Goal: Information Seeking & Learning: Learn about a topic

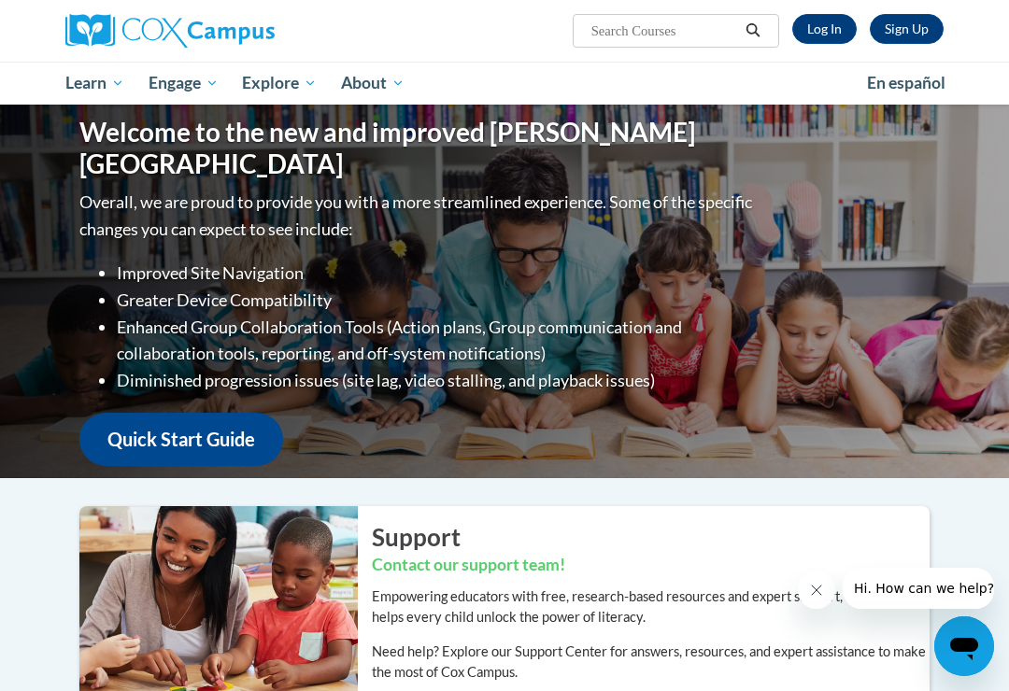
click at [828, 32] on link "Log In" at bounding box center [824, 29] width 64 height 30
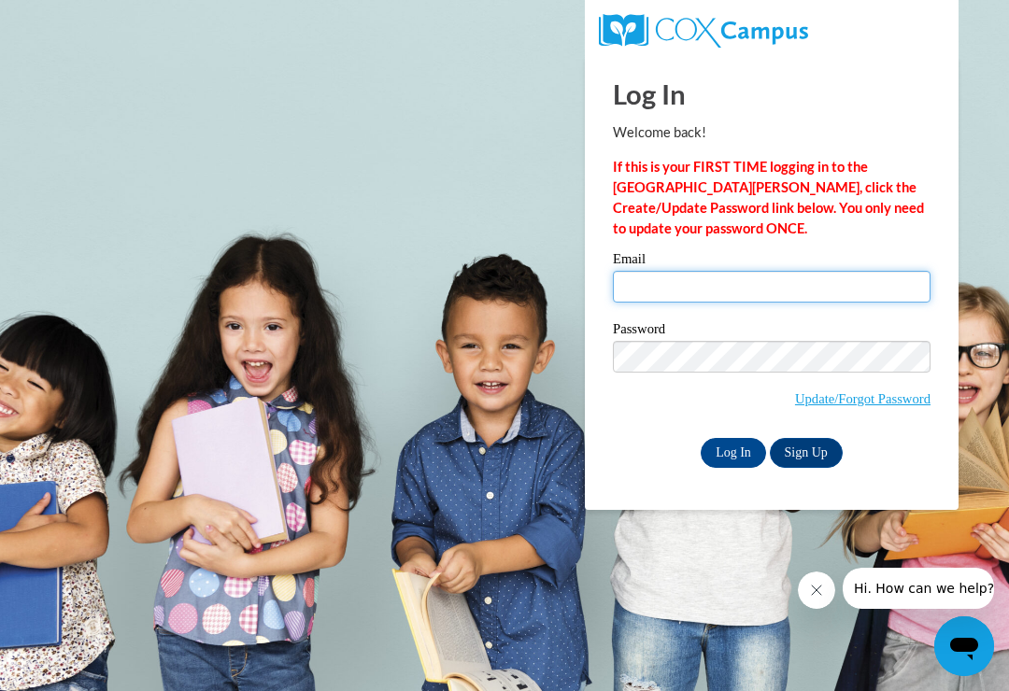
click at [674, 287] on input "Email" at bounding box center [772, 287] width 318 height 32
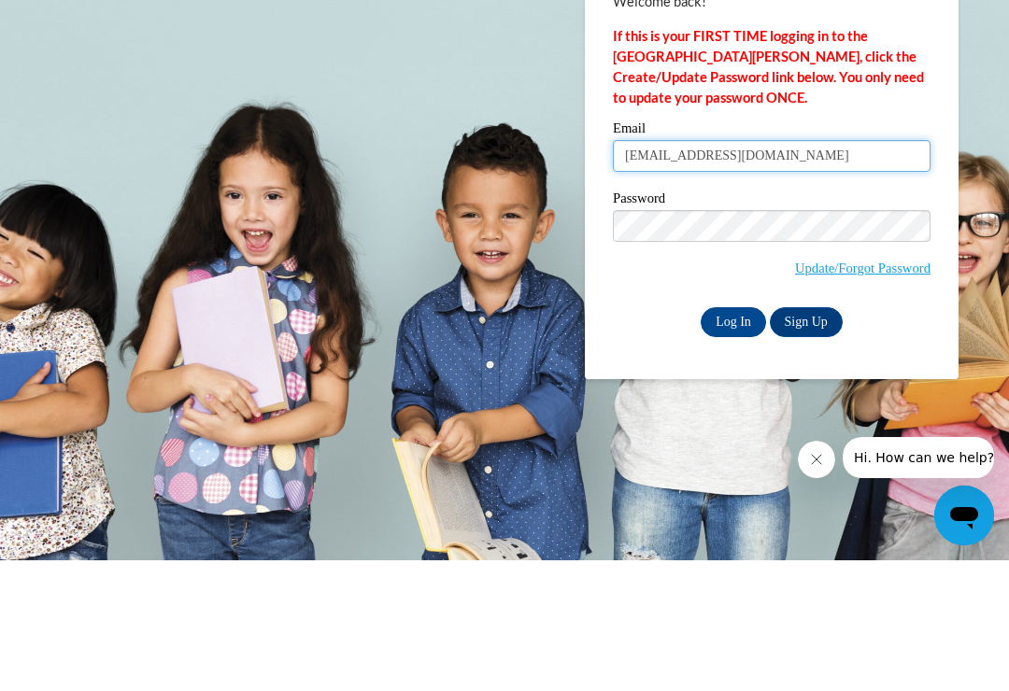
type input "deepkaur201984@yahoo.com"
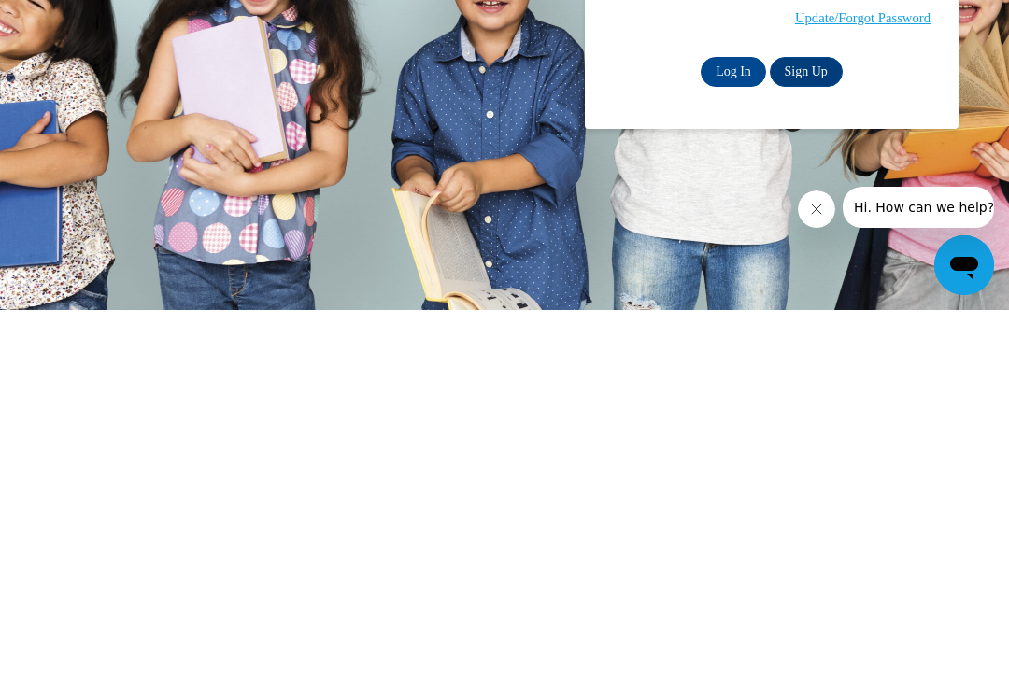
click at [733, 438] on input "Log In" at bounding box center [732, 453] width 65 height 30
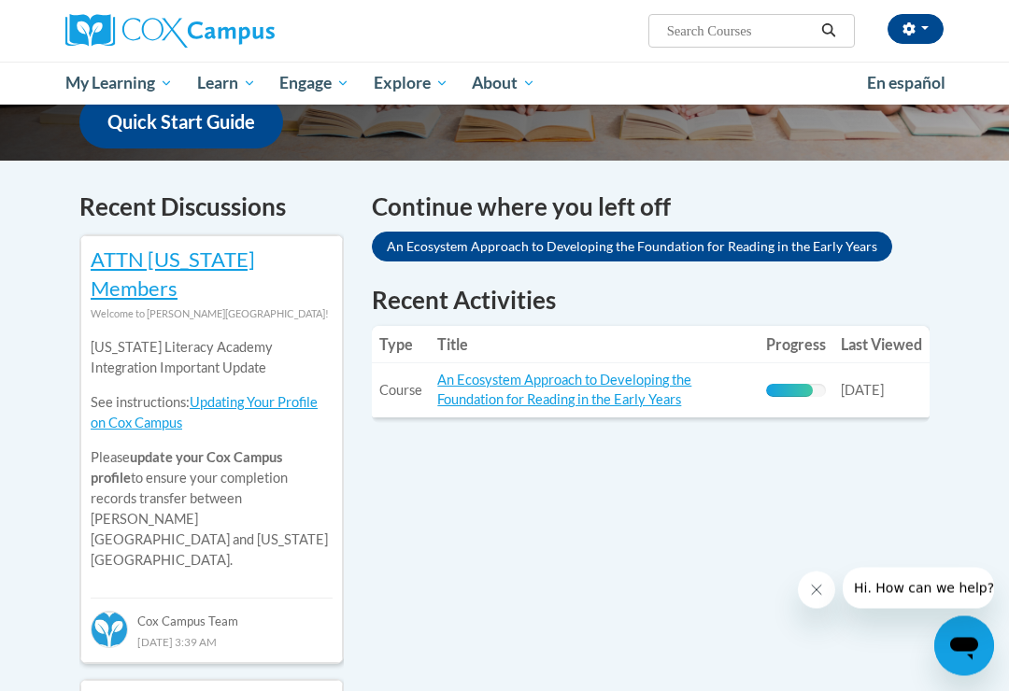
scroll to position [514, 0]
click at [642, 387] on link "An Ecosystem Approach to Developing the Foundation for Reading in the Early Yea…" at bounding box center [564, 389] width 254 height 35
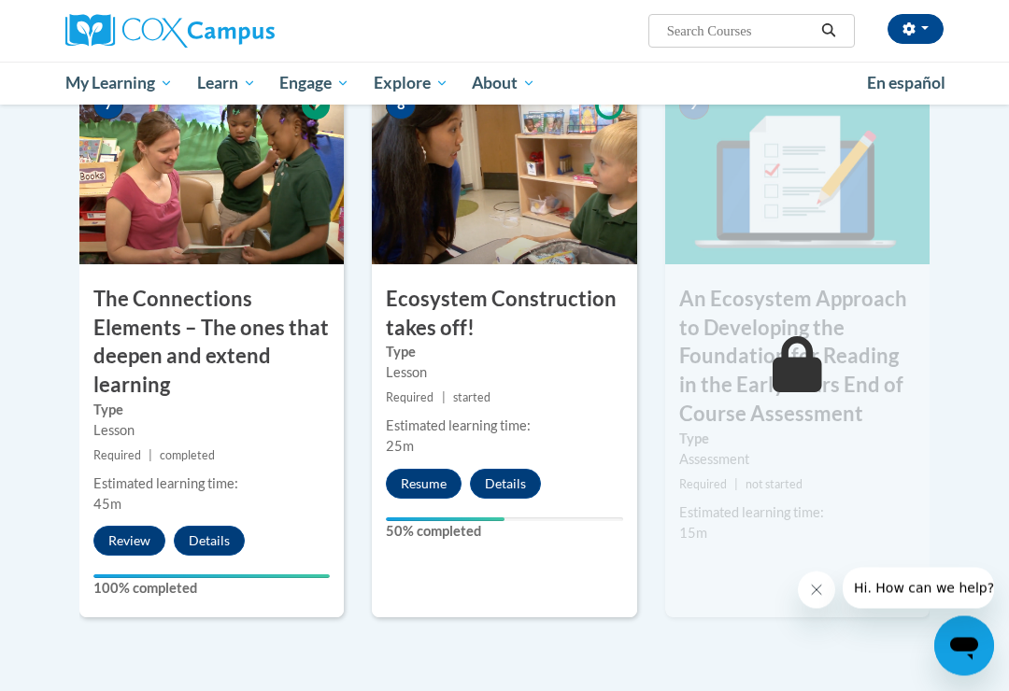
scroll to position [1598, 0]
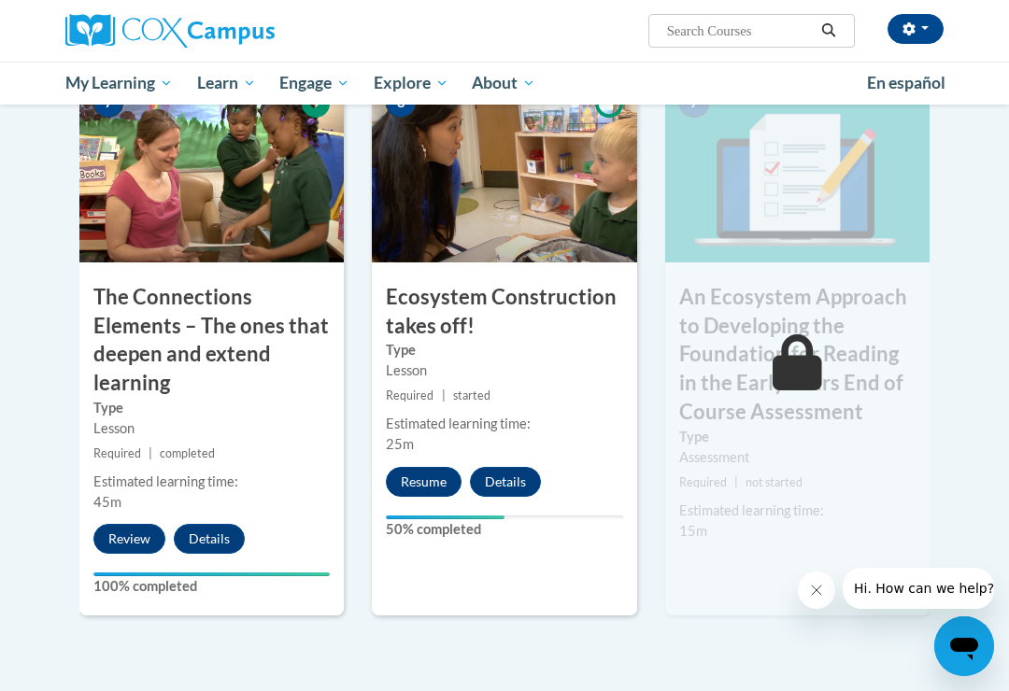
click at [431, 473] on button "Resume" at bounding box center [424, 482] width 76 height 30
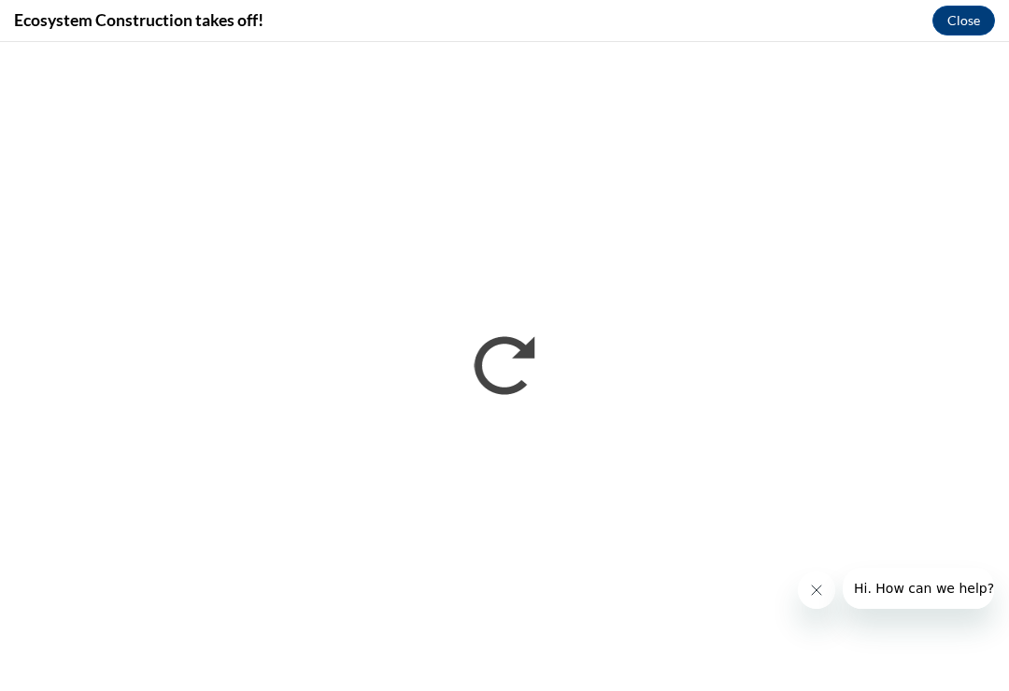
scroll to position [0, 0]
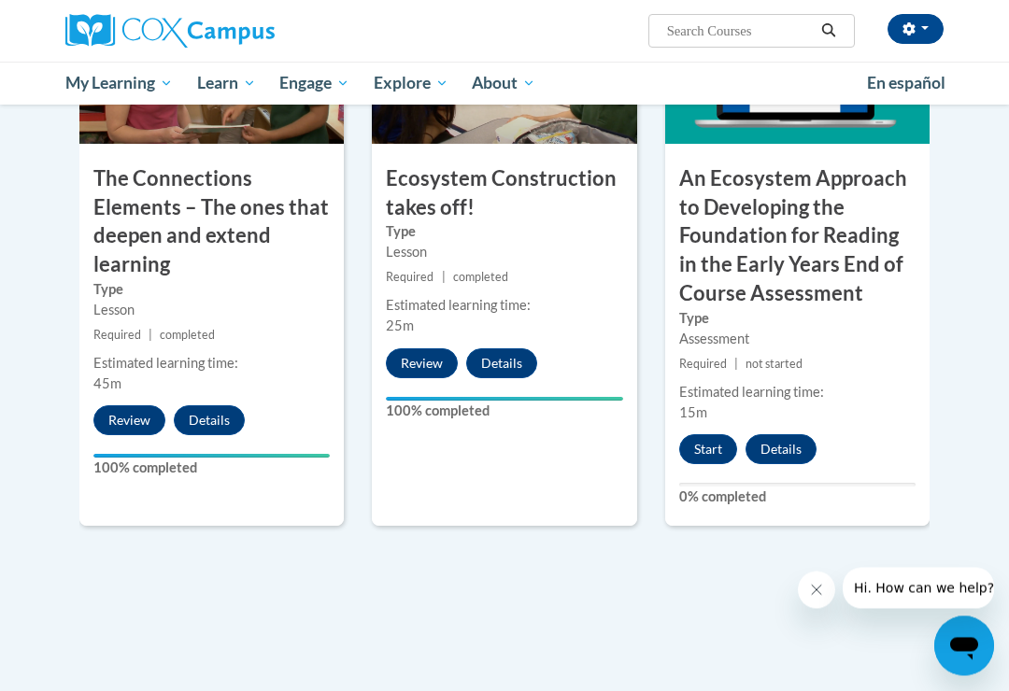
scroll to position [1719, 0]
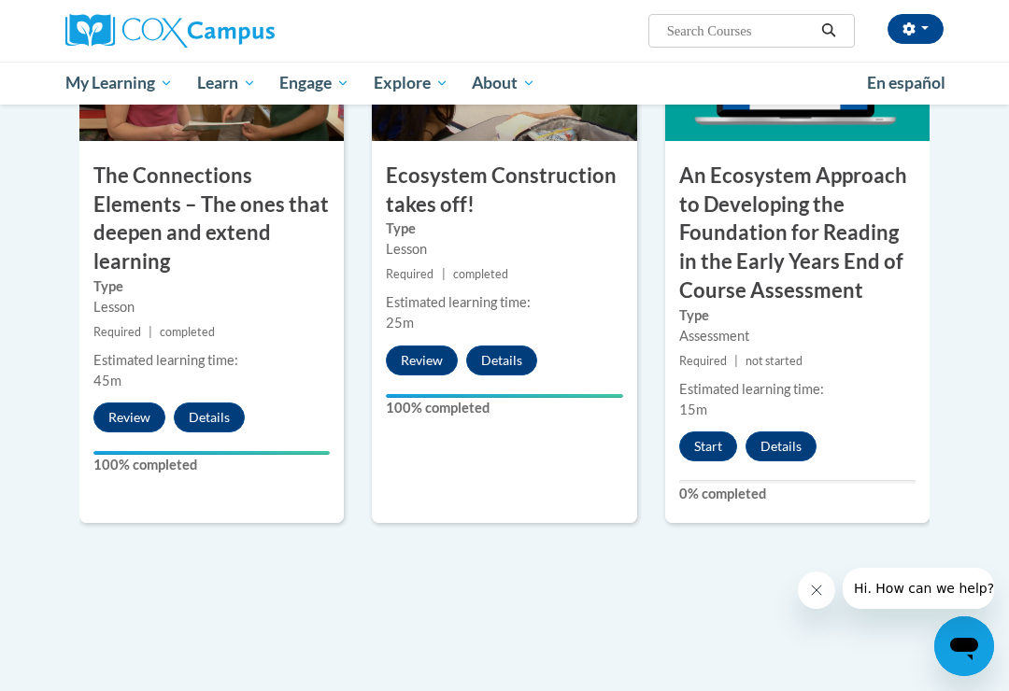
click at [709, 431] on button "Start" at bounding box center [708, 446] width 58 height 30
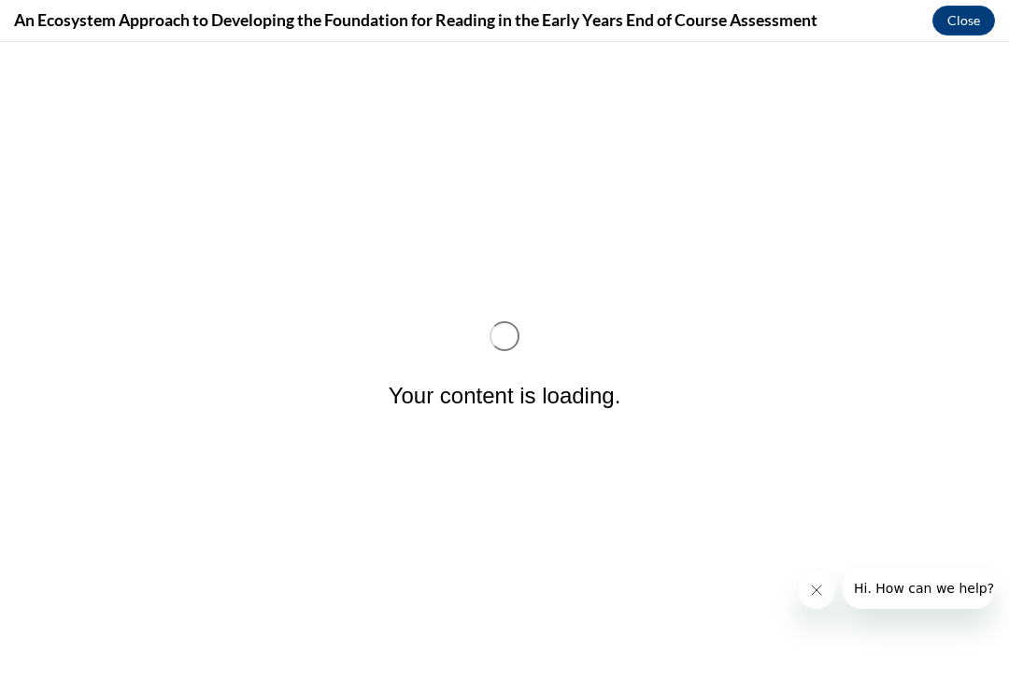
scroll to position [0, 0]
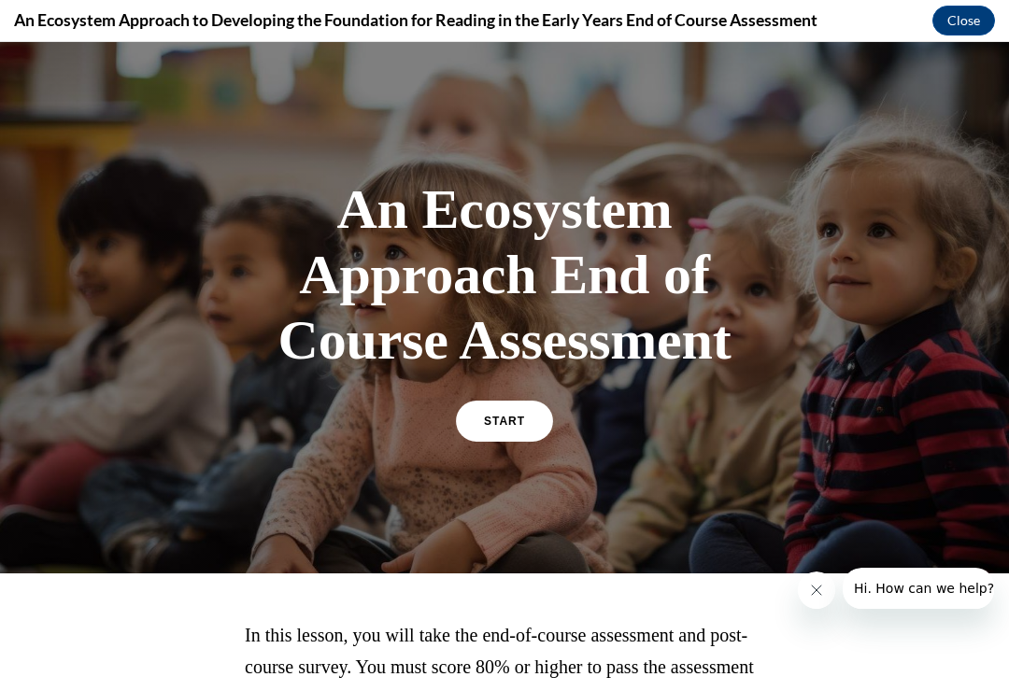
click at [515, 423] on span "START" at bounding box center [504, 421] width 41 height 13
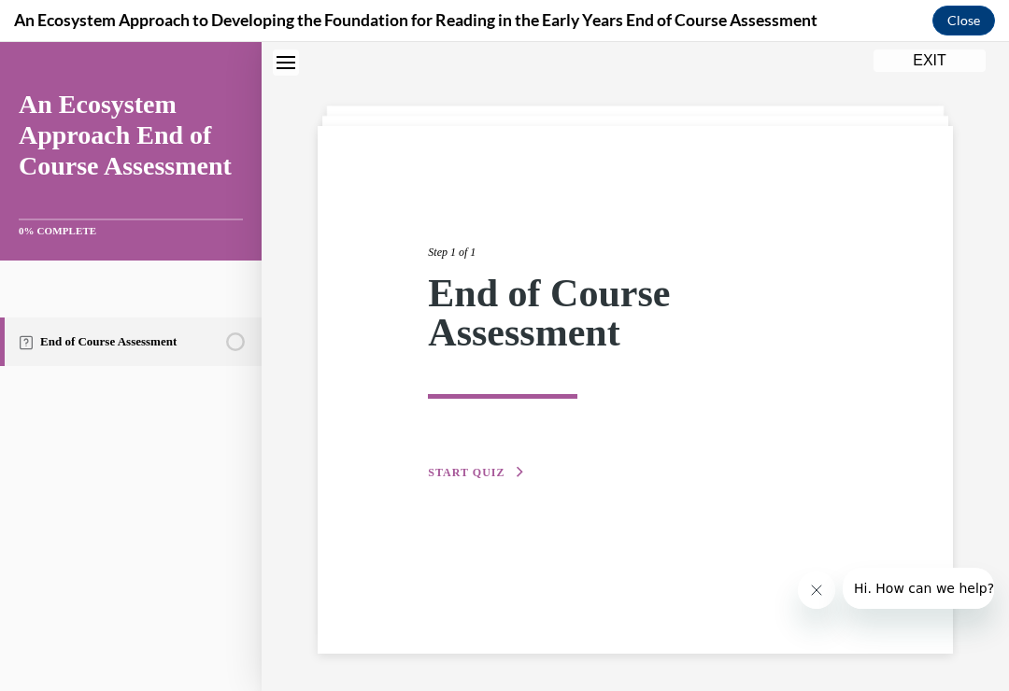
scroll to position [59, 0]
click at [515, 472] on icon "button" at bounding box center [520, 472] width 11 height 10
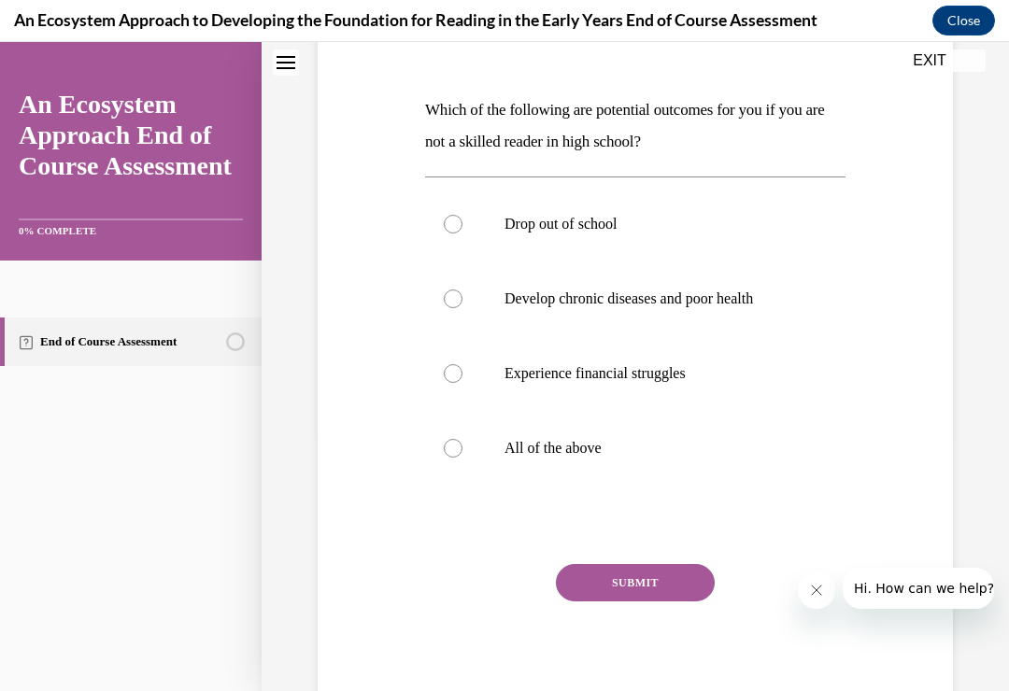
scroll to position [264, 0]
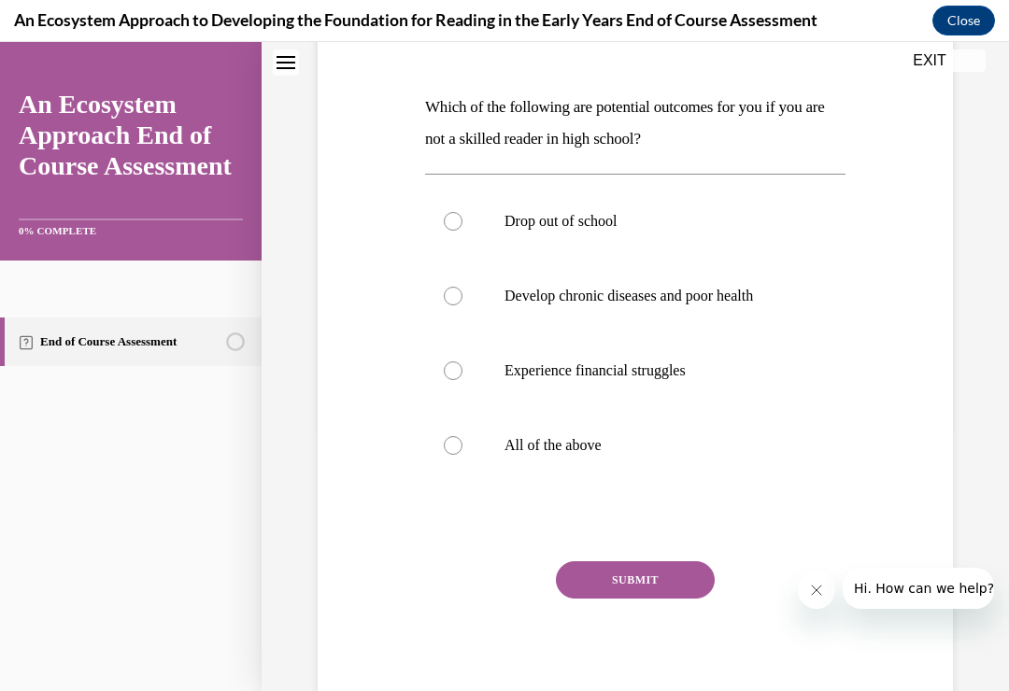
click at [455, 445] on div at bounding box center [453, 445] width 19 height 19
click at [455, 445] on input "All of the above" at bounding box center [453, 445] width 19 height 19
radio input "true"
click at [646, 577] on button "SUBMIT" at bounding box center [635, 579] width 159 height 37
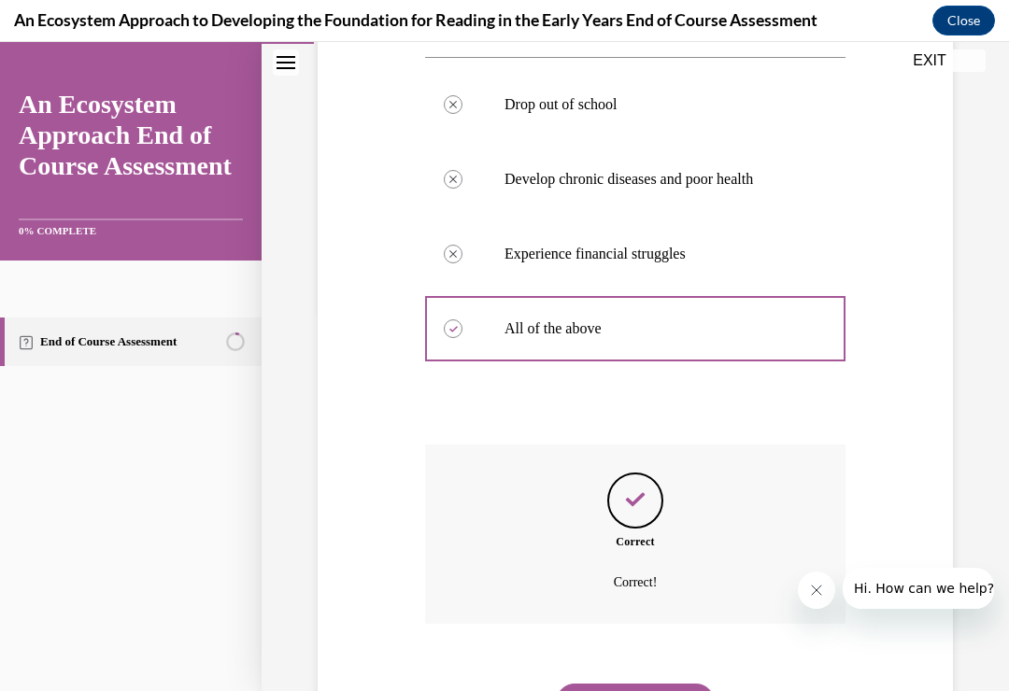
scroll to position [424, 0]
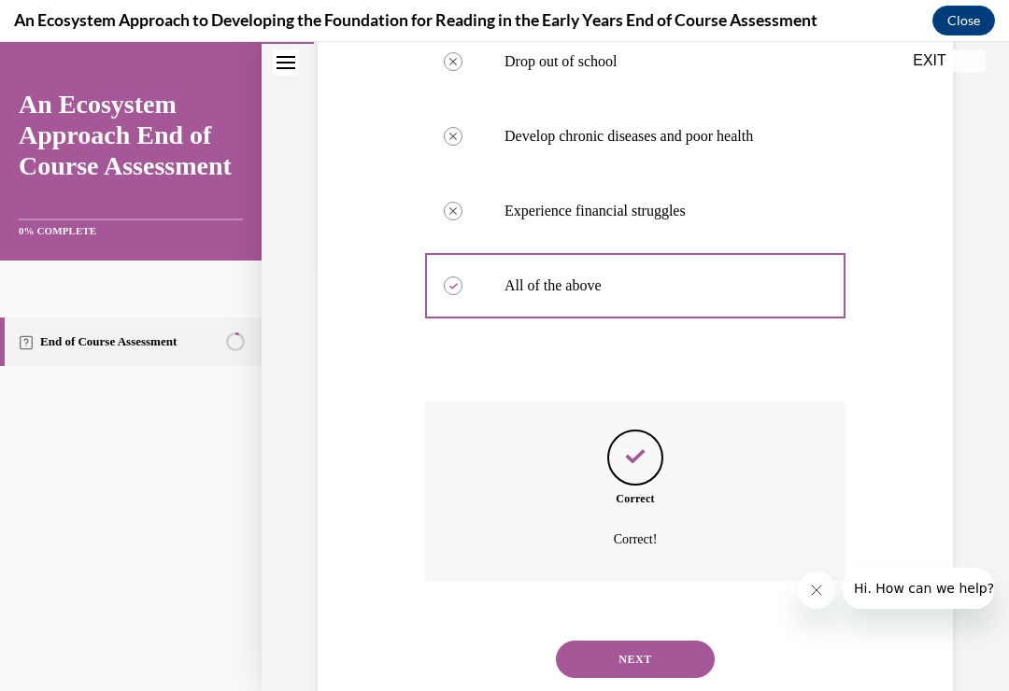
click at [646, 641] on button "NEXT" at bounding box center [635, 659] width 159 height 37
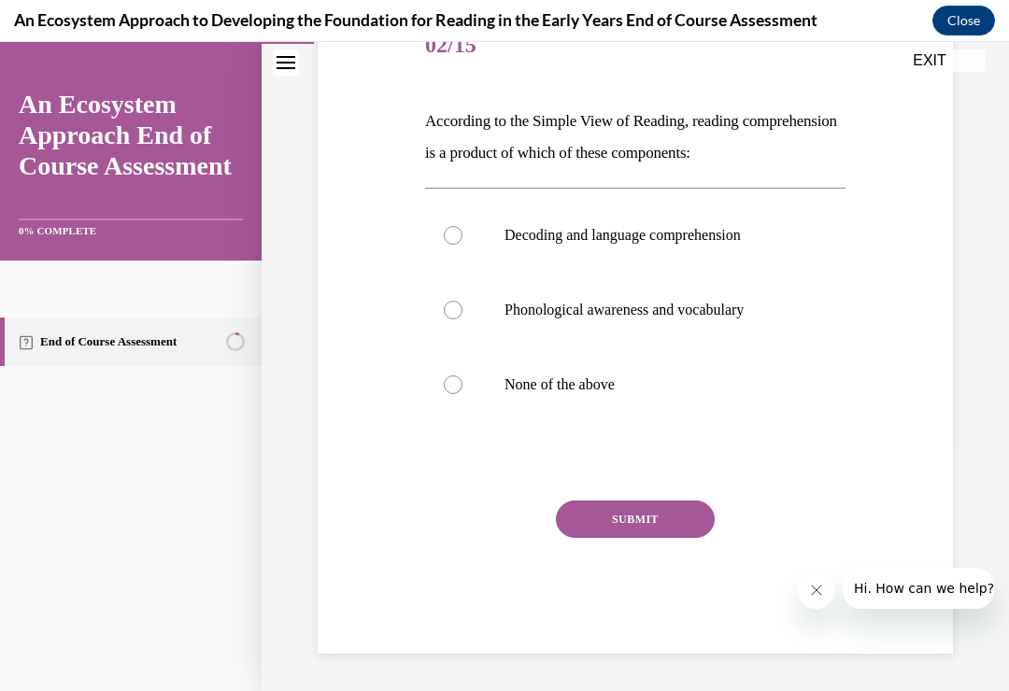
scroll to position [199, 0]
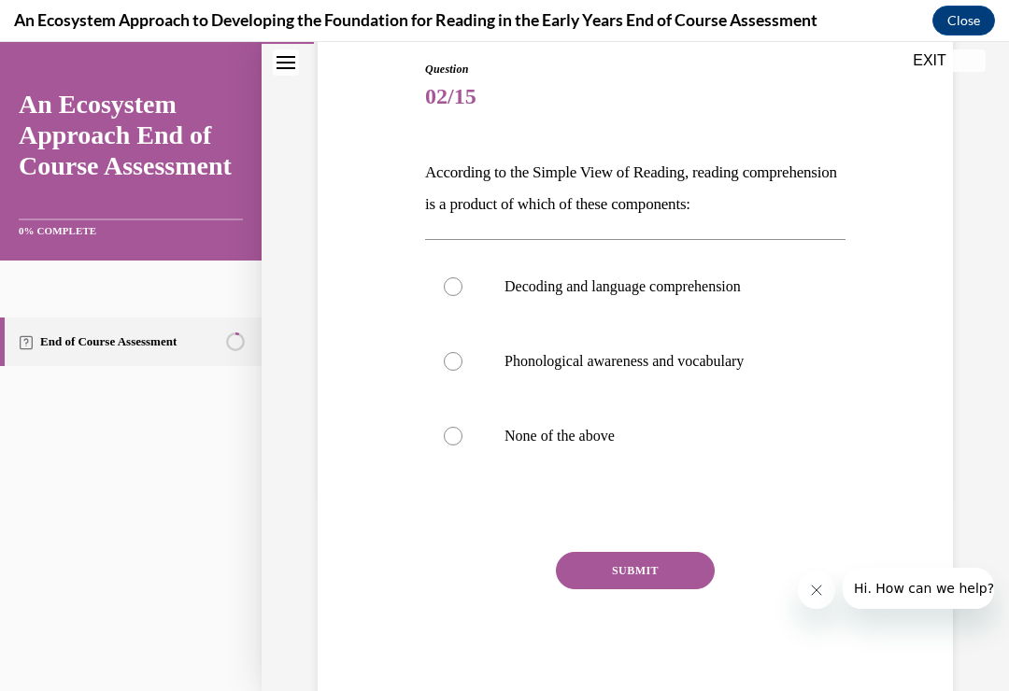
click at [455, 354] on div at bounding box center [453, 361] width 19 height 19
click at [455, 354] on input "Phonological awareness and vocabulary" at bounding box center [453, 361] width 19 height 19
radio input "true"
click at [651, 562] on button "SUBMIT" at bounding box center [635, 570] width 159 height 37
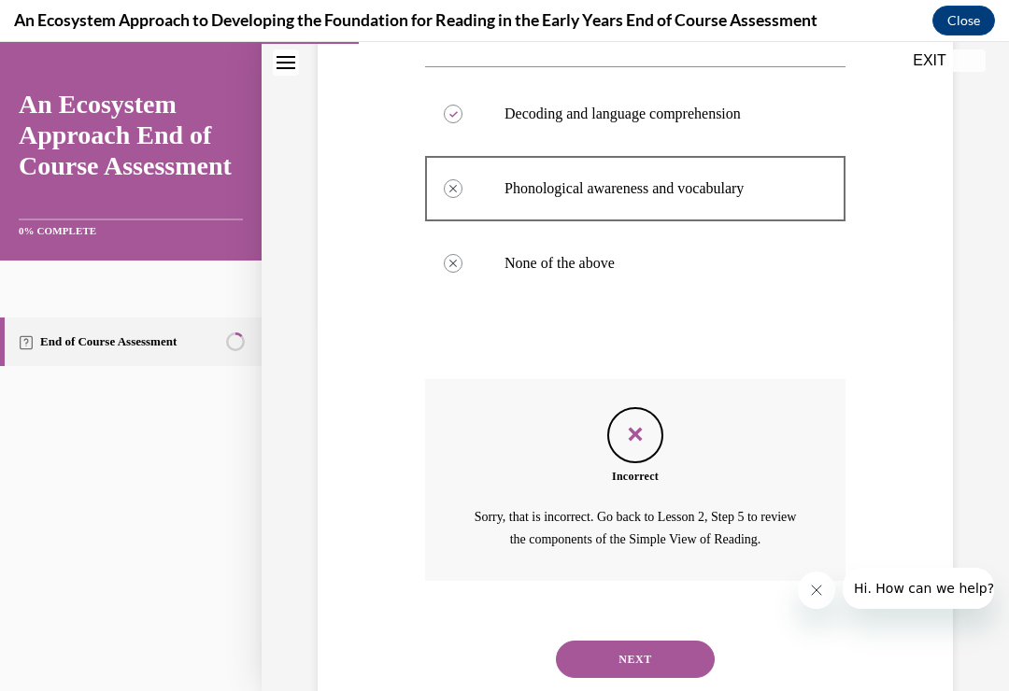
scroll to position [371, 0]
click at [462, 112] on label "Decoding and language comprehension" at bounding box center [635, 115] width 420 height 75
click at [565, 109] on p "Decoding and language comprehension" at bounding box center [651, 115] width 294 height 19
click at [620, 120] on p "Decoding and language comprehension" at bounding box center [651, 115] width 294 height 19
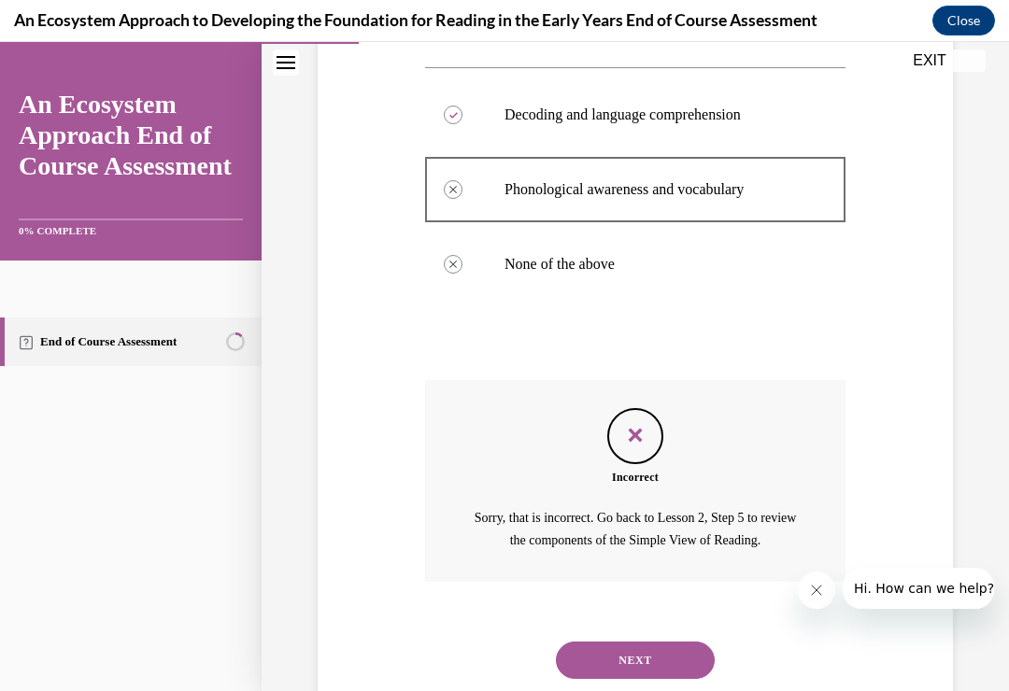
click at [657, 642] on button "NEXT" at bounding box center [635, 660] width 159 height 37
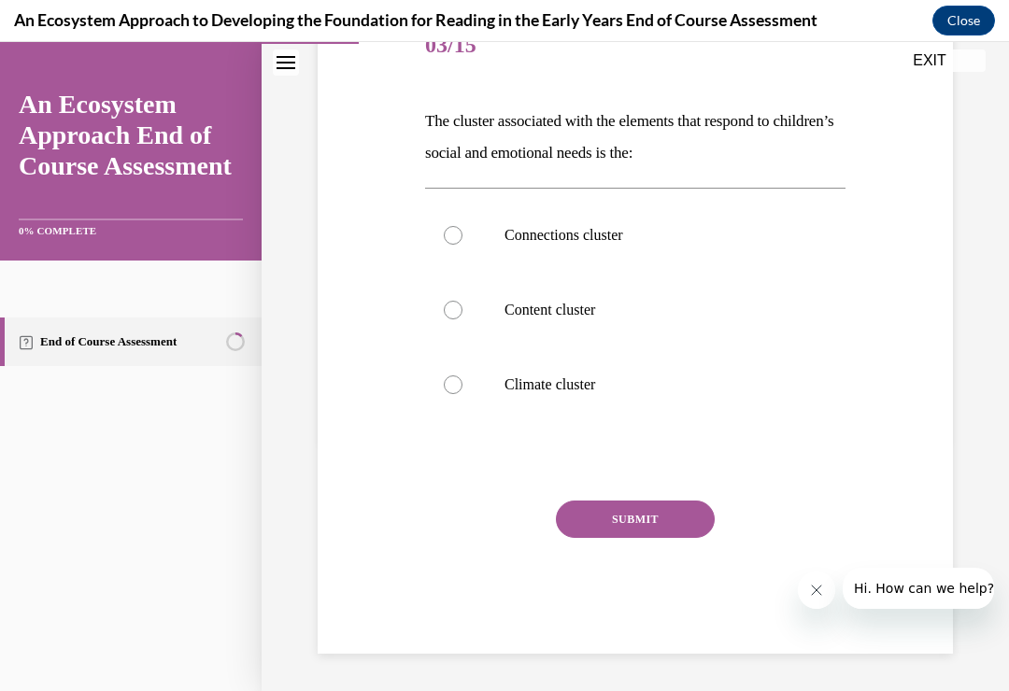
scroll to position [199, 0]
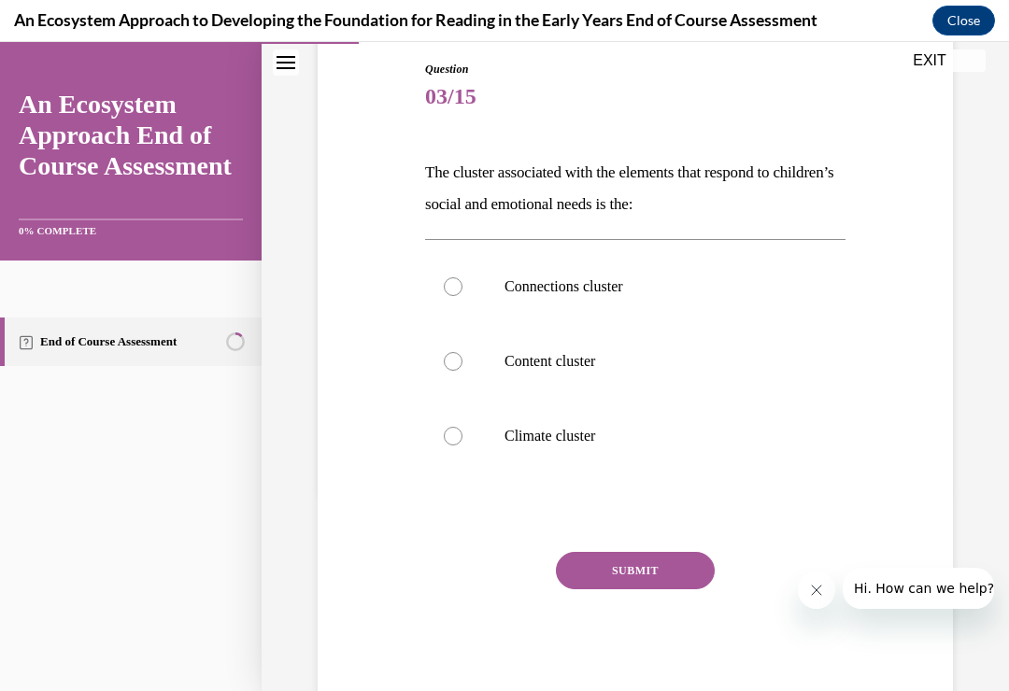
click at [457, 436] on div at bounding box center [453, 436] width 19 height 19
click at [457, 436] on input "Climate cluster" at bounding box center [453, 436] width 19 height 19
radio input "true"
click at [645, 568] on button "SUBMIT" at bounding box center [635, 570] width 159 height 37
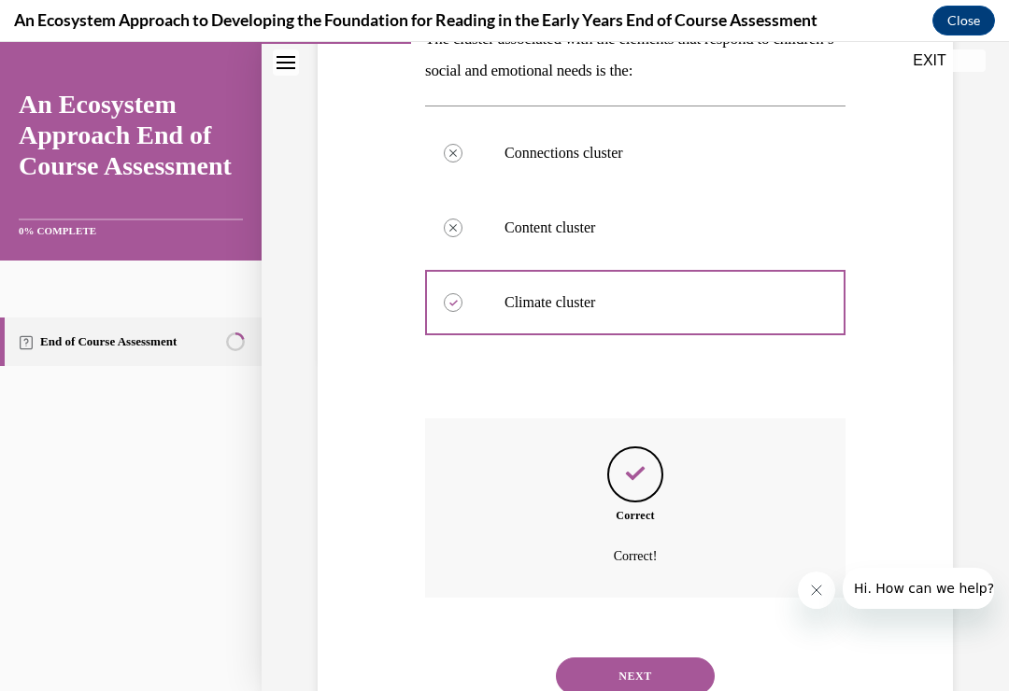
scroll to position [349, 0]
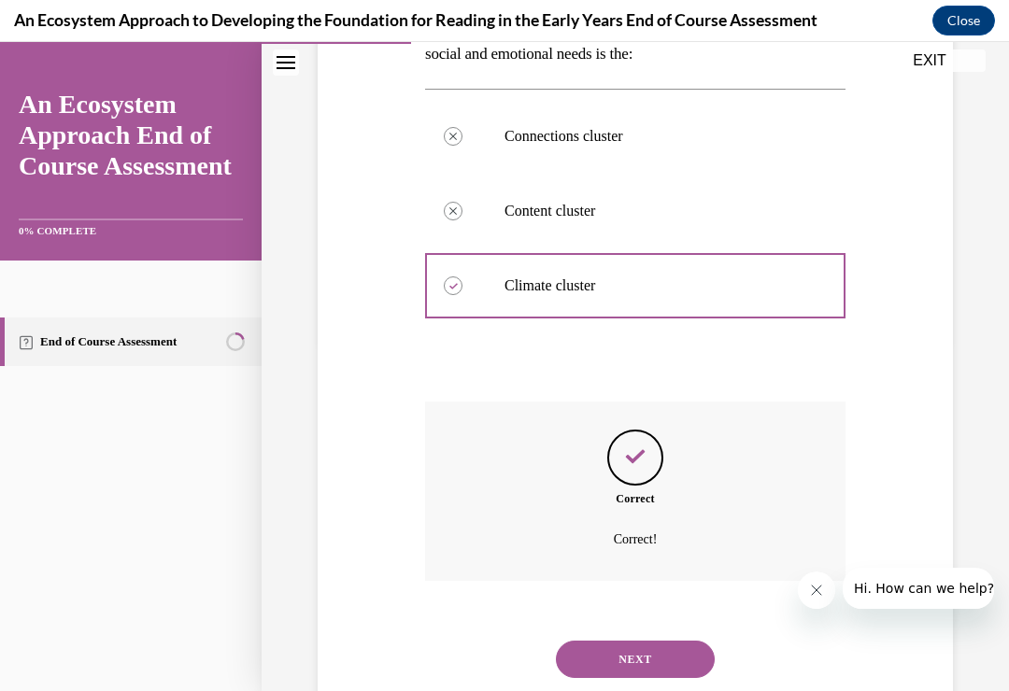
click at [629, 641] on button "NEXT" at bounding box center [635, 659] width 159 height 37
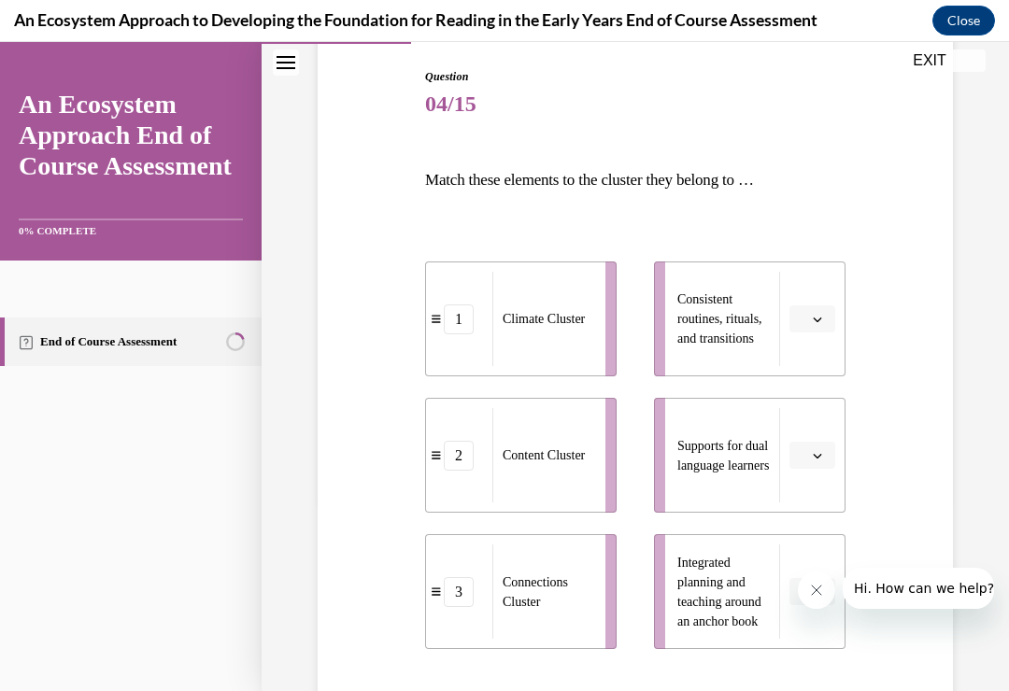
scroll to position [191, 0]
click at [824, 307] on button "button" at bounding box center [812, 319] width 46 height 28
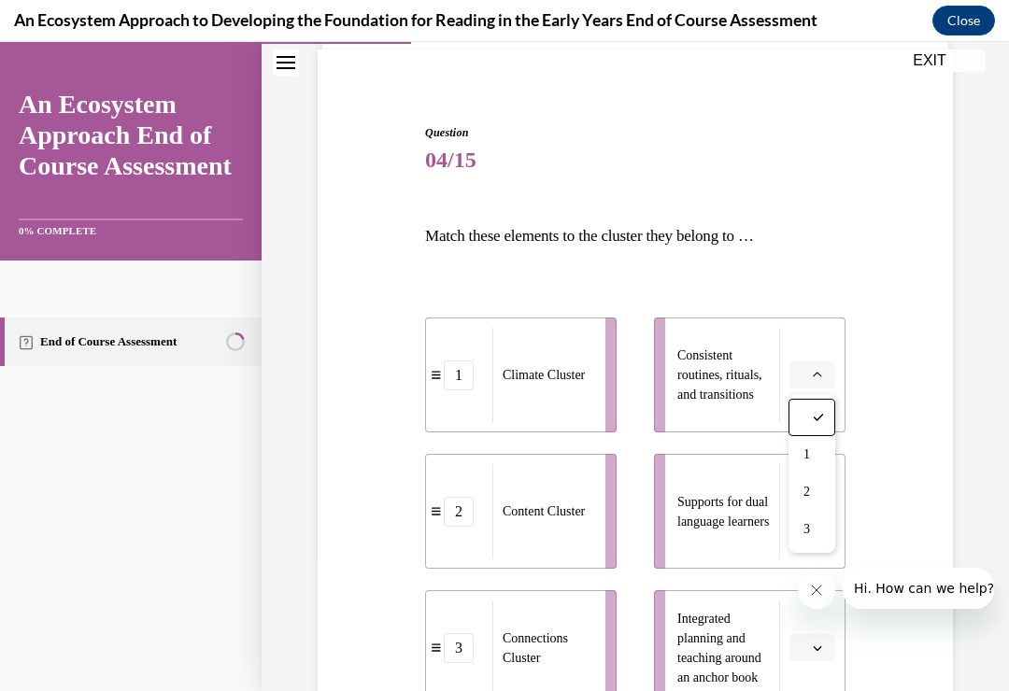
scroll to position [134, 0]
click at [461, 375] on div "1" at bounding box center [459, 377] width 30 height 30
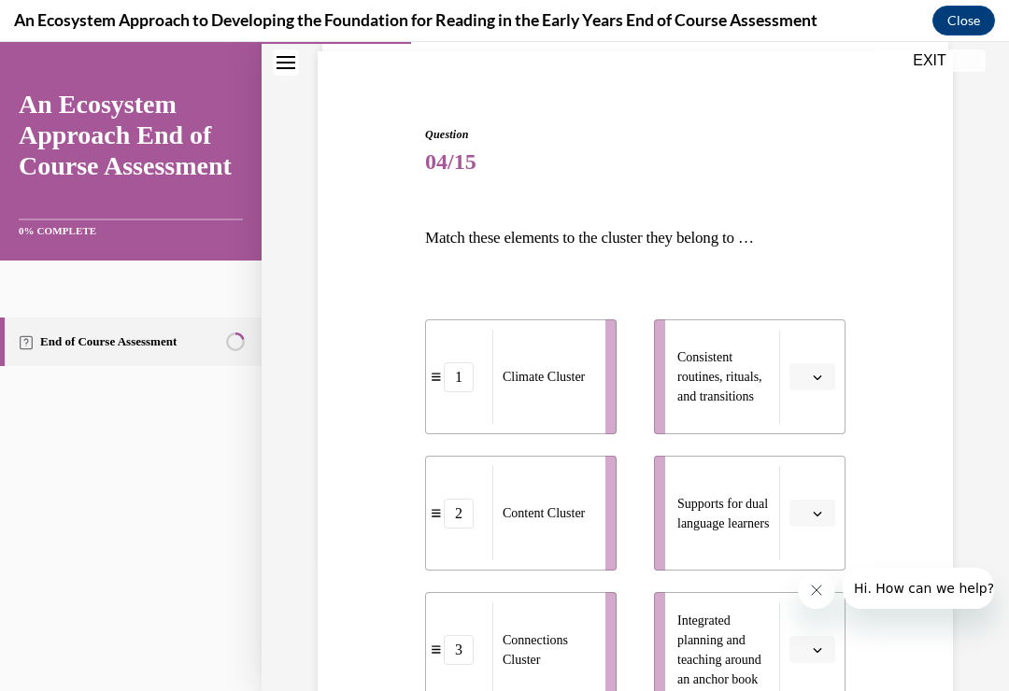
click at [463, 377] on div "1" at bounding box center [459, 377] width 30 height 30
click at [819, 373] on icon "button" at bounding box center [816, 377] width 9 height 9
click at [810, 450] on div "1" at bounding box center [809, 455] width 47 height 37
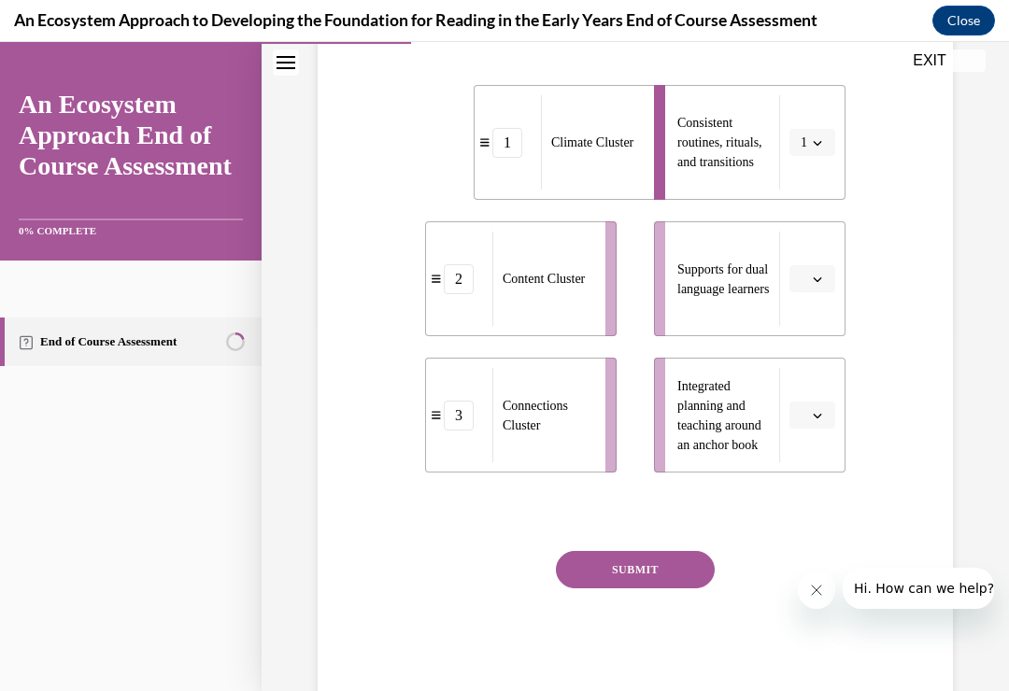
scroll to position [367, 0]
click at [821, 270] on button "button" at bounding box center [812, 280] width 46 height 28
click at [812, 385] on div "2" at bounding box center [809, 395] width 47 height 37
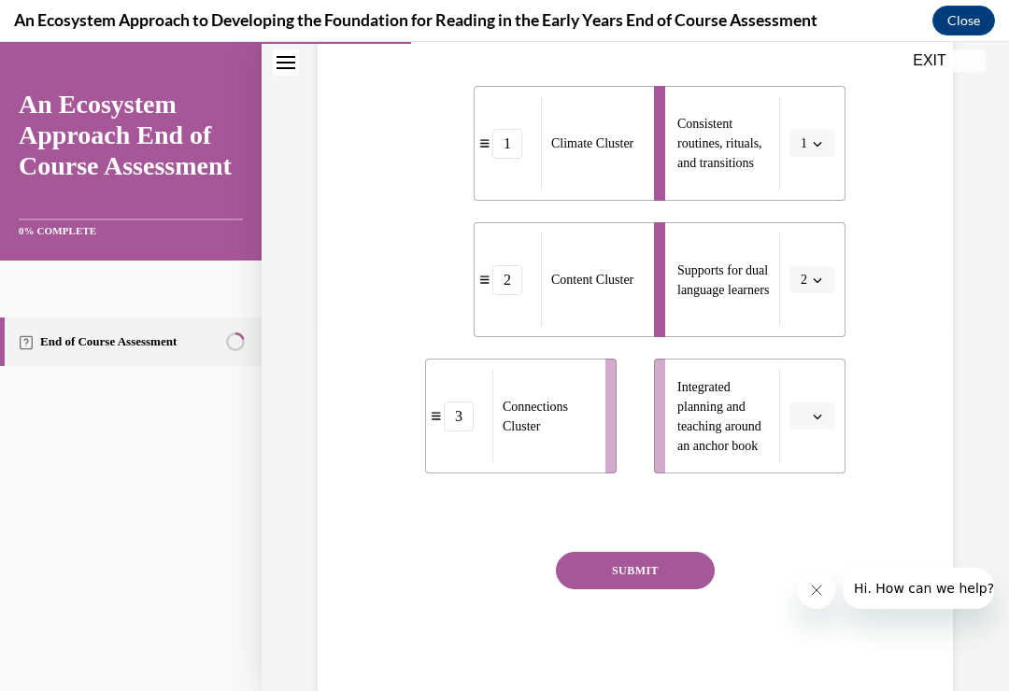
click at [821, 403] on button "button" at bounding box center [812, 416] width 46 height 28
click at [809, 522] on div "2" at bounding box center [809, 532] width 47 height 37
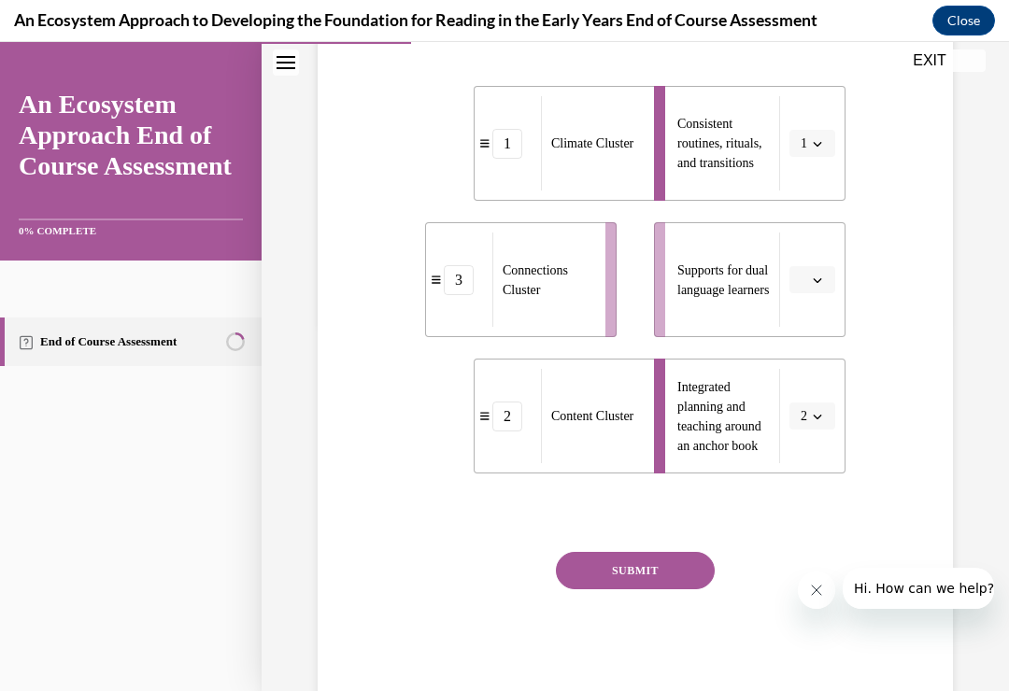
click at [814, 266] on button "button" at bounding box center [812, 280] width 46 height 28
click at [809, 421] on div "3" at bounding box center [809, 433] width 47 height 37
click at [635, 567] on button "SUBMIT" at bounding box center [635, 570] width 159 height 37
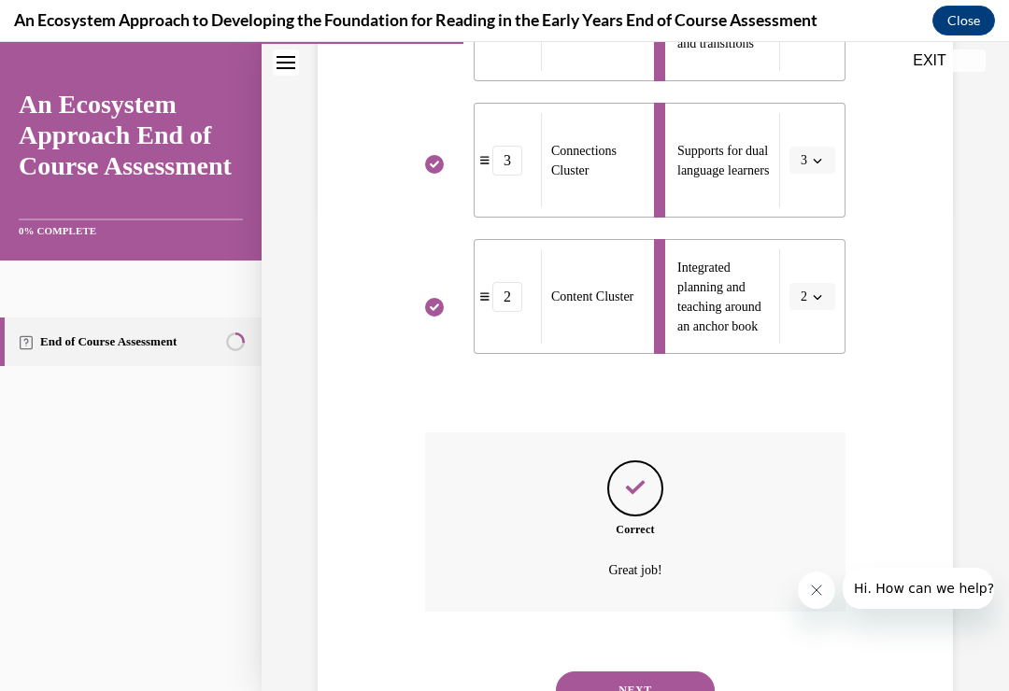
scroll to position [517, 0]
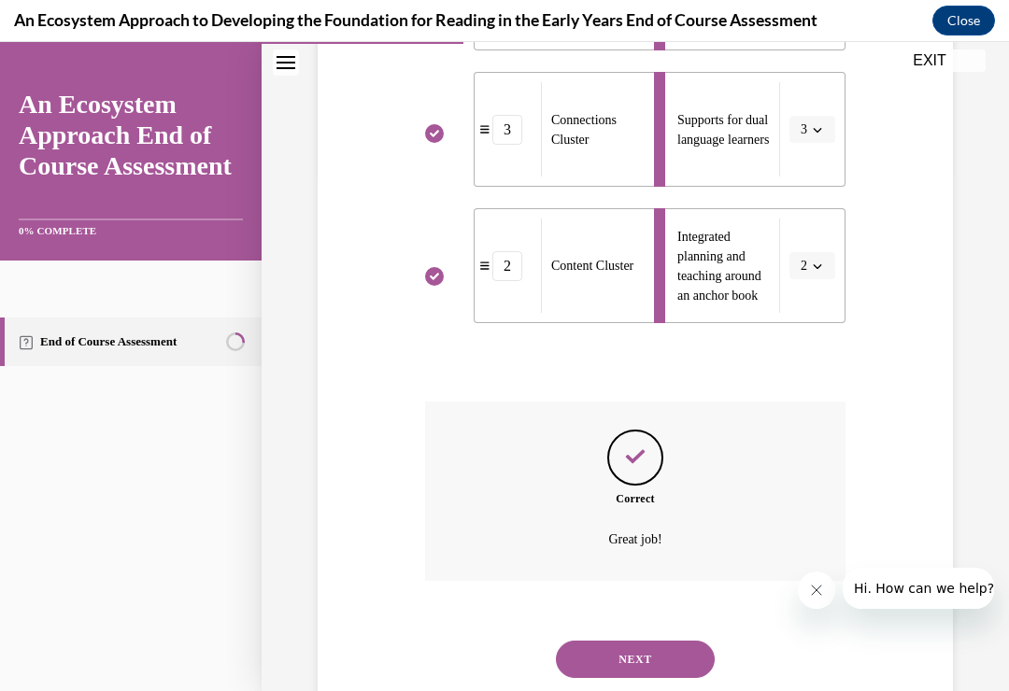
click at [644, 641] on button "NEXT" at bounding box center [635, 659] width 159 height 37
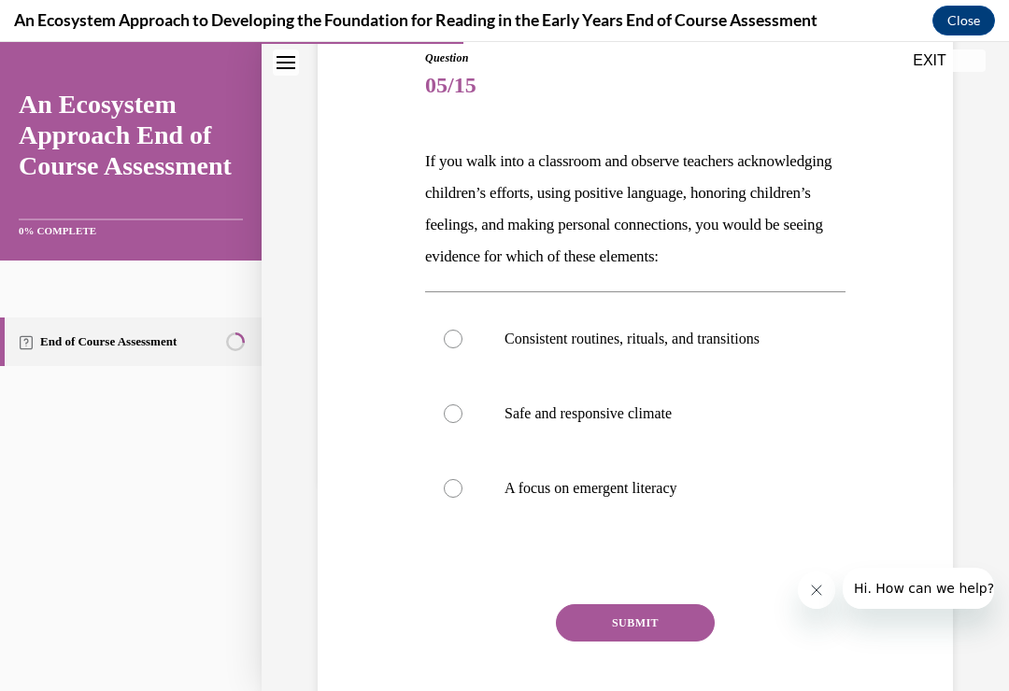
scroll to position [190, 0]
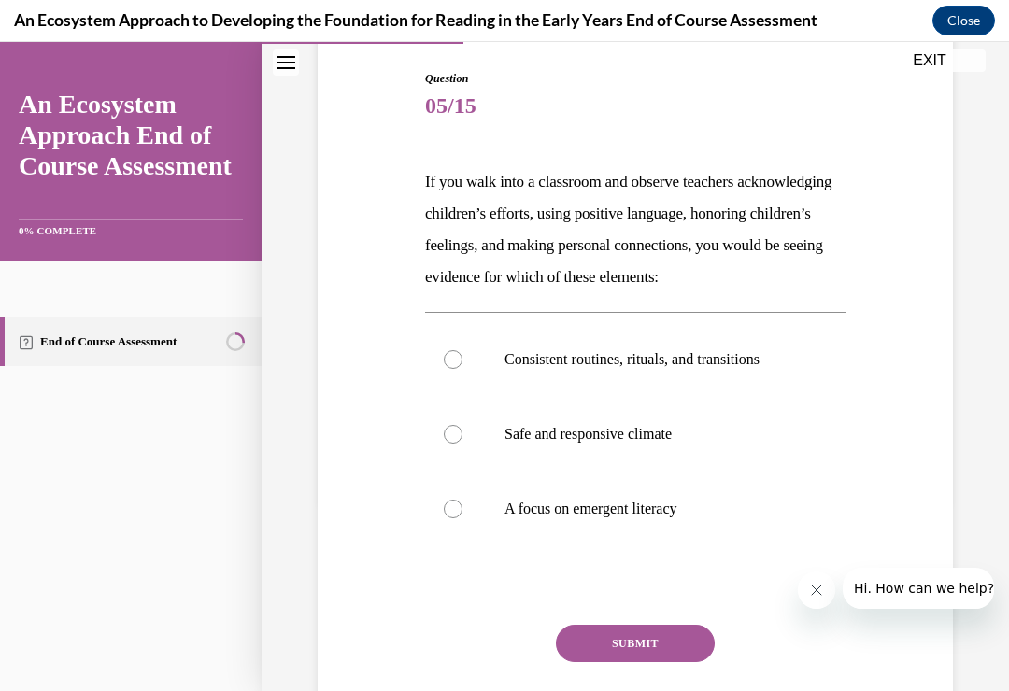
click at [457, 444] on div at bounding box center [453, 434] width 19 height 19
click at [457, 444] on input "Safe and responsive climate" at bounding box center [453, 434] width 19 height 19
radio input "true"
click at [660, 662] on button "SUBMIT" at bounding box center [635, 643] width 159 height 37
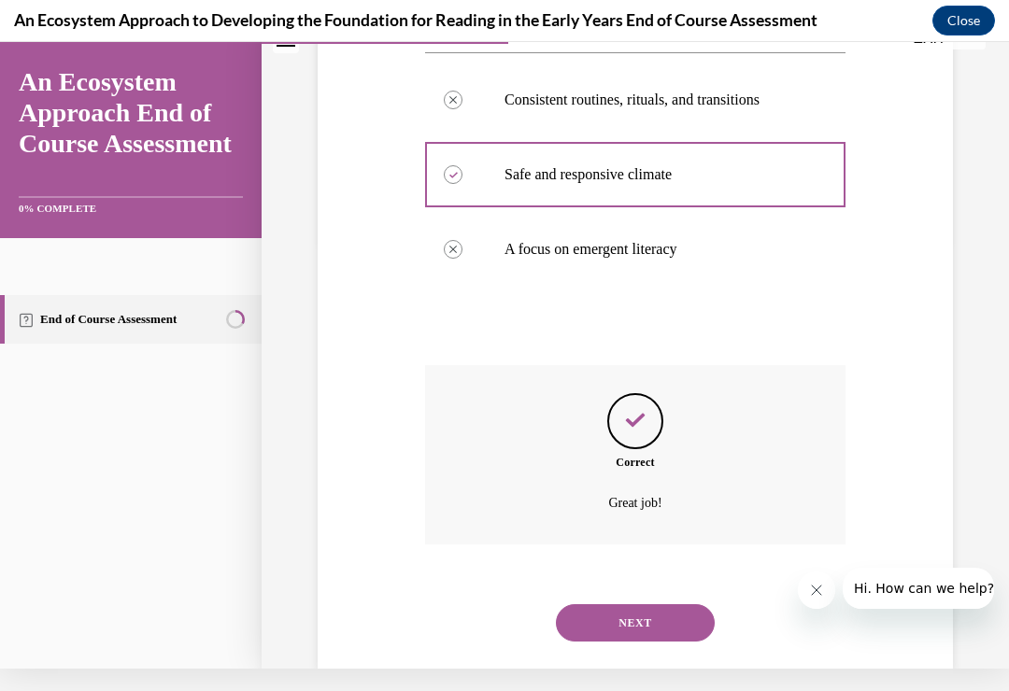
scroll to position [445, 0]
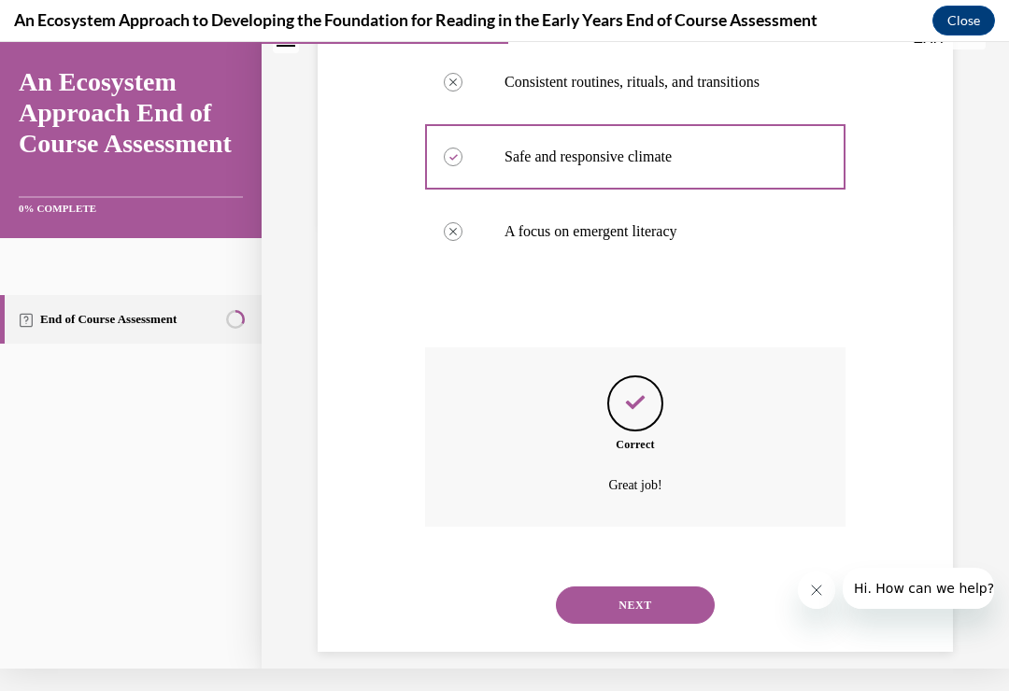
click at [648, 602] on button "NEXT" at bounding box center [635, 604] width 159 height 37
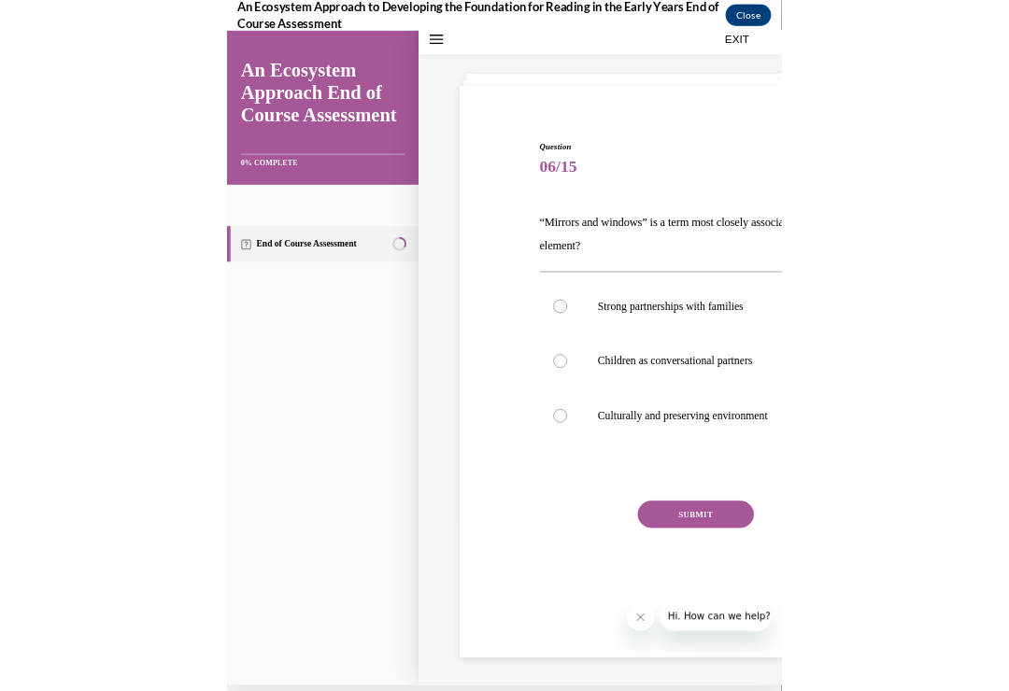
scroll to position [1719, 0]
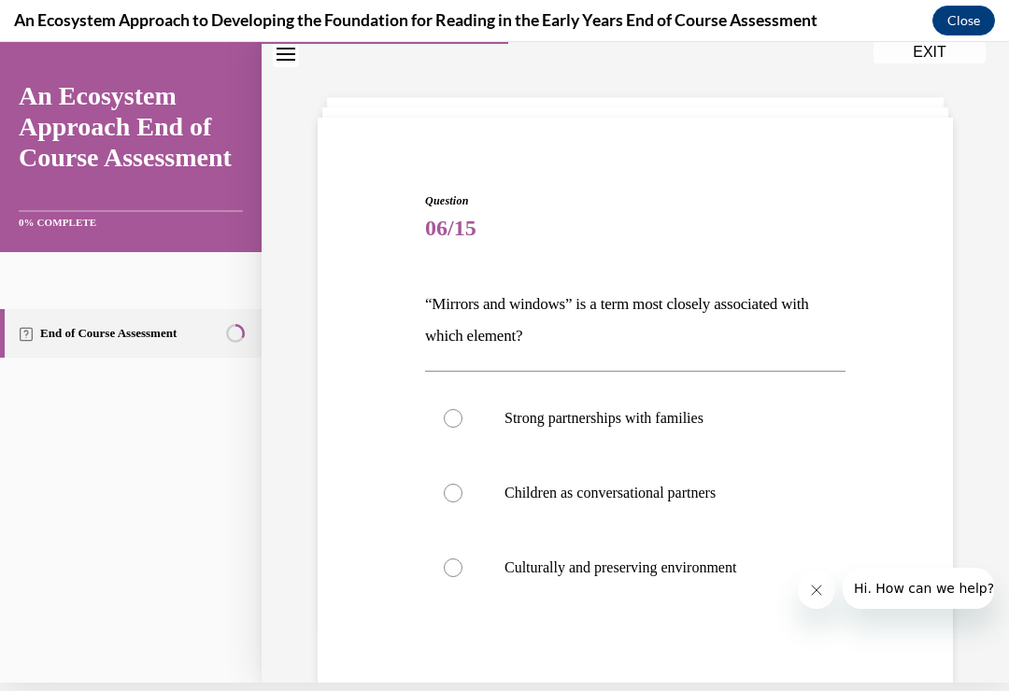
click at [459, 558] on label "Culturally and preserving environment" at bounding box center [635, 567] width 420 height 75
click at [459, 558] on input "Culturally and preserving environment" at bounding box center [453, 567] width 19 height 19
radio input "true"
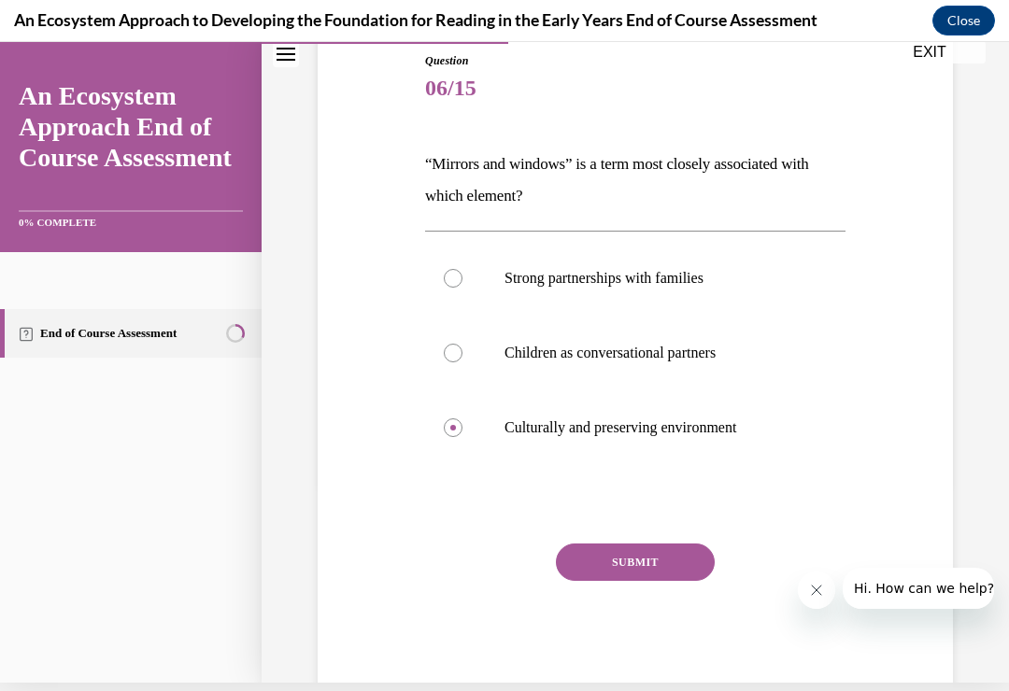
click at [634, 562] on button "SUBMIT" at bounding box center [635, 562] width 159 height 37
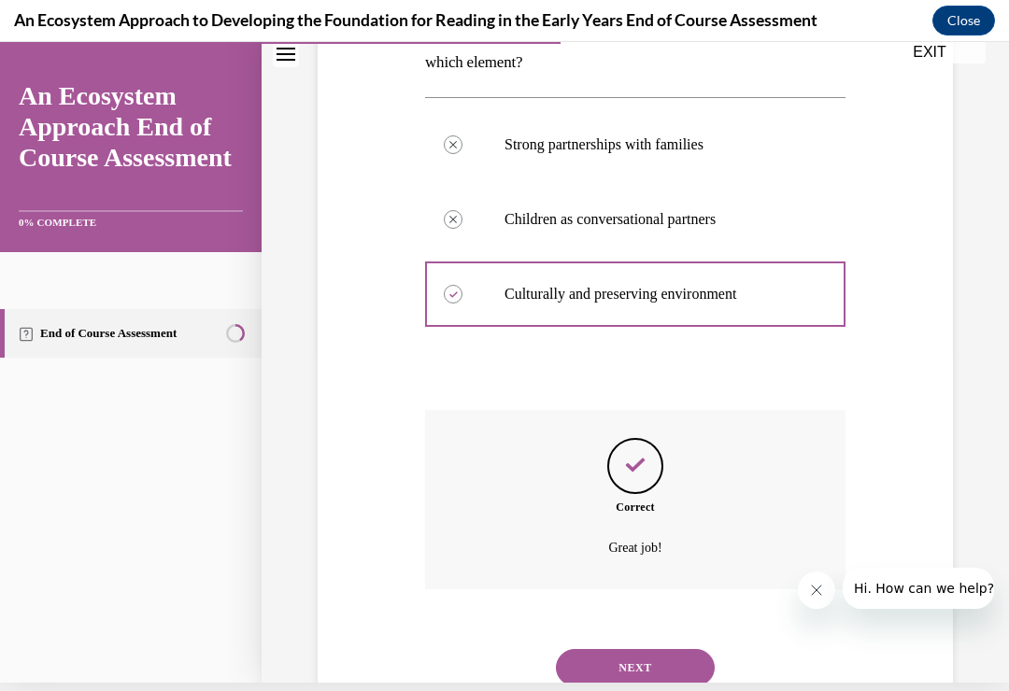
scroll to position [349, 0]
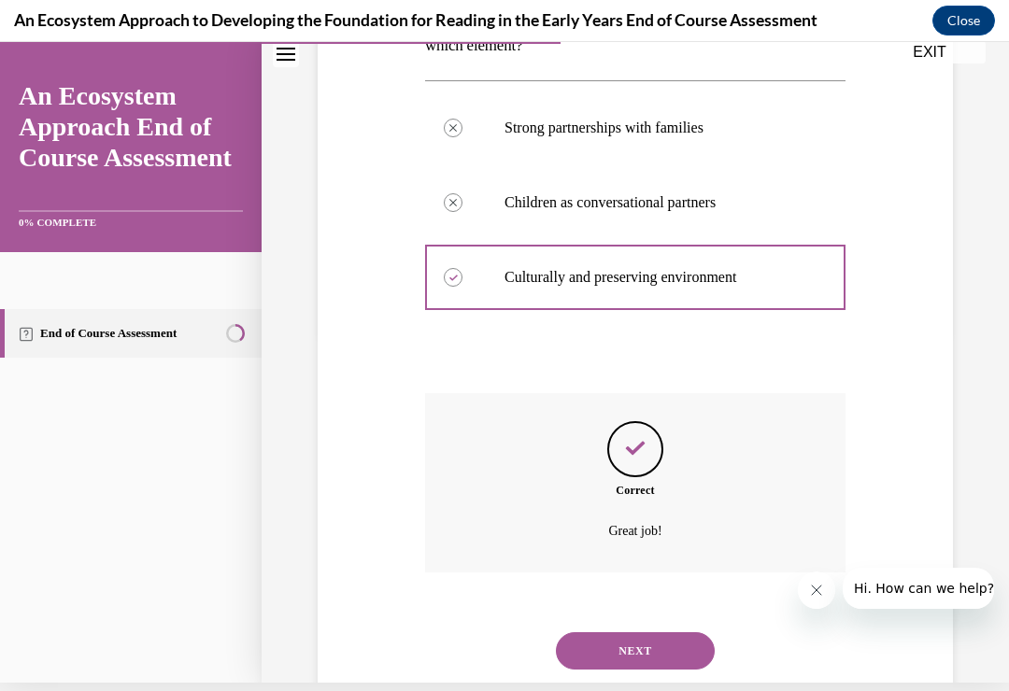
click at [641, 632] on button "NEXT" at bounding box center [635, 650] width 159 height 37
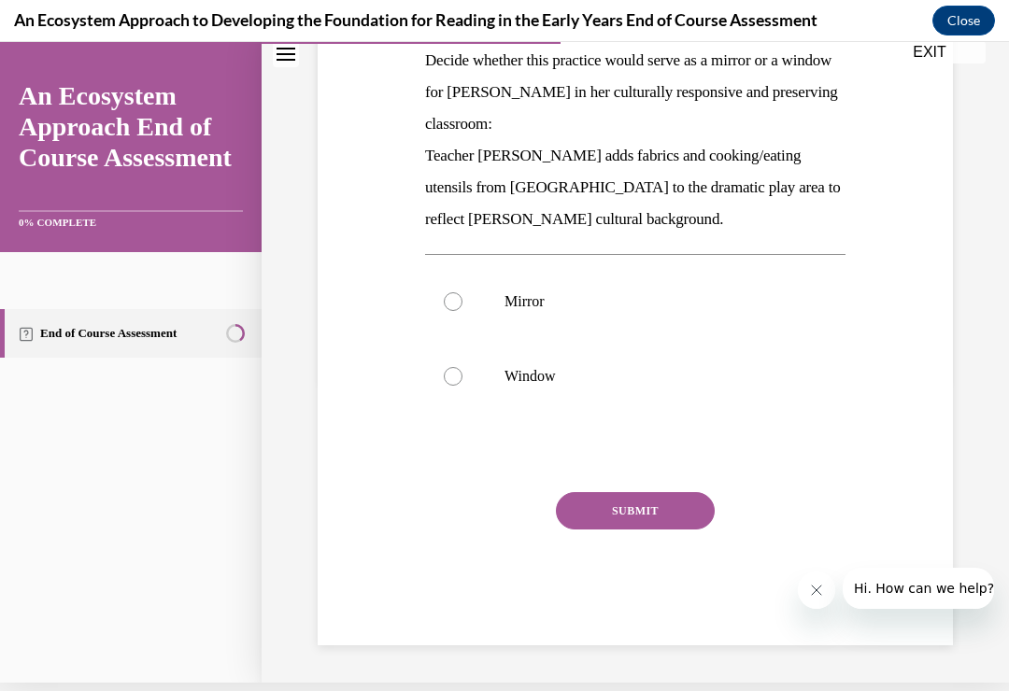
scroll to position [0, 0]
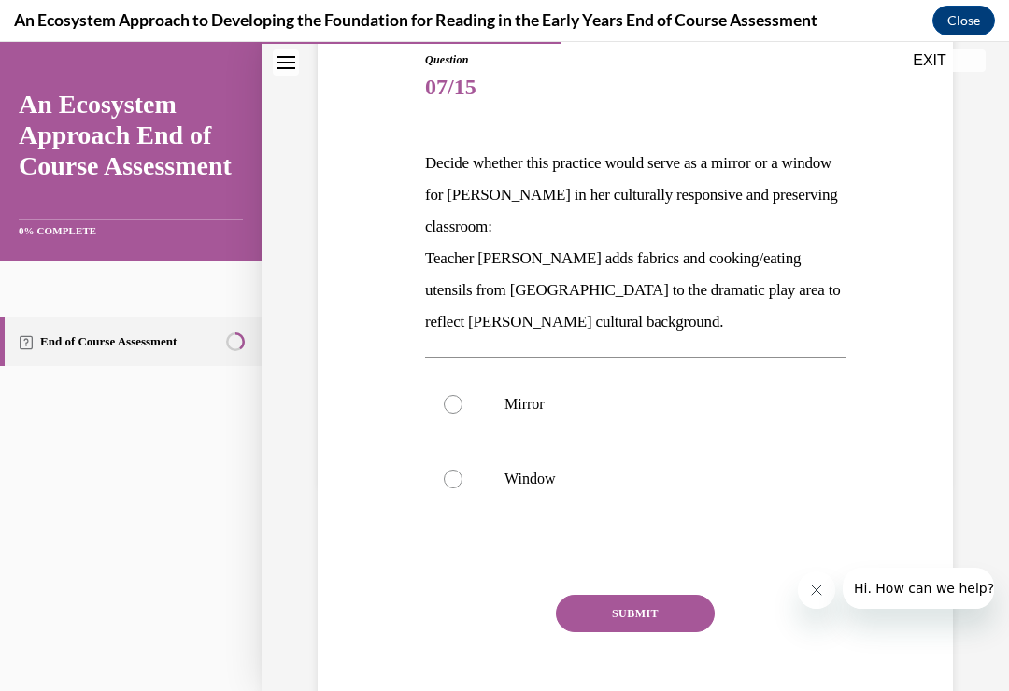
click at [459, 400] on div at bounding box center [453, 404] width 19 height 19
click at [459, 400] on input "Mirror" at bounding box center [453, 404] width 19 height 19
radio input "true"
click at [618, 612] on button "SUBMIT" at bounding box center [635, 613] width 159 height 37
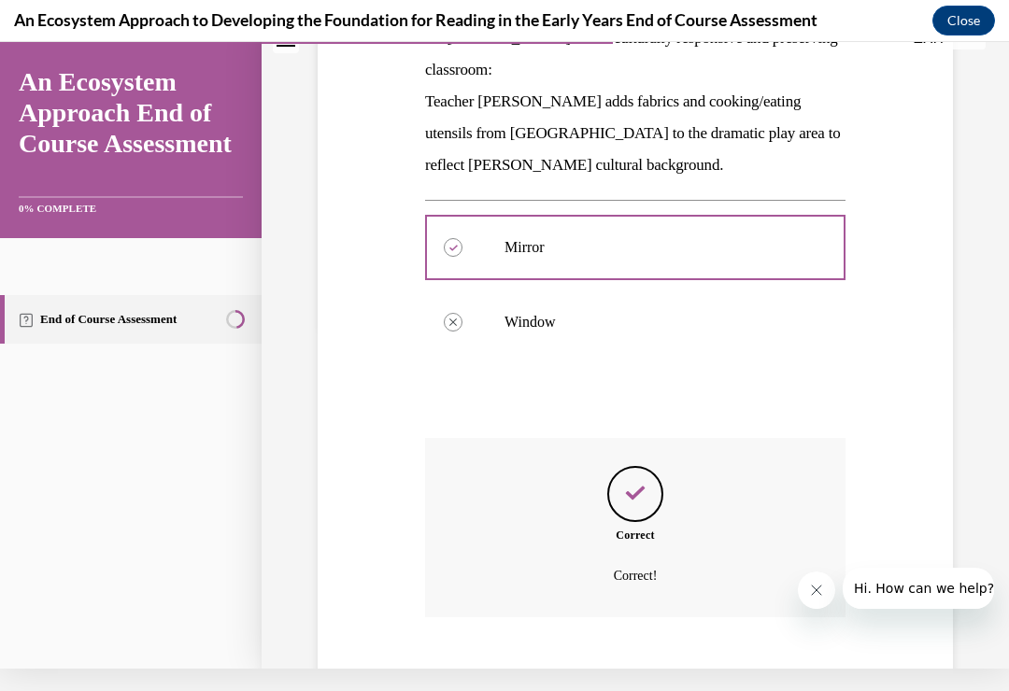
scroll to position [402, 0]
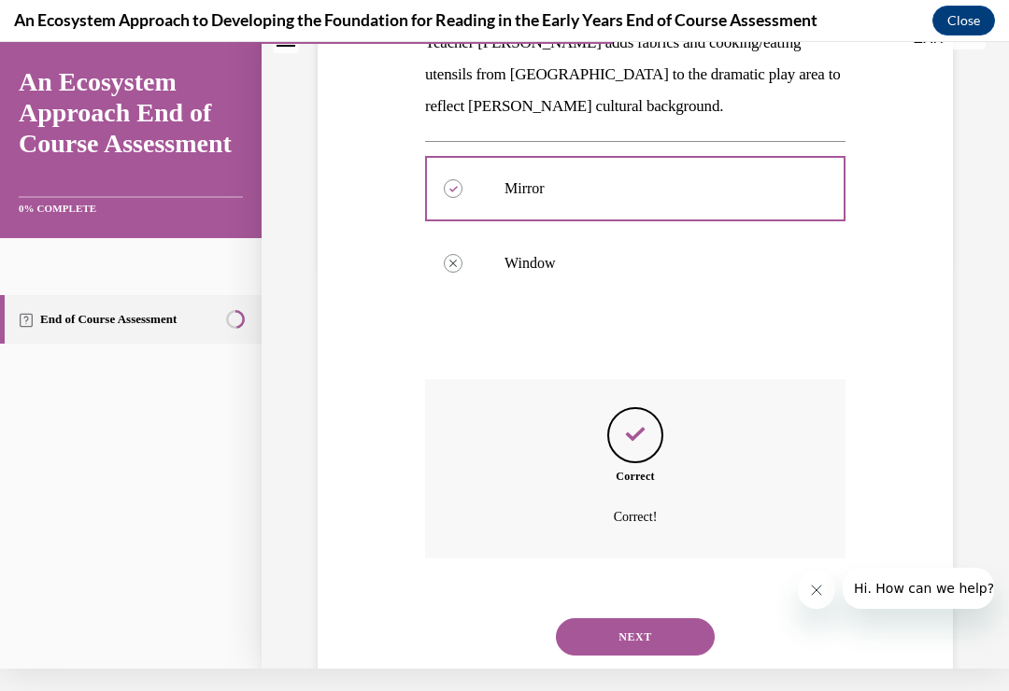
click at [621, 618] on button "NEXT" at bounding box center [635, 636] width 159 height 37
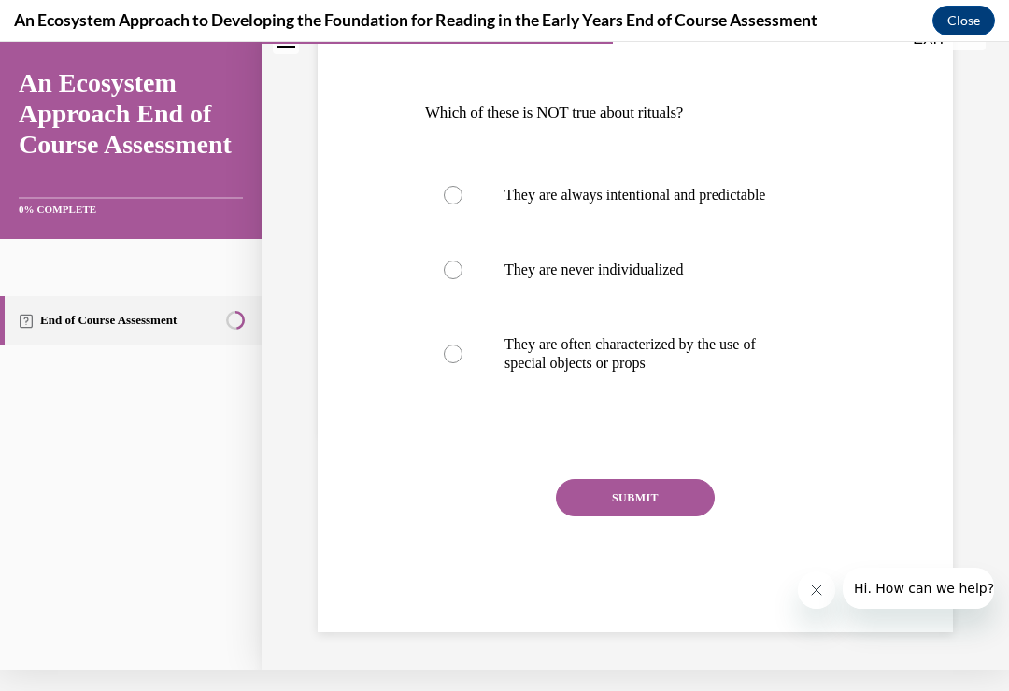
scroll to position [186, 0]
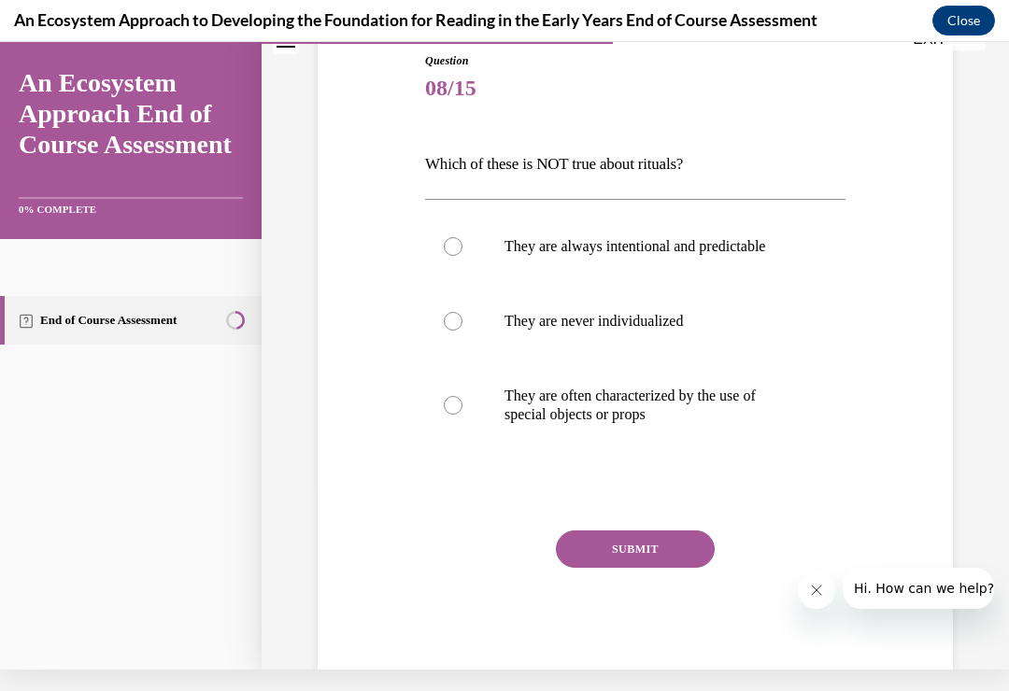
click at [455, 311] on label "They are never individualized" at bounding box center [635, 321] width 420 height 75
click at [455, 312] on input "They are never individualized" at bounding box center [453, 321] width 19 height 19
radio input "true"
click at [667, 544] on button "SUBMIT" at bounding box center [635, 548] width 159 height 37
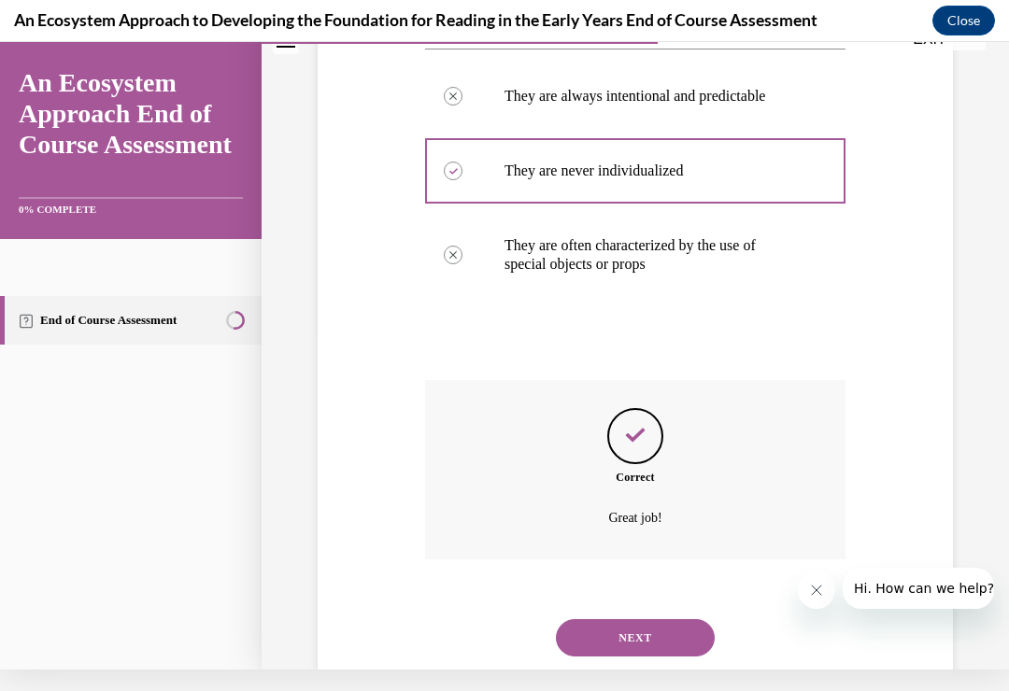
scroll to position [336, 0]
click at [657, 619] on button "NEXT" at bounding box center [635, 637] width 159 height 37
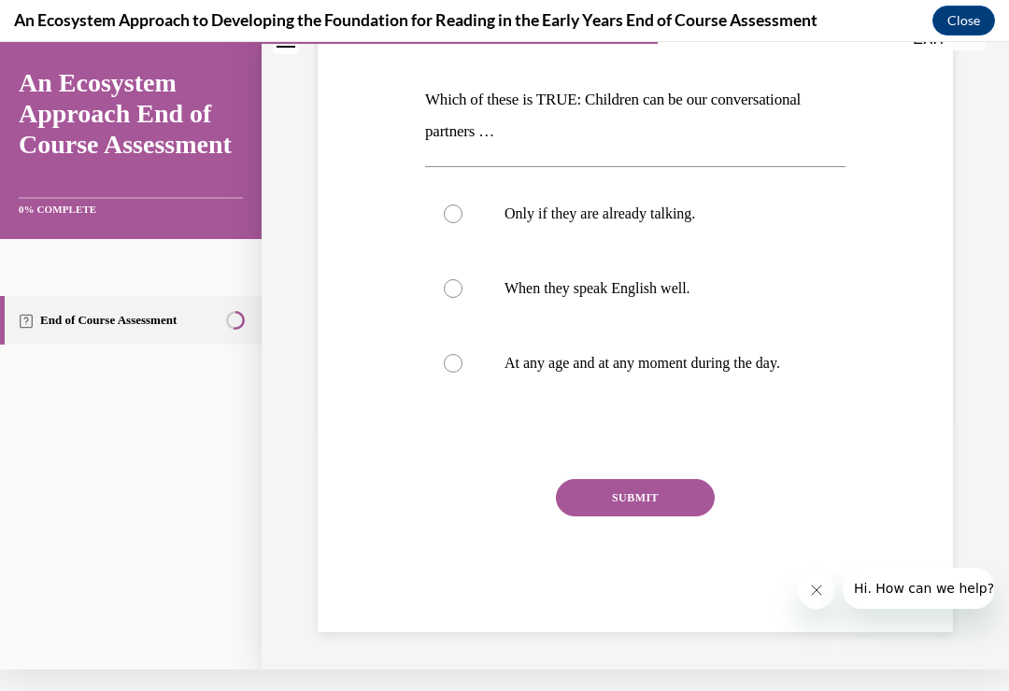
scroll to position [0, 0]
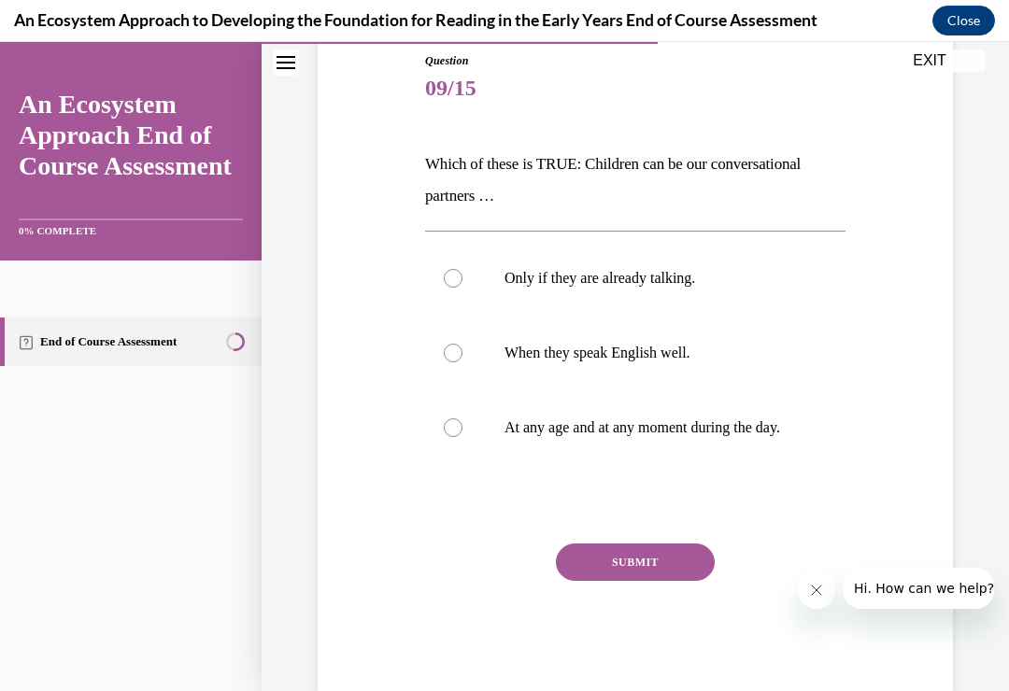
click at [455, 427] on label "At any age and at any moment during the day." at bounding box center [635, 427] width 420 height 75
click at [455, 427] on input "At any age and at any moment during the day." at bounding box center [453, 427] width 19 height 19
radio input "true"
click at [616, 576] on button "SUBMIT" at bounding box center [635, 562] width 159 height 37
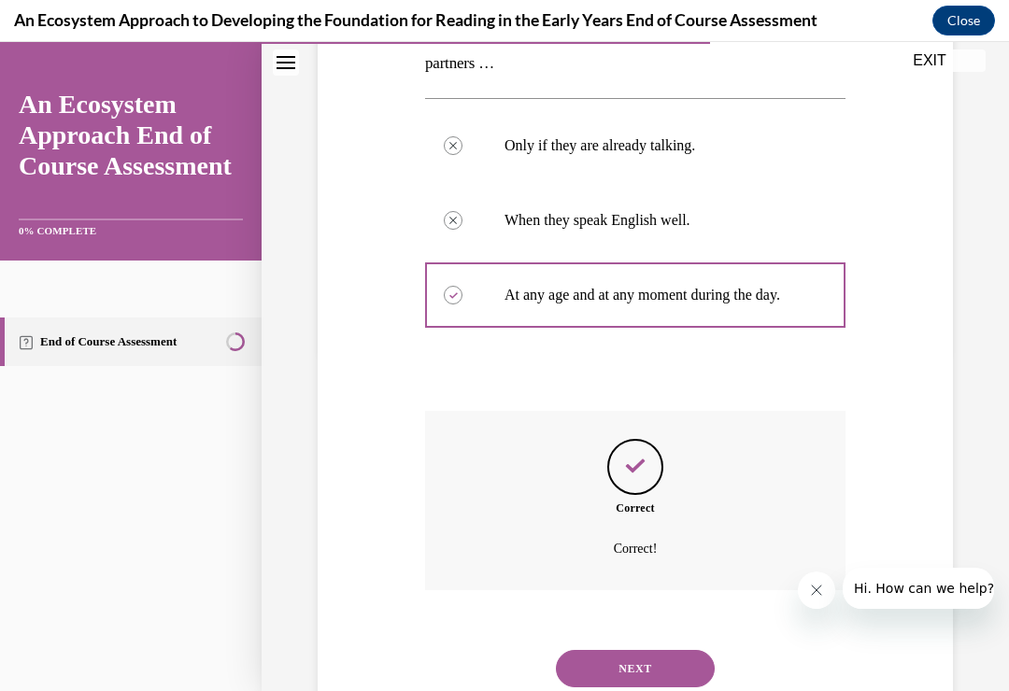
scroll to position [368, 0]
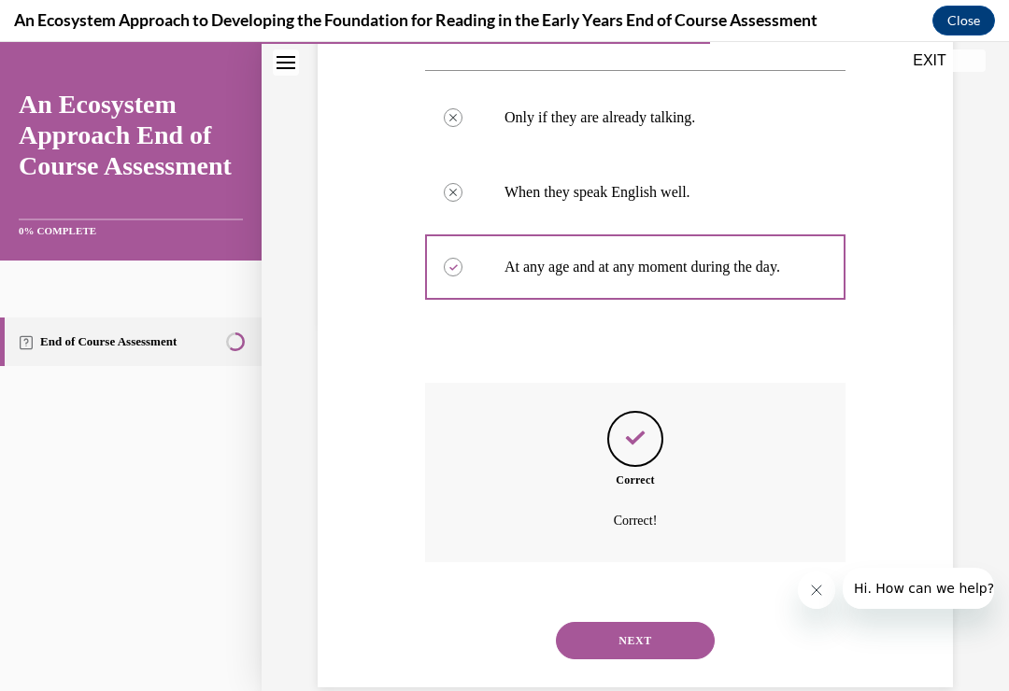
click at [644, 623] on button "NEXT" at bounding box center [635, 640] width 159 height 37
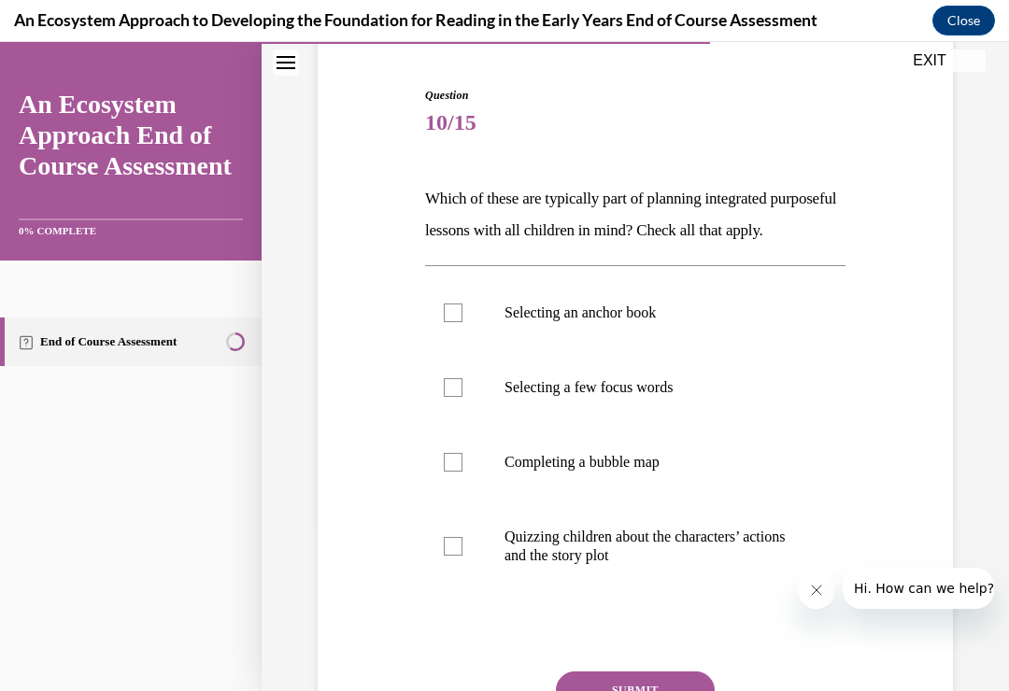
scroll to position [198, 0]
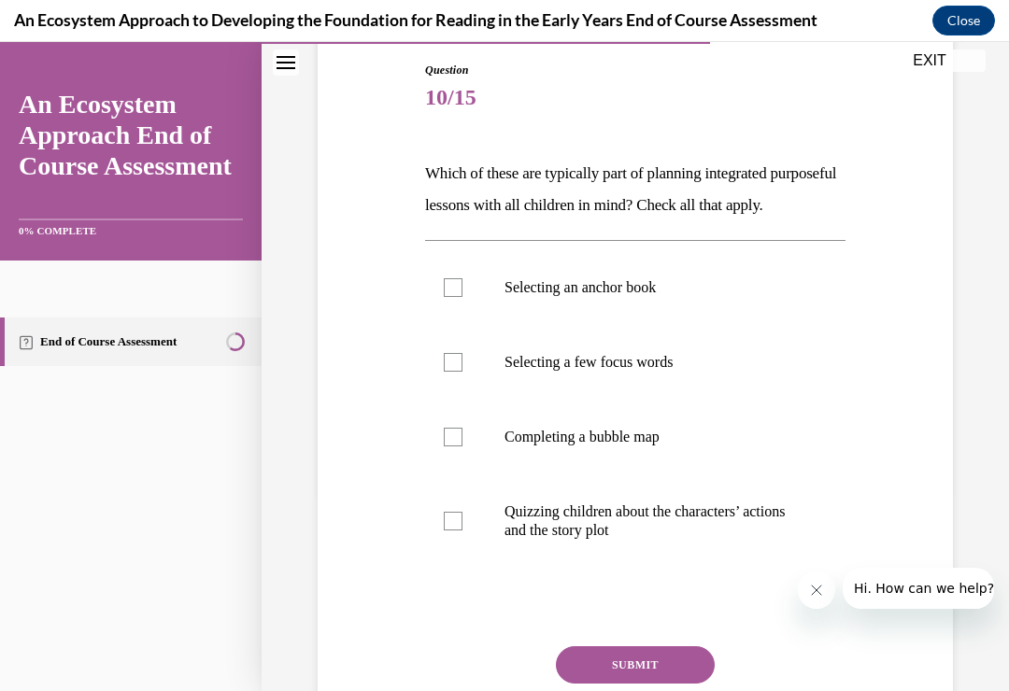
click at [453, 297] on div at bounding box center [453, 287] width 19 height 19
click at [453, 297] on input "Selecting an anchor book" at bounding box center [453, 287] width 19 height 19
checkbox input "true"
click at [459, 372] on div at bounding box center [453, 362] width 19 height 19
click at [459, 372] on input "Selecting a few focus words" at bounding box center [453, 362] width 19 height 19
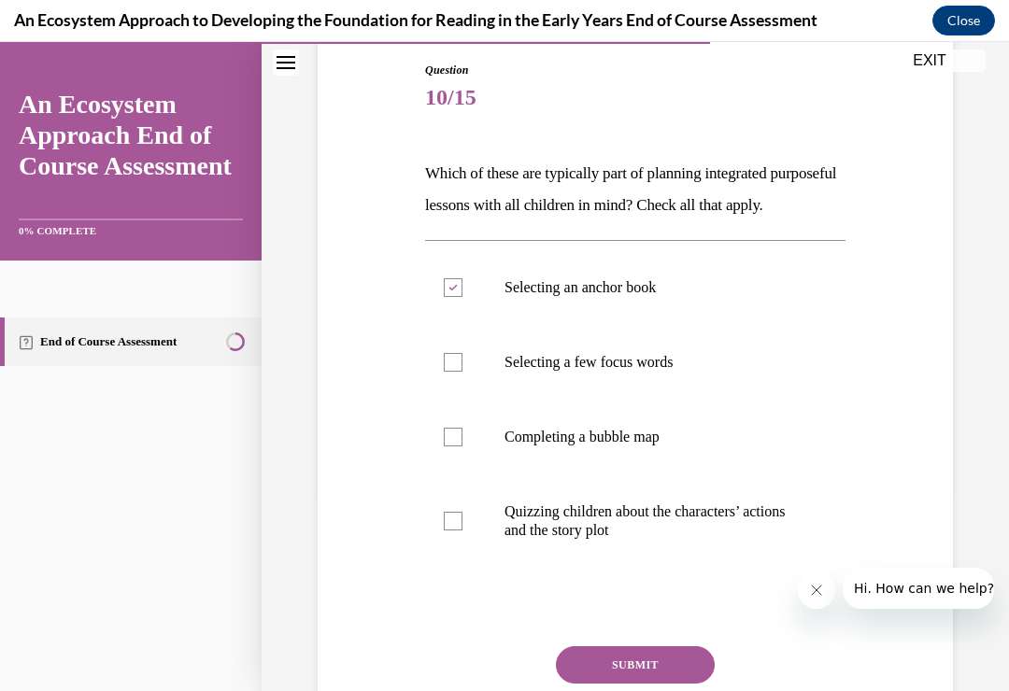
checkbox input "true"
click at [459, 474] on label "Completing a bubble map" at bounding box center [635, 437] width 420 height 75
click at [459, 446] on input "Completing a bubble map" at bounding box center [453, 437] width 19 height 19
checkbox input "true"
click at [458, 530] on div at bounding box center [453, 521] width 19 height 19
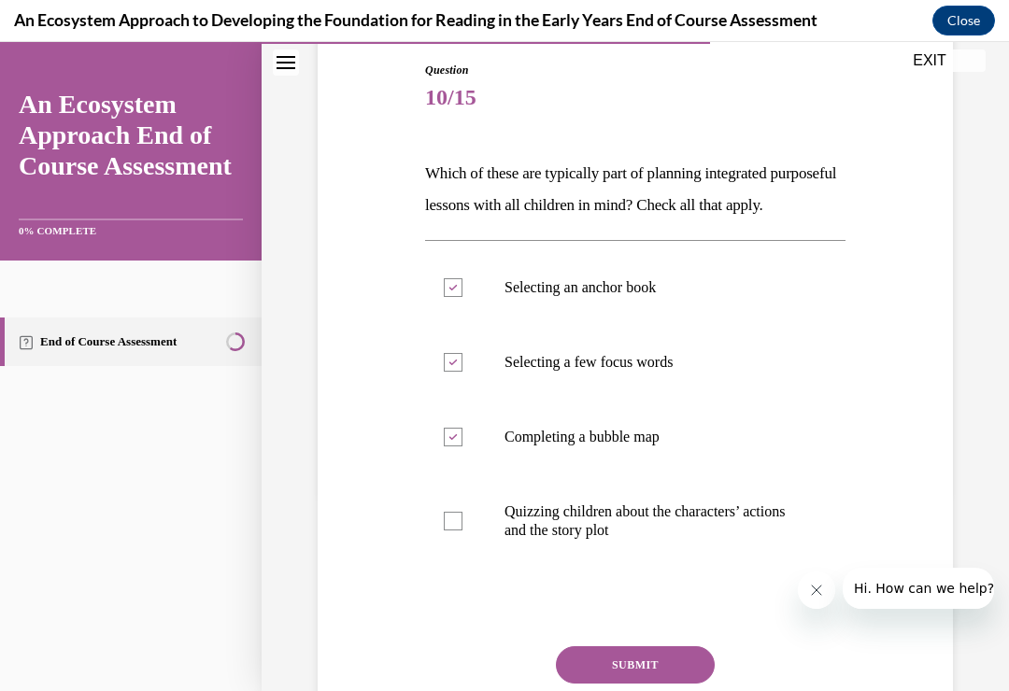
click at [458, 530] on input "Quizzing children about the characters’ actions and the story plot" at bounding box center [453, 521] width 19 height 19
checkbox input "true"
click at [604, 684] on button "SUBMIT" at bounding box center [635, 664] width 159 height 37
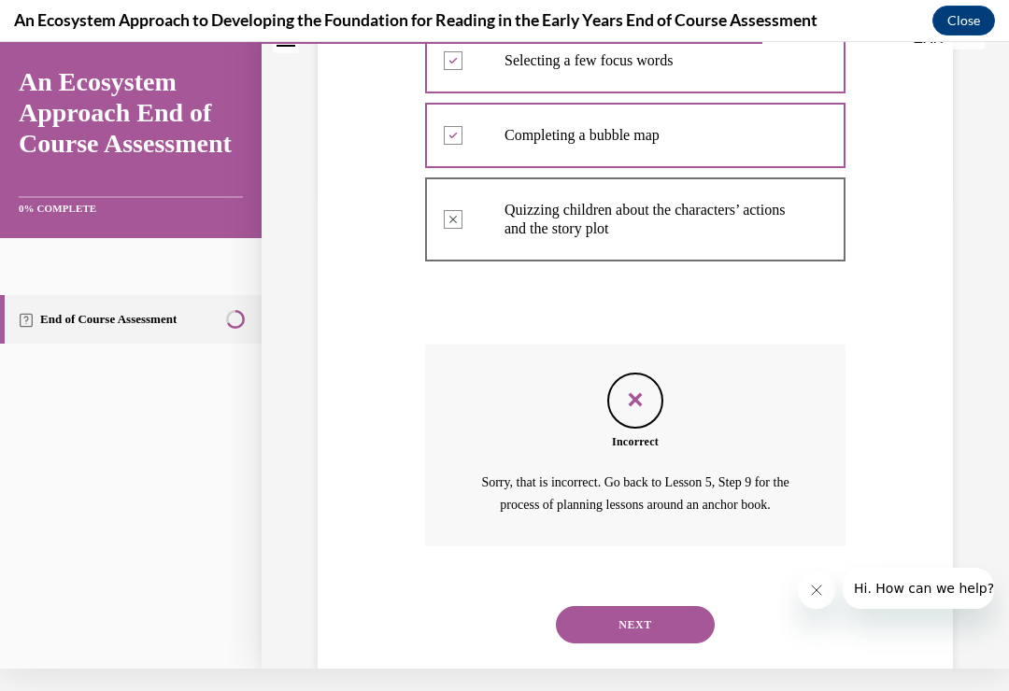
scroll to position [477, 0]
click at [621, 628] on button "NEXT" at bounding box center [635, 624] width 159 height 37
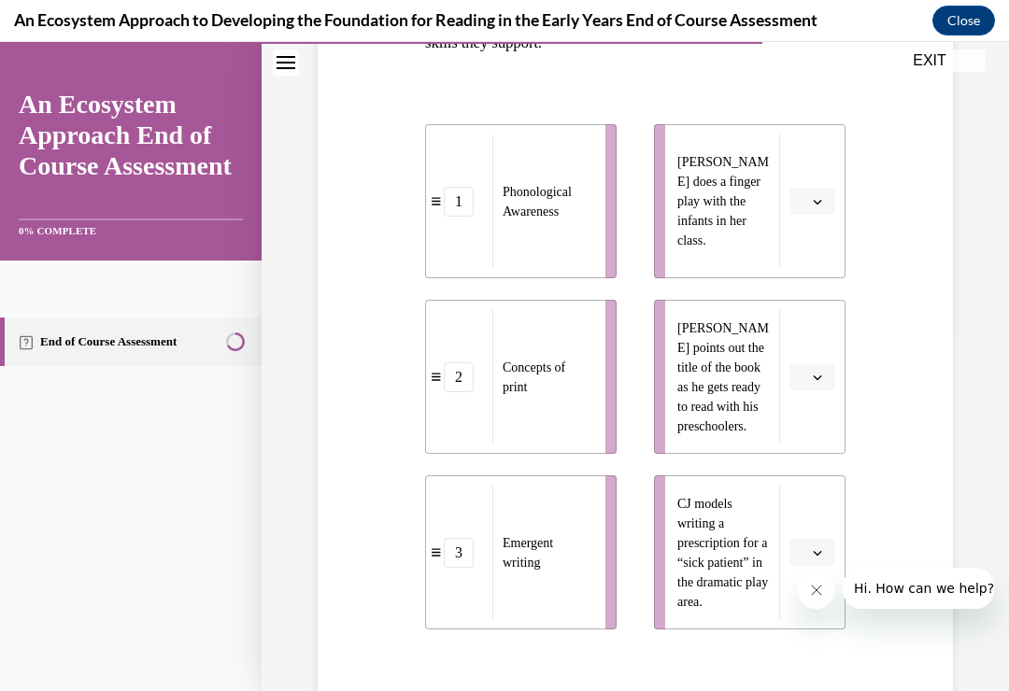
scroll to position [374, 0]
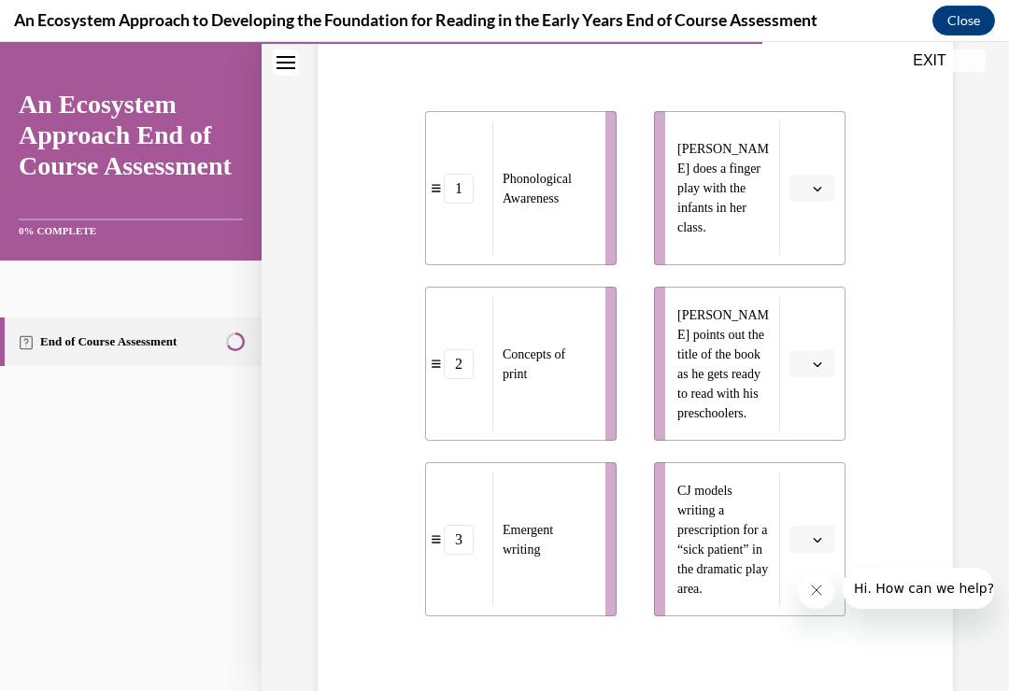
click at [812, 190] on span "button" at bounding box center [817, 188] width 13 height 13
click at [811, 268] on div "1" at bounding box center [809, 266] width 47 height 37
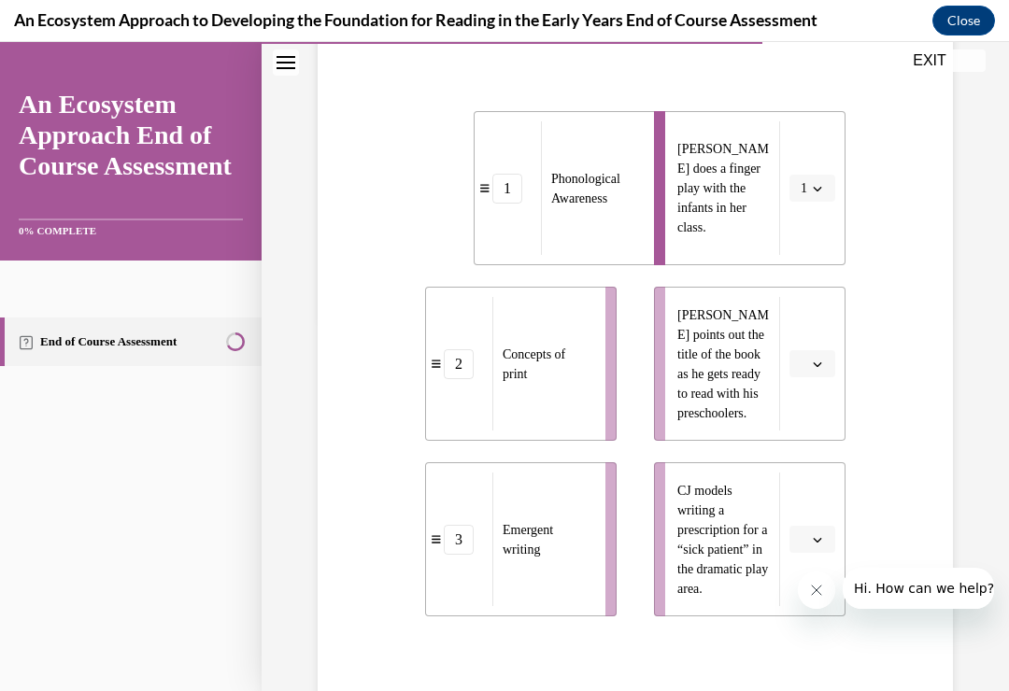
click at [823, 363] on span "button" at bounding box center [817, 364] width 13 height 13
click at [812, 474] on div "2" at bounding box center [809, 479] width 47 height 37
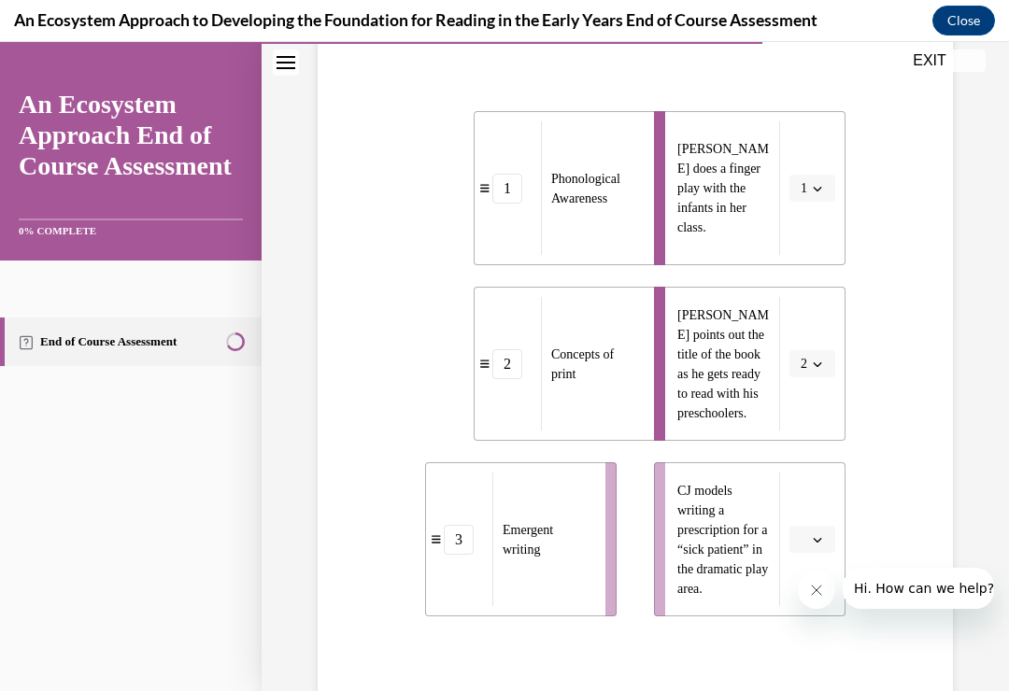
click at [821, 536] on icon "button" at bounding box center [816, 539] width 9 height 9
click at [807, 687] on span "3" at bounding box center [804, 692] width 7 height 15
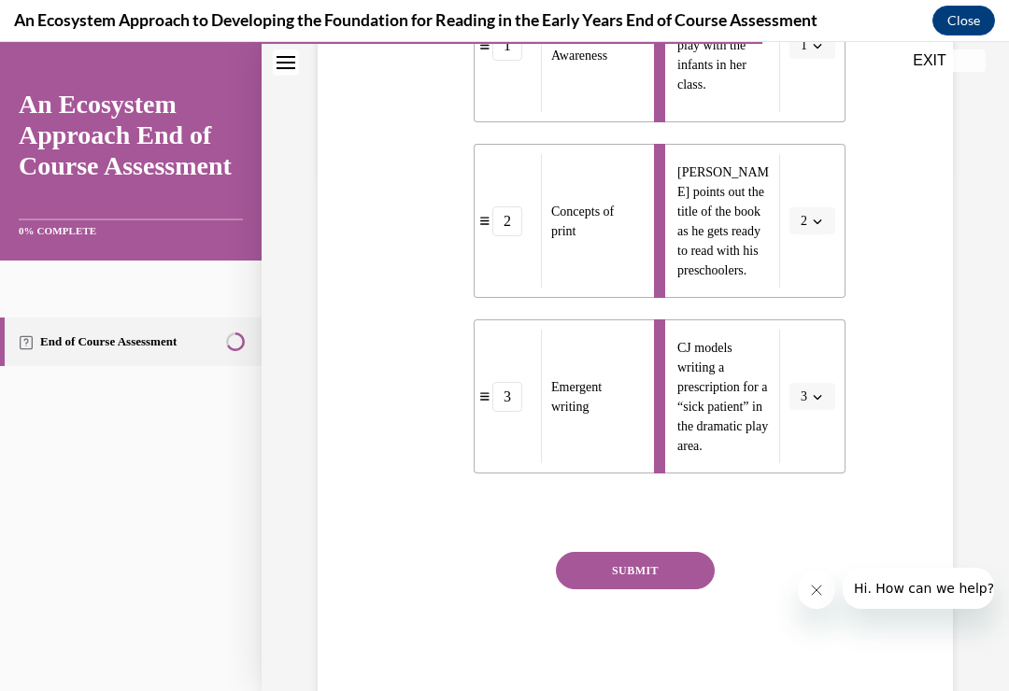
click at [647, 570] on button "SUBMIT" at bounding box center [635, 570] width 159 height 37
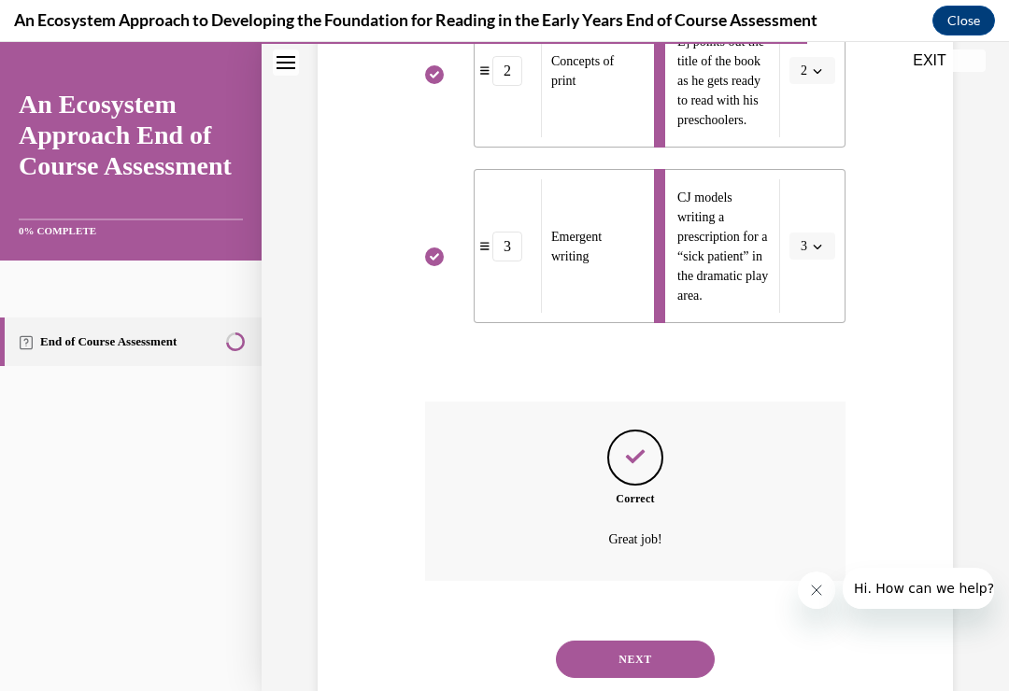
scroll to position [667, 0]
click at [645, 641] on button "NEXT" at bounding box center [635, 659] width 159 height 37
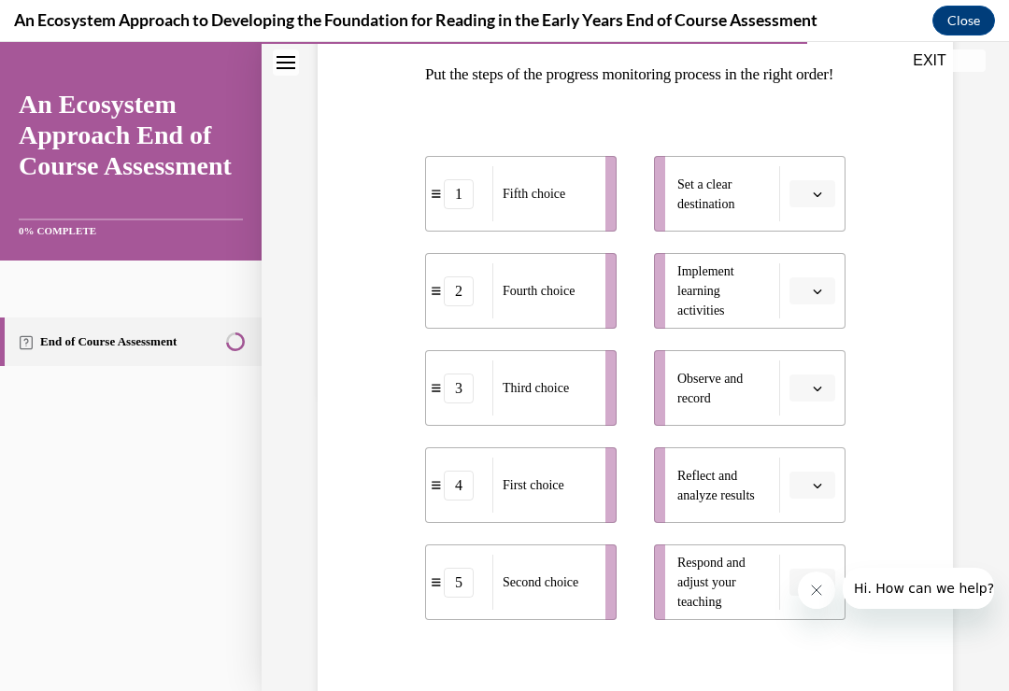
scroll to position [297, 0]
click at [826, 208] on button "button" at bounding box center [812, 194] width 46 height 28
click at [810, 414] on div "4" at bounding box center [809, 416] width 47 height 37
click at [826, 305] on button "button" at bounding box center [812, 291] width 46 height 28
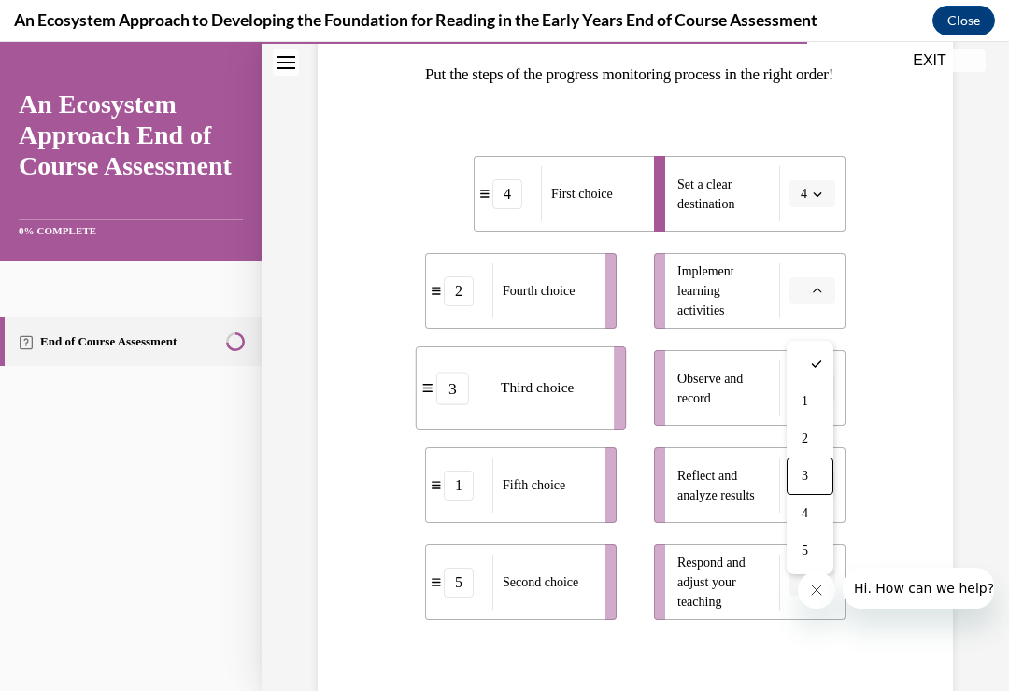
click at [814, 472] on div "3" at bounding box center [809, 476] width 47 height 37
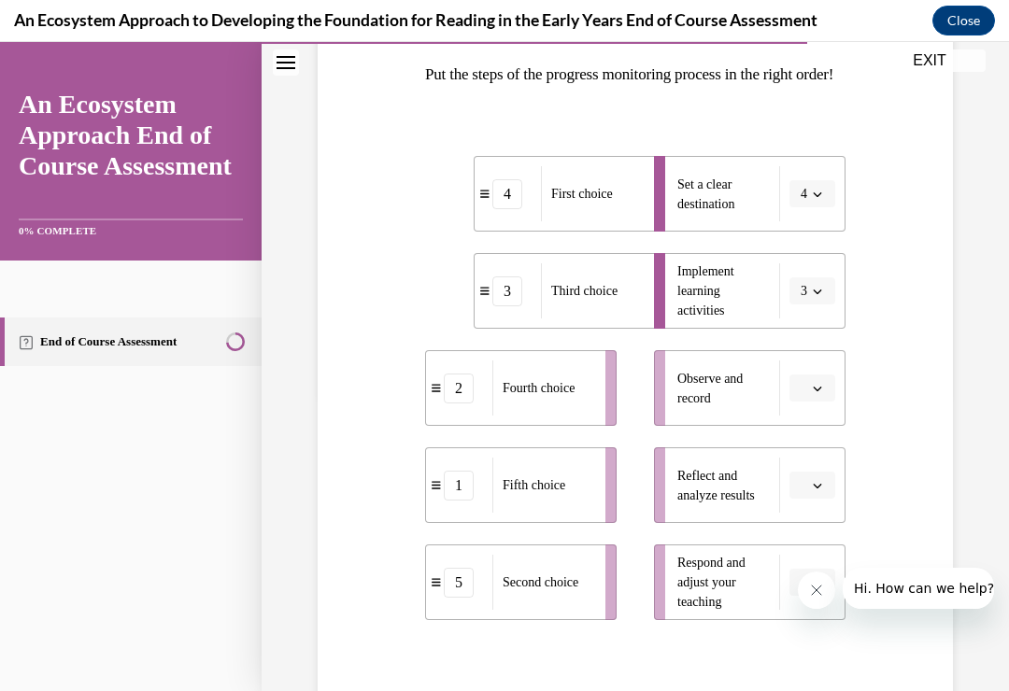
click at [826, 402] on button "button" at bounding box center [812, 388] width 46 height 28
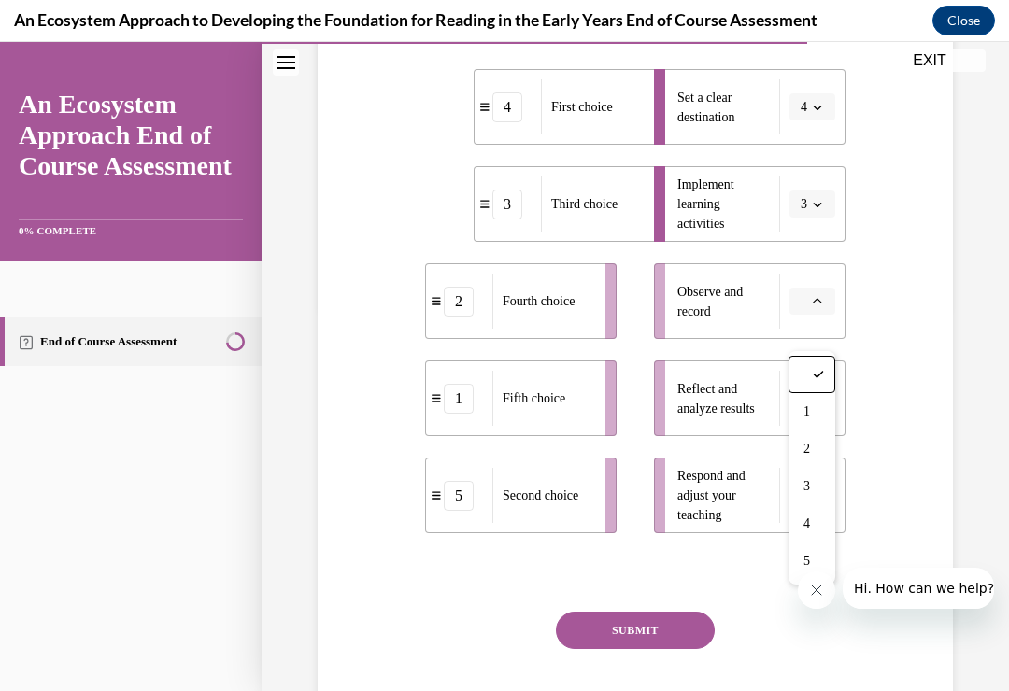
scroll to position [383, 0]
click at [814, 522] on div "4" at bounding box center [811, 524] width 47 height 37
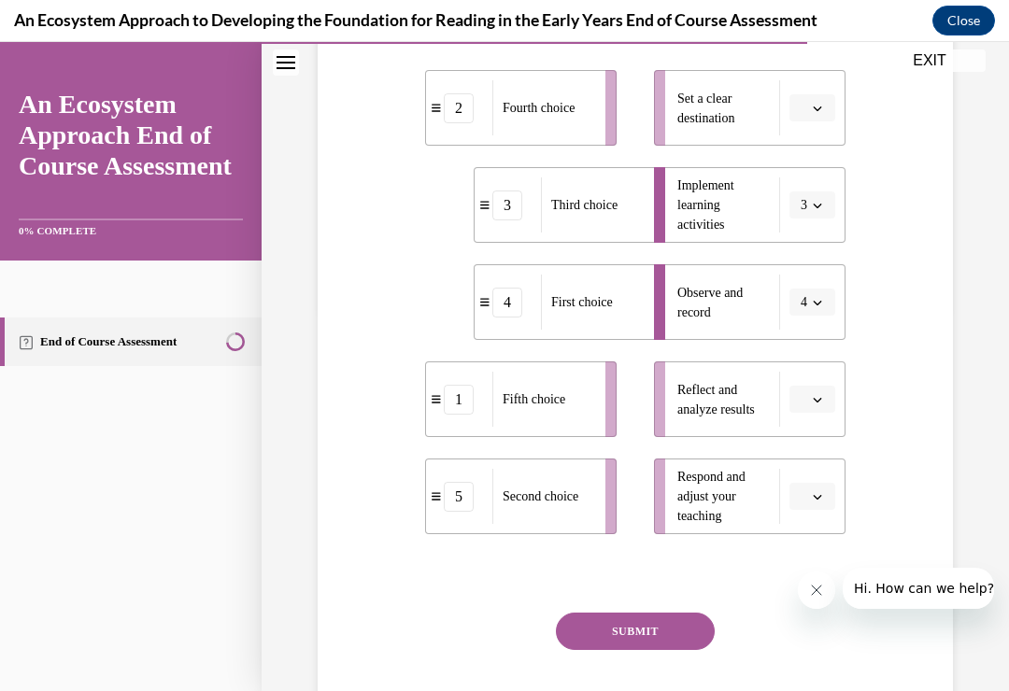
click at [828, 414] on button "button" at bounding box center [812, 400] width 46 height 28
click at [811, 660] on div "5" at bounding box center [809, 659] width 47 height 37
click at [824, 511] on button "button" at bounding box center [812, 497] width 46 height 28
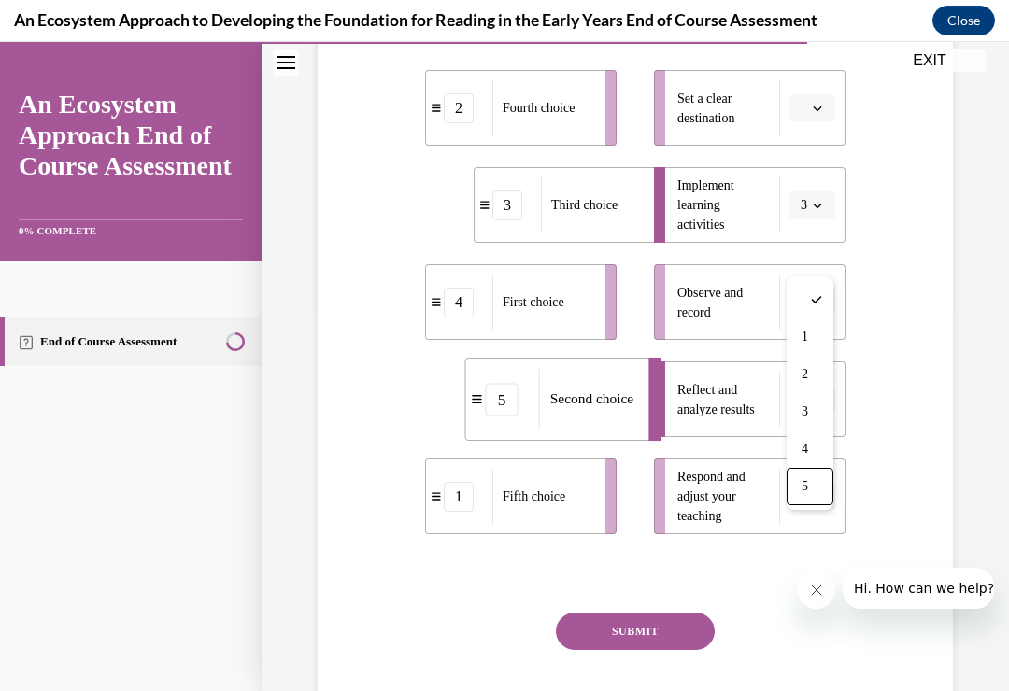
click at [808, 487] on span "5" at bounding box center [804, 486] width 7 height 15
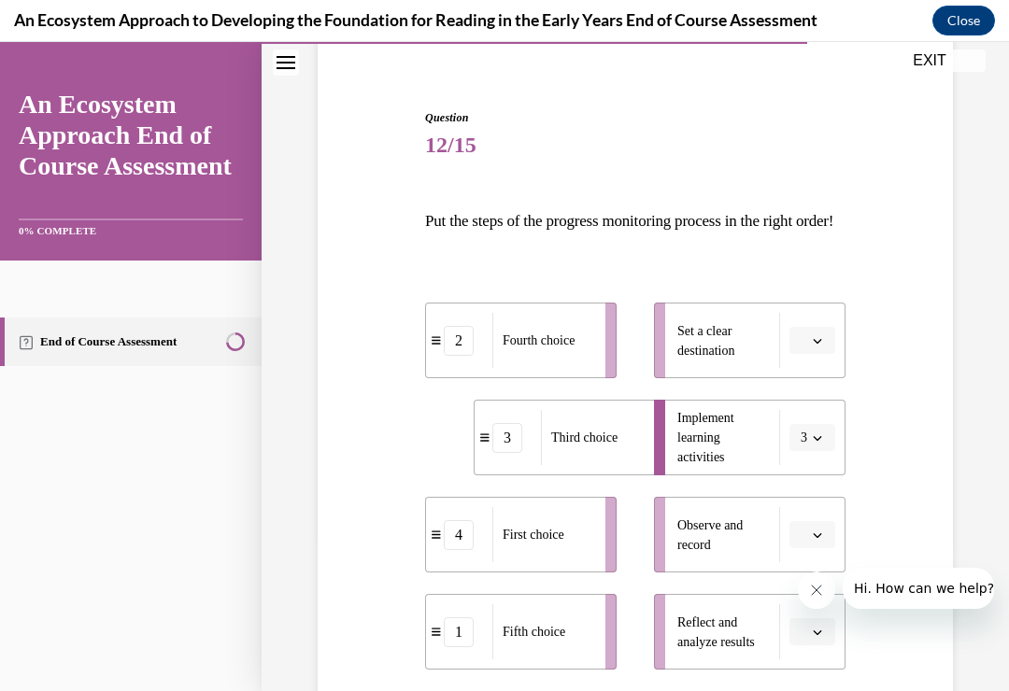
scroll to position [147, 0]
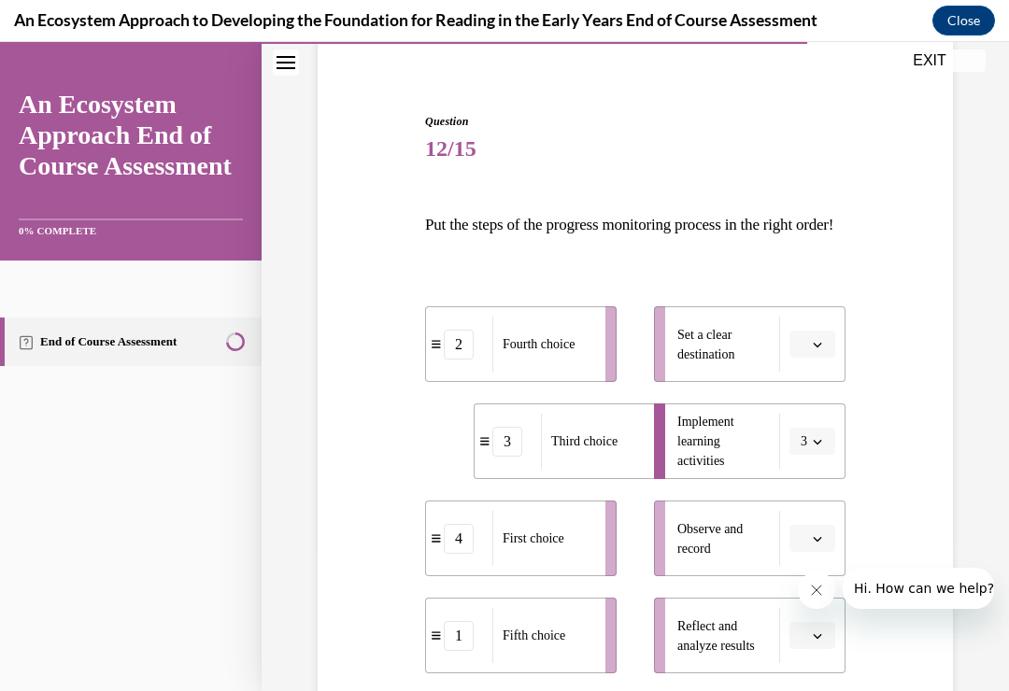
click at [822, 351] on span "button" at bounding box center [817, 344] width 13 height 13
click at [815, 557] on div "4" at bounding box center [809, 566] width 47 height 37
click at [821, 448] on span "button" at bounding box center [817, 441] width 13 height 13
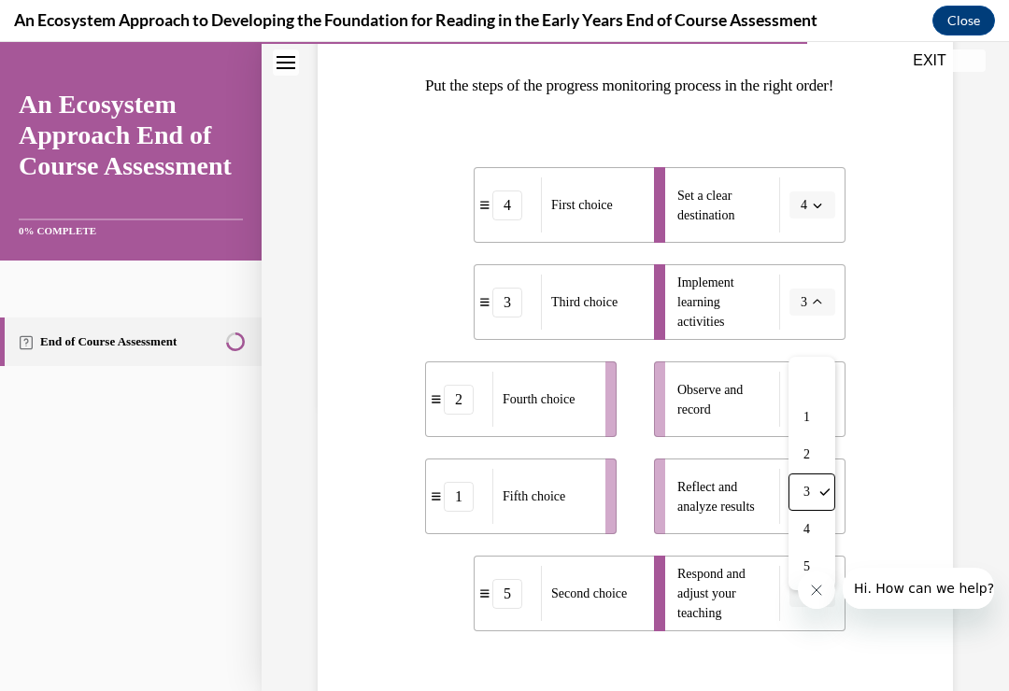
scroll to position [289, 0]
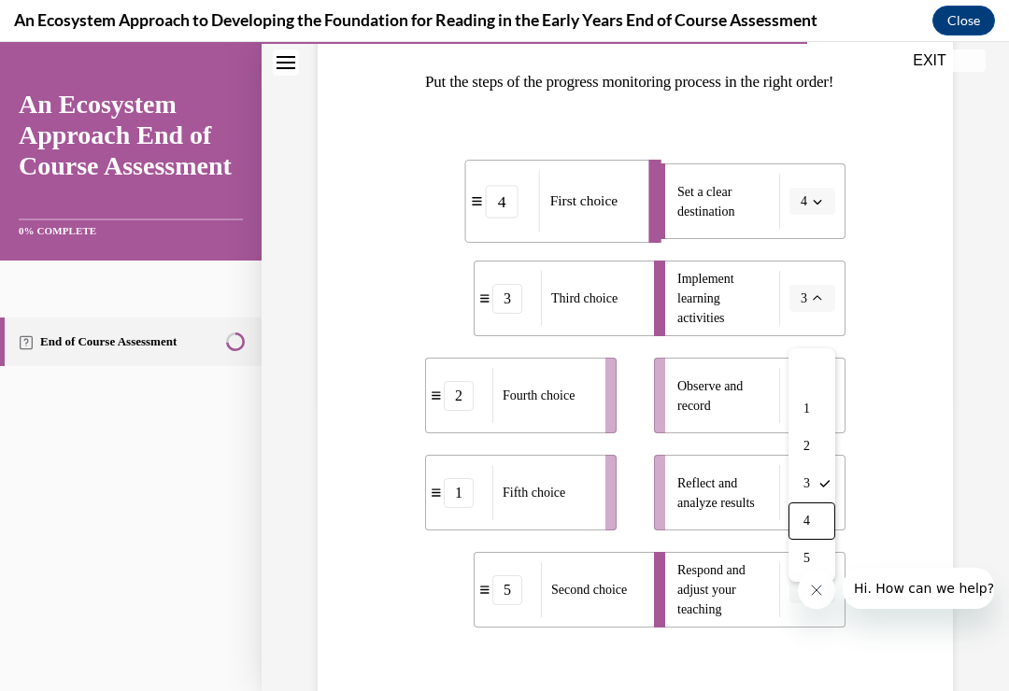
click at [814, 519] on div "4" at bounding box center [811, 520] width 47 height 37
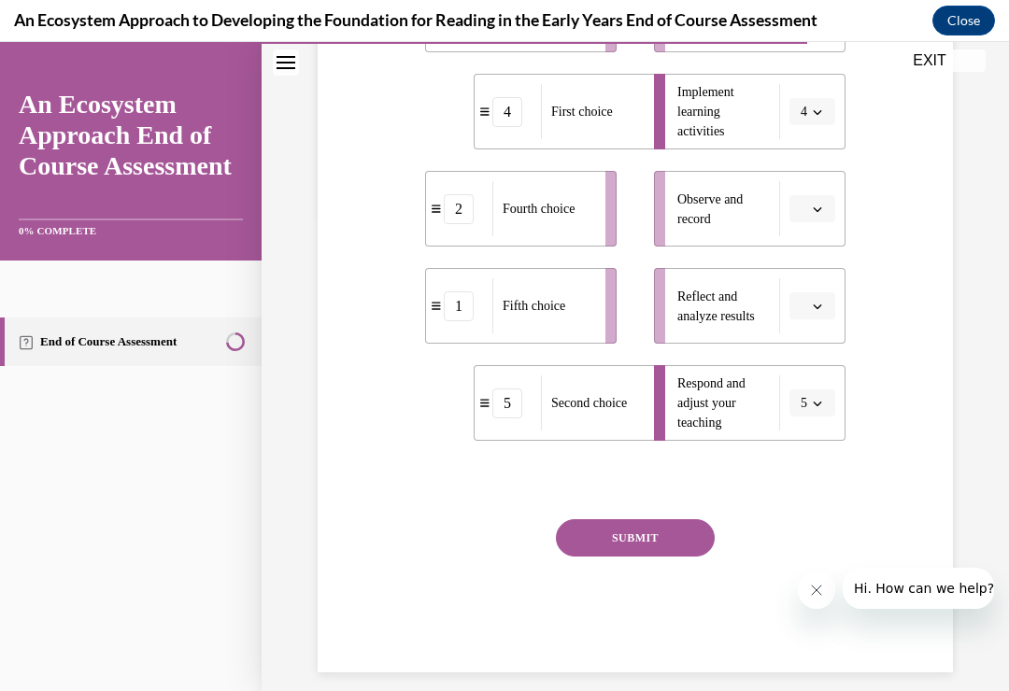
scroll to position [475, 0]
click at [827, 418] on button "5" at bounding box center [812, 404] width 46 height 28
click at [816, 656] on div "5" at bounding box center [806, 663] width 47 height 37
click at [824, 418] on button "5" at bounding box center [812, 404] width 46 height 28
click at [814, 501] on div "1" at bounding box center [806, 514] width 47 height 37
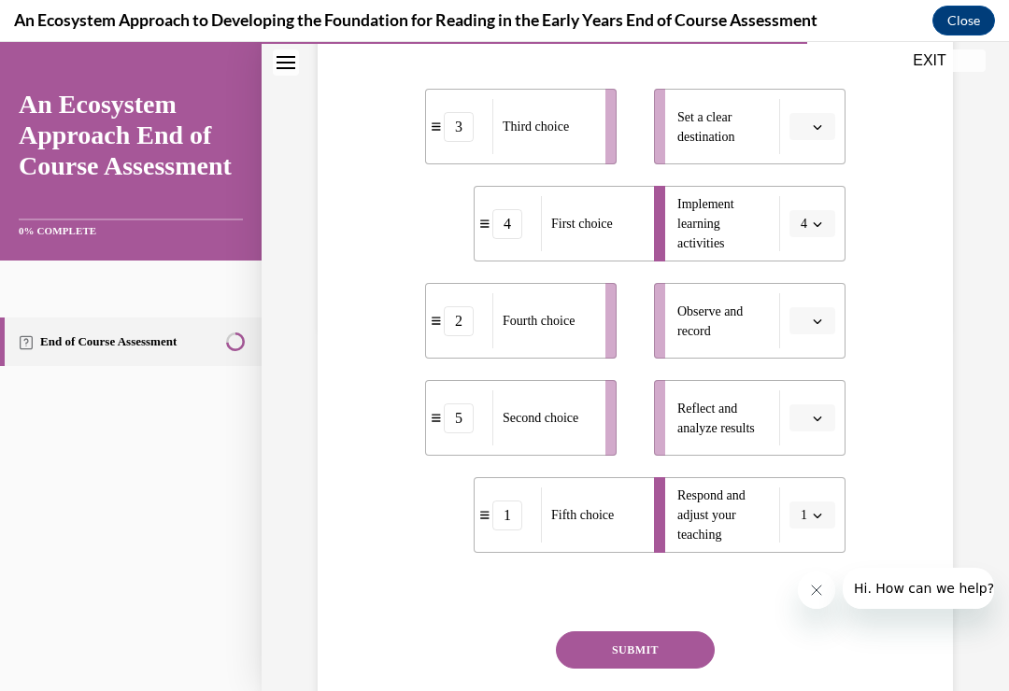
scroll to position [361, 0]
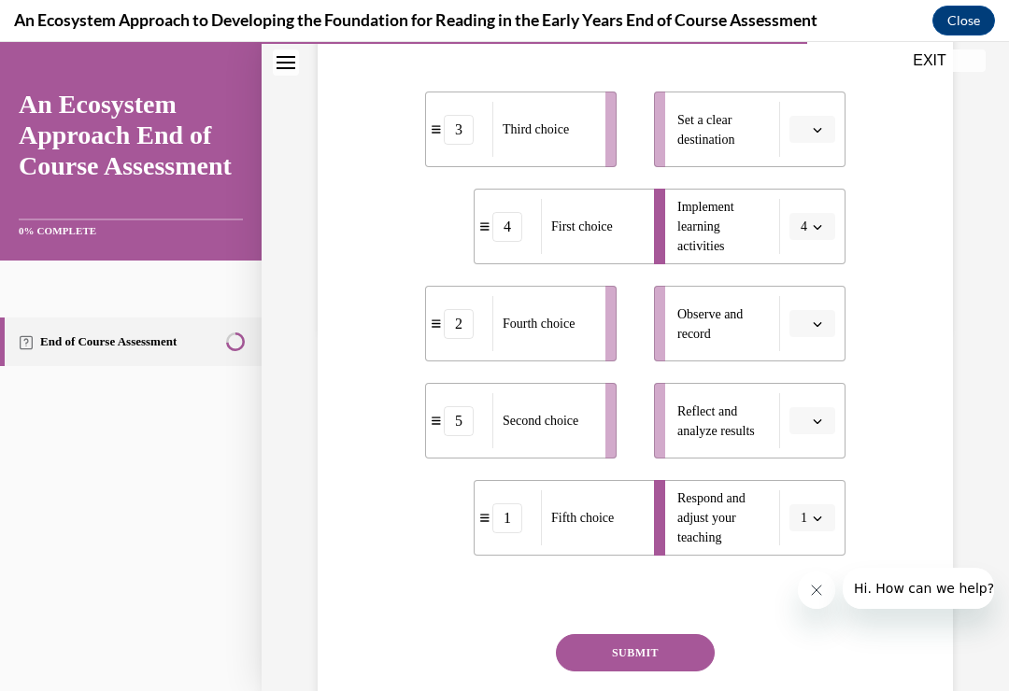
click at [821, 134] on icon "button" at bounding box center [816, 129] width 9 height 9
click at [812, 351] on div "4" at bounding box center [809, 351] width 47 height 37
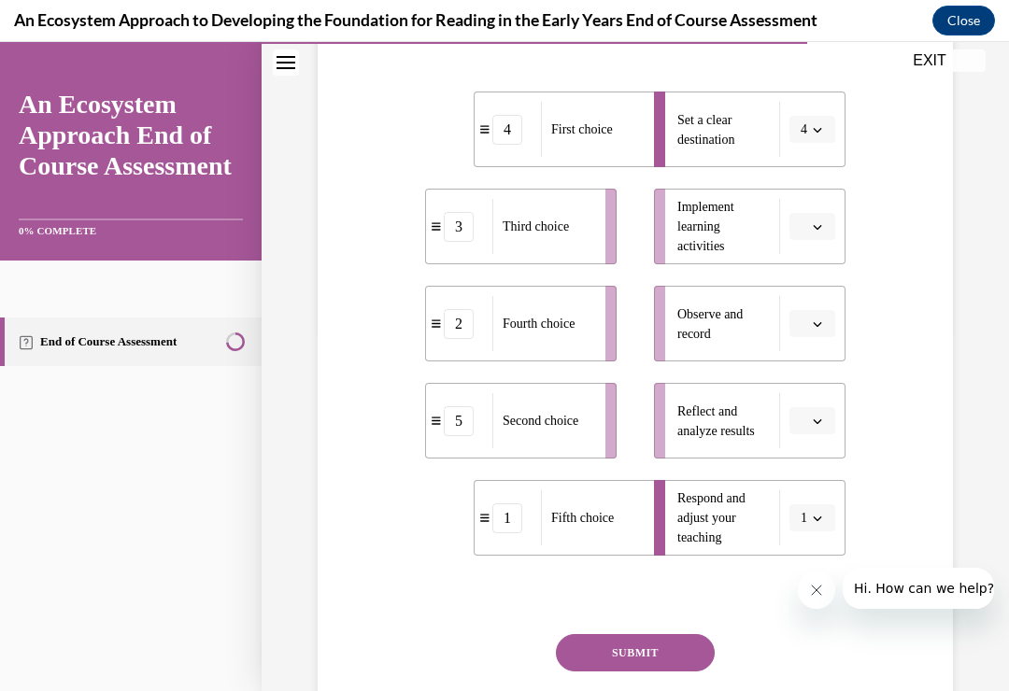
click at [826, 241] on button "button" at bounding box center [812, 227] width 46 height 28
click at [818, 482] on div "5" at bounding box center [809, 486] width 47 height 37
click at [820, 329] on icon "button" at bounding box center [816, 323] width 9 height 9
click at [819, 508] on div "3" at bounding box center [809, 508] width 47 height 37
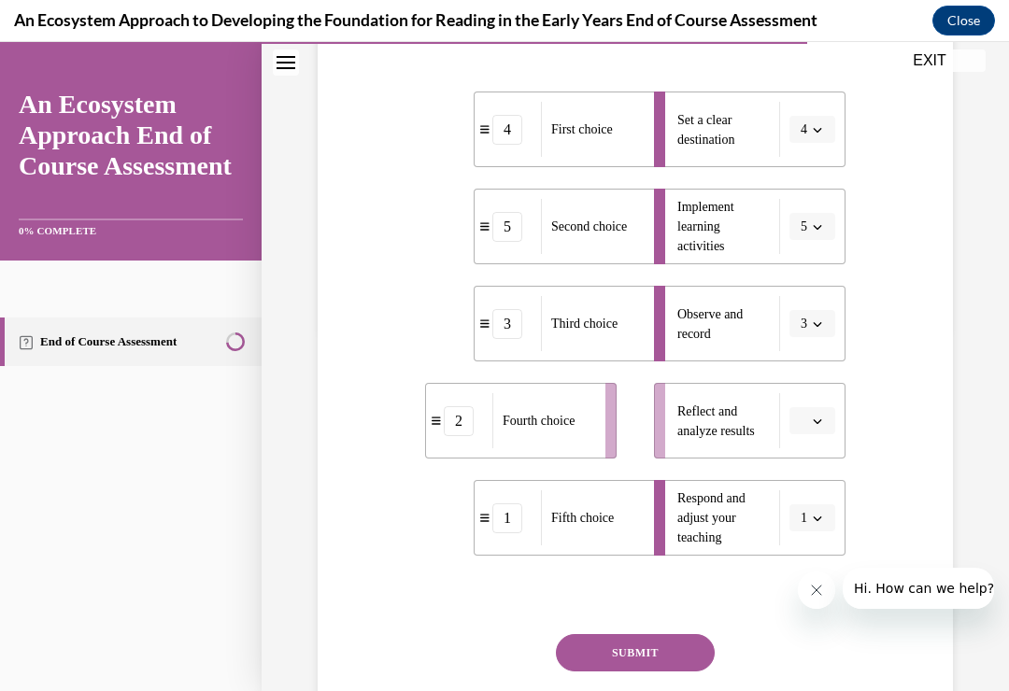
click at [826, 435] on button "button" at bounding box center [812, 421] width 46 height 28
click at [814, 641] on div "4" at bounding box center [809, 643] width 47 height 37
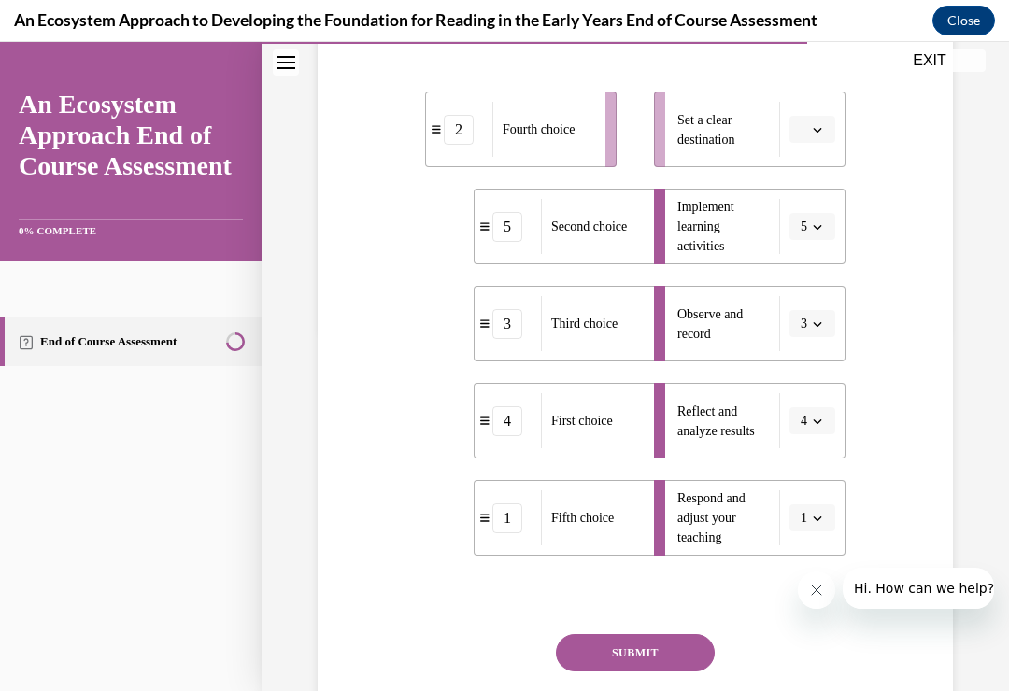
click at [819, 134] on icon "button" at bounding box center [816, 129] width 9 height 9
click at [813, 240] on div "1" at bounding box center [809, 239] width 47 height 37
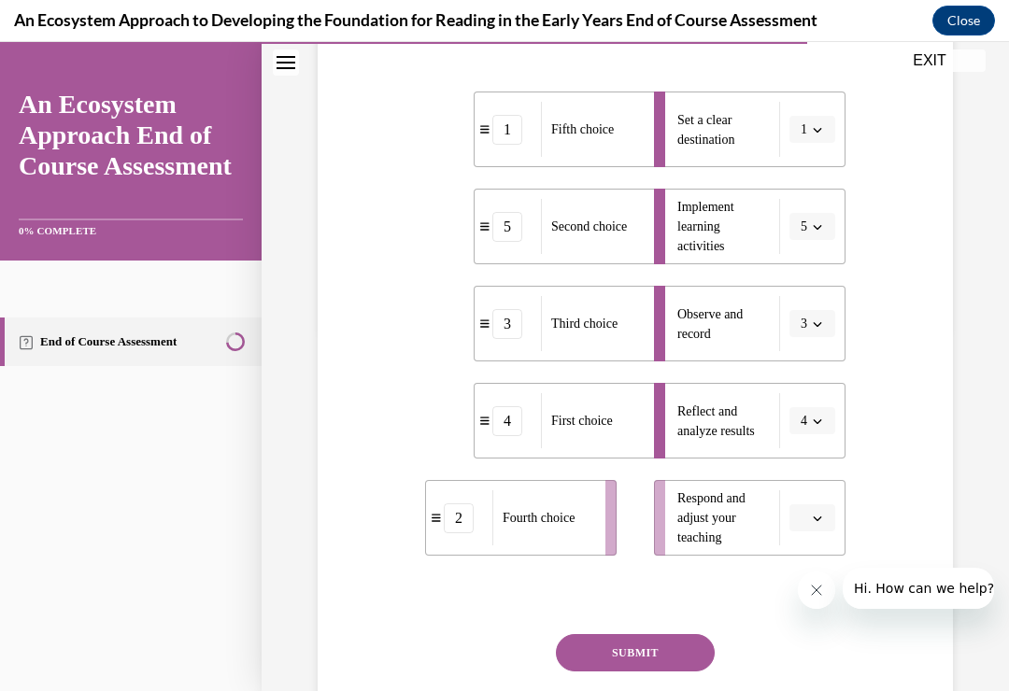
click at [829, 144] on button "1" at bounding box center [812, 130] width 46 height 28
click at [814, 236] on icon at bounding box center [818, 239] width 11 height 11
click at [834, 144] on button "1" at bounding box center [812, 130] width 46 height 28
click at [819, 424] on icon "button" at bounding box center [817, 421] width 8 height 5
click at [826, 144] on button "1" at bounding box center [812, 130] width 46 height 28
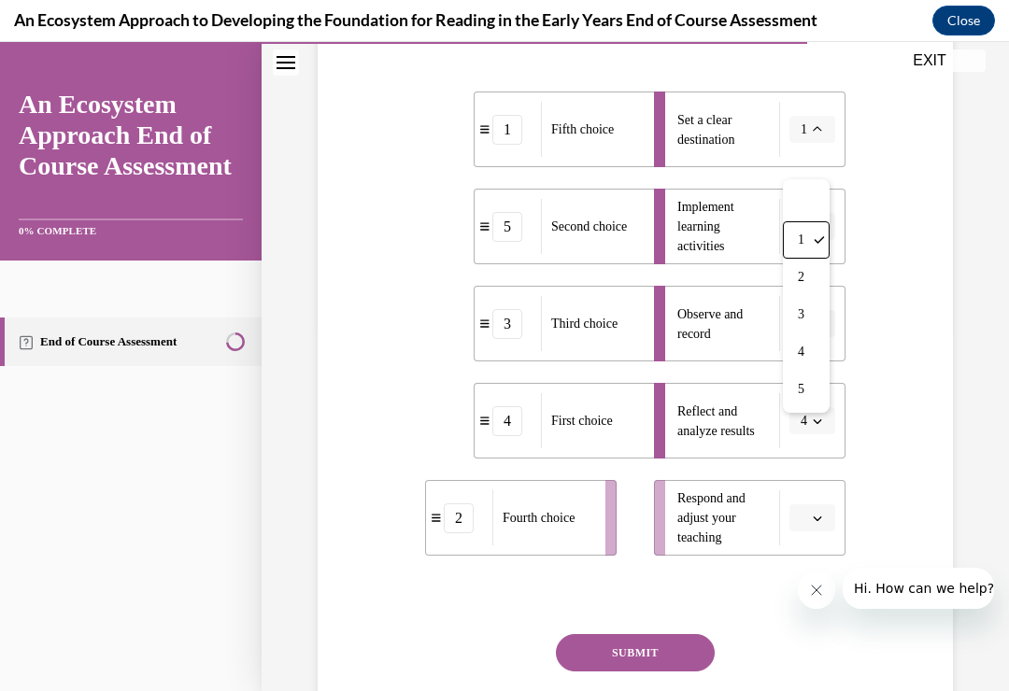
click at [821, 426] on icon "button" at bounding box center [816, 420] width 9 height 9
click at [829, 144] on button "1" at bounding box center [812, 130] width 46 height 28
click at [816, 346] on div "4" at bounding box center [806, 351] width 47 height 37
click at [822, 428] on span "button" at bounding box center [817, 421] width 13 height 13
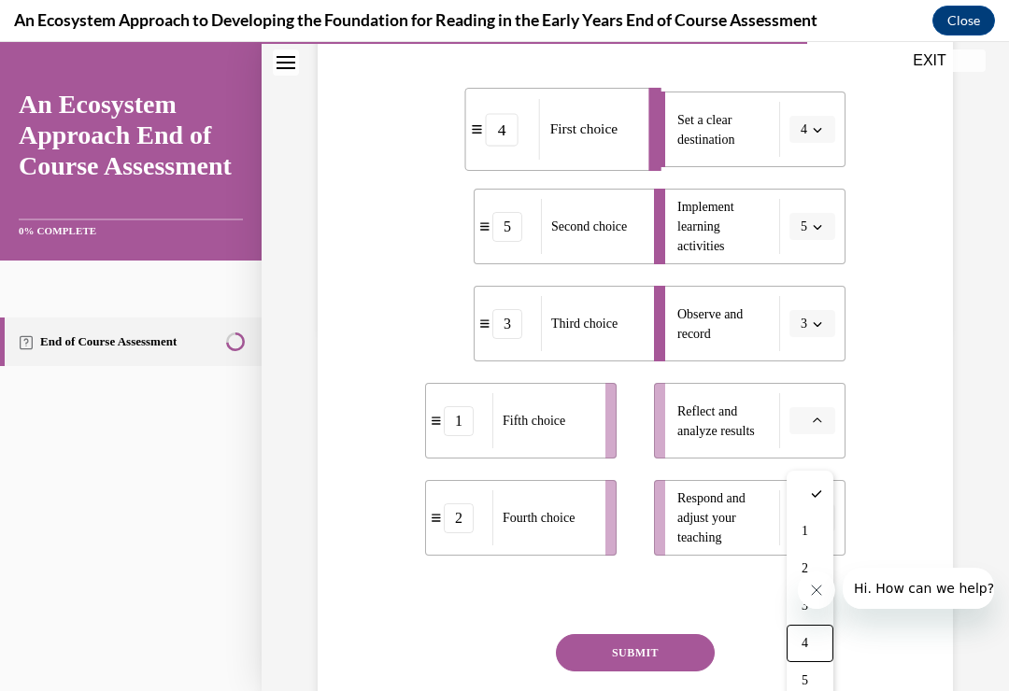
click at [808, 642] on span "4" at bounding box center [804, 643] width 7 height 15
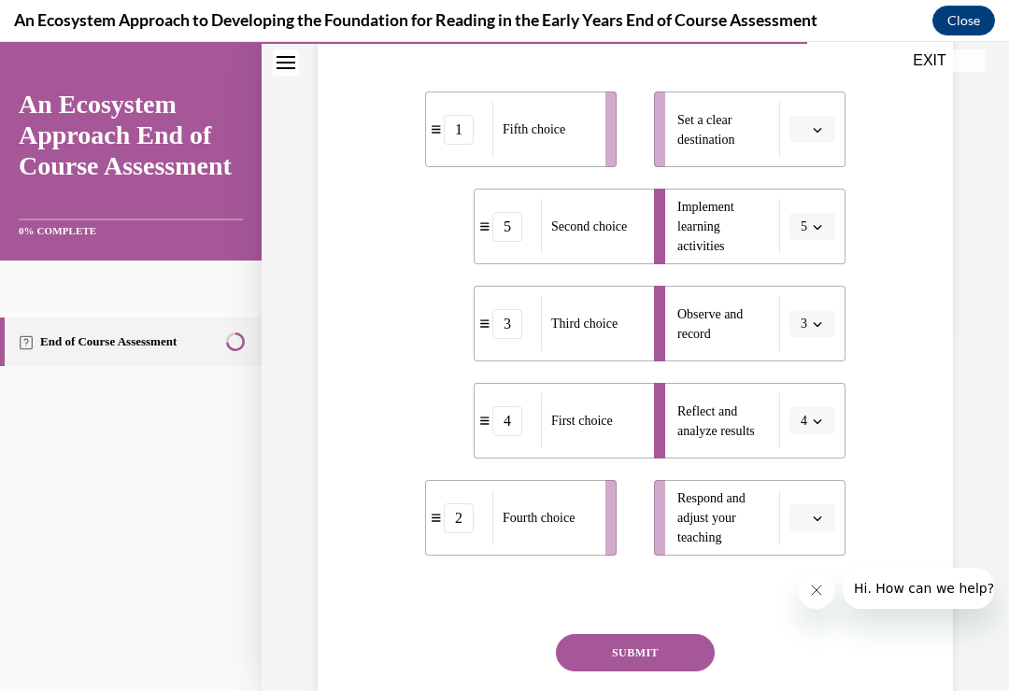
click at [823, 525] on span "button" at bounding box center [817, 518] width 13 height 13
click at [813, 505] on div "5" at bounding box center [809, 507] width 47 height 37
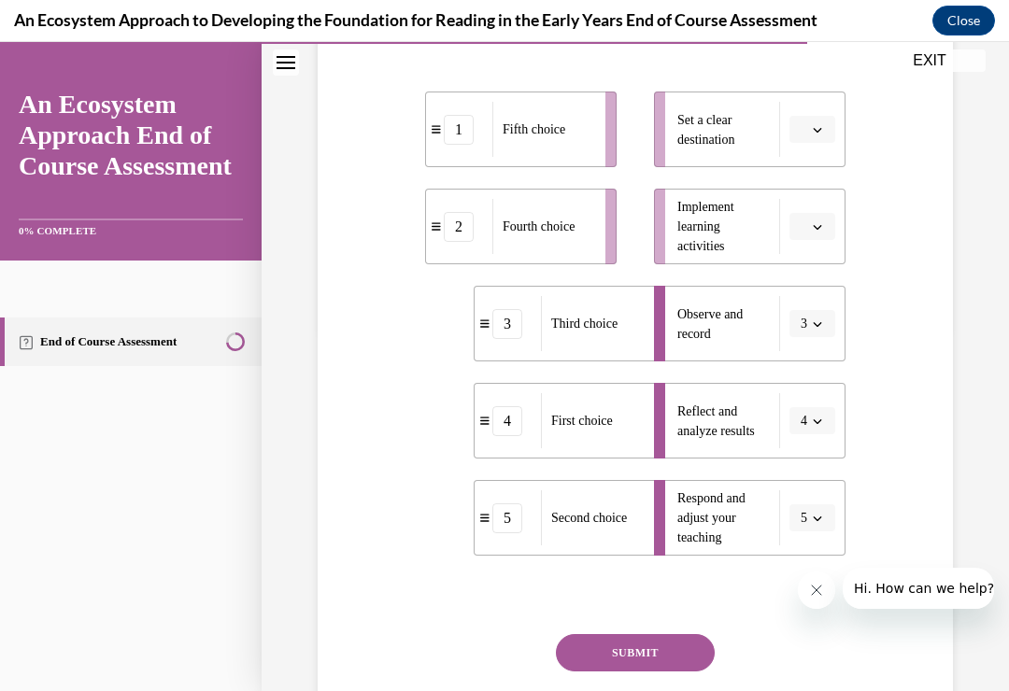
click at [443, 145] on div "1" at bounding box center [459, 130] width 66 height 30
click at [828, 144] on button "button" at bounding box center [812, 130] width 46 height 28
click at [816, 350] on div "4" at bounding box center [809, 351] width 47 height 37
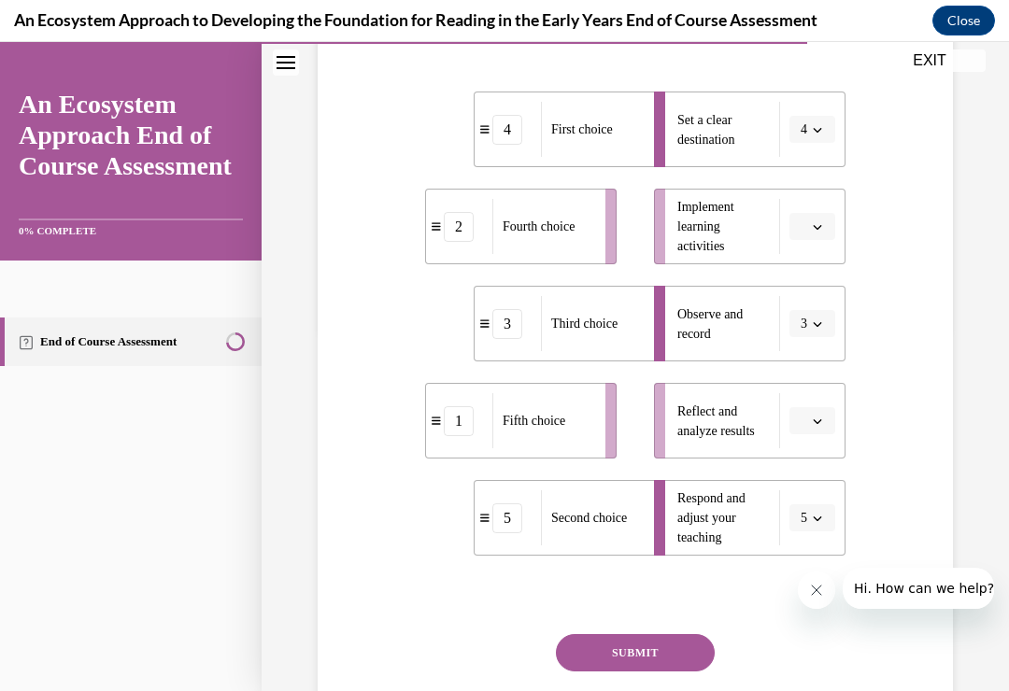
click at [821, 232] on icon "button" at bounding box center [816, 226] width 9 height 9
click at [811, 479] on div "5" at bounding box center [809, 486] width 47 height 37
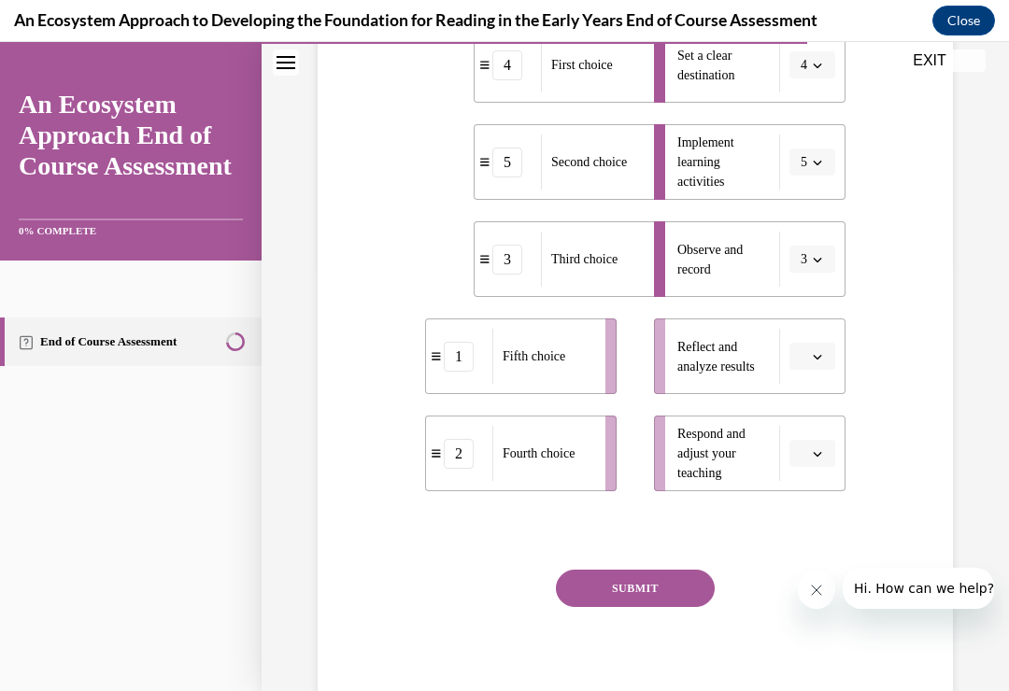
scroll to position [446, 0]
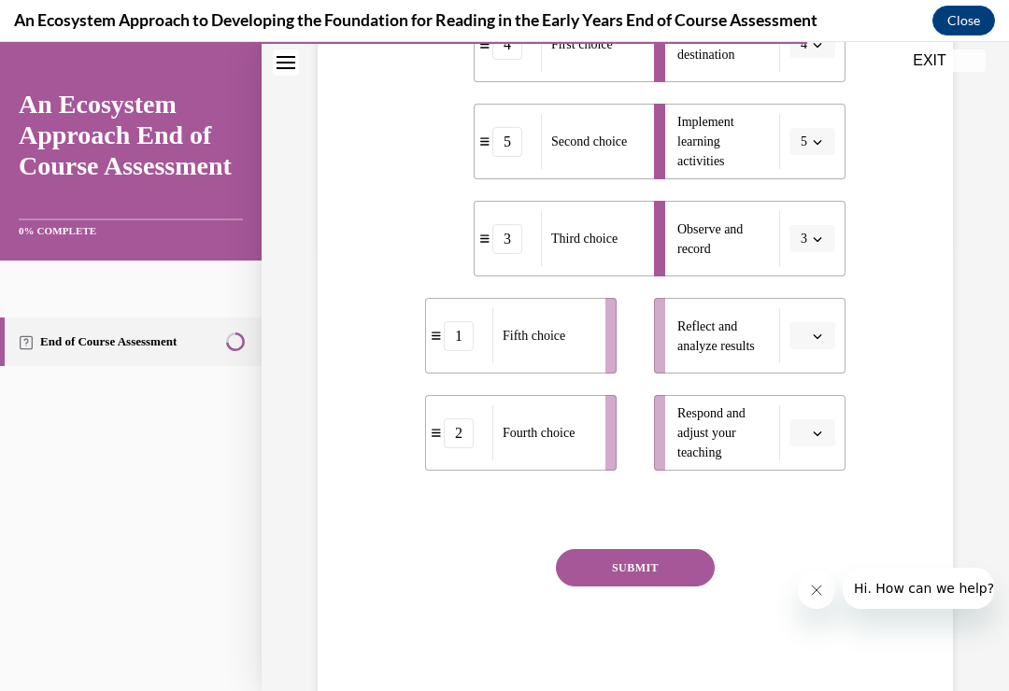
click at [822, 343] on span "button" at bounding box center [817, 336] width 13 height 13
click at [812, 486] on div "2" at bounding box center [809, 483] width 47 height 37
click at [659, 586] on button "SUBMIT" at bounding box center [635, 567] width 159 height 37
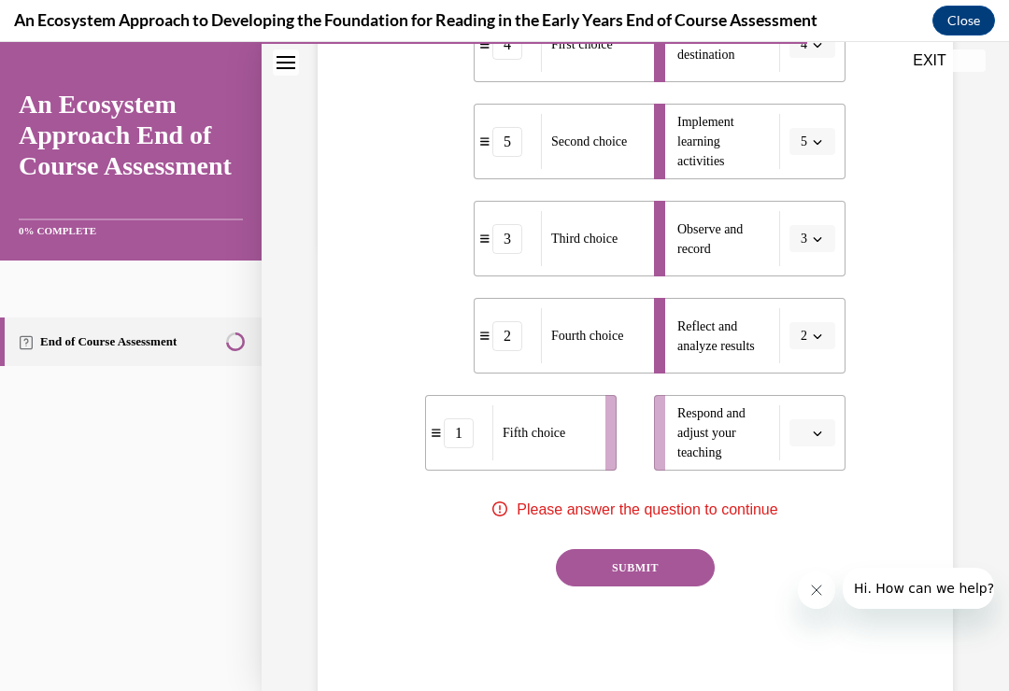
click at [821, 438] on icon "button" at bounding box center [816, 433] width 9 height 9
click at [812, 538] on div "1" at bounding box center [809, 543] width 47 height 37
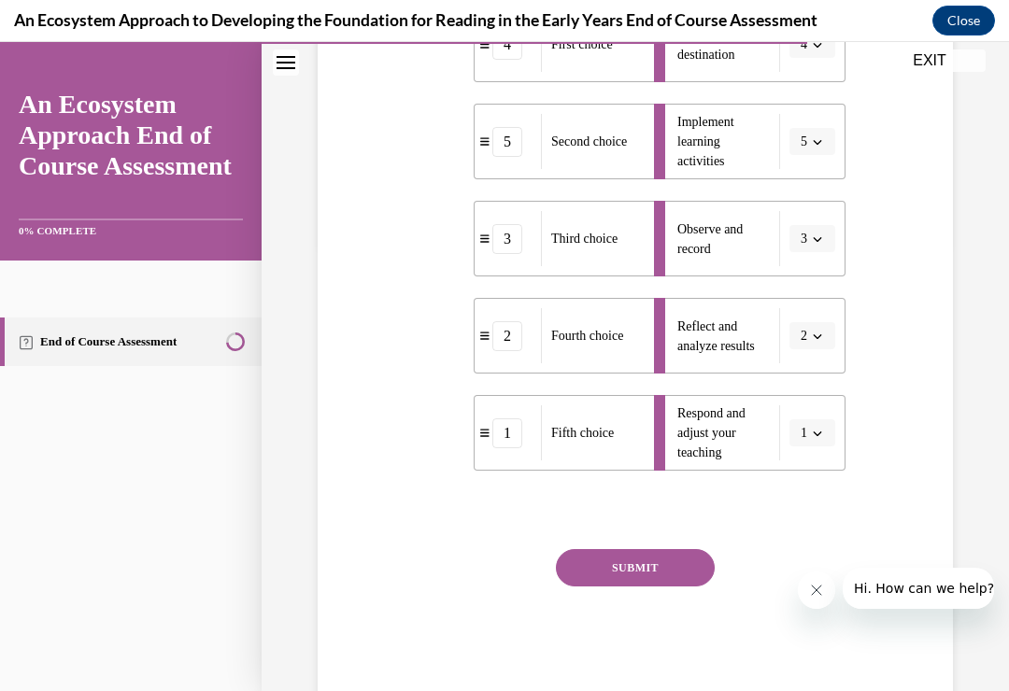
click at [660, 586] on button "SUBMIT" at bounding box center [635, 567] width 159 height 37
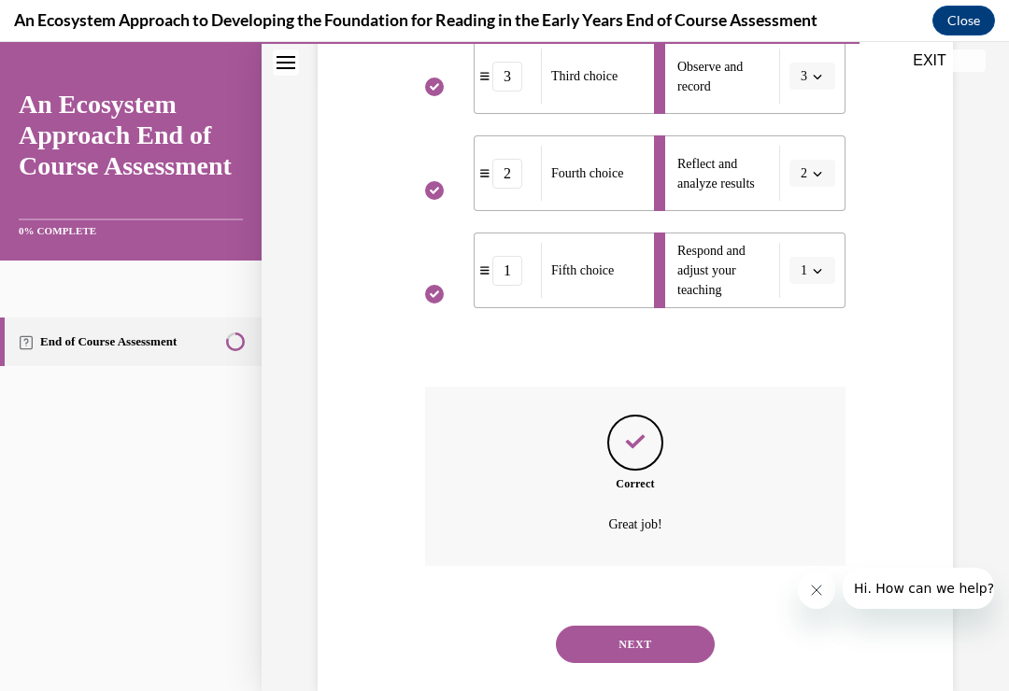
scroll to position [626, 0]
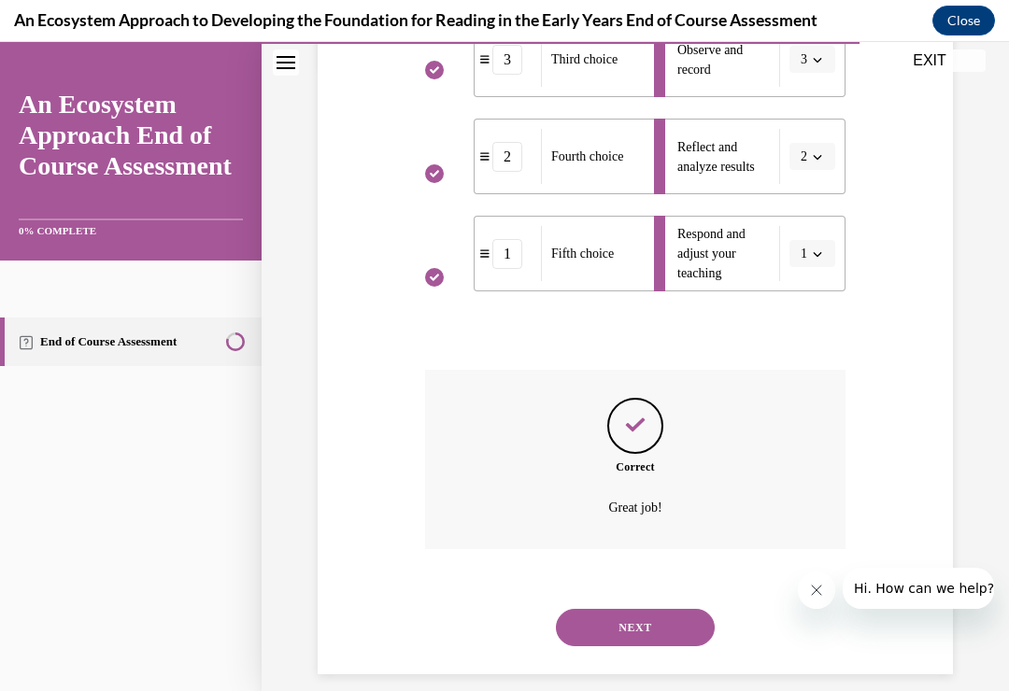
click at [654, 632] on button "NEXT" at bounding box center [635, 627] width 159 height 37
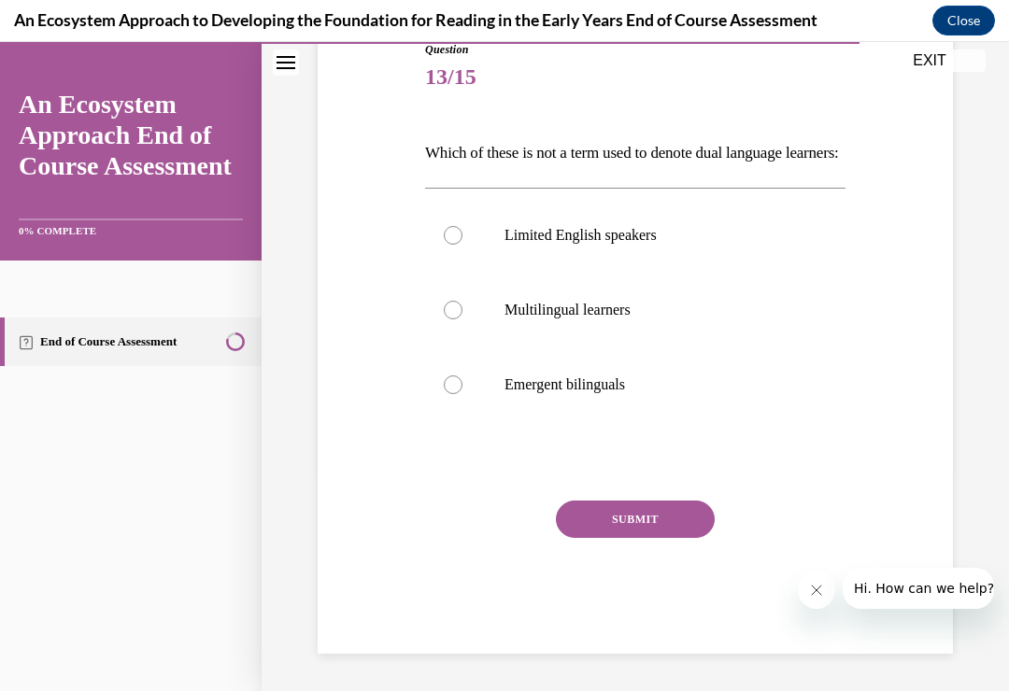
scroll to position [199, 0]
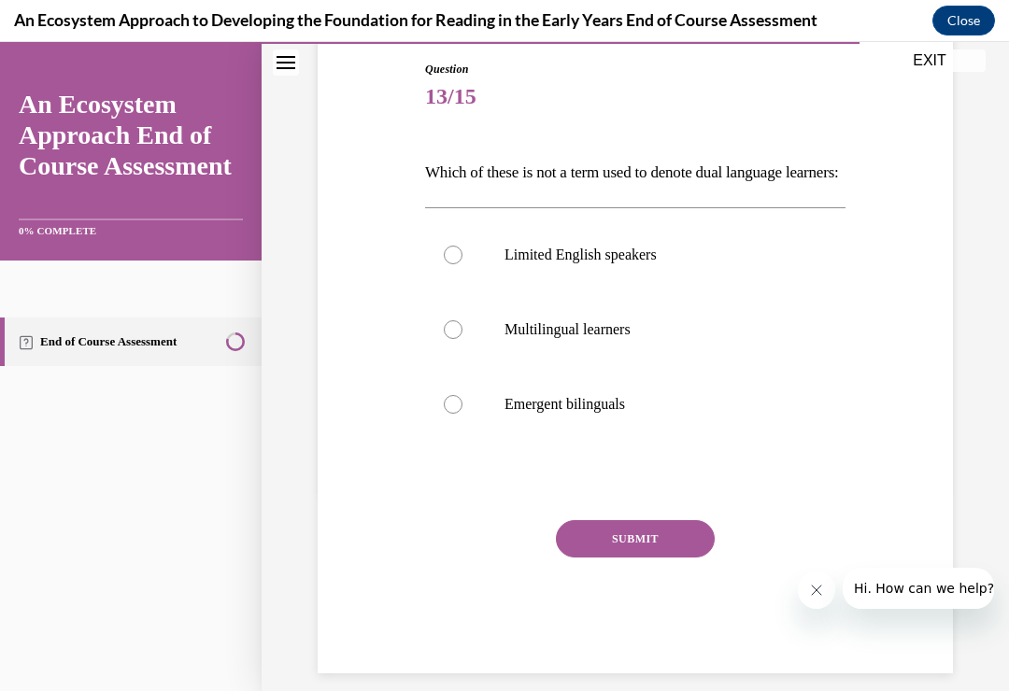
click at [458, 414] on div at bounding box center [453, 404] width 19 height 19
click at [458, 414] on input "Emergent bilinguals" at bounding box center [453, 404] width 19 height 19
radio input "true"
click at [640, 558] on button "SUBMIT" at bounding box center [635, 538] width 159 height 37
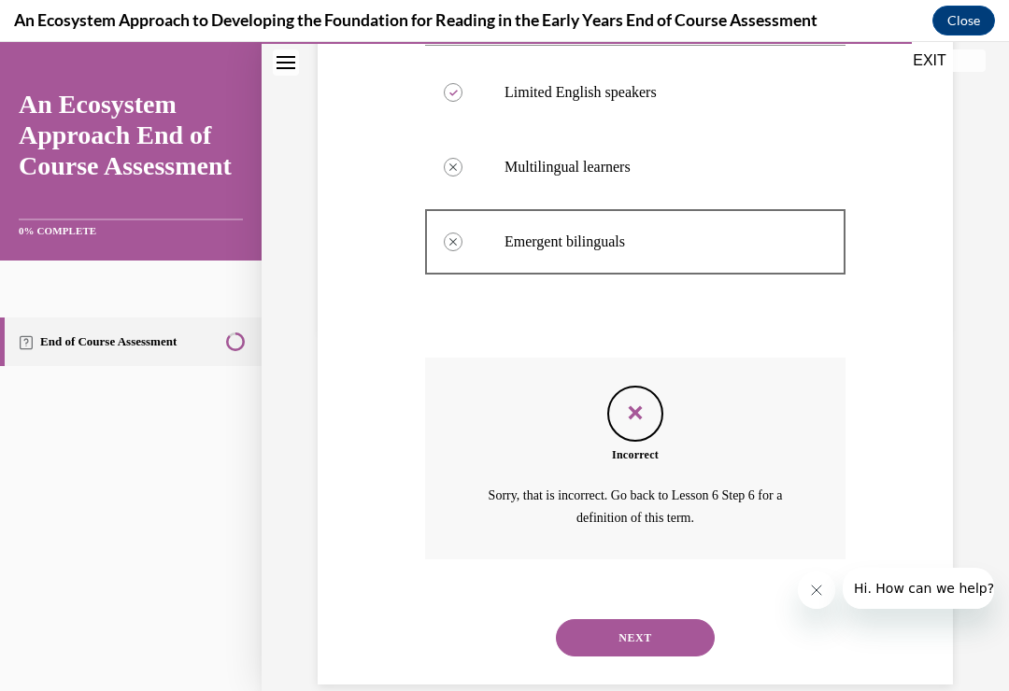
scroll to position [371, 0]
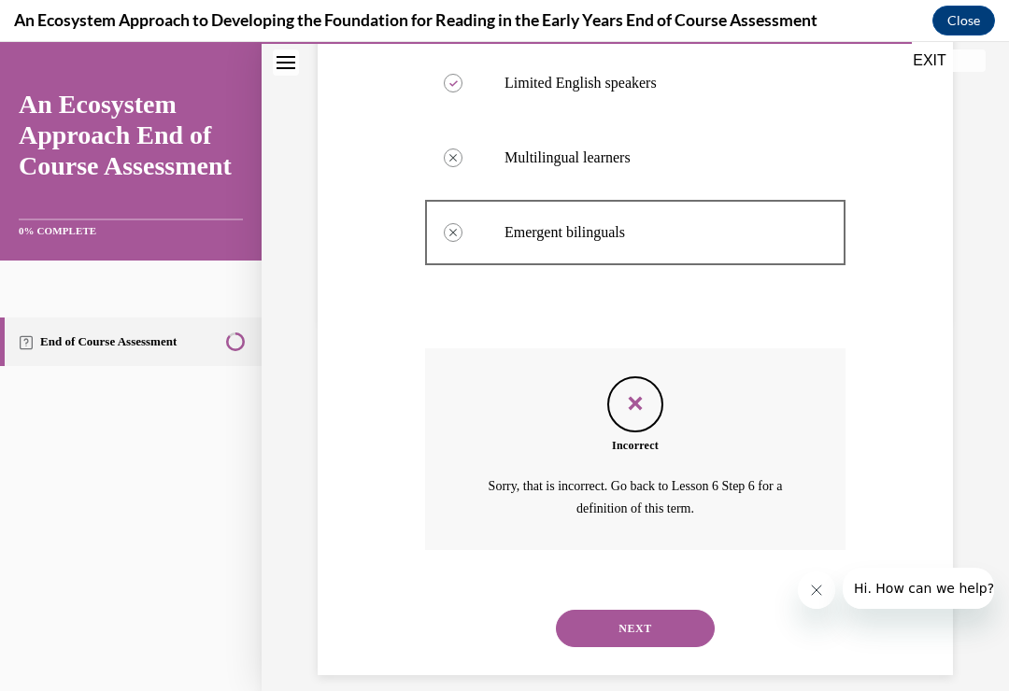
click at [654, 631] on button "NEXT" at bounding box center [635, 628] width 159 height 37
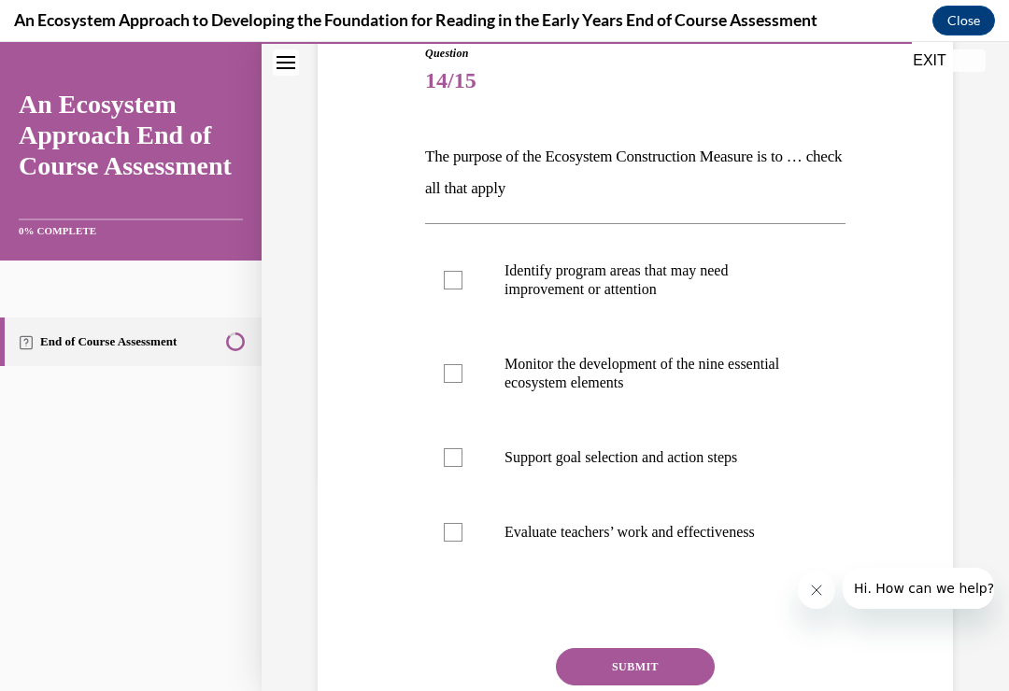
scroll to position [200, 0]
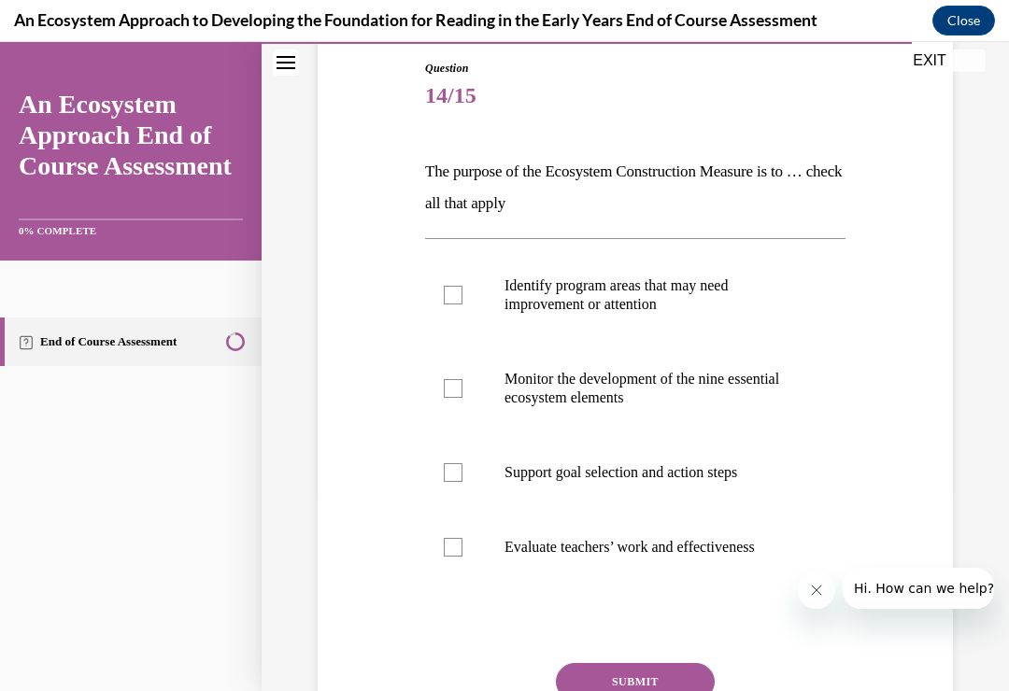
click at [455, 294] on div at bounding box center [453, 295] width 19 height 19
click at [455, 294] on input "Identify program areas that may need improvement or attention" at bounding box center [453, 295] width 19 height 19
checkbox input "true"
click at [459, 393] on div at bounding box center [453, 388] width 19 height 19
click at [459, 393] on input "Monitor the development of the nine essential ecosystem elements" at bounding box center [453, 388] width 19 height 19
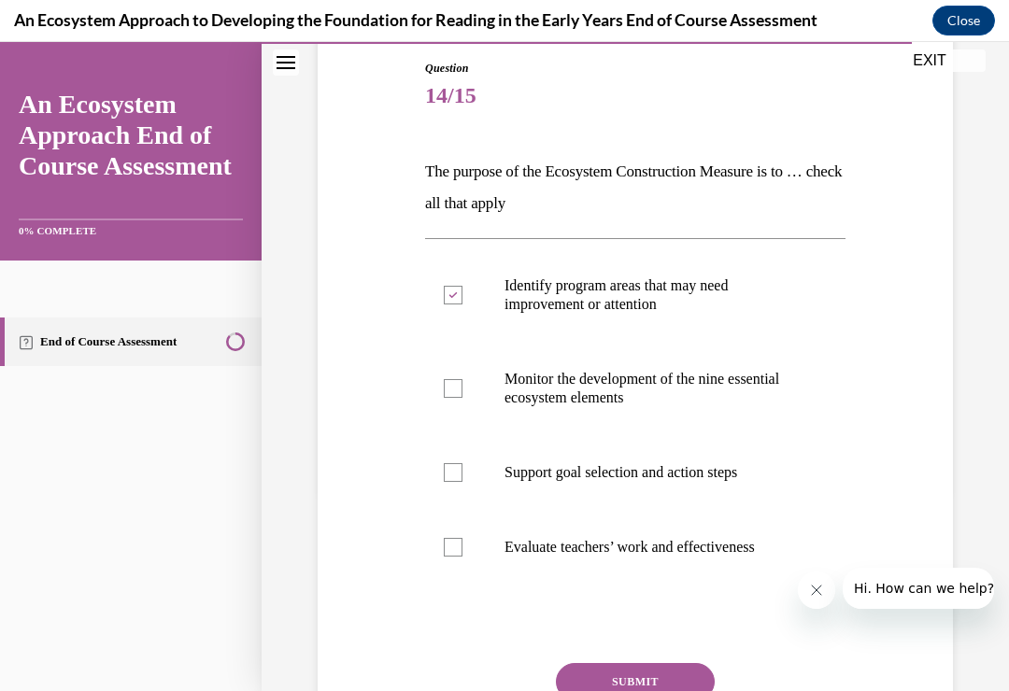
checkbox input "true"
click at [461, 474] on div at bounding box center [453, 472] width 19 height 19
click at [461, 474] on input "Support goal selection and action steps" at bounding box center [453, 472] width 19 height 19
checkbox input "true"
click at [647, 678] on button "SUBMIT" at bounding box center [635, 681] width 159 height 37
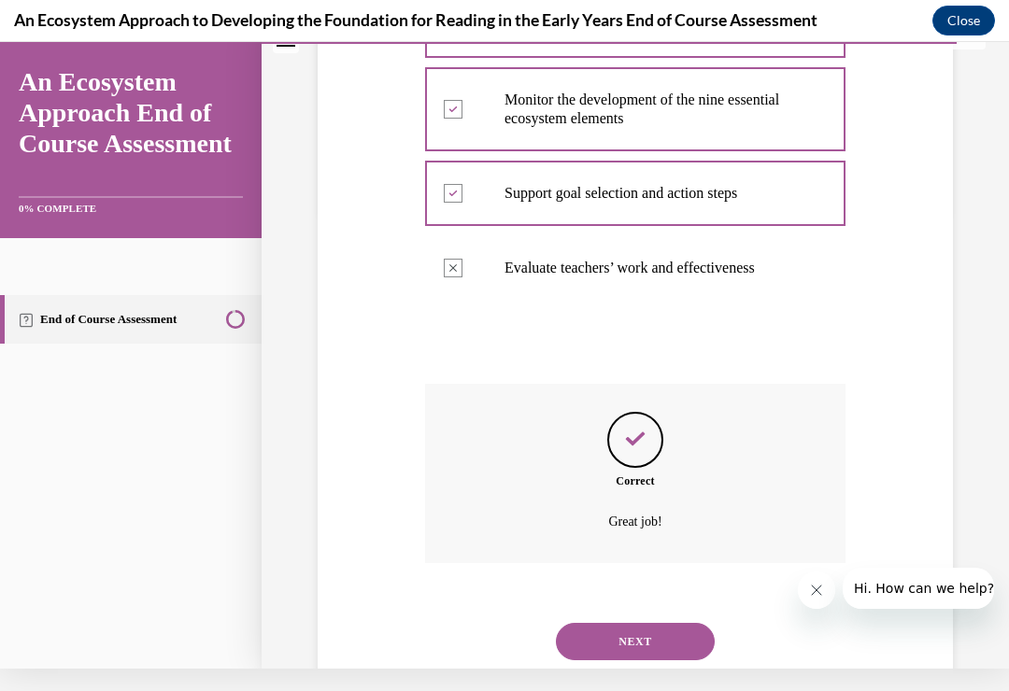
scroll to position [461, 0]
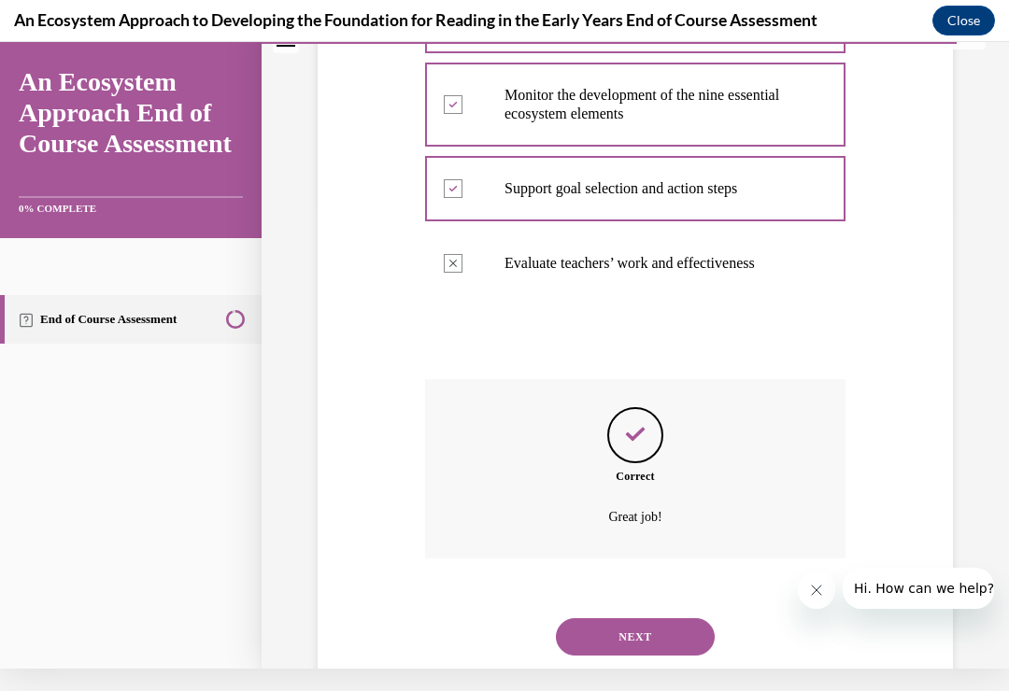
click at [641, 618] on button "NEXT" at bounding box center [635, 636] width 159 height 37
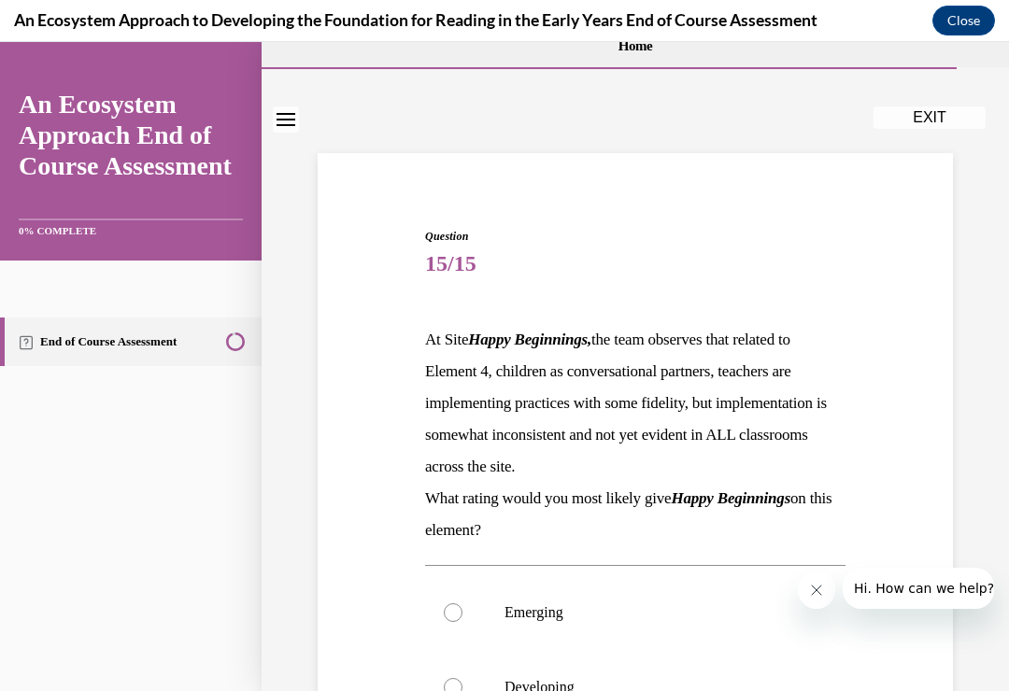
scroll to position [68, 0]
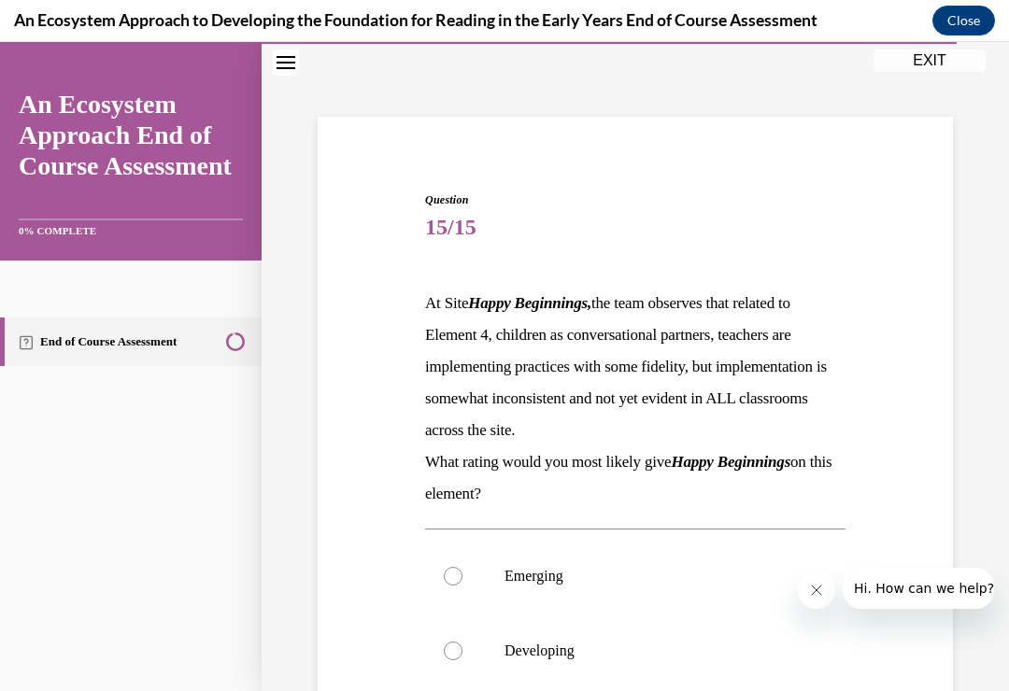
click at [452, 577] on div at bounding box center [453, 576] width 19 height 19
click at [452, 577] on input "Emerging" at bounding box center [453, 576] width 19 height 19
radio input "true"
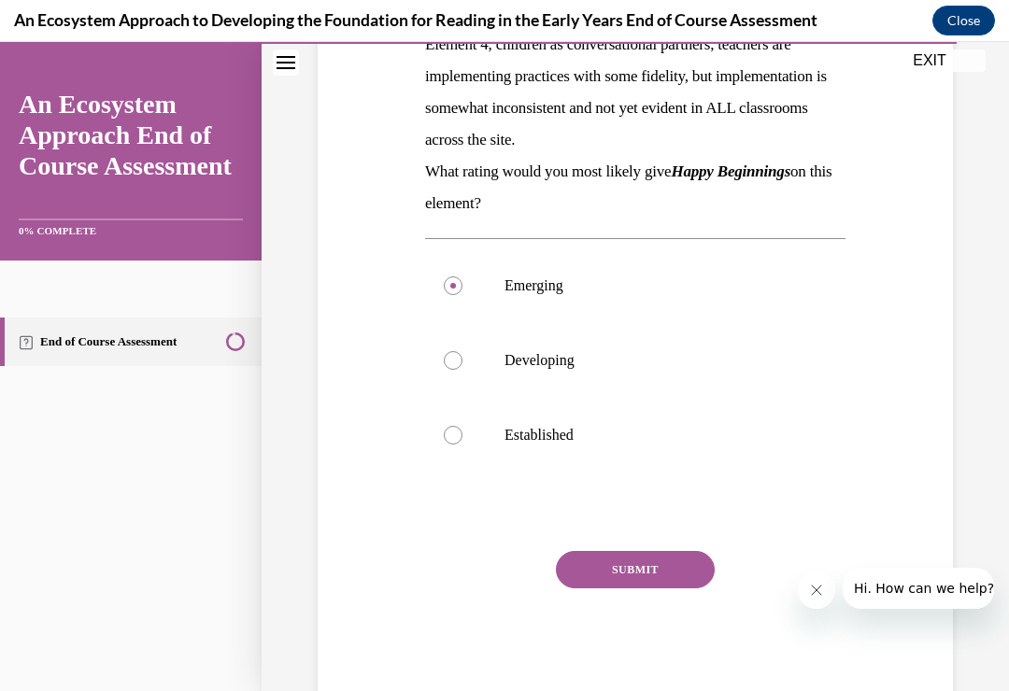
scroll to position [358, 0]
click at [661, 564] on button "SUBMIT" at bounding box center [635, 570] width 159 height 37
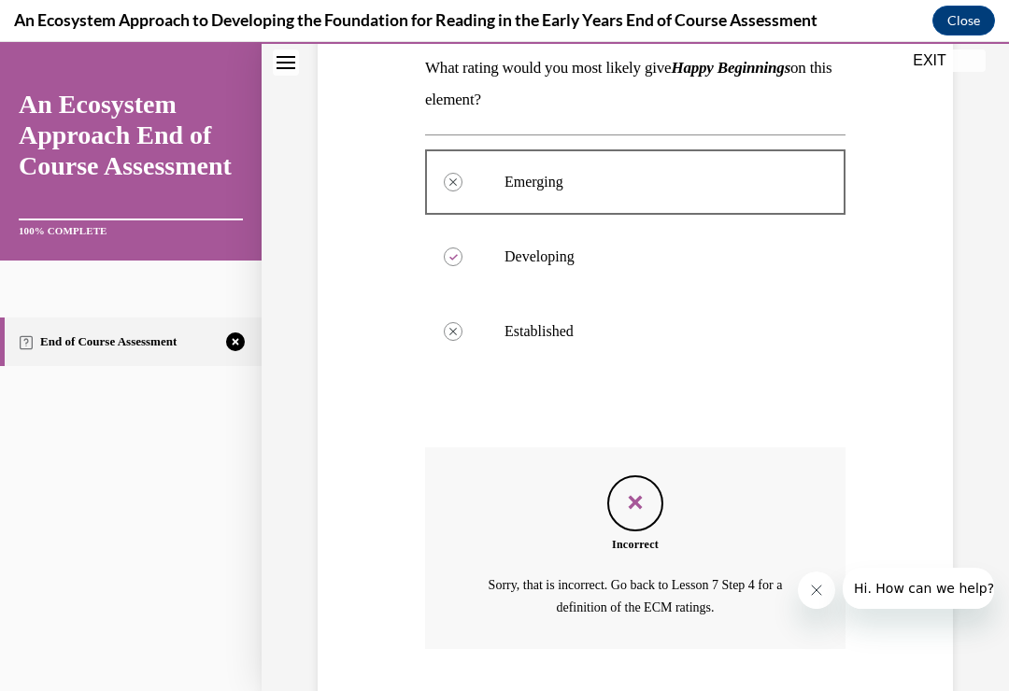
scroll to position [529, 0]
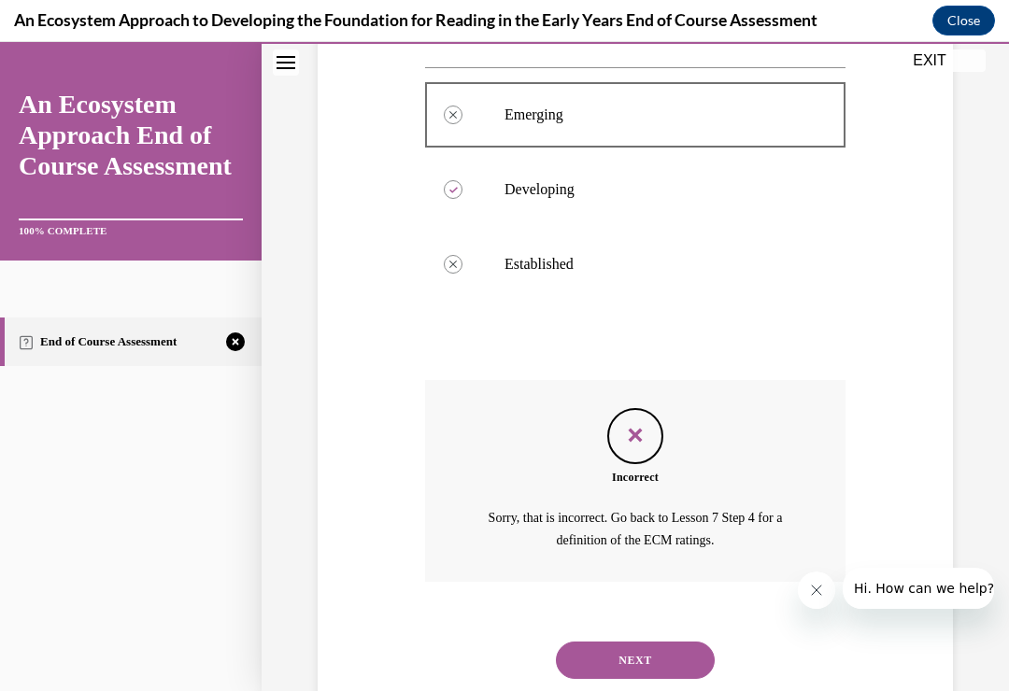
click at [656, 642] on button "NEXT" at bounding box center [635, 660] width 159 height 37
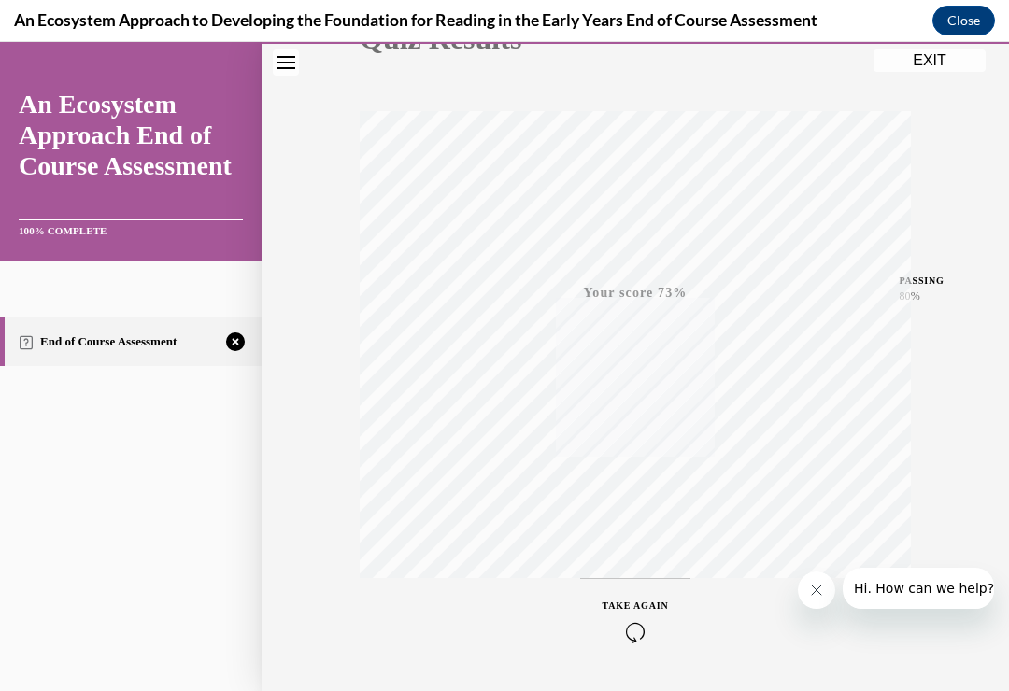
scroll to position [279, 0]
click at [634, 588] on div "TAKE AGAIN" at bounding box center [635, 594] width 66 height 44
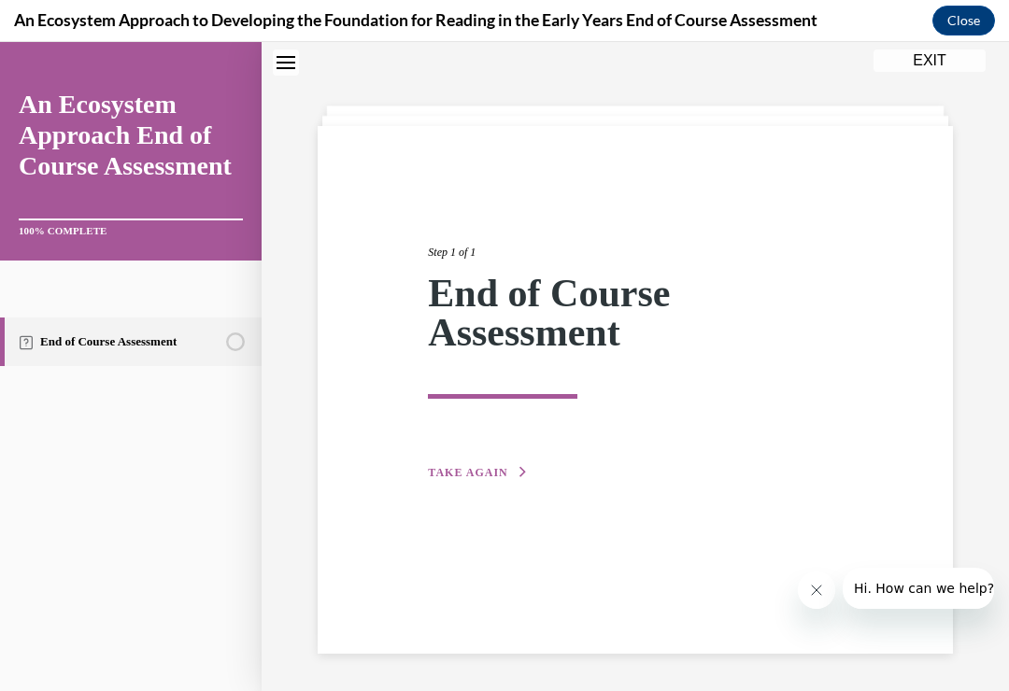
scroll to position [59, 0]
click at [517, 468] on icon "button" at bounding box center [522, 472] width 11 height 10
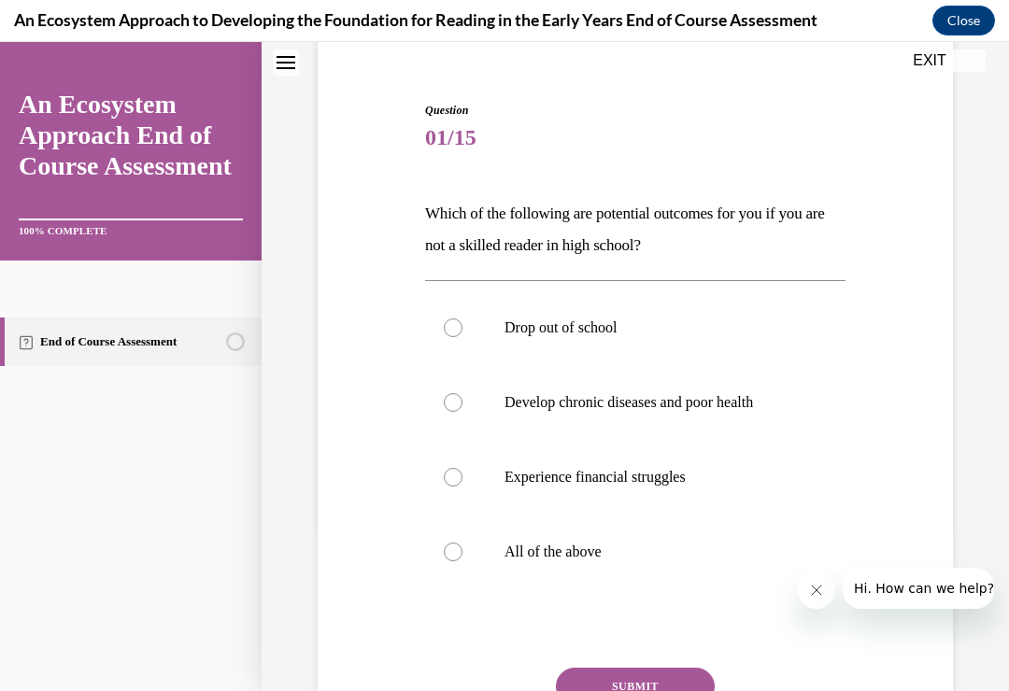
scroll to position [164, 0]
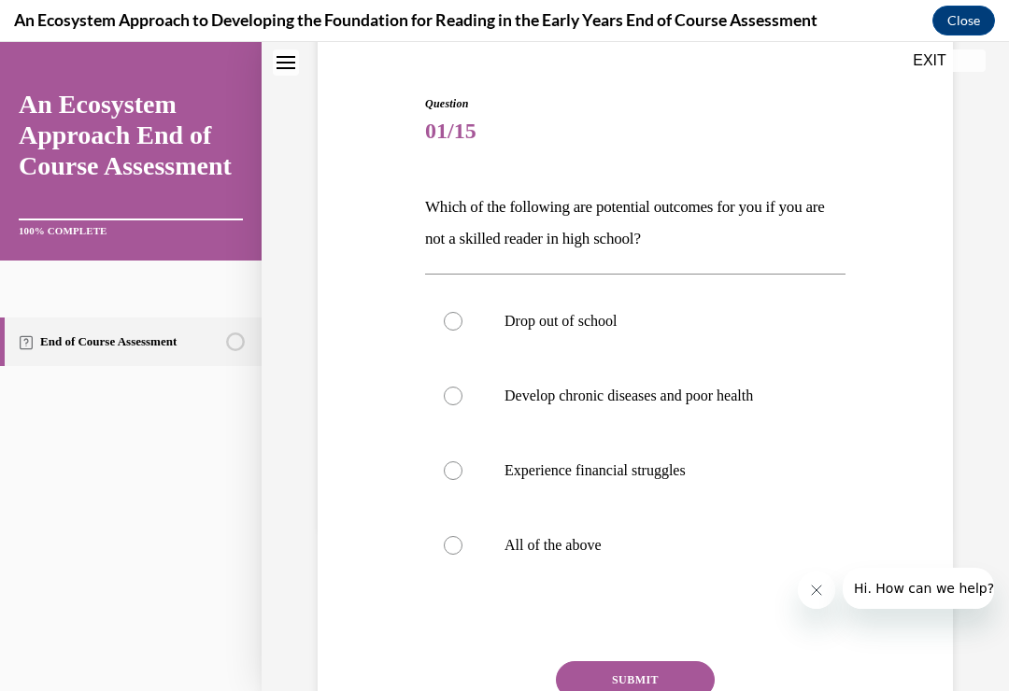
click at [461, 545] on div at bounding box center [453, 545] width 19 height 19
click at [461, 545] on input "All of the above" at bounding box center [453, 545] width 19 height 19
radio input "true"
click at [643, 678] on button "SUBMIT" at bounding box center [635, 679] width 159 height 37
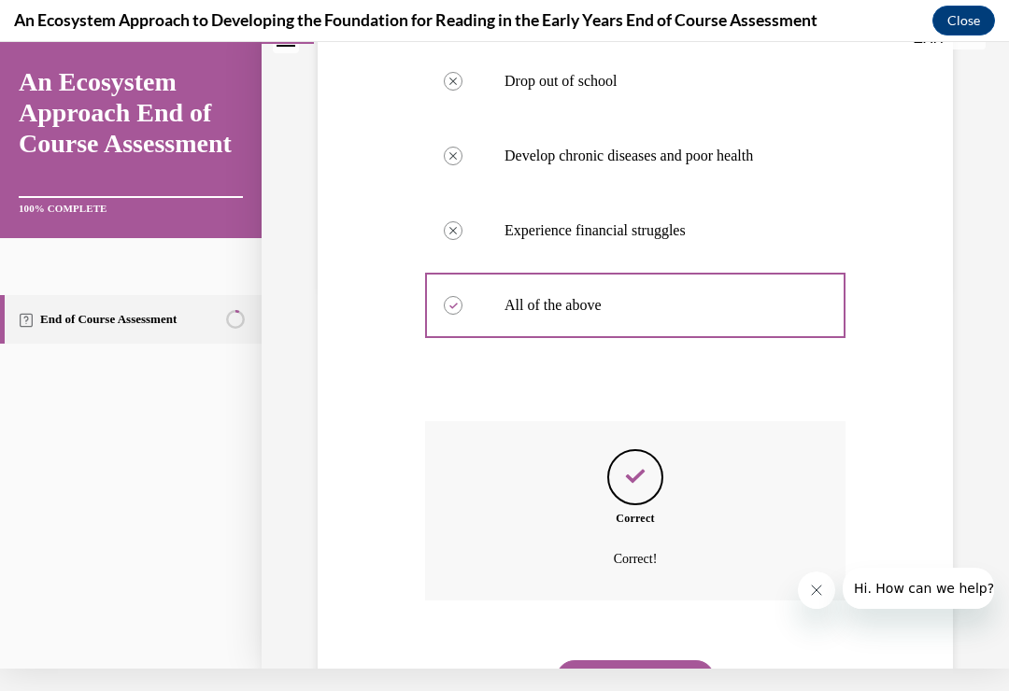
scroll to position [424, 0]
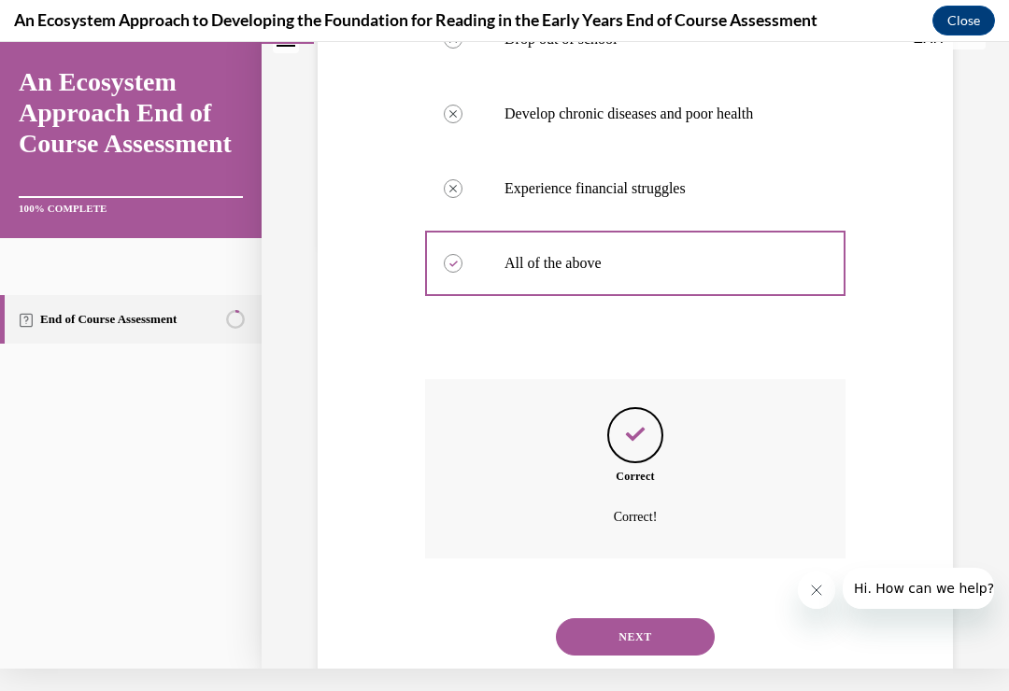
click at [640, 618] on button "NEXT" at bounding box center [635, 636] width 159 height 37
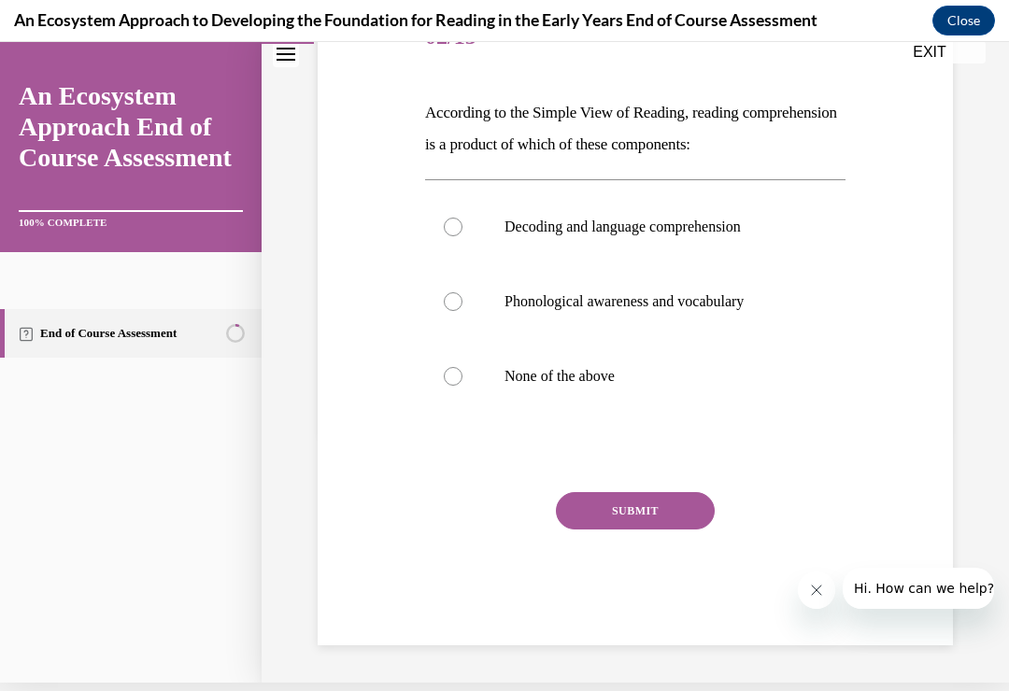
scroll to position [199, 0]
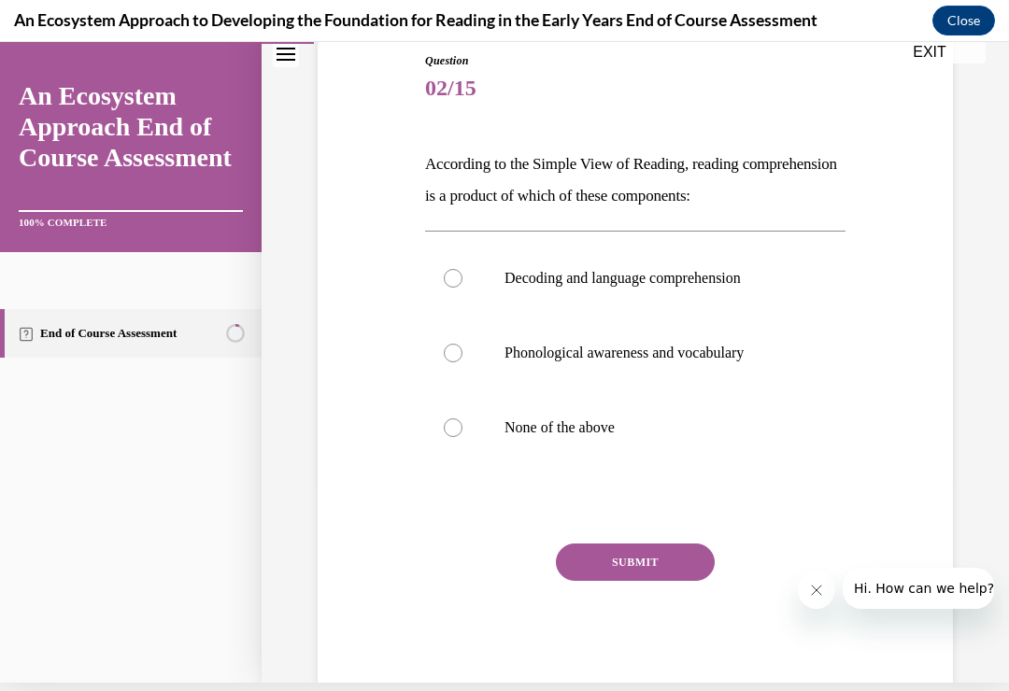
click at [970, 18] on button "Close" at bounding box center [963, 21] width 63 height 30
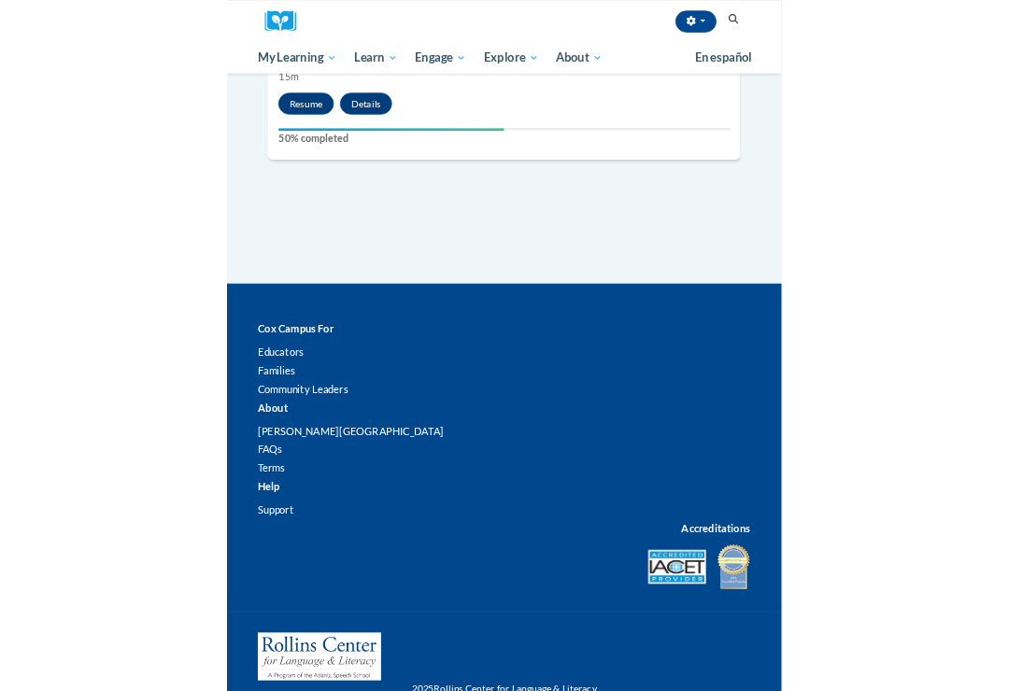
scroll to position [1719, 0]
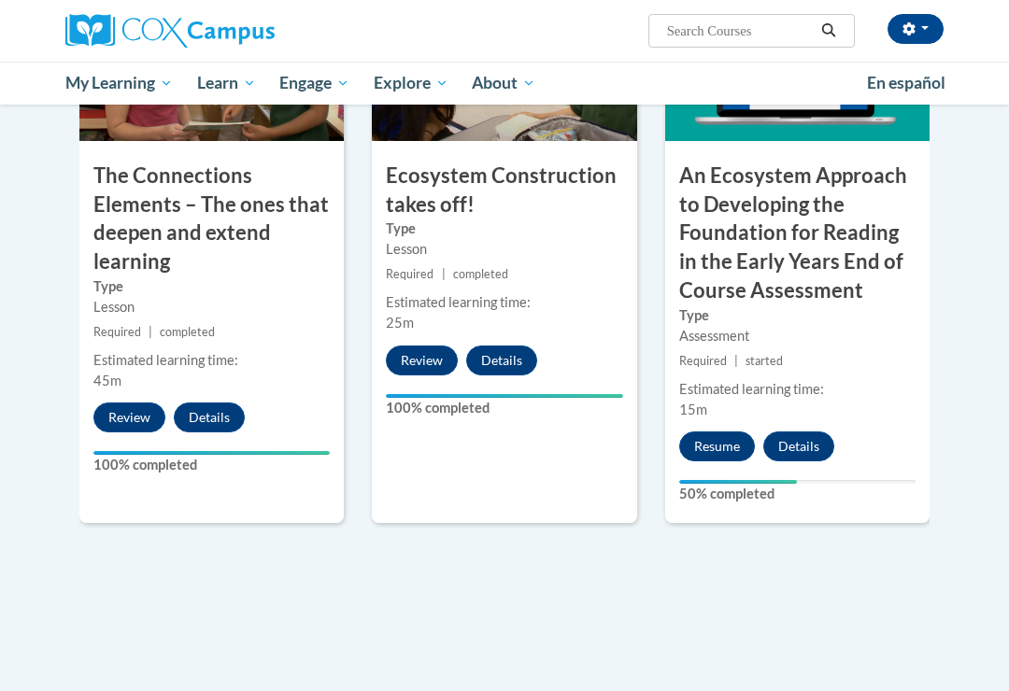
click at [722, 431] on button "Resume" at bounding box center [717, 446] width 76 height 30
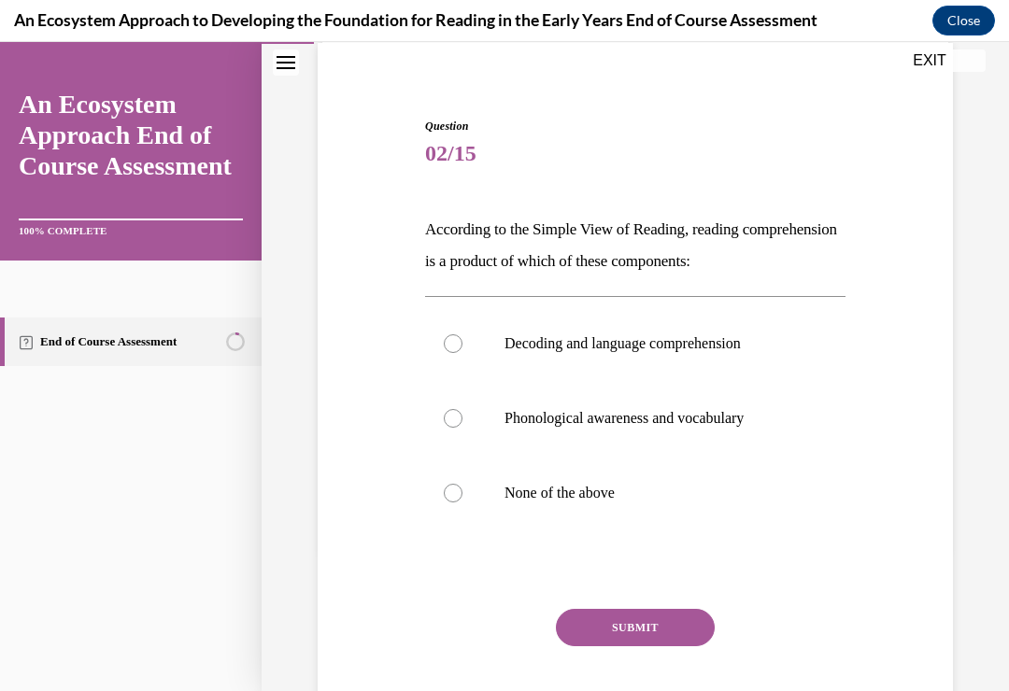
scroll to position [144, 0]
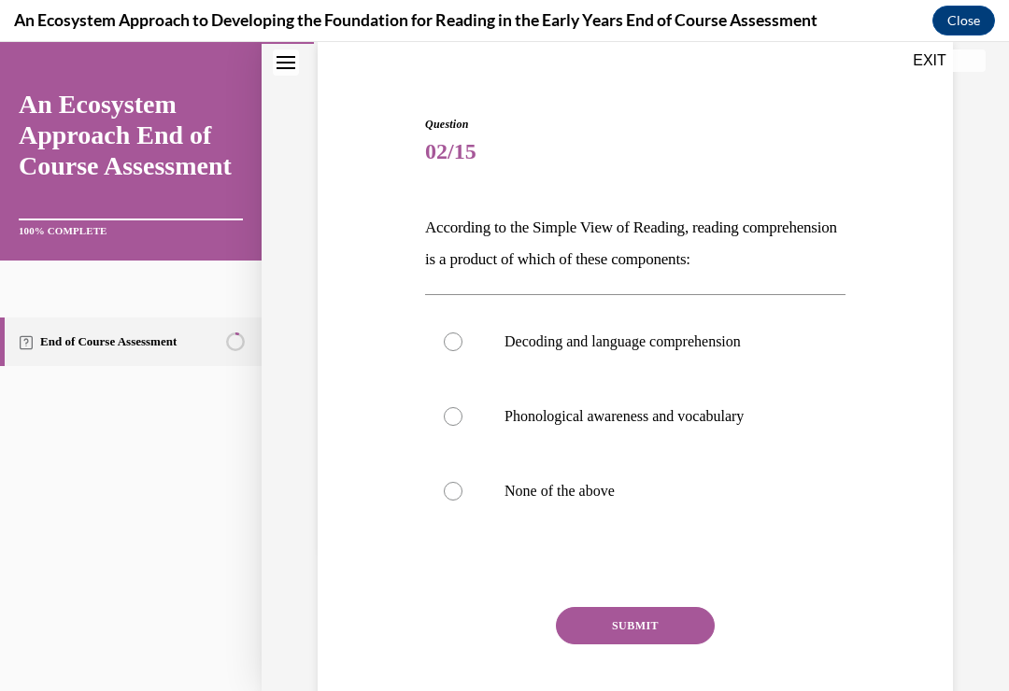
click at [455, 337] on div at bounding box center [453, 341] width 19 height 19
click at [455, 337] on input "Decoding and language comprehension" at bounding box center [453, 341] width 19 height 19
radio input "true"
click at [651, 624] on button "SUBMIT" at bounding box center [635, 625] width 159 height 37
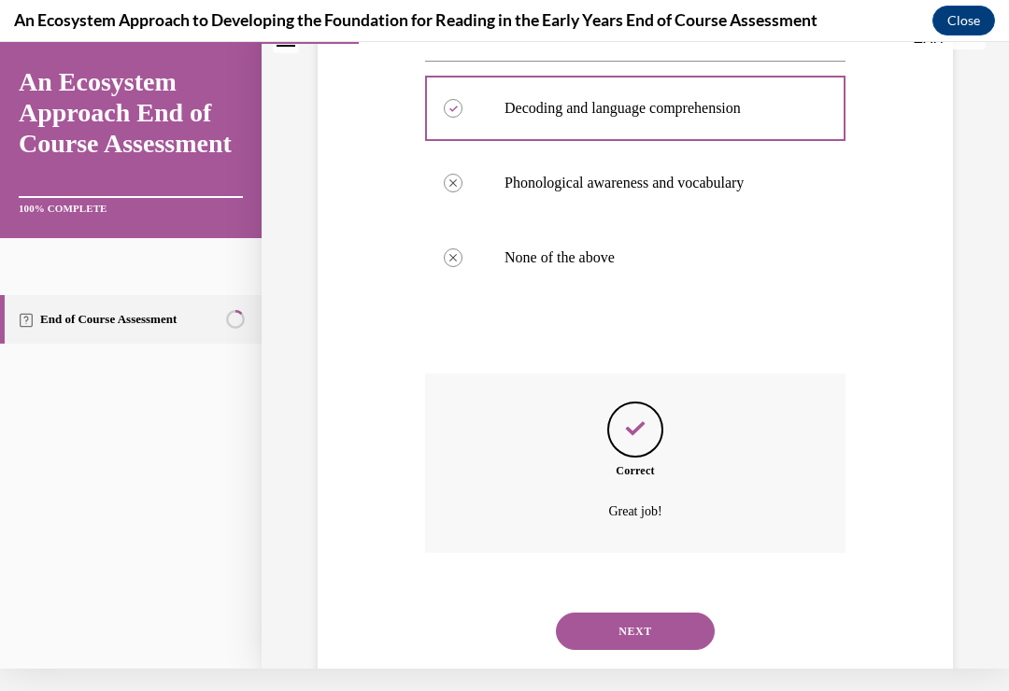
scroll to position [378, 0]
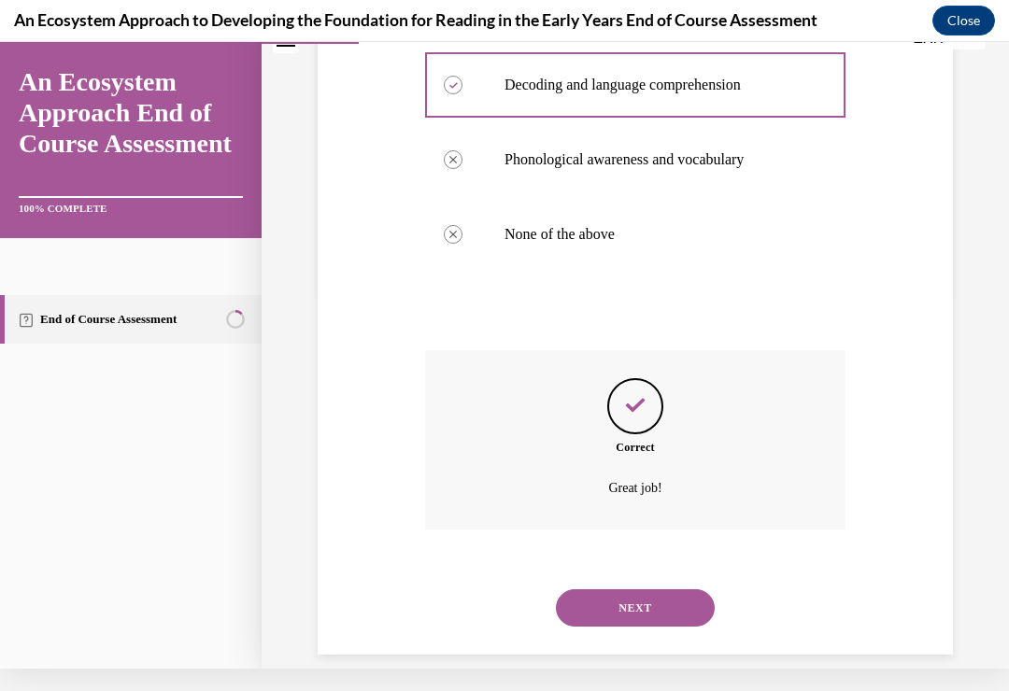
click at [660, 589] on button "NEXT" at bounding box center [635, 607] width 159 height 37
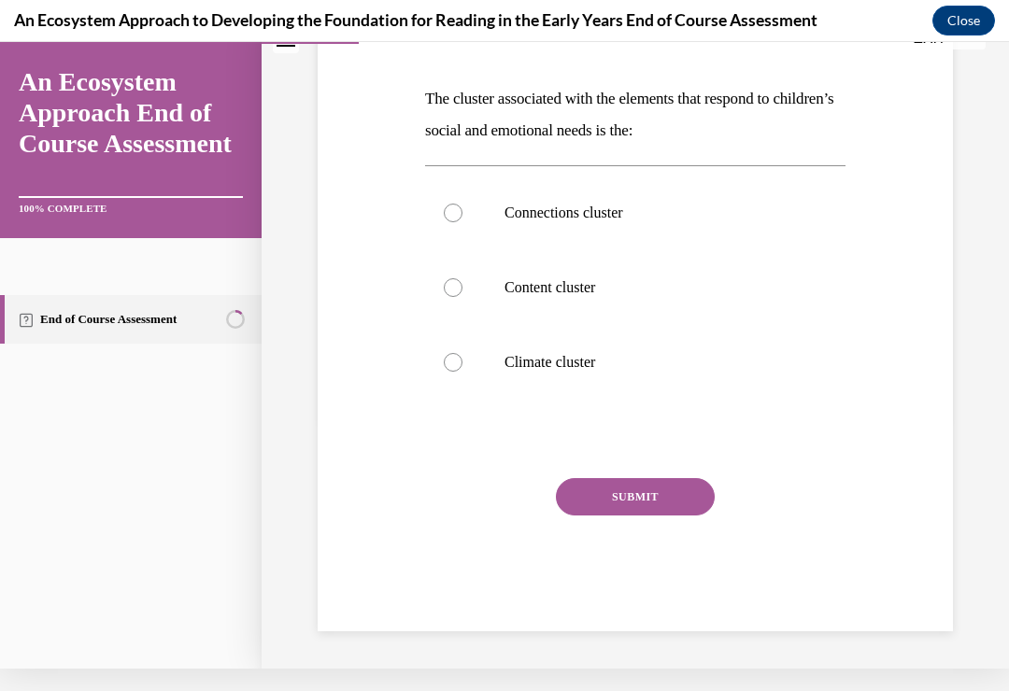
scroll to position [0, 0]
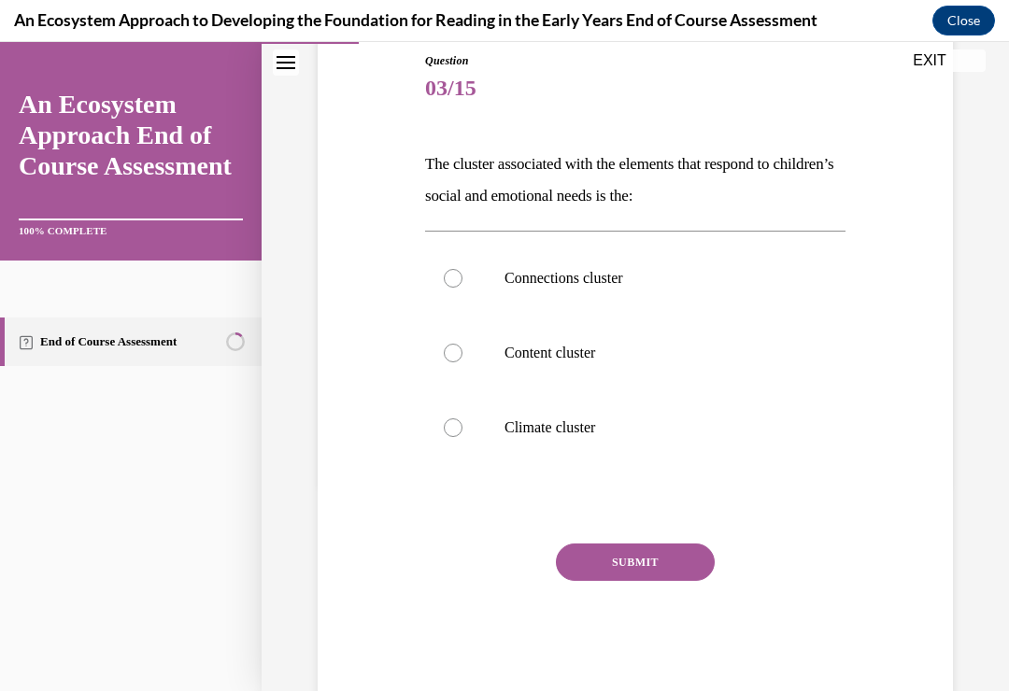
click at [453, 276] on div at bounding box center [453, 278] width 19 height 19
click at [453, 276] on input "Connections cluster" at bounding box center [453, 278] width 19 height 19
radio input "true"
click at [649, 554] on button "SUBMIT" at bounding box center [635, 562] width 159 height 37
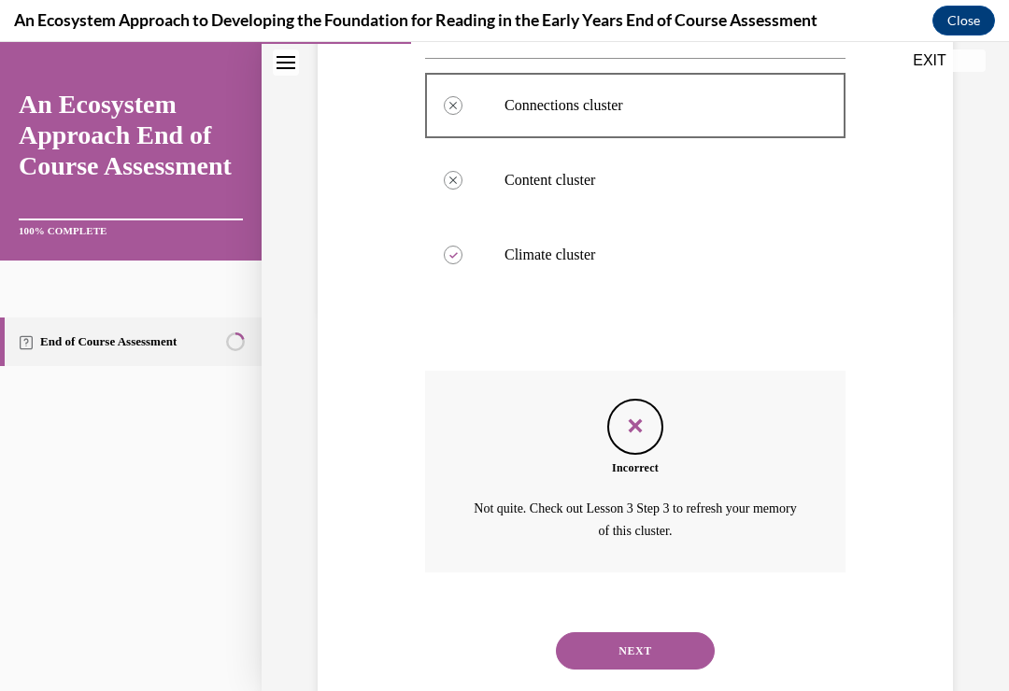
scroll to position [400, 0]
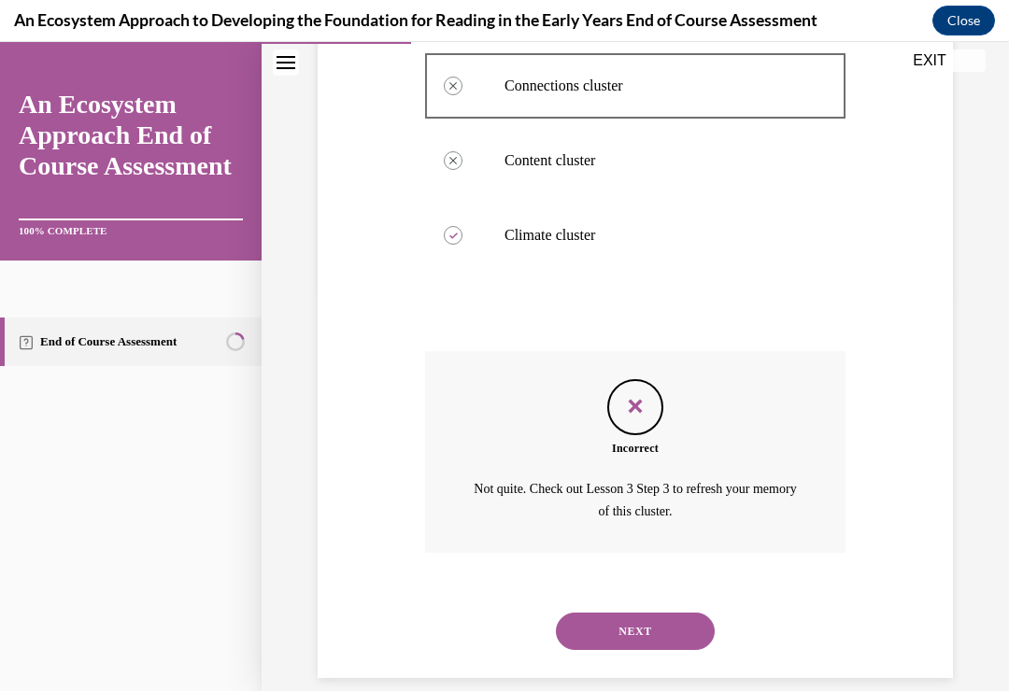
click at [654, 613] on button "NEXT" at bounding box center [635, 631] width 159 height 37
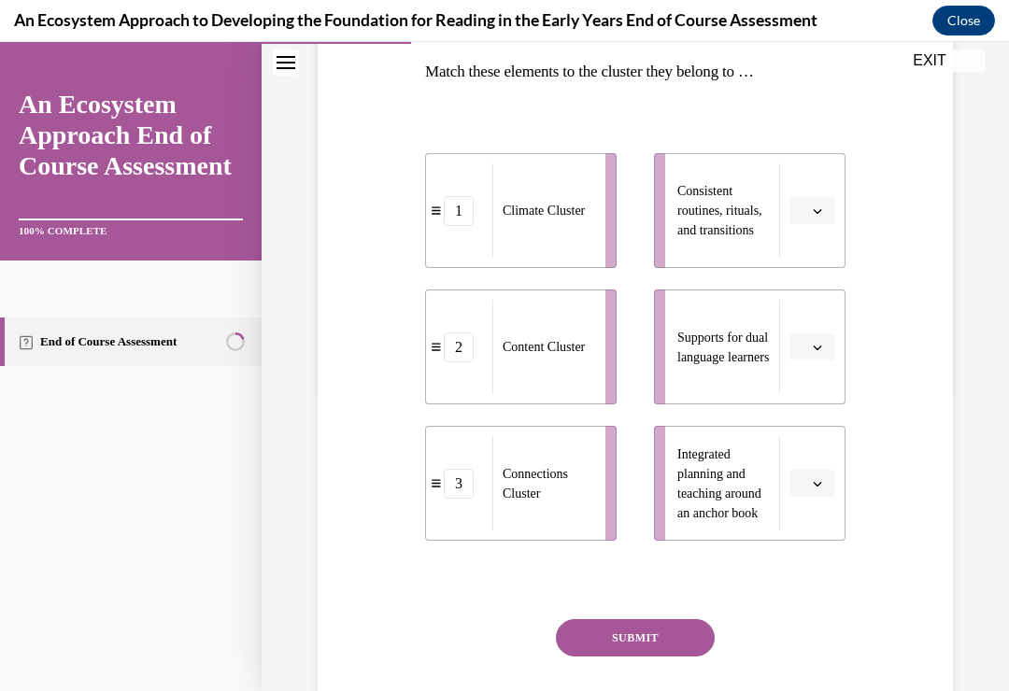
scroll to position [307, 0]
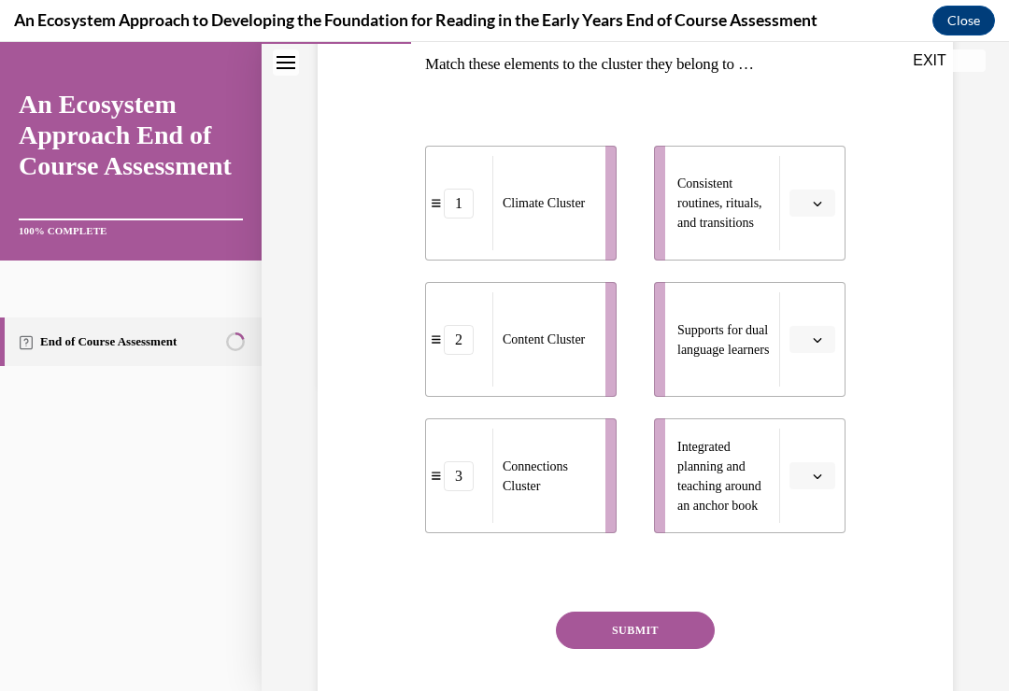
click at [816, 205] on icon "button" at bounding box center [816, 203] width 9 height 9
click at [814, 275] on div "1" at bounding box center [809, 281] width 47 height 37
click at [821, 332] on button "button" at bounding box center [812, 340] width 46 height 28
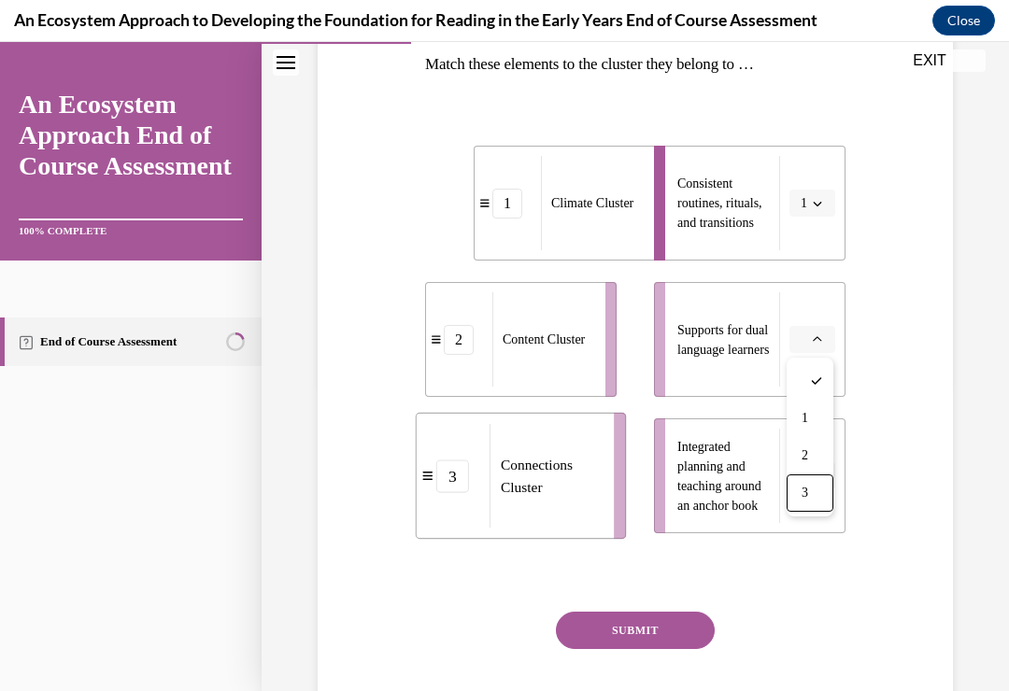
click at [814, 491] on div "3" at bounding box center [809, 492] width 47 height 37
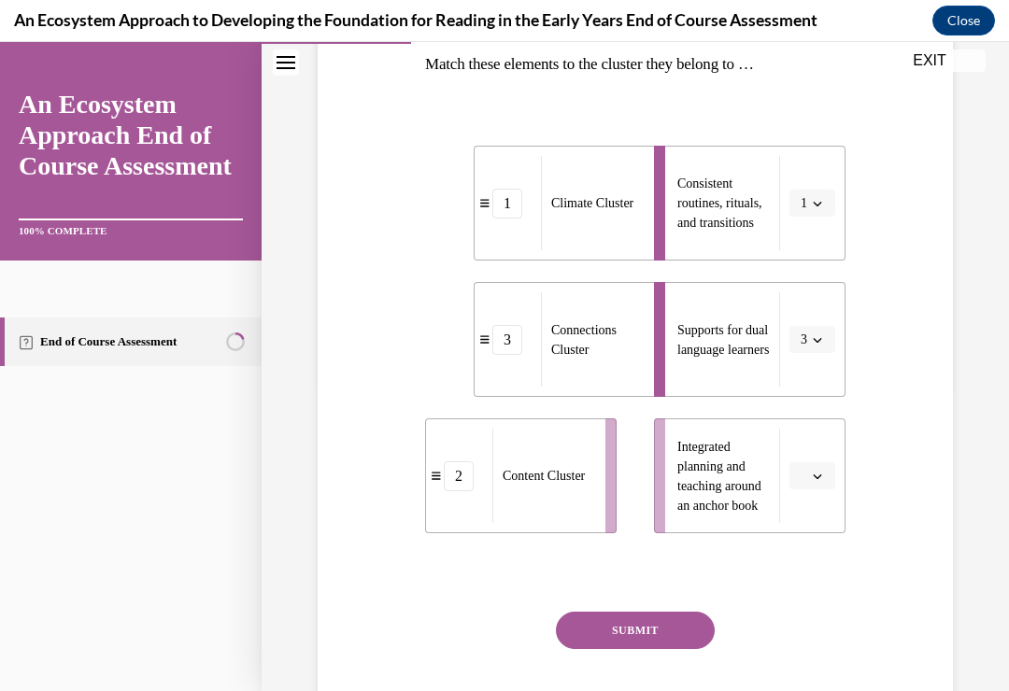
click at [819, 467] on button "button" at bounding box center [812, 476] width 46 height 28
click at [813, 589] on div "2" at bounding box center [809, 591] width 47 height 37
click at [652, 628] on button "SUBMIT" at bounding box center [635, 630] width 159 height 37
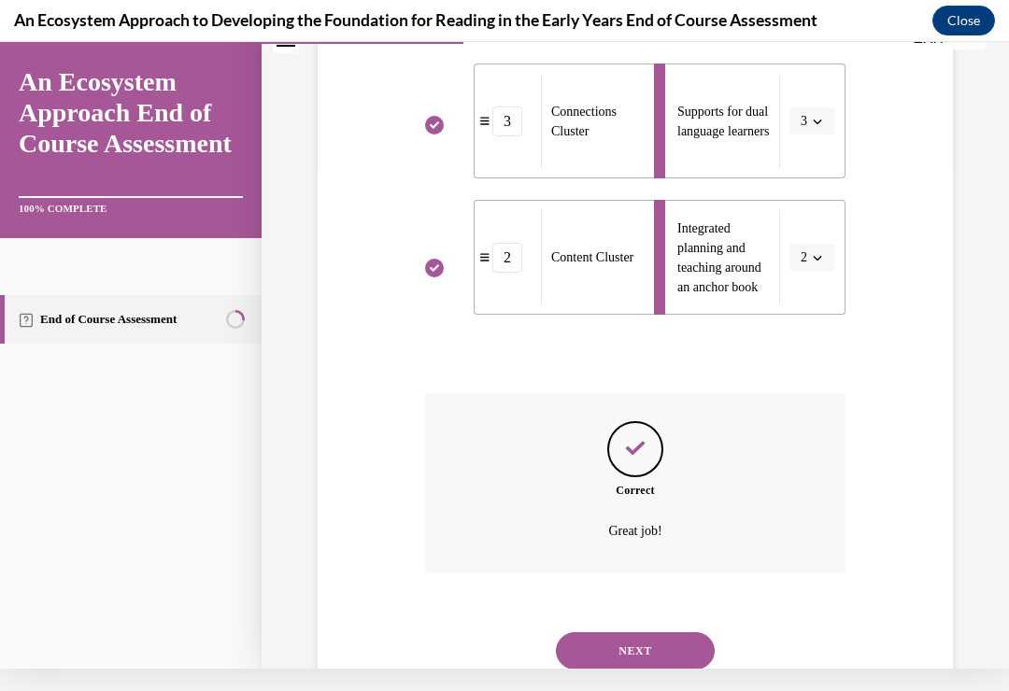
scroll to position [546, 0]
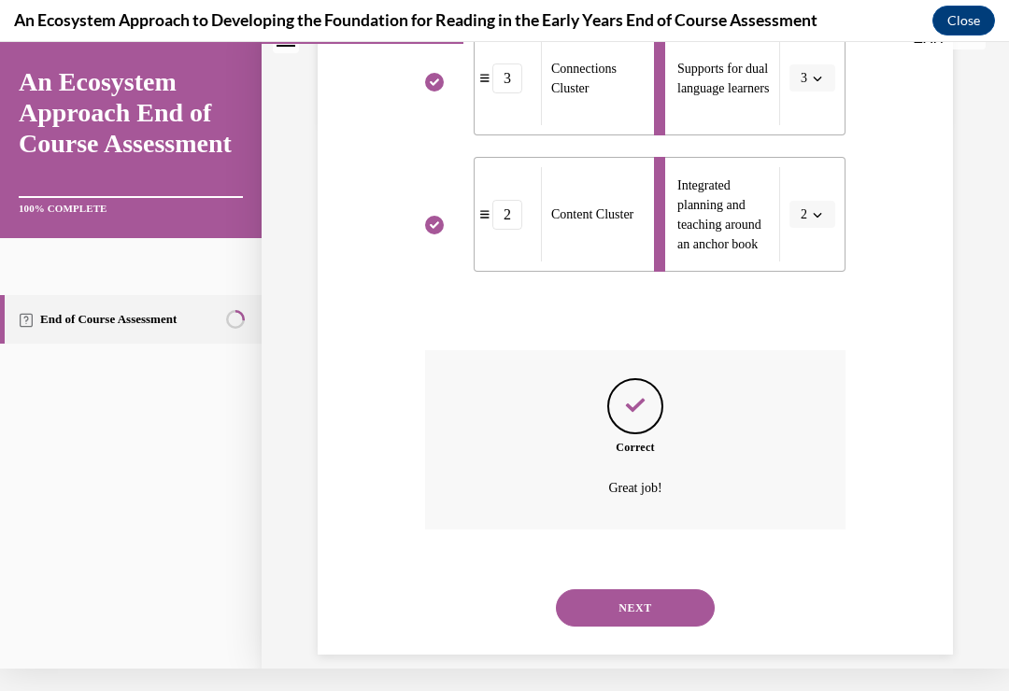
click at [647, 589] on button "NEXT" at bounding box center [635, 607] width 159 height 37
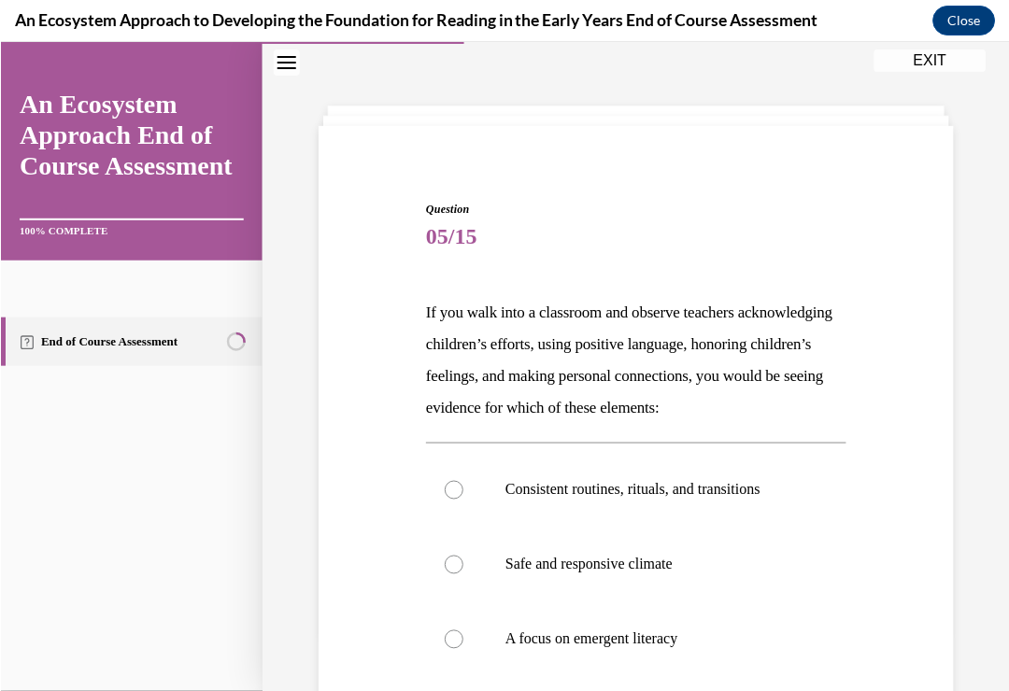
scroll to position [1716, 0]
click at [572, 602] on label "Safe and responsive climate" at bounding box center [635, 565] width 420 height 75
click at [462, 574] on input "Safe and responsive climate" at bounding box center [453, 565] width 19 height 19
radio input "true"
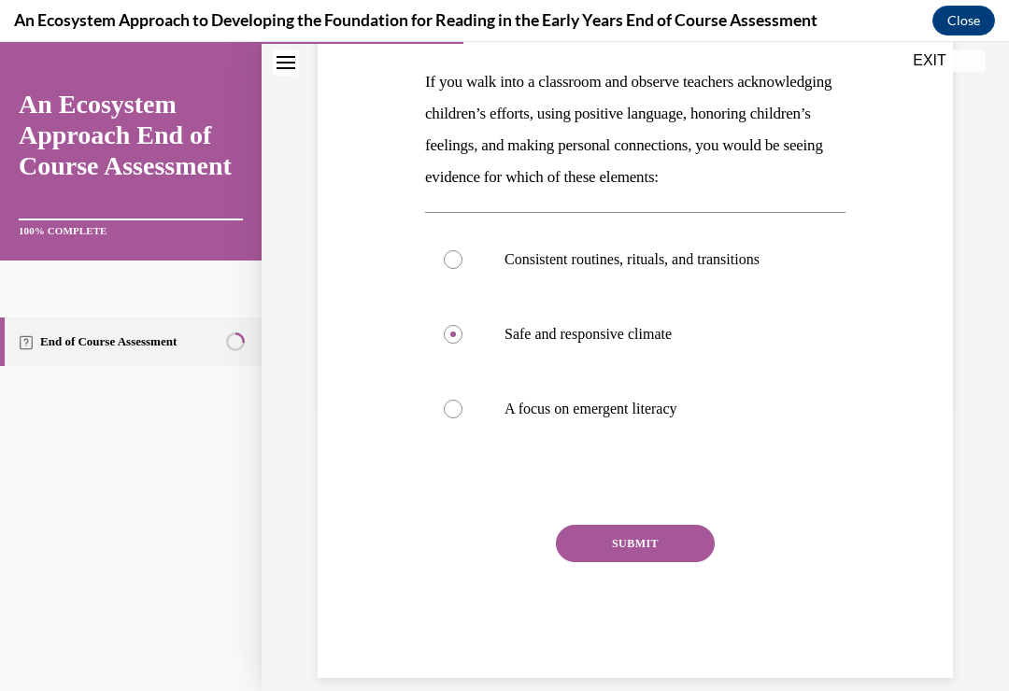
scroll to position [291, 0]
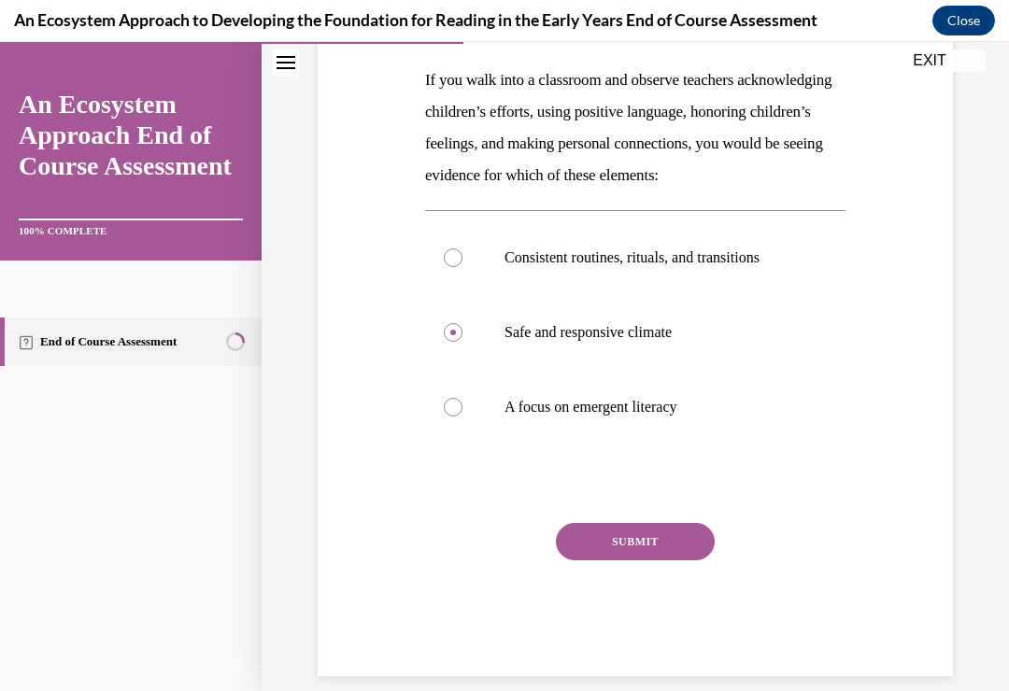
click at [448, 342] on div at bounding box center [453, 332] width 19 height 19
click at [448, 342] on input "Safe and responsive climate" at bounding box center [453, 332] width 19 height 19
click at [447, 342] on div at bounding box center [453, 332] width 19 height 19
click at [447, 342] on input "Safe and responsive climate" at bounding box center [453, 332] width 19 height 19
click at [622, 560] on button "SUBMIT" at bounding box center [635, 541] width 159 height 37
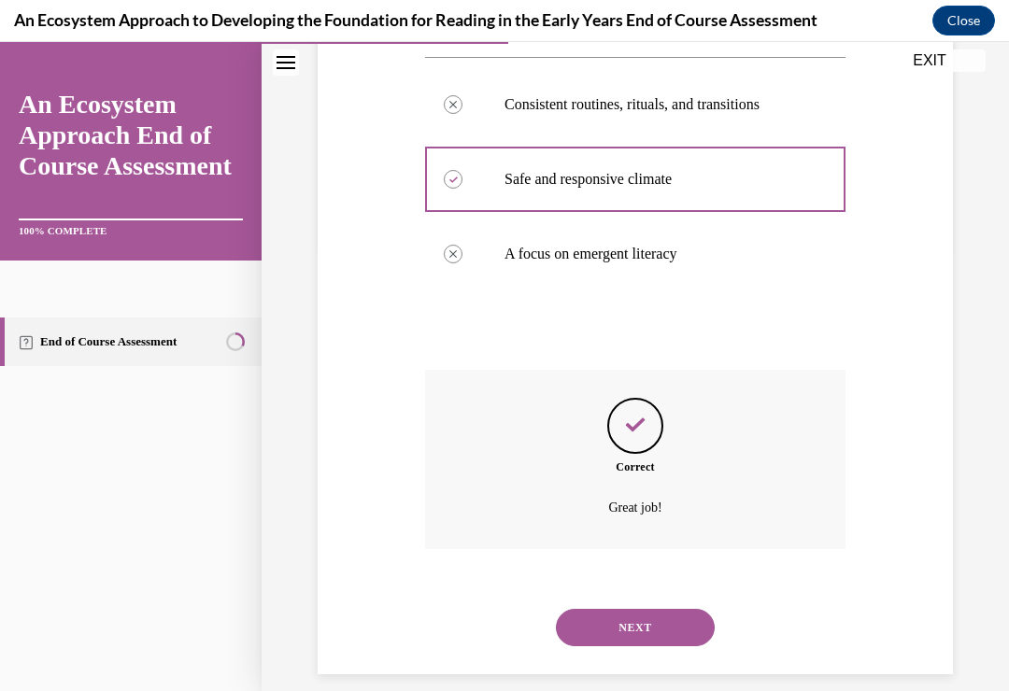
scroll to position [473, 0]
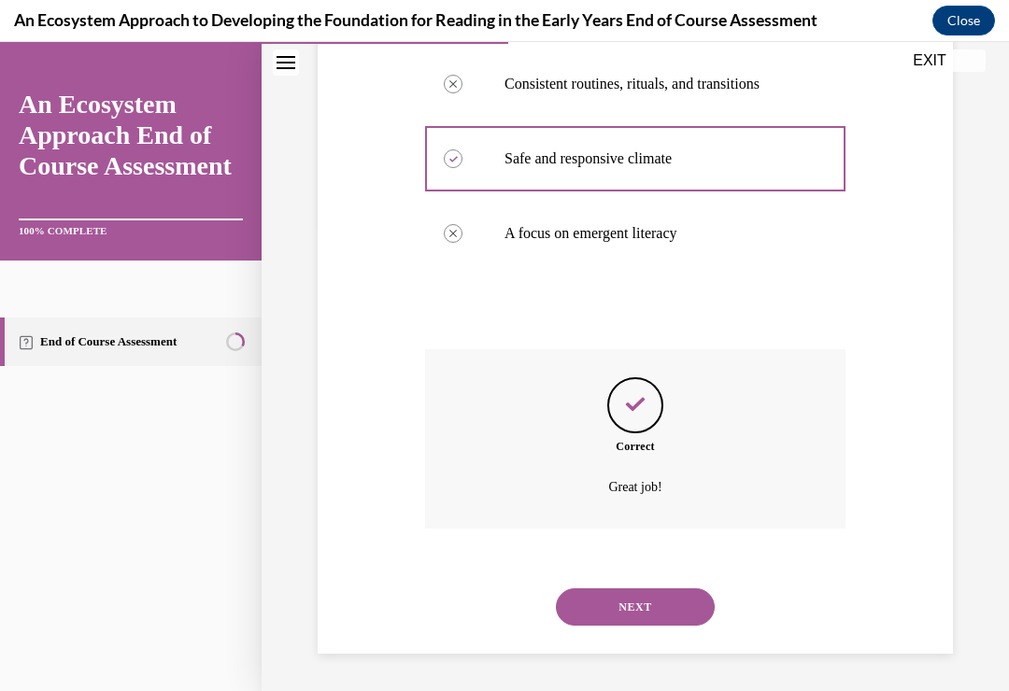
click at [609, 600] on button "NEXT" at bounding box center [635, 606] width 159 height 37
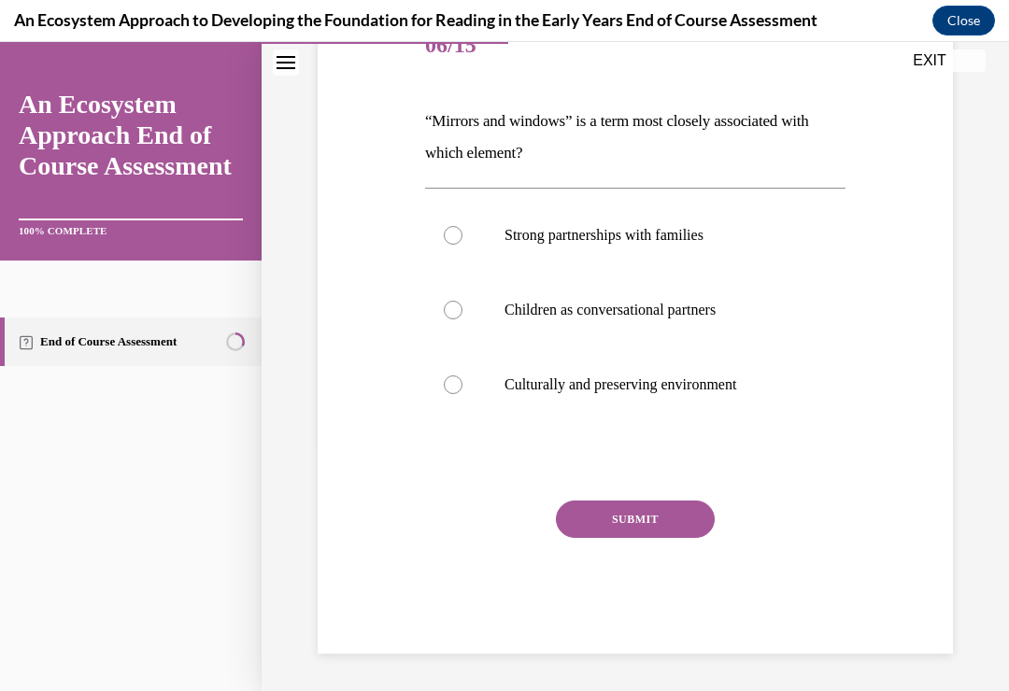
scroll to position [207, 0]
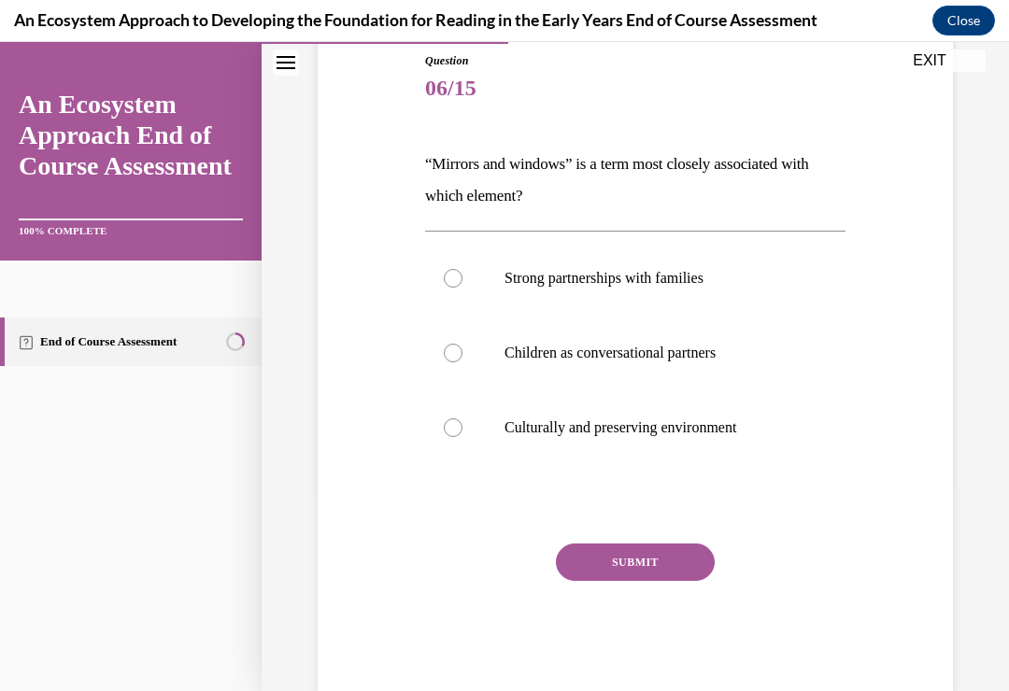
click at [452, 420] on div at bounding box center [453, 427] width 19 height 19
click at [452, 420] on input "Culturally and preserving environment" at bounding box center [453, 427] width 19 height 19
radio input "true"
click at [591, 556] on button "SUBMIT" at bounding box center [635, 562] width 159 height 37
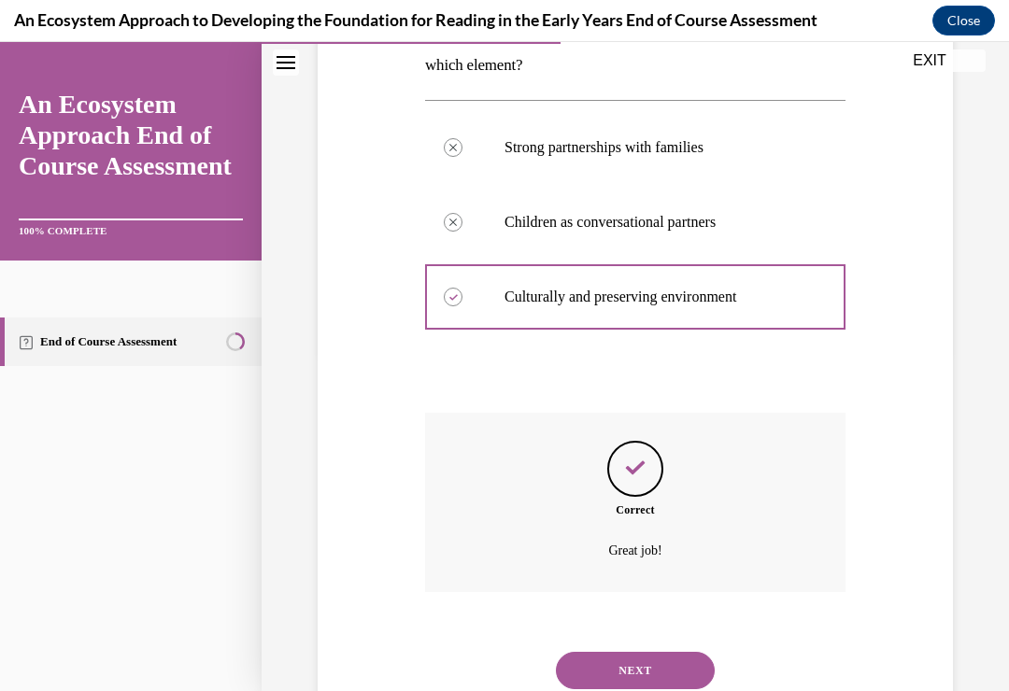
scroll to position [378, 0]
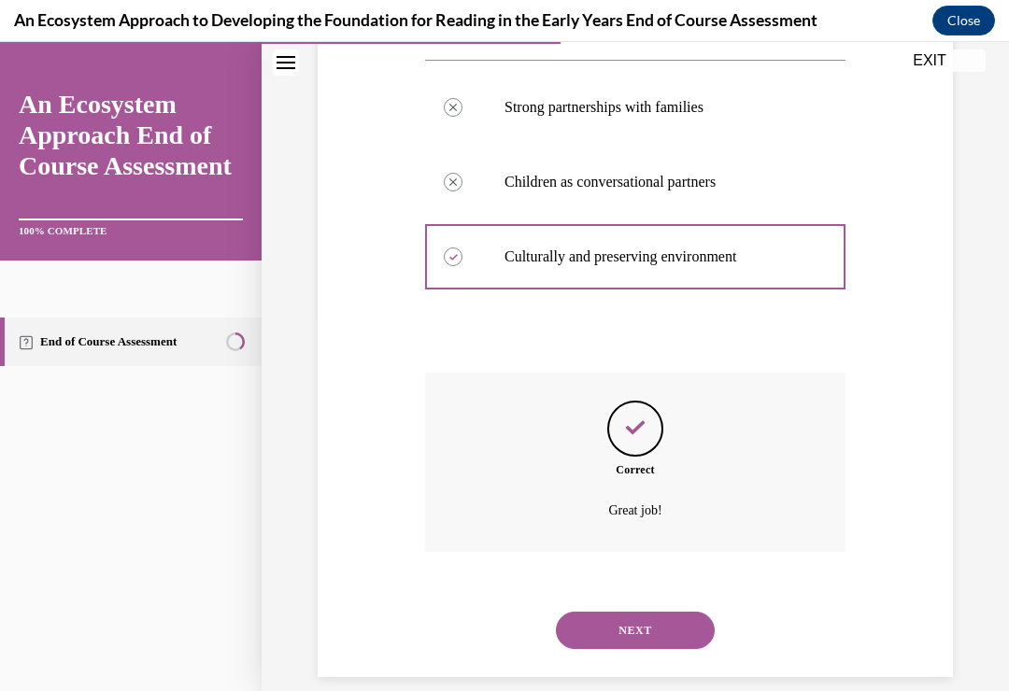
click at [582, 612] on button "NEXT" at bounding box center [635, 630] width 159 height 37
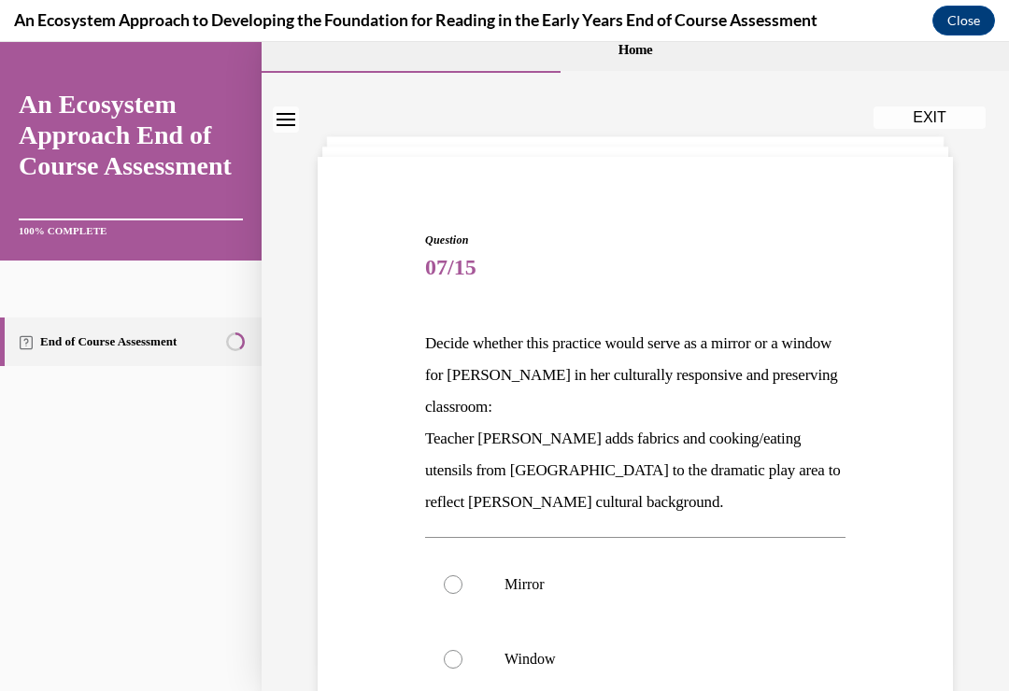
scroll to position [68, 0]
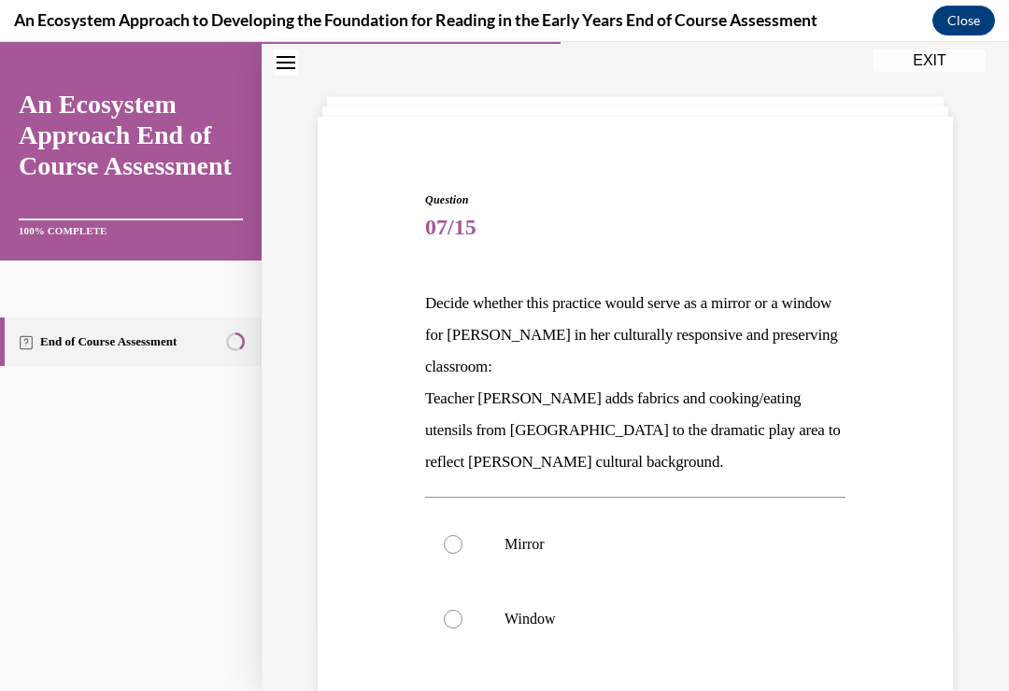
click at [459, 545] on div at bounding box center [453, 544] width 19 height 19
click at [459, 545] on input "Mirror" at bounding box center [453, 544] width 19 height 19
radio input "true"
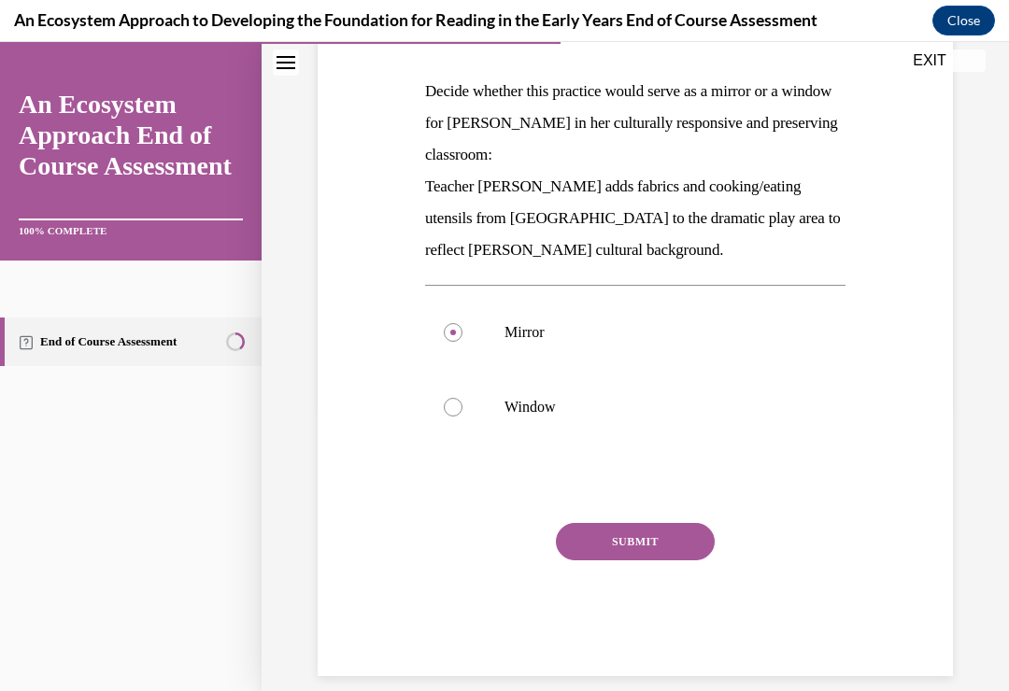
click at [601, 544] on button "SUBMIT" at bounding box center [635, 541] width 159 height 37
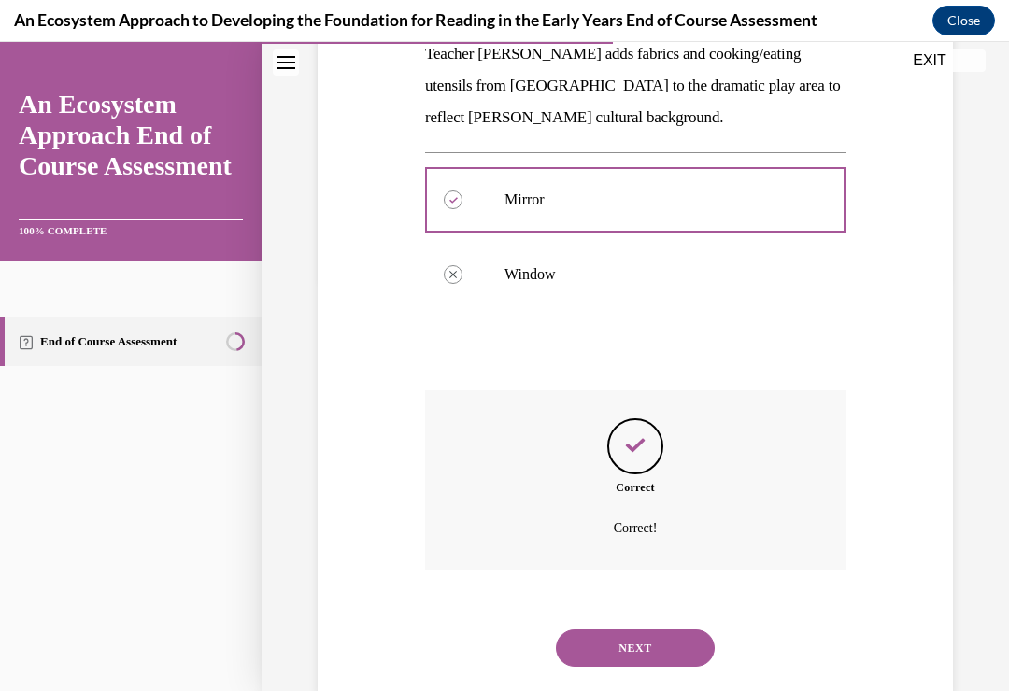
scroll to position [431, 0]
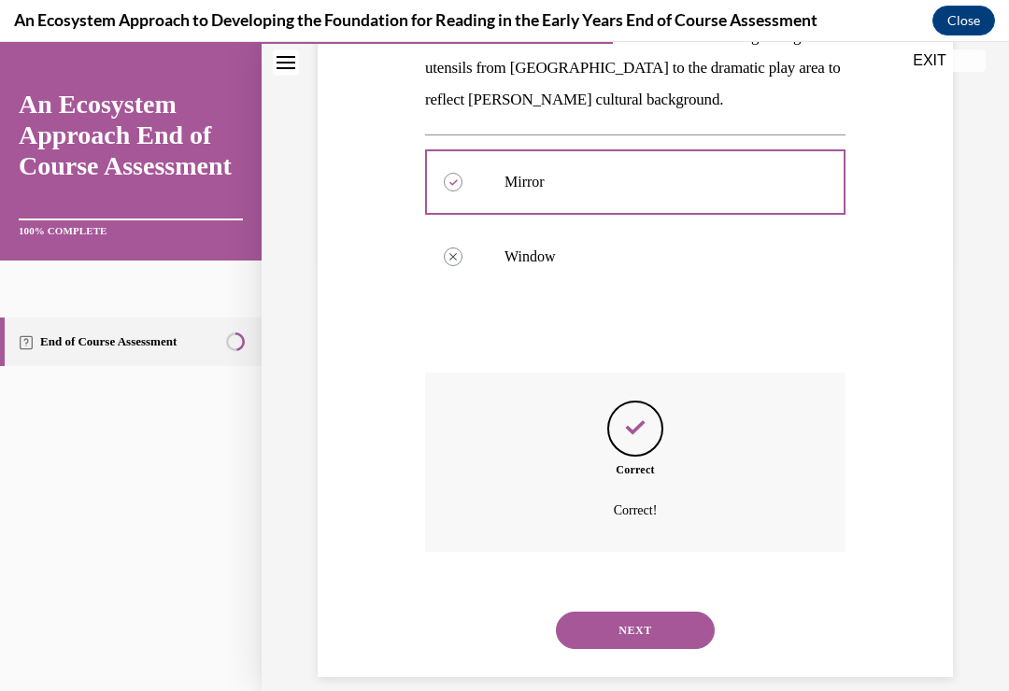
click at [613, 612] on button "NEXT" at bounding box center [635, 630] width 159 height 37
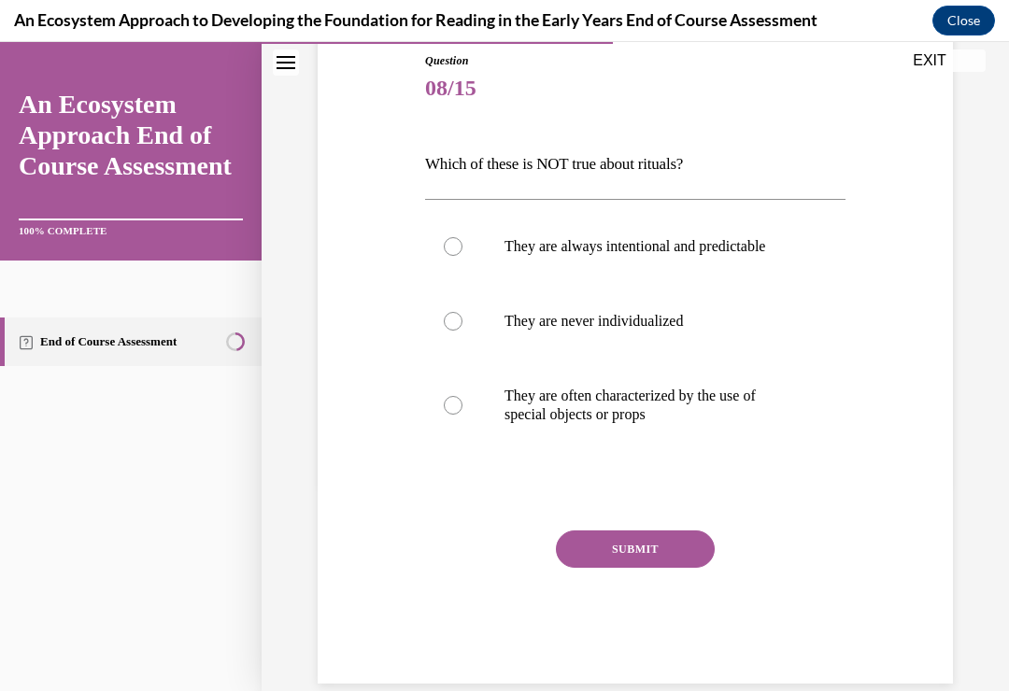
click at [440, 325] on label "They are never individualized" at bounding box center [635, 321] width 420 height 75
click at [444, 325] on input "They are never individualized" at bounding box center [453, 321] width 19 height 19
radio input "true"
click at [602, 558] on button "SUBMIT" at bounding box center [635, 548] width 159 height 37
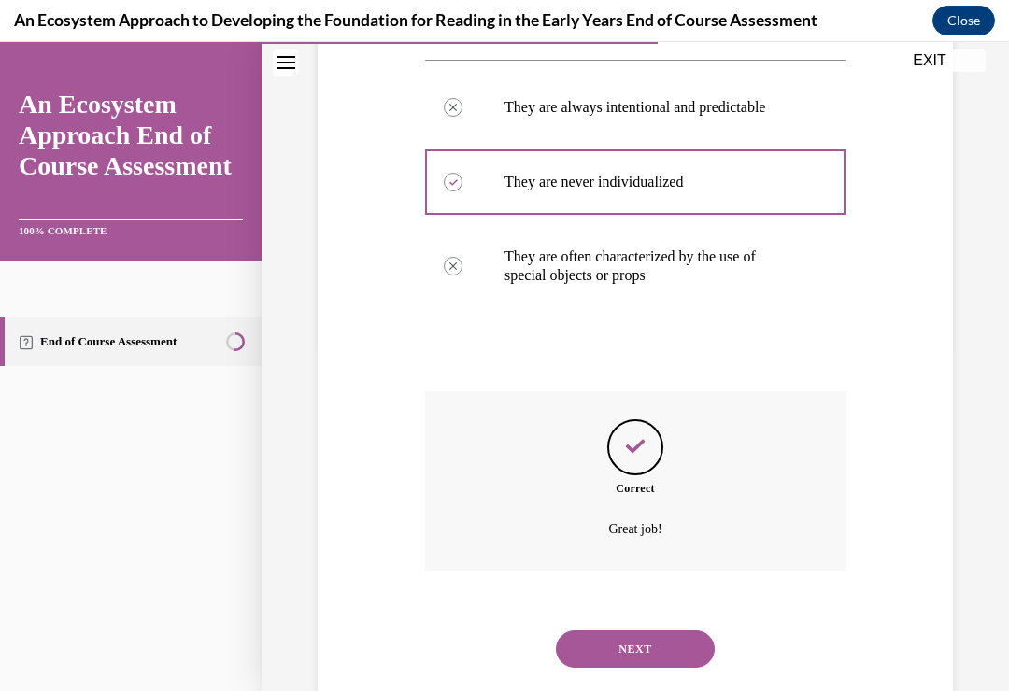
scroll to position [365, 0]
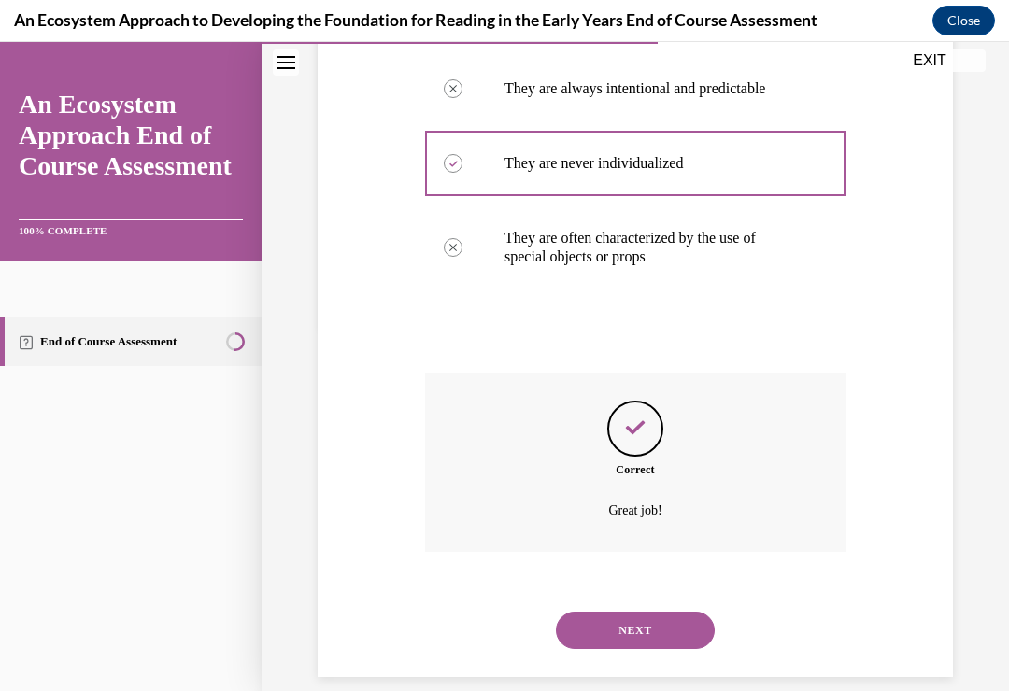
click at [602, 614] on button "NEXT" at bounding box center [635, 630] width 159 height 37
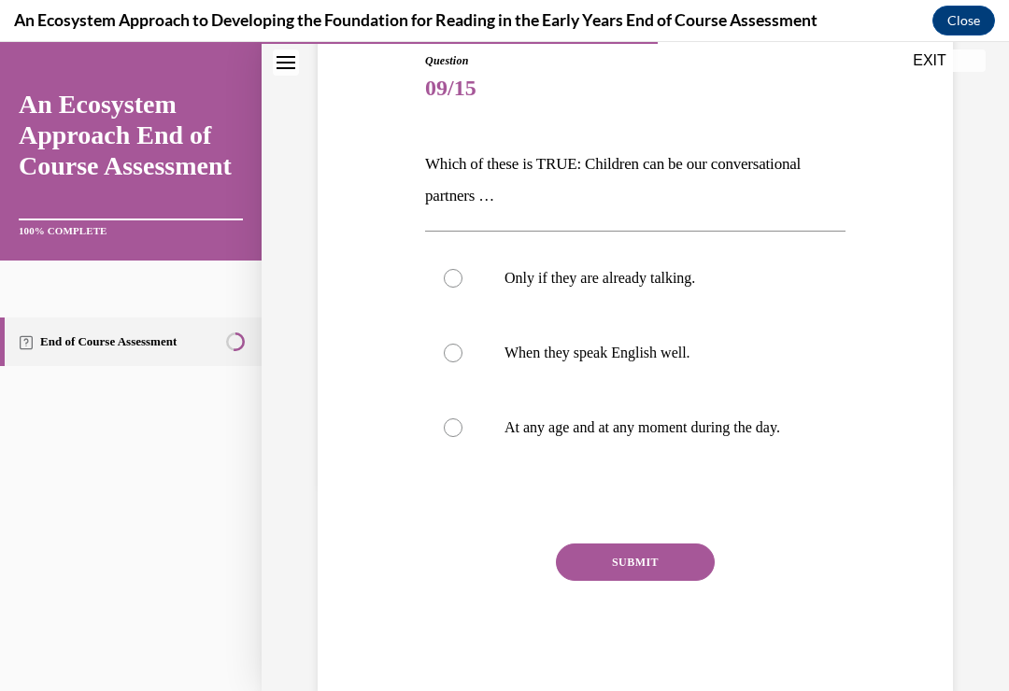
click at [447, 437] on div at bounding box center [453, 427] width 19 height 19
click at [447, 437] on input "At any age and at any moment during the day." at bounding box center [453, 427] width 19 height 19
radio input "true"
click at [601, 575] on button "SUBMIT" at bounding box center [635, 562] width 159 height 37
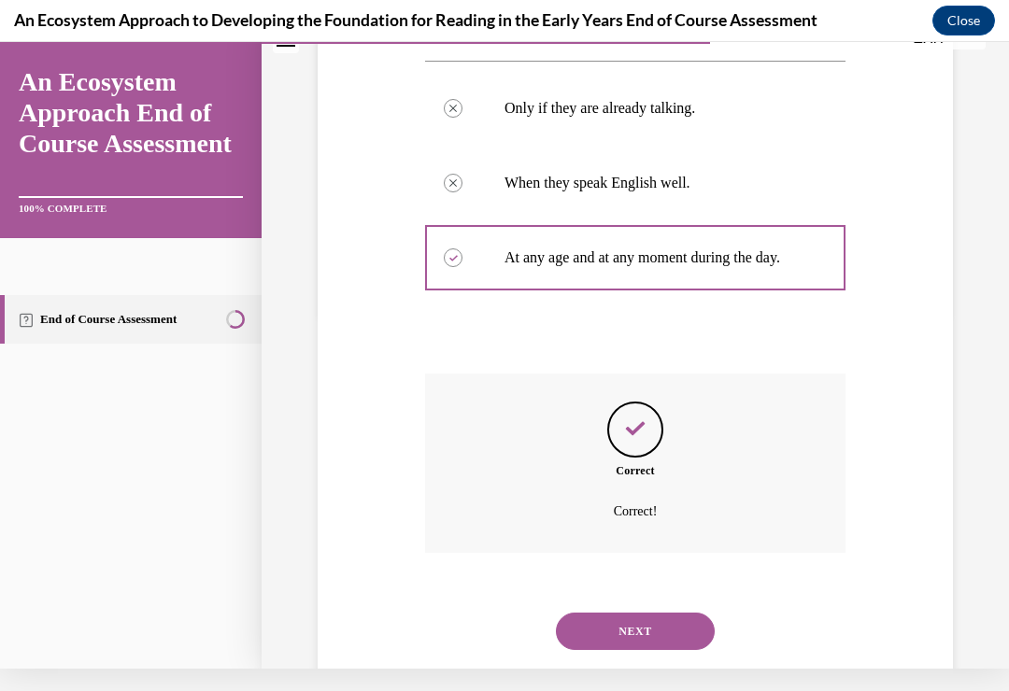
scroll to position [397, 0]
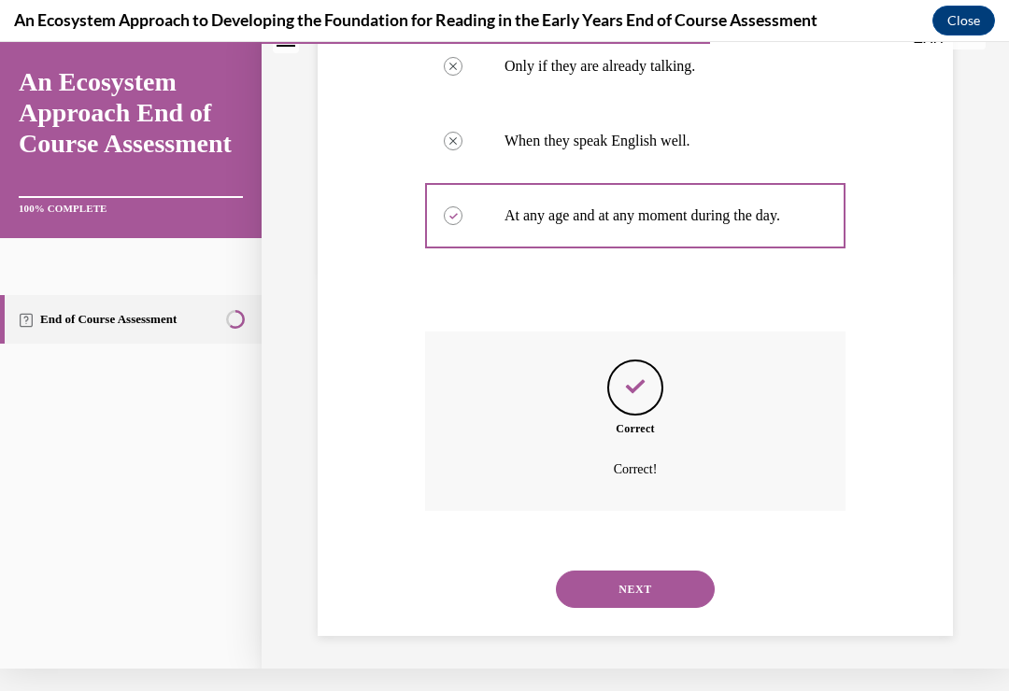
click at [592, 578] on button "NEXT" at bounding box center [635, 589] width 159 height 37
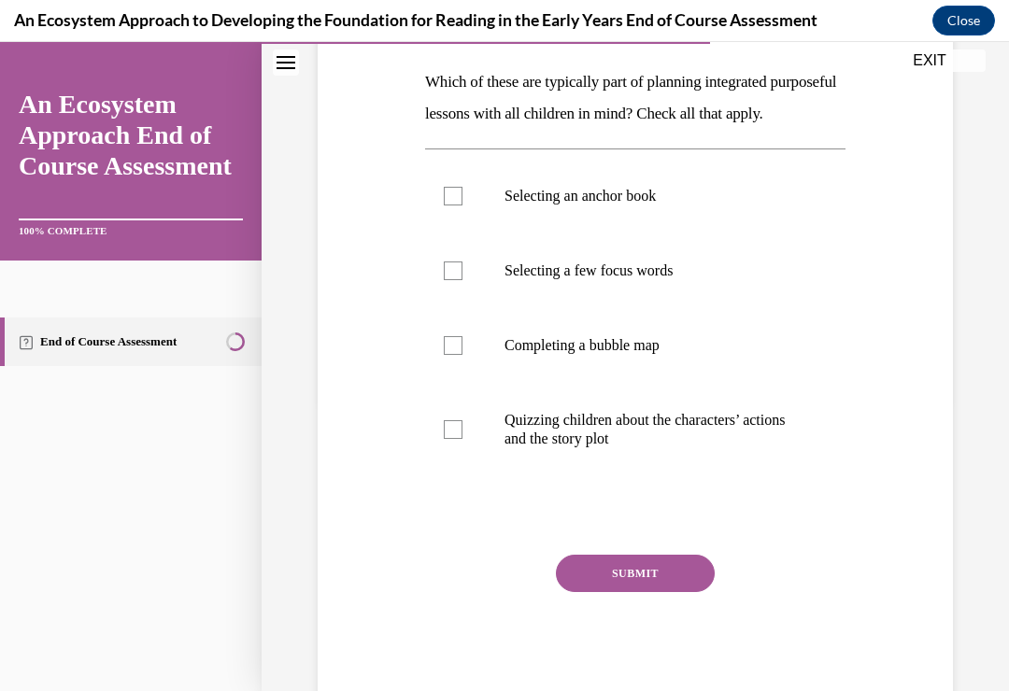
scroll to position [290, 0]
click at [440, 233] on label "Selecting an anchor book" at bounding box center [635, 195] width 420 height 75
click at [444, 205] on input "Selecting an anchor book" at bounding box center [453, 195] width 19 height 19
checkbox input "true"
click at [454, 279] on div at bounding box center [453, 270] width 19 height 19
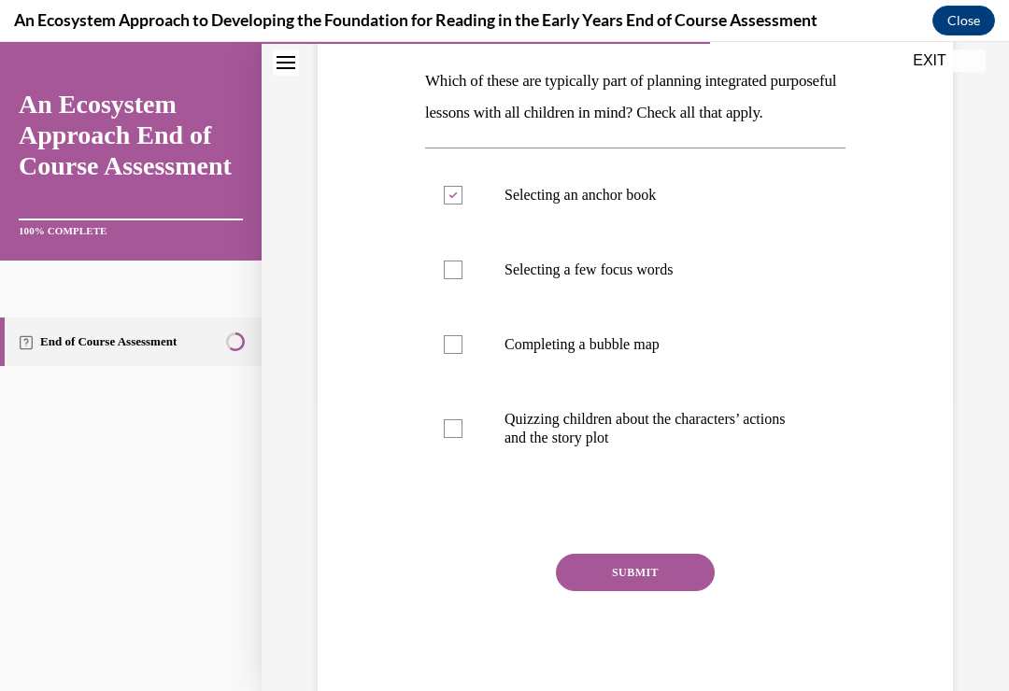
click at [454, 279] on input "Selecting a few focus words" at bounding box center [453, 270] width 19 height 19
checkbox input "true"
click at [453, 354] on div at bounding box center [453, 344] width 19 height 19
click at [453, 354] on input "Completing a bubble map" at bounding box center [453, 344] width 19 height 19
checkbox input "true"
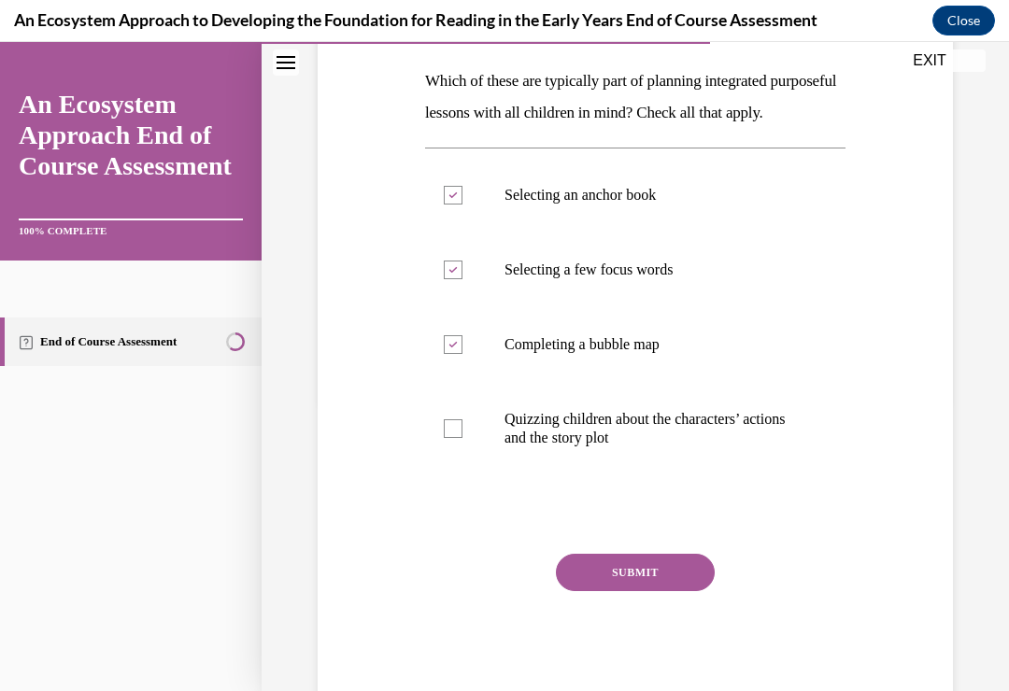
click at [604, 591] on button "SUBMIT" at bounding box center [635, 572] width 159 height 37
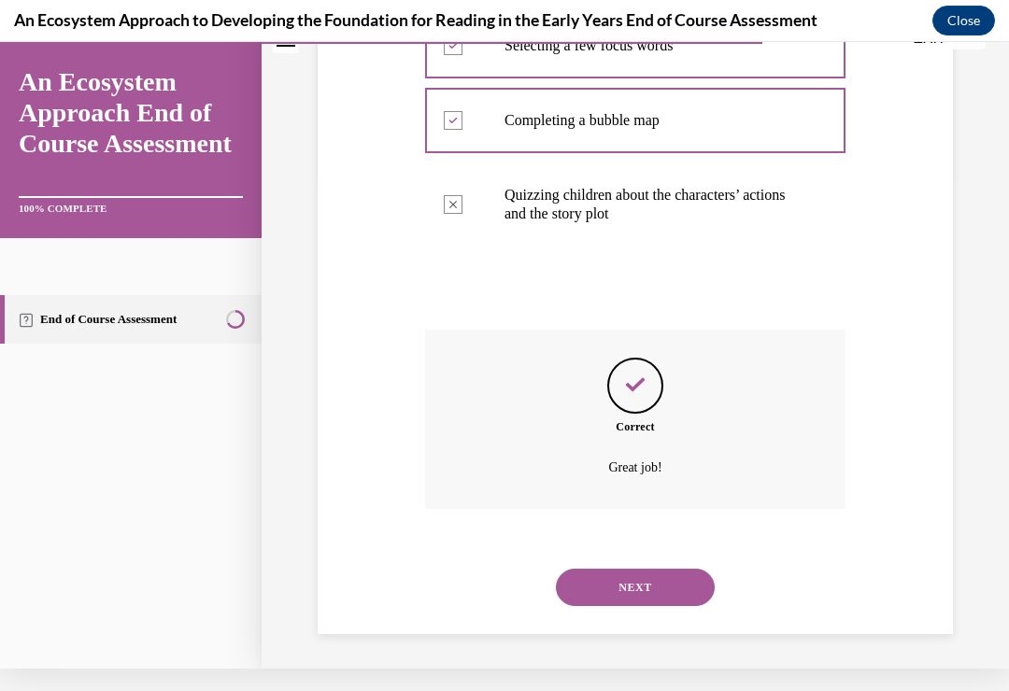
scroll to position [503, 0]
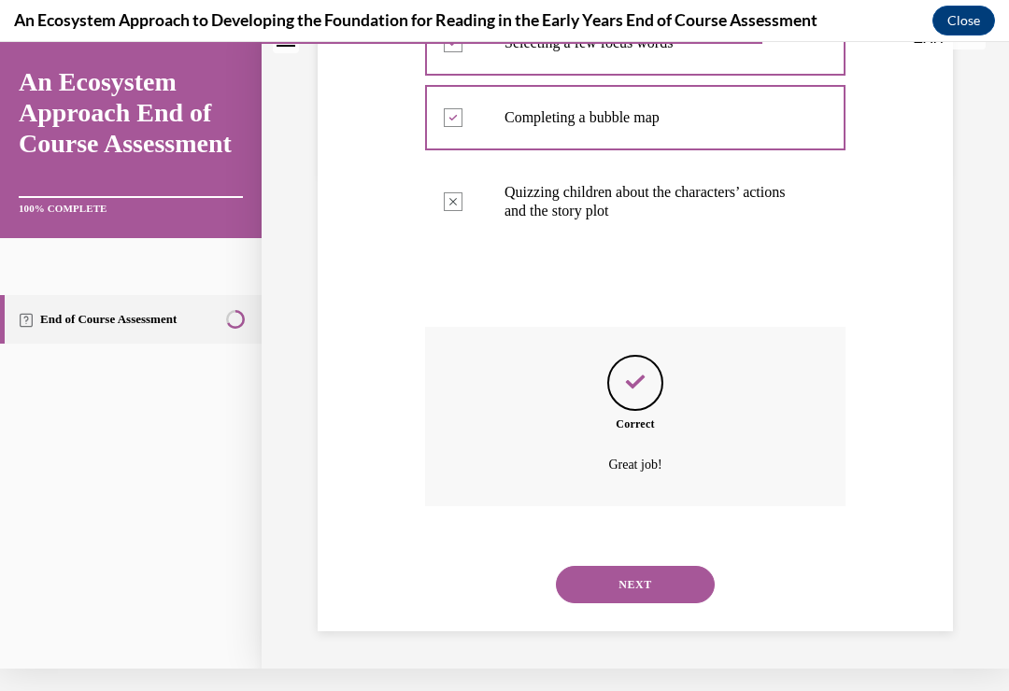
click at [607, 589] on button "NEXT" at bounding box center [635, 584] width 159 height 37
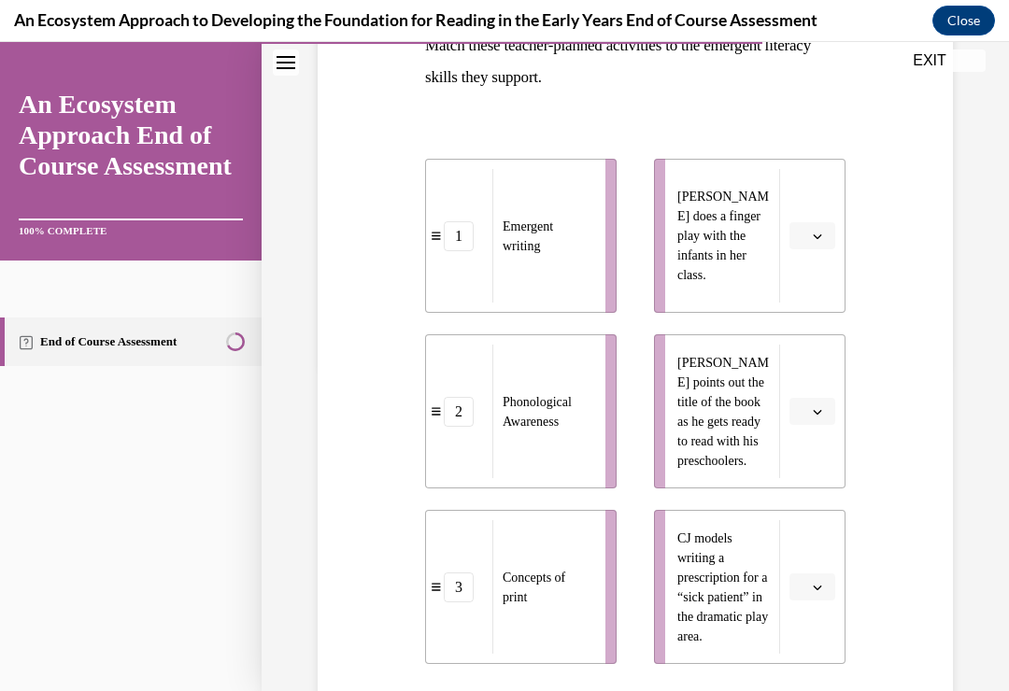
scroll to position [326, 0]
click at [805, 232] on span "Please select an option" at bounding box center [803, 236] width 7 height 19
click at [802, 343] on div "2" at bounding box center [809, 351] width 47 height 37
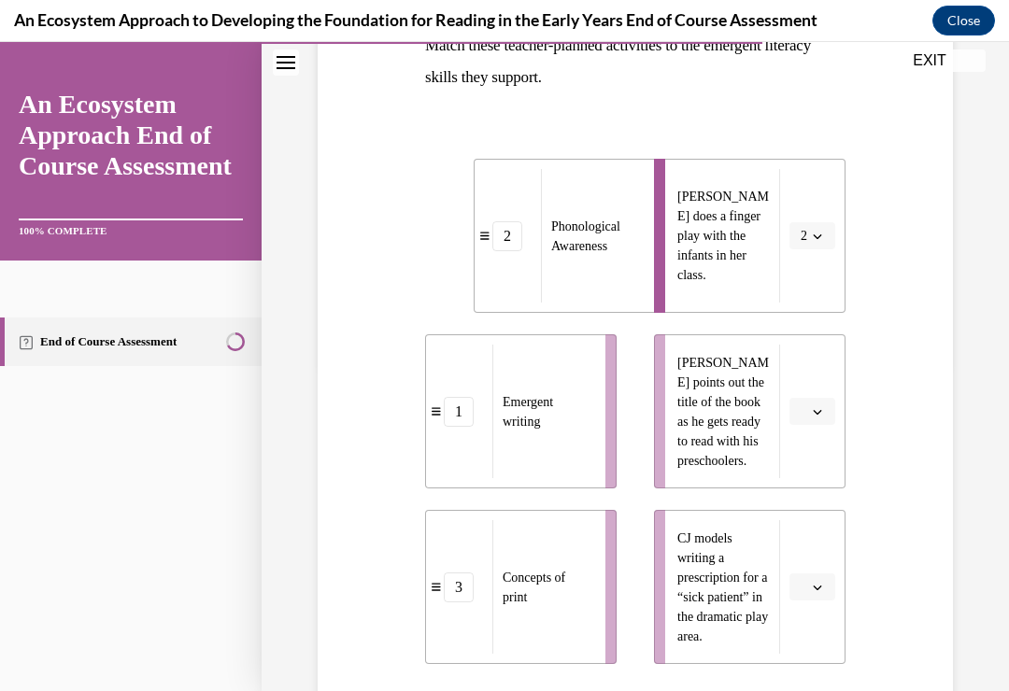
click at [820, 587] on icon "button" at bounding box center [816, 587] width 9 height 9
click at [798, 464] on div "1" at bounding box center [809, 470] width 47 height 37
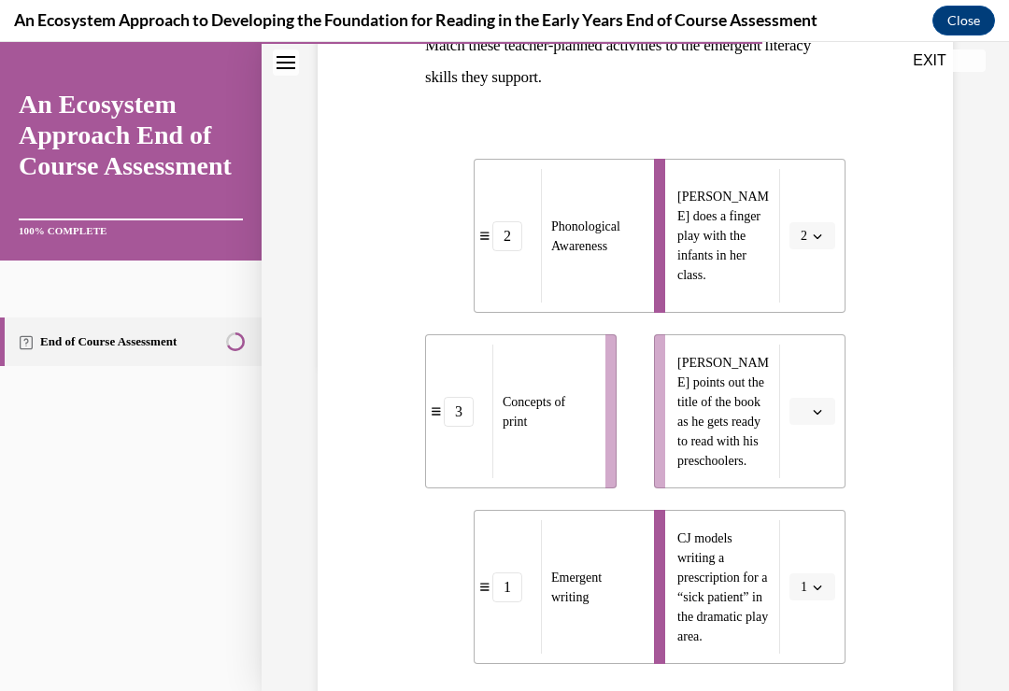
click at [810, 400] on button "button" at bounding box center [812, 412] width 46 height 28
click at [805, 556] on div "3" at bounding box center [809, 564] width 47 height 37
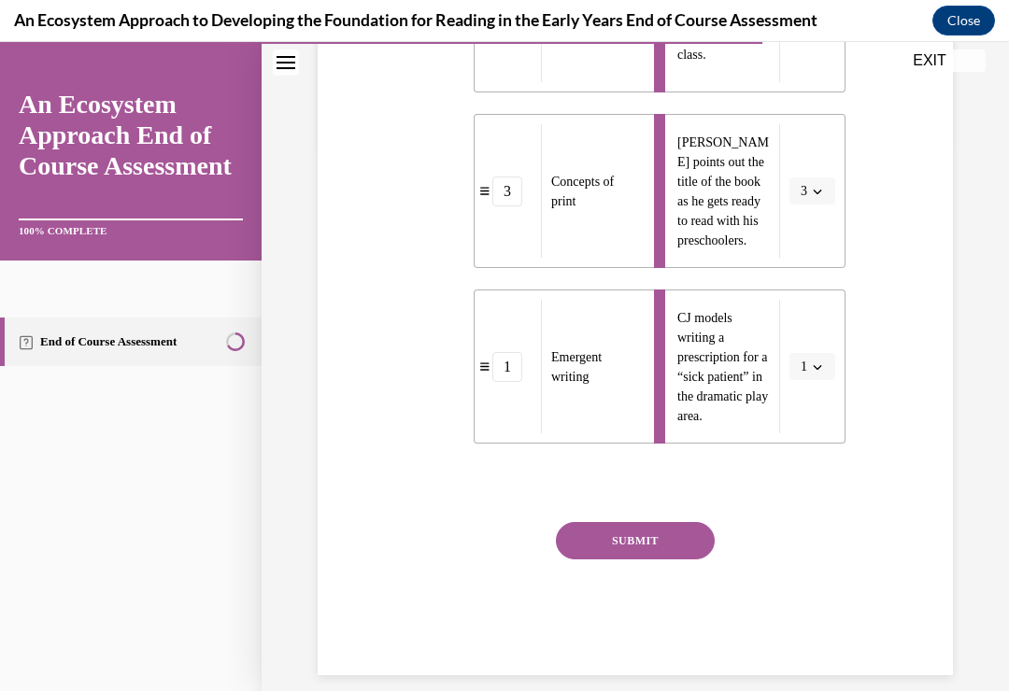
scroll to position [545, 0]
click at [602, 542] on button "SUBMIT" at bounding box center [635, 541] width 159 height 37
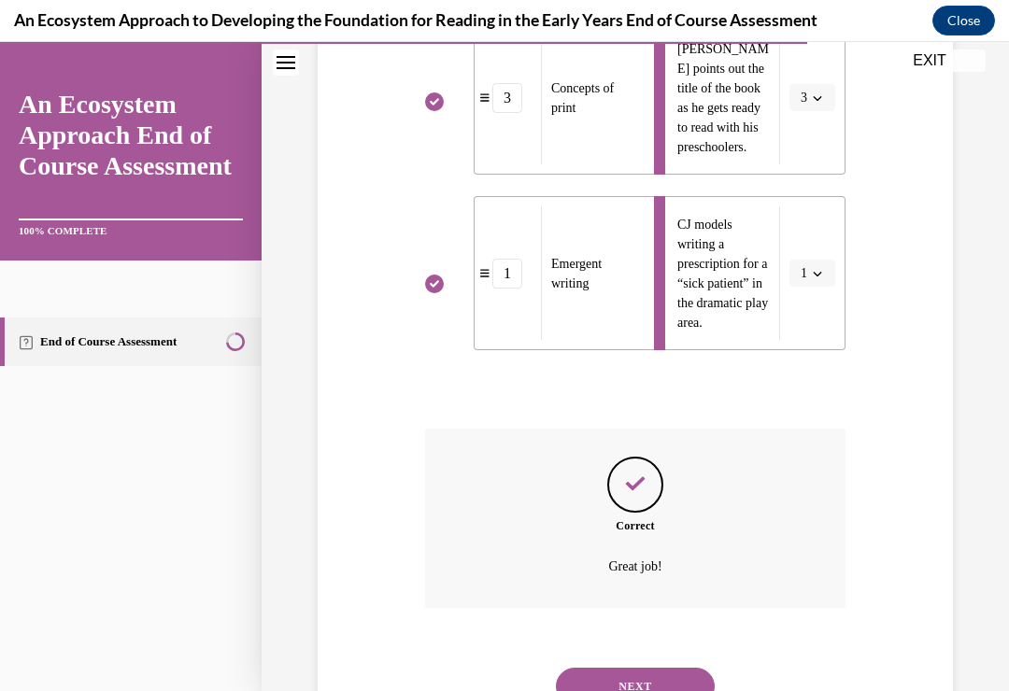
scroll to position [696, 0]
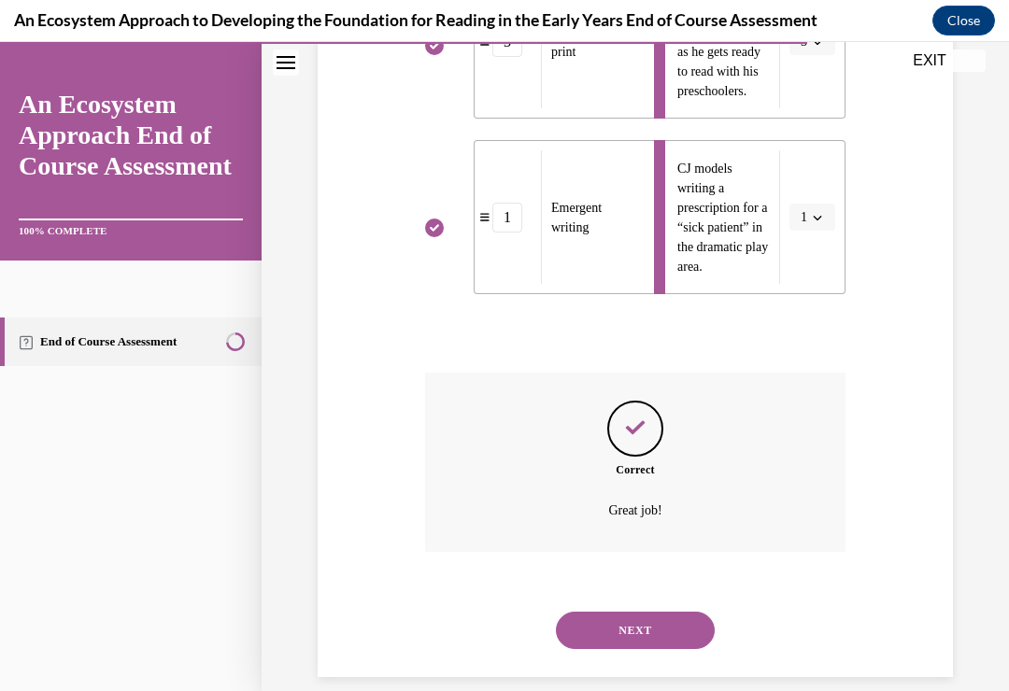
click at [609, 612] on button "NEXT" at bounding box center [635, 630] width 159 height 37
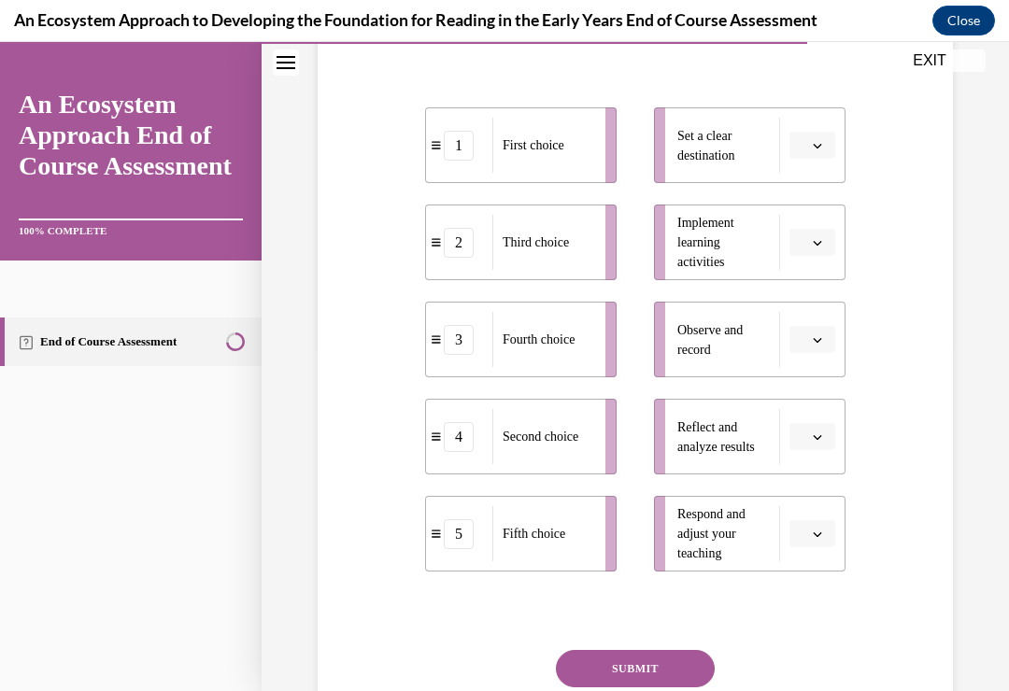
scroll to position [346, 0]
click at [805, 155] on li "Set a clear destination" at bounding box center [749, 144] width 191 height 76
click at [796, 159] on button "button" at bounding box center [812, 145] width 46 height 28
click at [797, 242] on div "1" at bounding box center [809, 254] width 47 height 37
click at [807, 256] on button "button" at bounding box center [812, 242] width 46 height 28
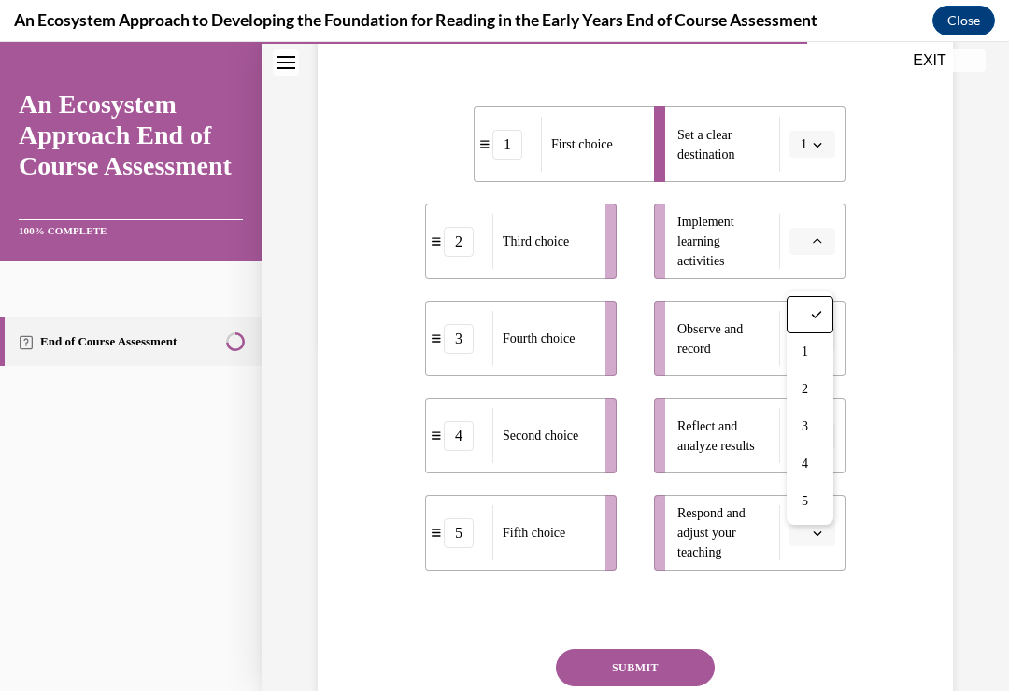
click at [798, 456] on div "4" at bounding box center [809, 463] width 47 height 37
click at [806, 353] on button "button" at bounding box center [812, 339] width 46 height 28
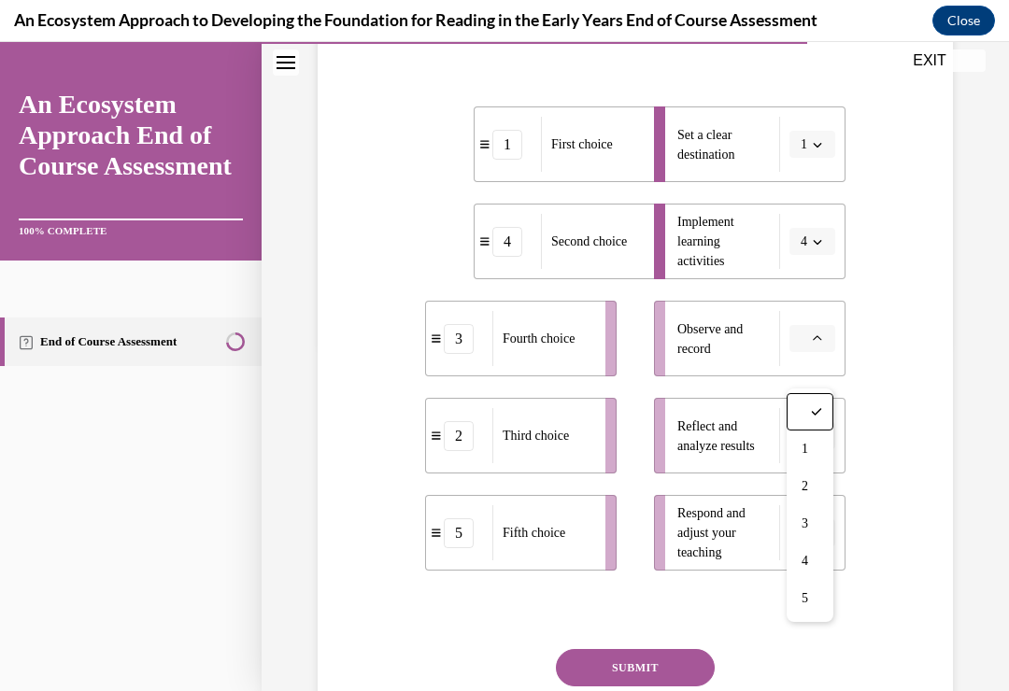
click at [800, 484] on div "2" at bounding box center [809, 486] width 47 height 37
click at [810, 450] on button "button" at bounding box center [812, 436] width 46 height 28
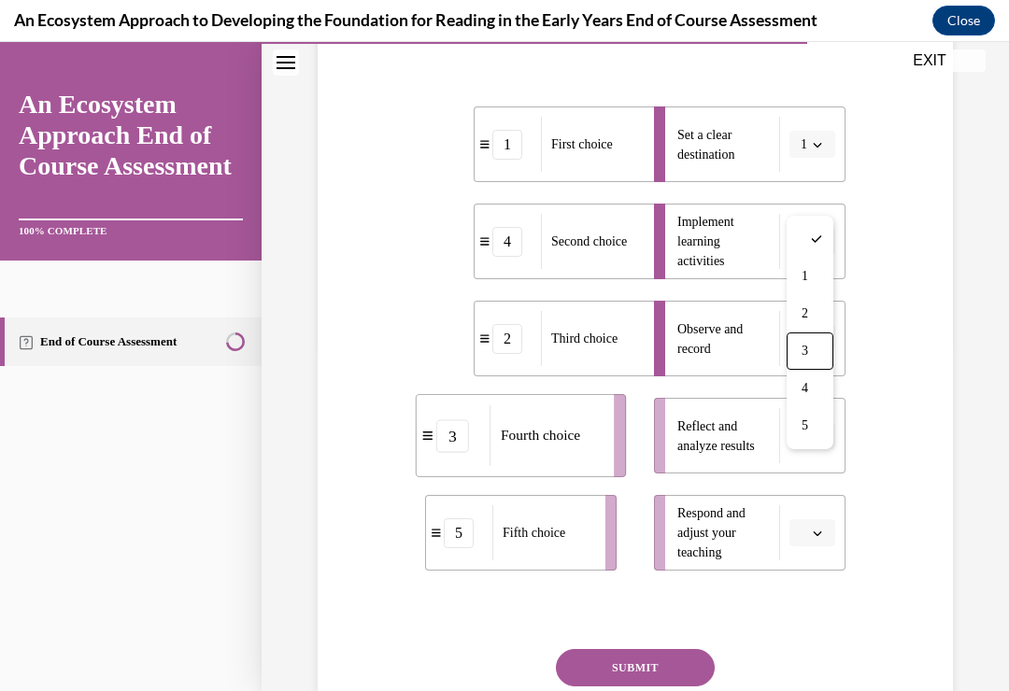
click at [796, 341] on div "3" at bounding box center [809, 350] width 47 height 37
click at [813, 547] on button "button" at bounding box center [812, 533] width 46 height 28
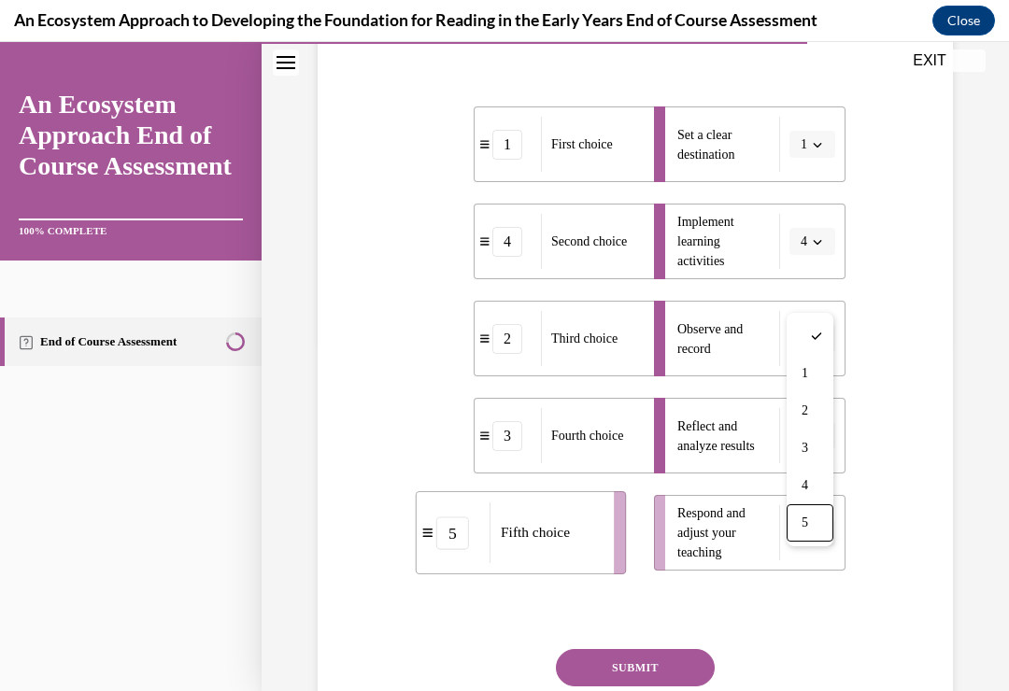
click at [808, 521] on span "5" at bounding box center [804, 522] width 7 height 15
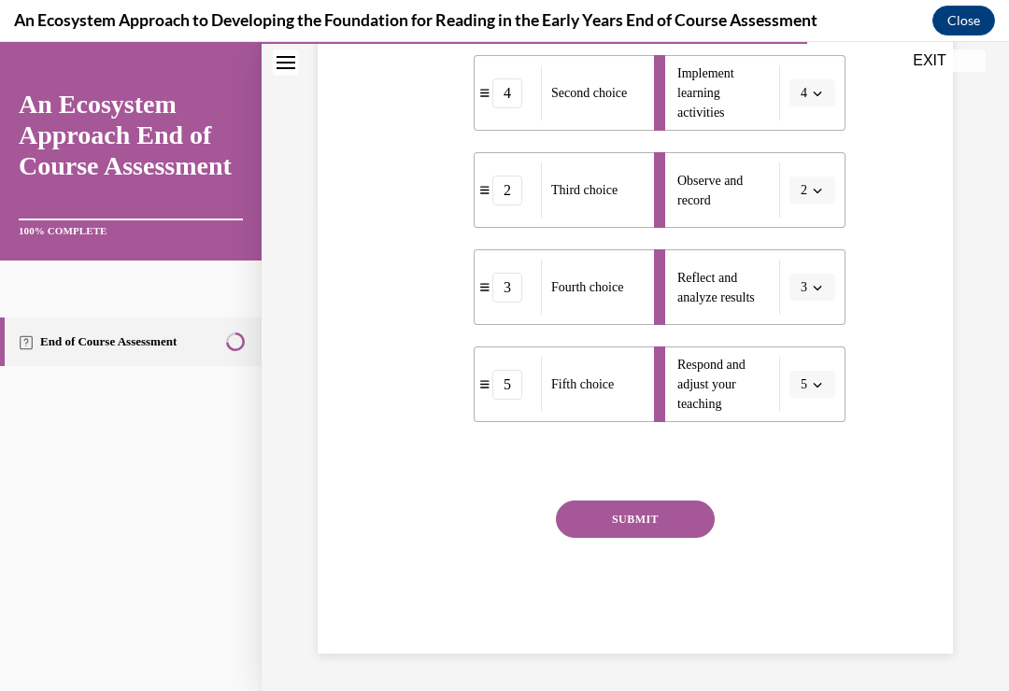
click at [601, 538] on button "SUBMIT" at bounding box center [635, 519] width 159 height 37
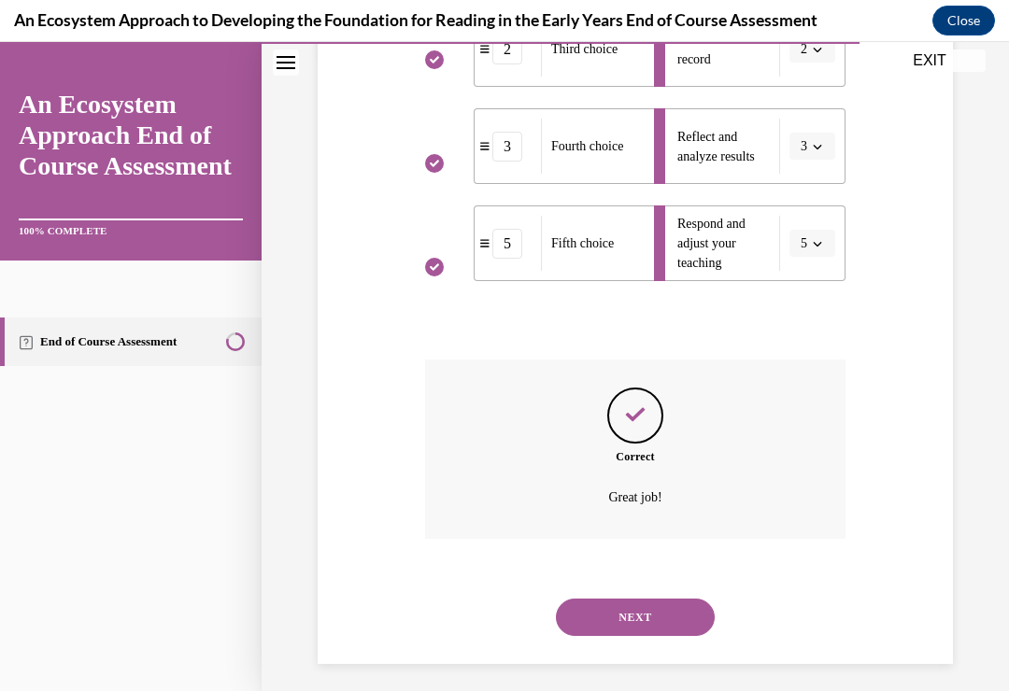
scroll to position [655, 0]
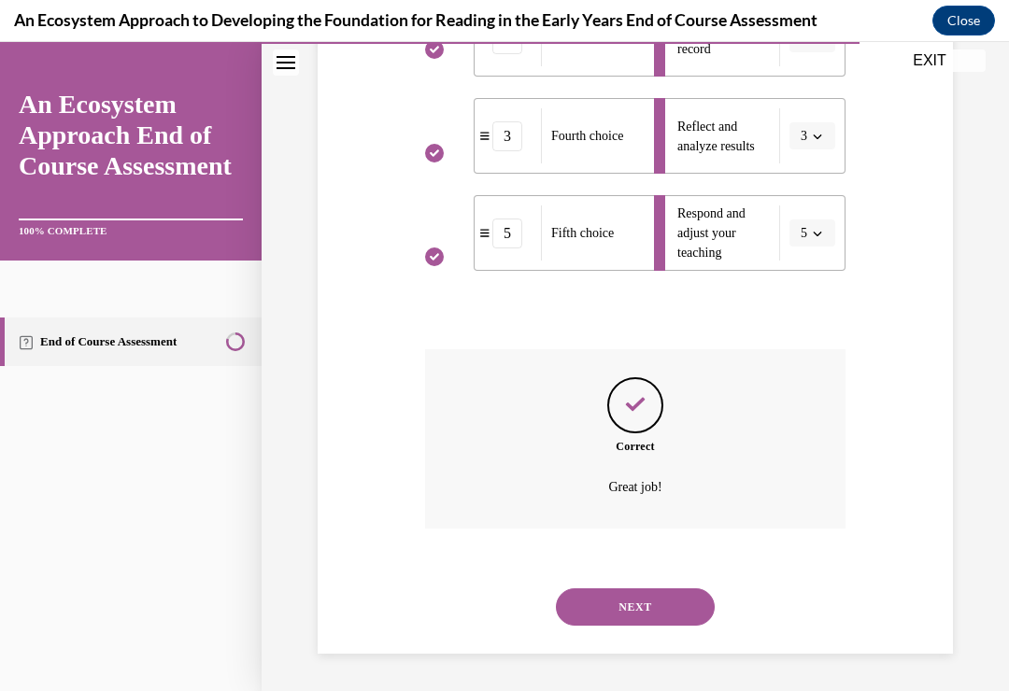
click at [612, 601] on button "NEXT" at bounding box center [635, 606] width 159 height 37
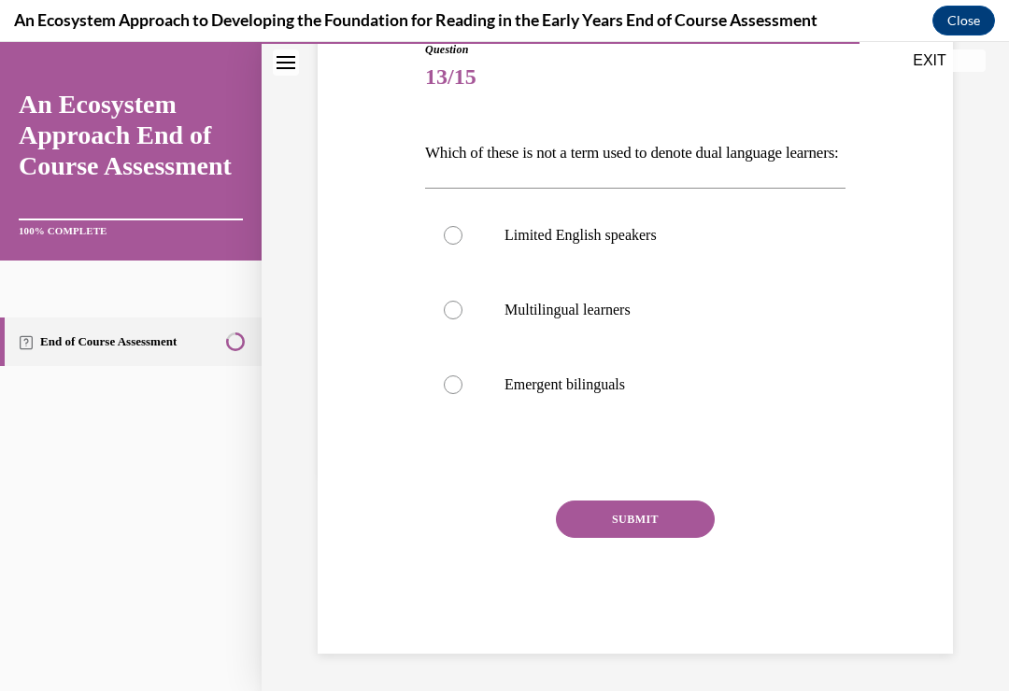
scroll to position [207, 0]
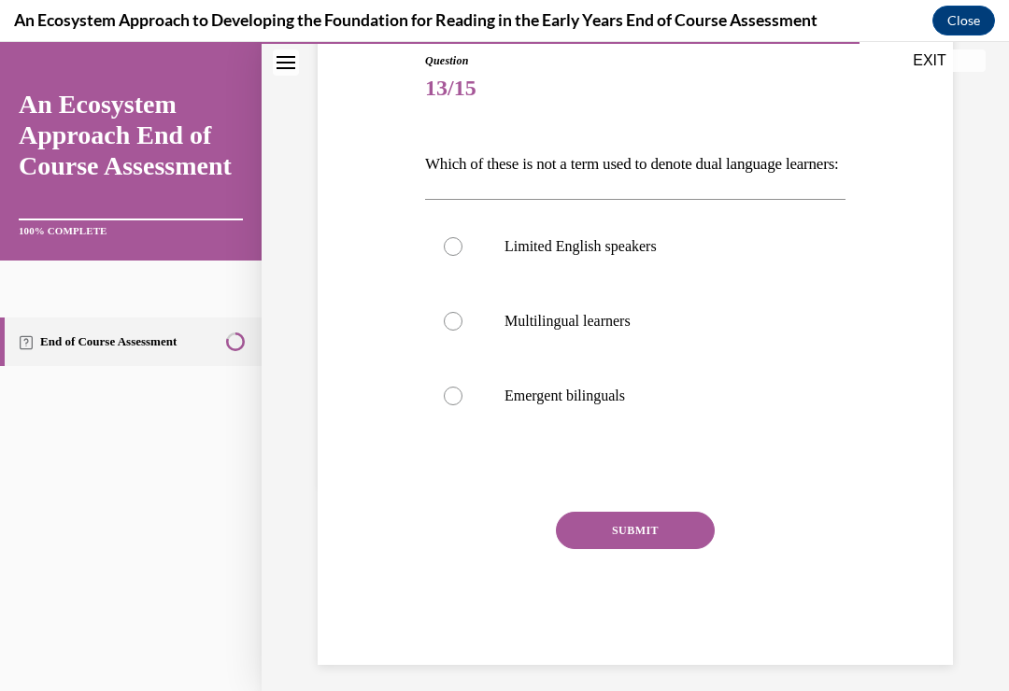
click at [455, 256] on div at bounding box center [453, 246] width 19 height 19
click at [455, 256] on input "Limited English speakers" at bounding box center [453, 246] width 19 height 19
radio input "true"
click at [606, 549] on button "SUBMIT" at bounding box center [635, 530] width 159 height 37
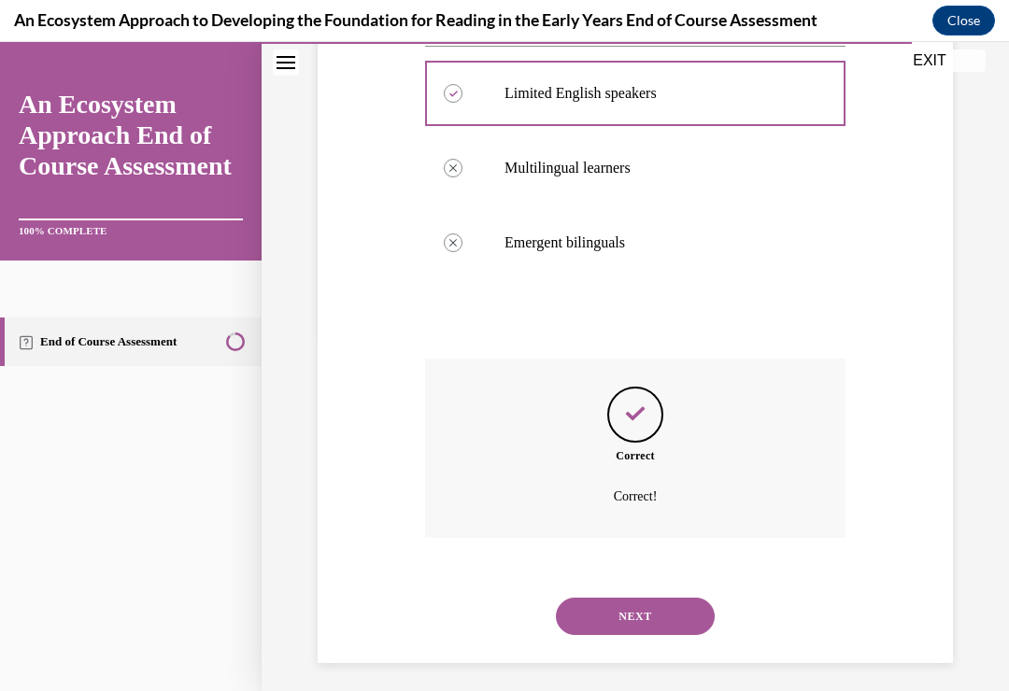
scroll to position [378, 0]
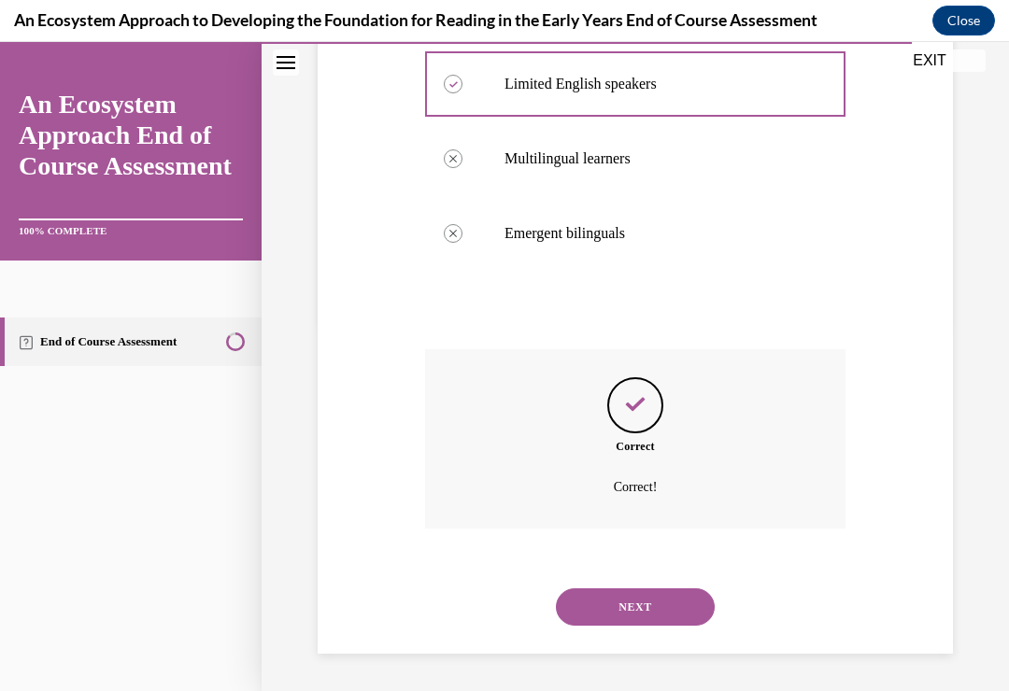
click at [600, 605] on button "NEXT" at bounding box center [635, 606] width 159 height 37
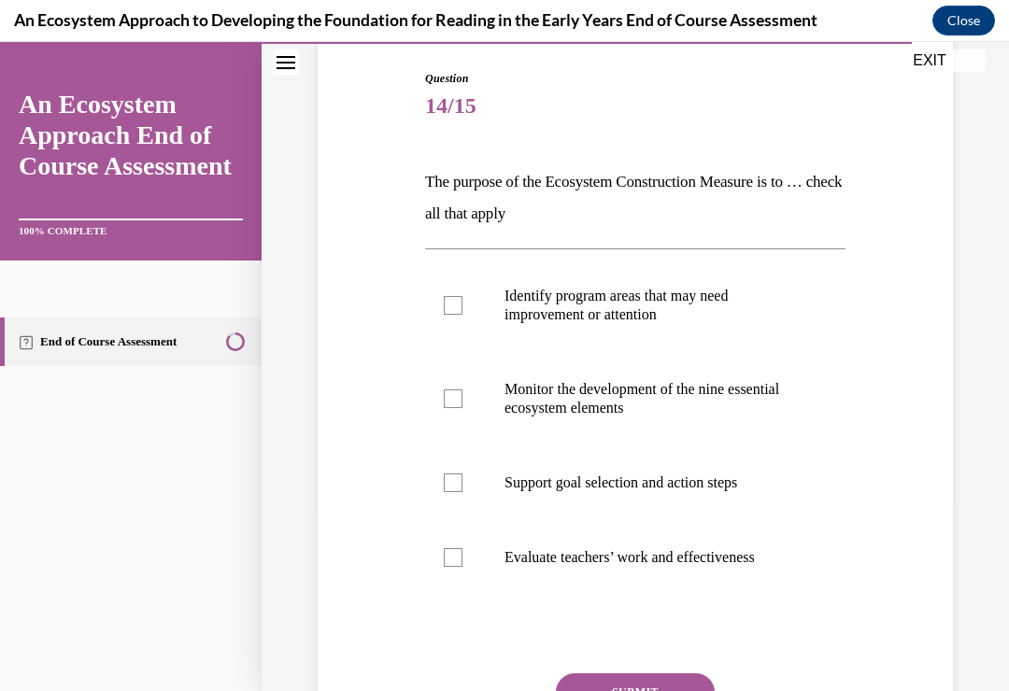
scroll to position [185, 0]
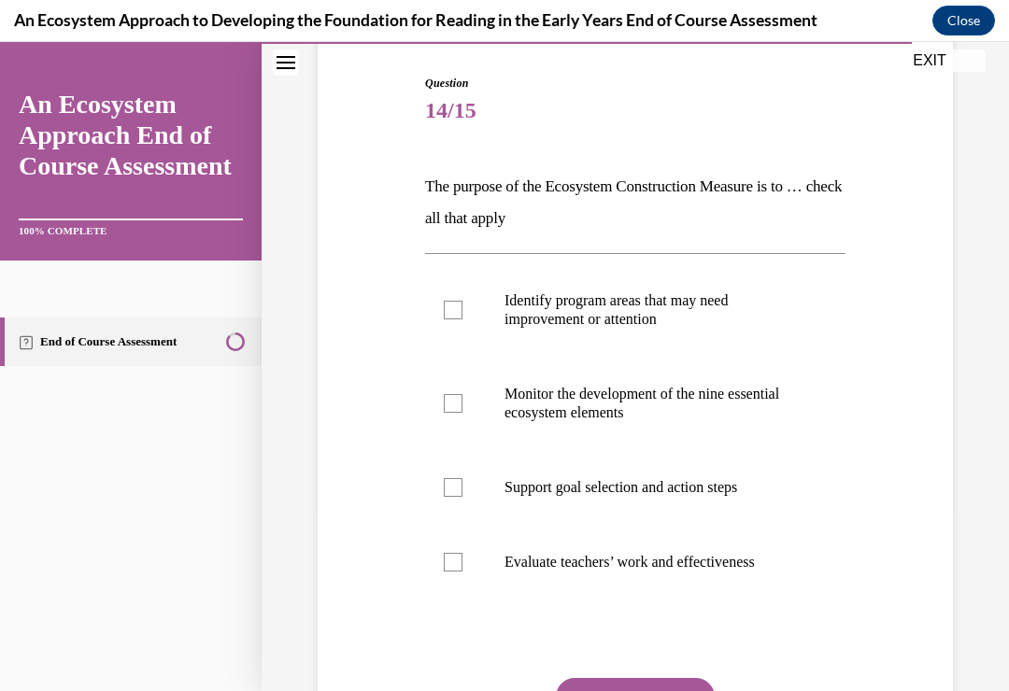
click at [452, 308] on div at bounding box center [453, 310] width 19 height 19
click at [452, 308] on input "Identify program areas that may need improvement or attention" at bounding box center [453, 310] width 19 height 19
checkbox input "true"
click at [444, 398] on div at bounding box center [453, 403] width 19 height 19
click at [444, 398] on input "Monitor the development of the nine essential ecosystem elements" at bounding box center [453, 403] width 19 height 19
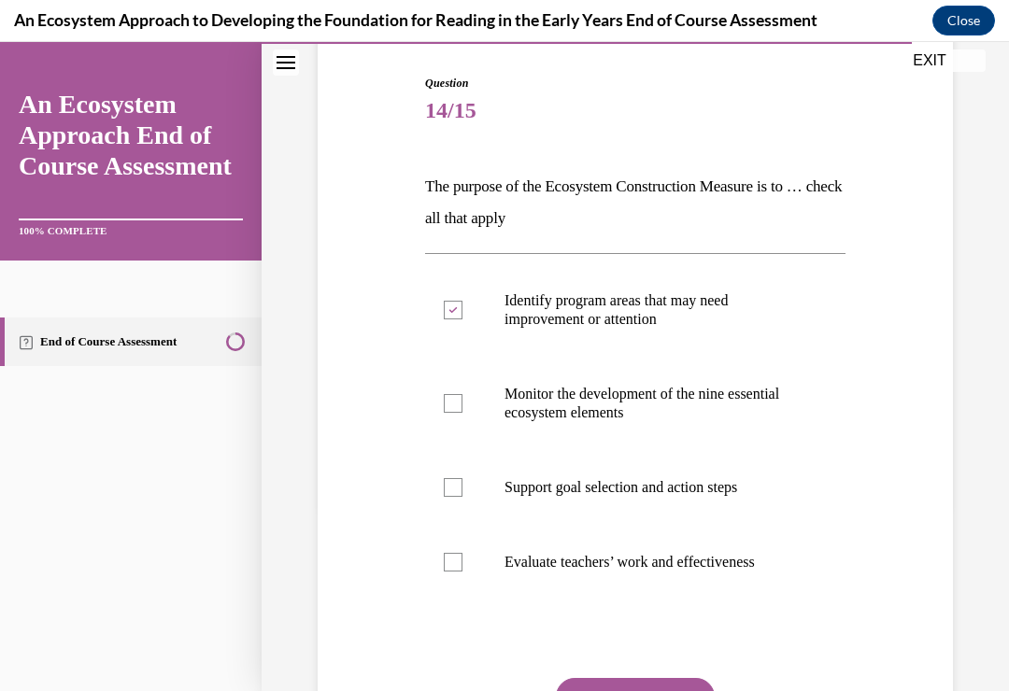
checkbox input "true"
click at [451, 480] on div at bounding box center [453, 487] width 19 height 19
click at [451, 480] on input "Support goal selection and action steps" at bounding box center [453, 487] width 19 height 19
checkbox input "true"
click at [447, 561] on div at bounding box center [453, 562] width 19 height 19
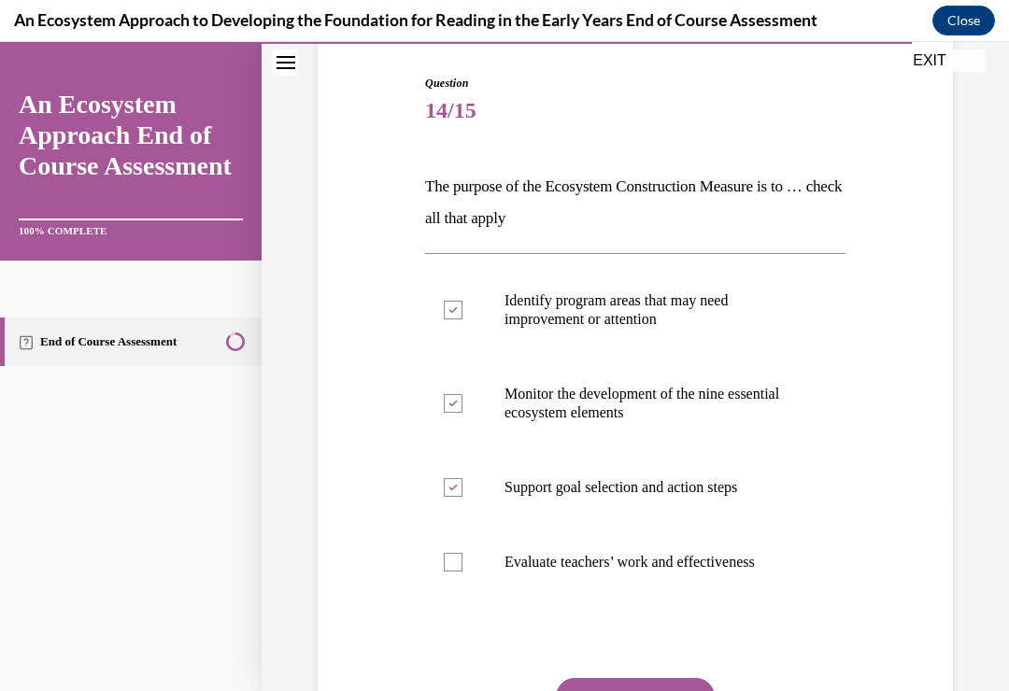
click at [447, 561] on input "Evaluate teachers’ work and effectiveness" at bounding box center [453, 562] width 19 height 19
checkbox input "true"
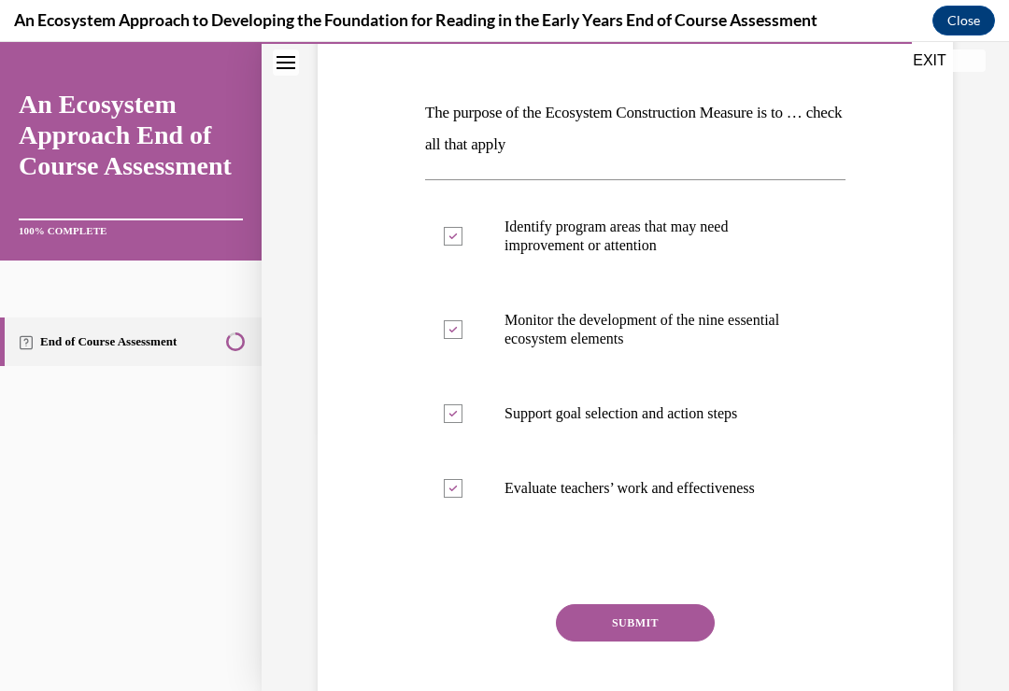
scroll to position [273, 0]
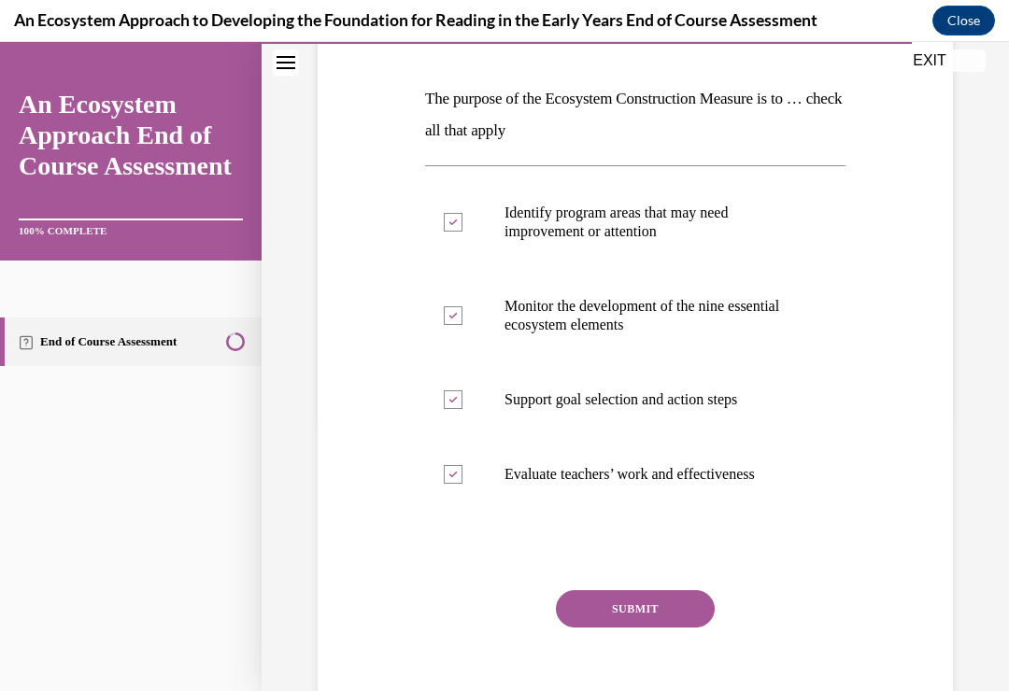
click at [591, 613] on button "SUBMIT" at bounding box center [635, 608] width 159 height 37
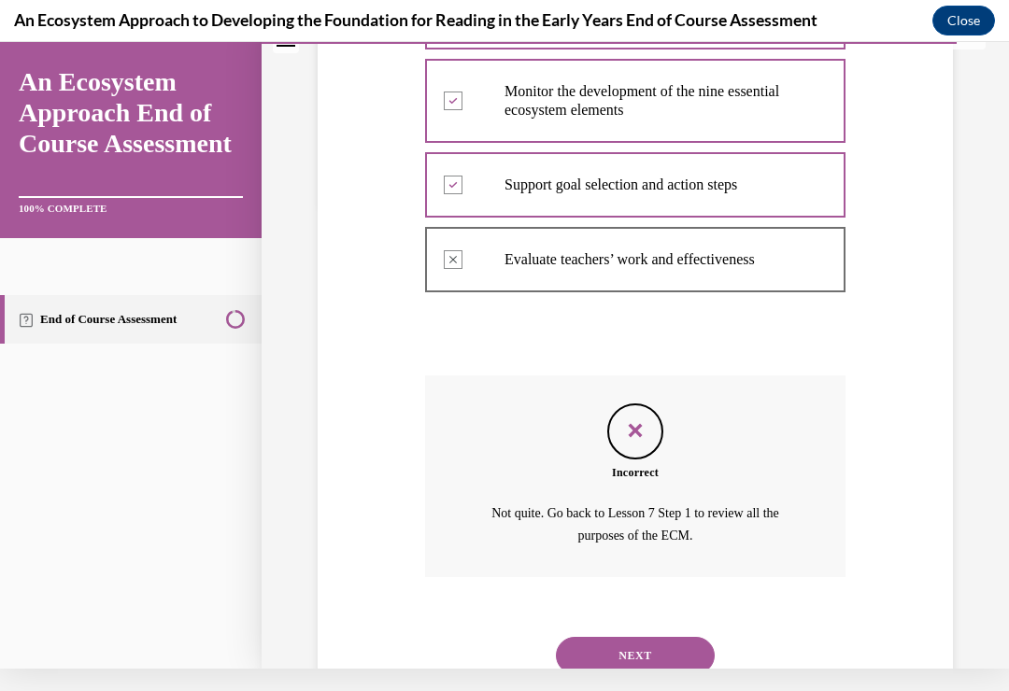
scroll to position [512, 0]
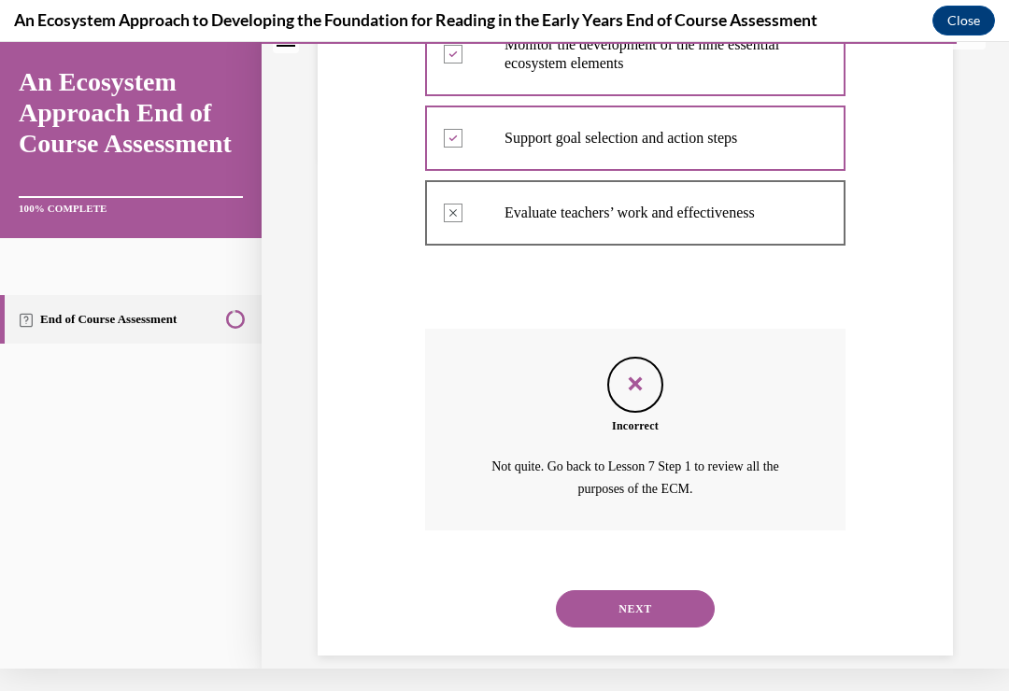
click at [597, 590] on button "NEXT" at bounding box center [635, 608] width 159 height 37
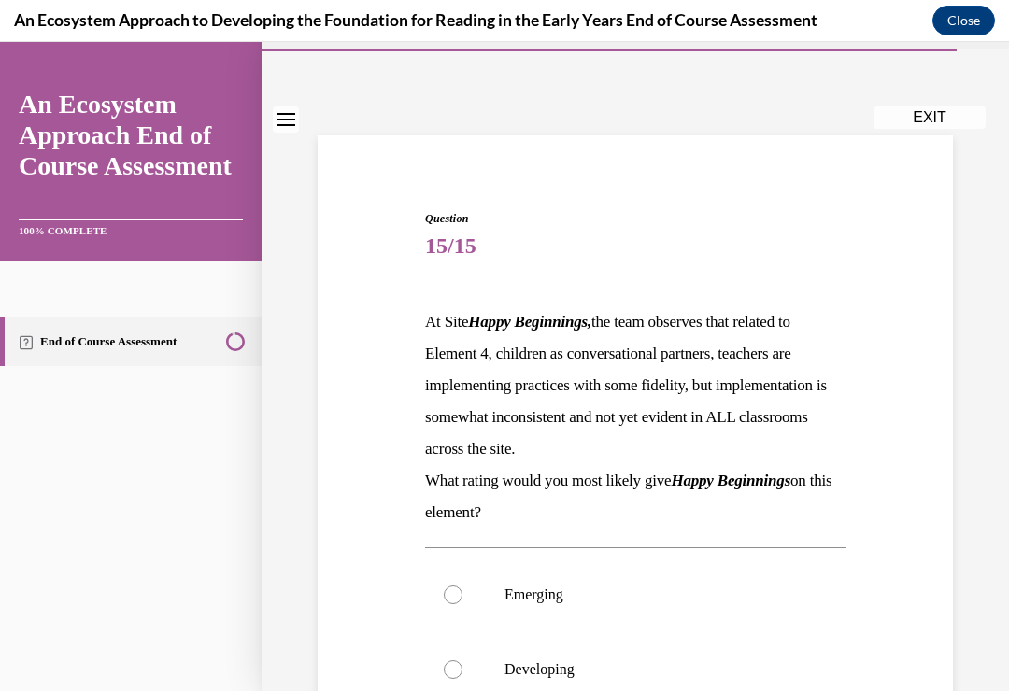
scroll to position [78, 0]
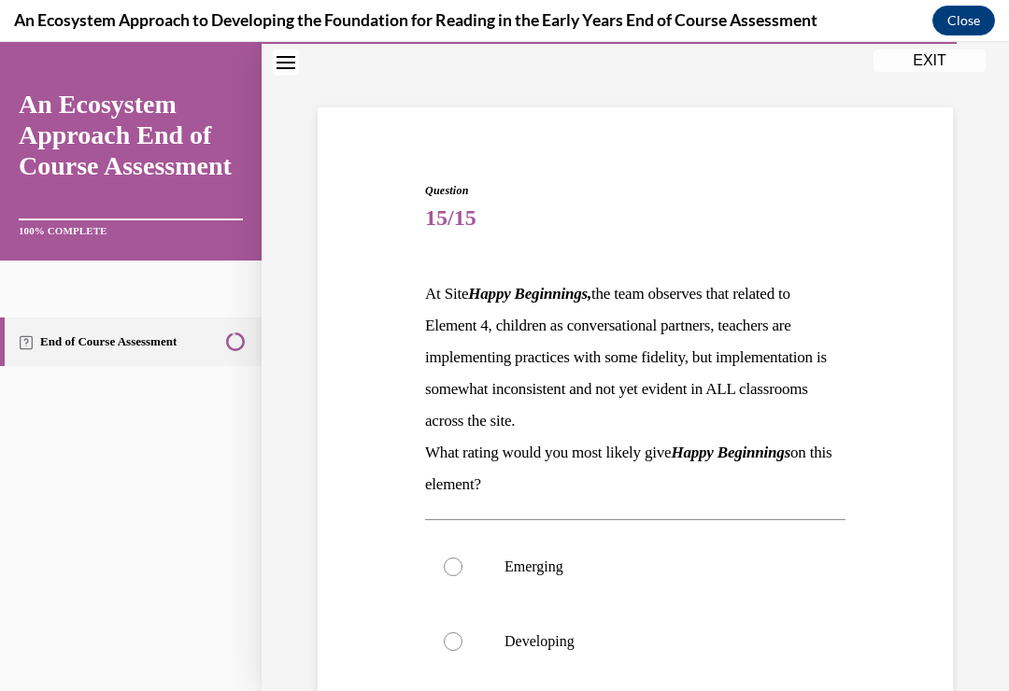
click at [446, 635] on div at bounding box center [453, 641] width 19 height 19
click at [446, 635] on input "Developing" at bounding box center [453, 641] width 19 height 19
radio input "true"
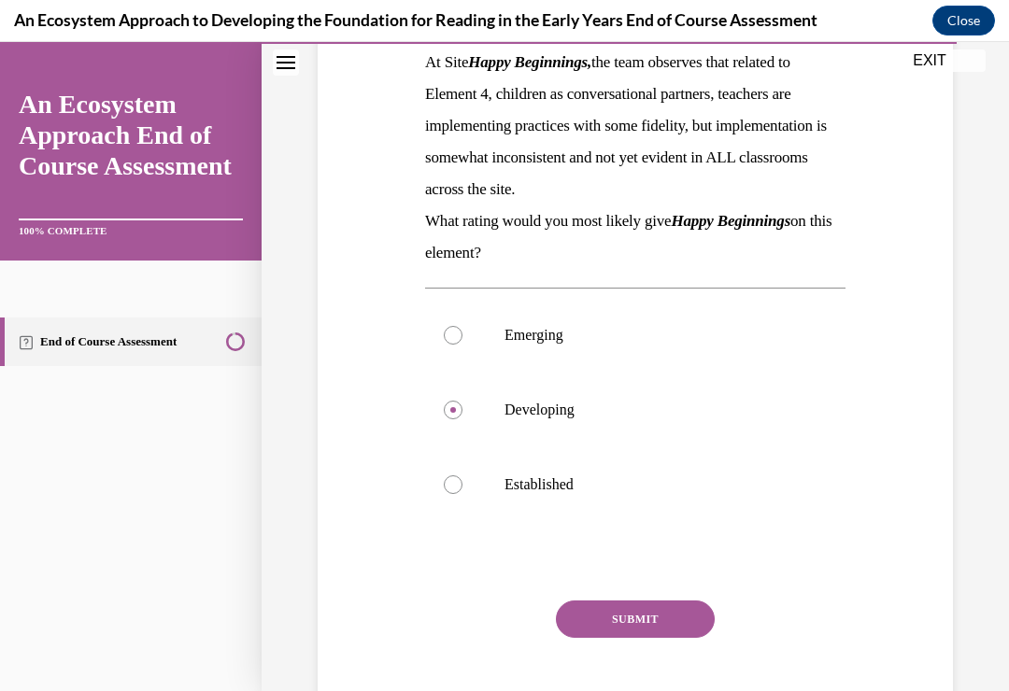
scroll to position [310, 0]
click at [591, 616] on button "SUBMIT" at bounding box center [635, 618] width 159 height 37
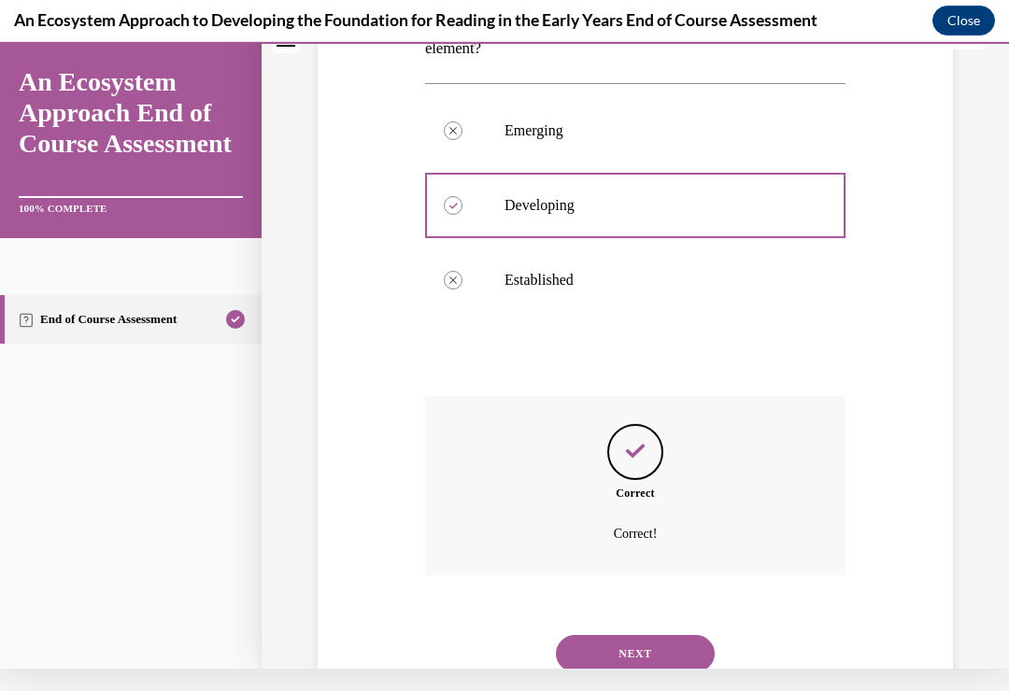
scroll to position [537, 0]
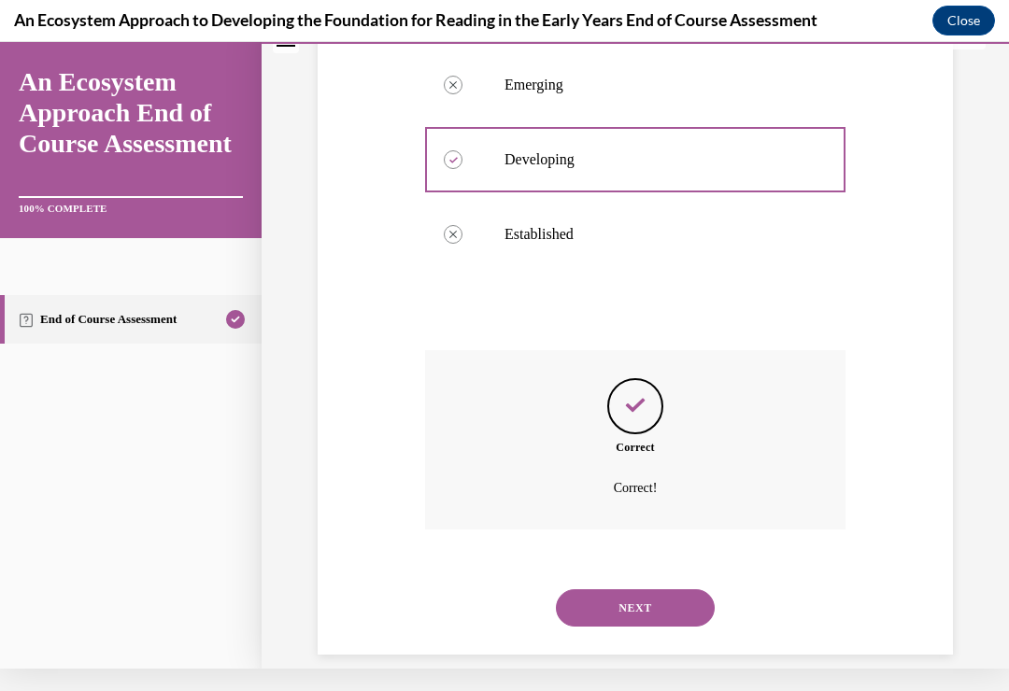
click at [600, 589] on button "NEXT" at bounding box center [635, 607] width 159 height 37
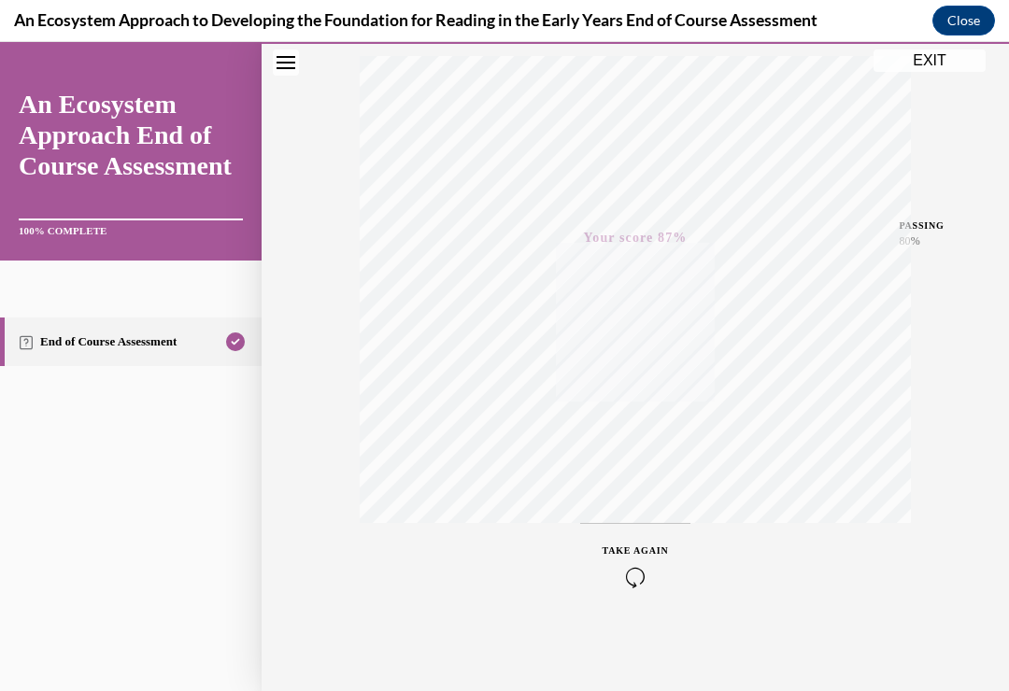
scroll to position [308, 0]
click at [640, 568] on icon "button" at bounding box center [635, 577] width 66 height 21
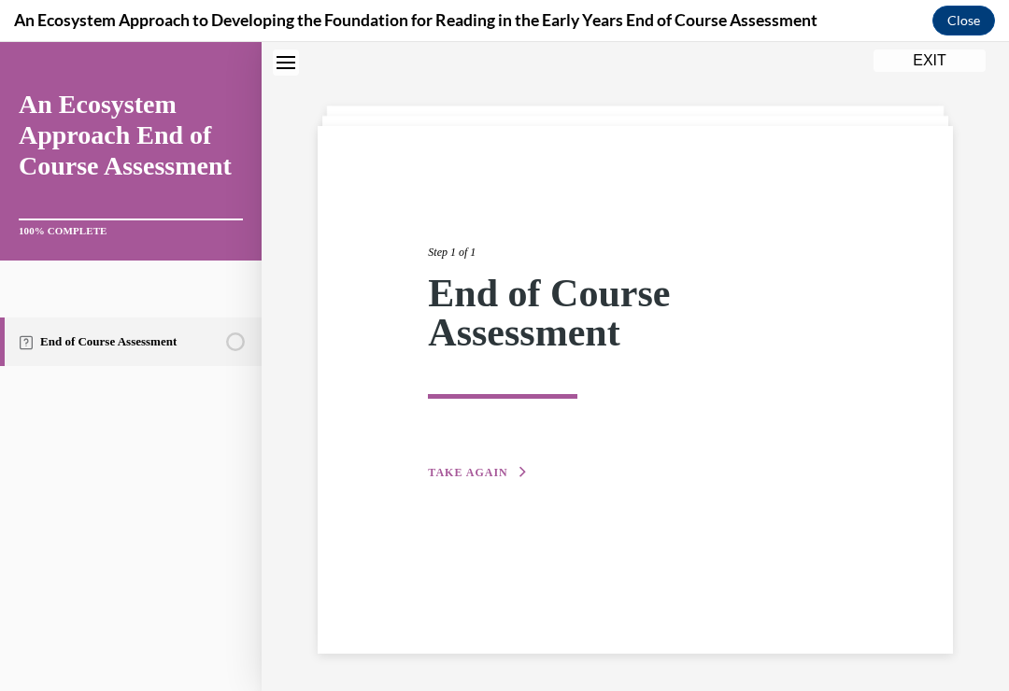
click at [499, 471] on span "TAKE AGAIN" at bounding box center [467, 472] width 79 height 13
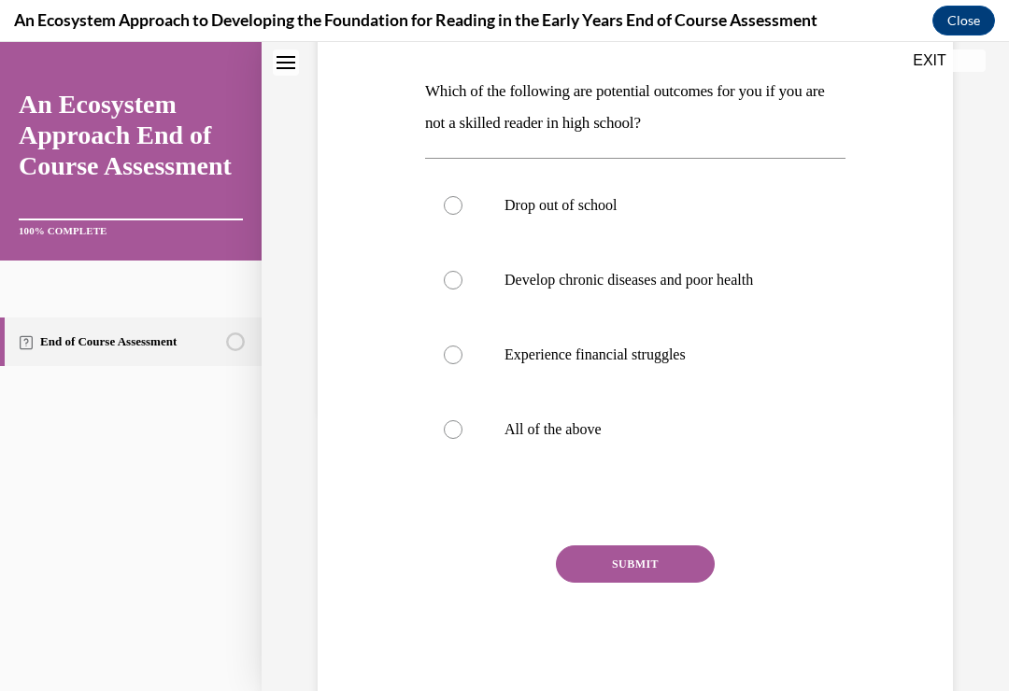
scroll to position [280, 0]
click at [448, 424] on div at bounding box center [453, 429] width 19 height 19
click at [448, 424] on input "All of the above" at bounding box center [453, 429] width 19 height 19
radio input "true"
click at [595, 570] on button "SUBMIT" at bounding box center [635, 563] width 159 height 37
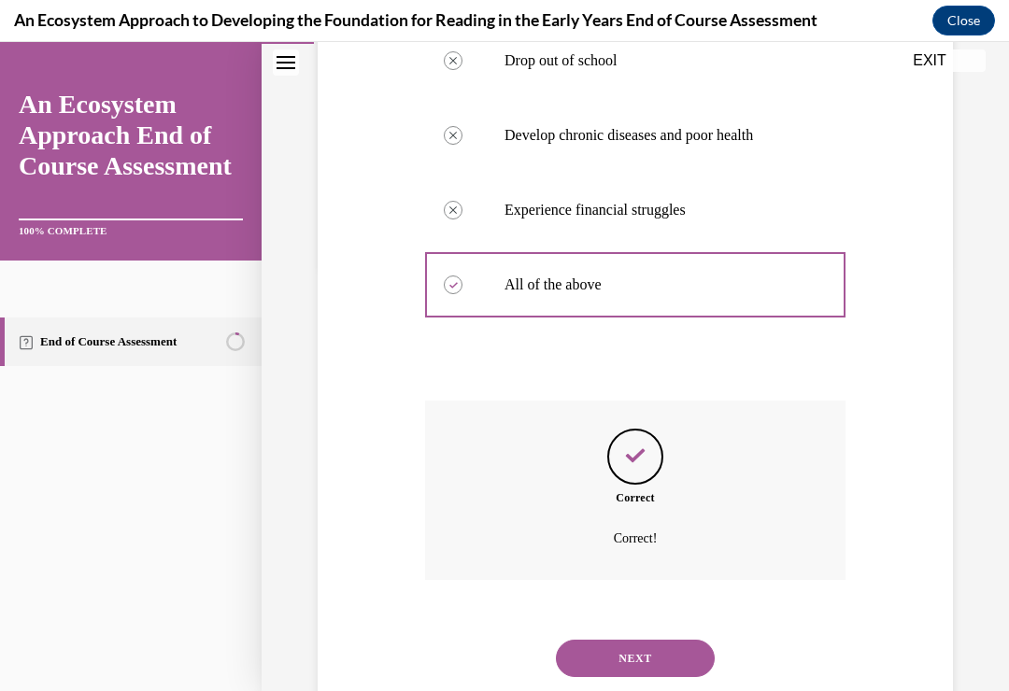
scroll to position [453, 0]
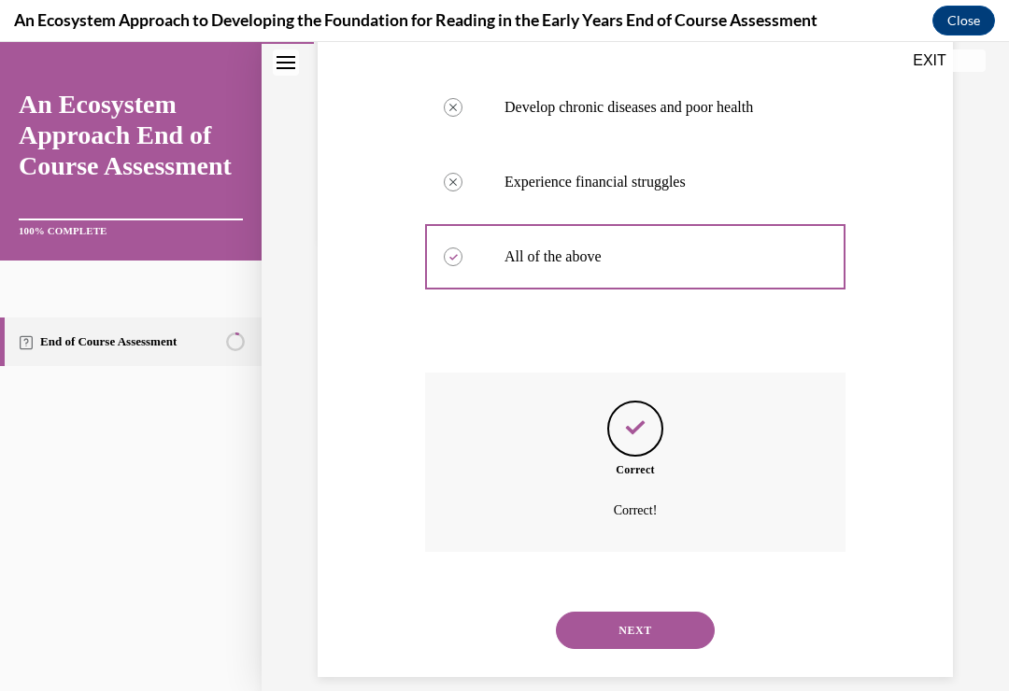
click at [643, 612] on button "NEXT" at bounding box center [635, 630] width 159 height 37
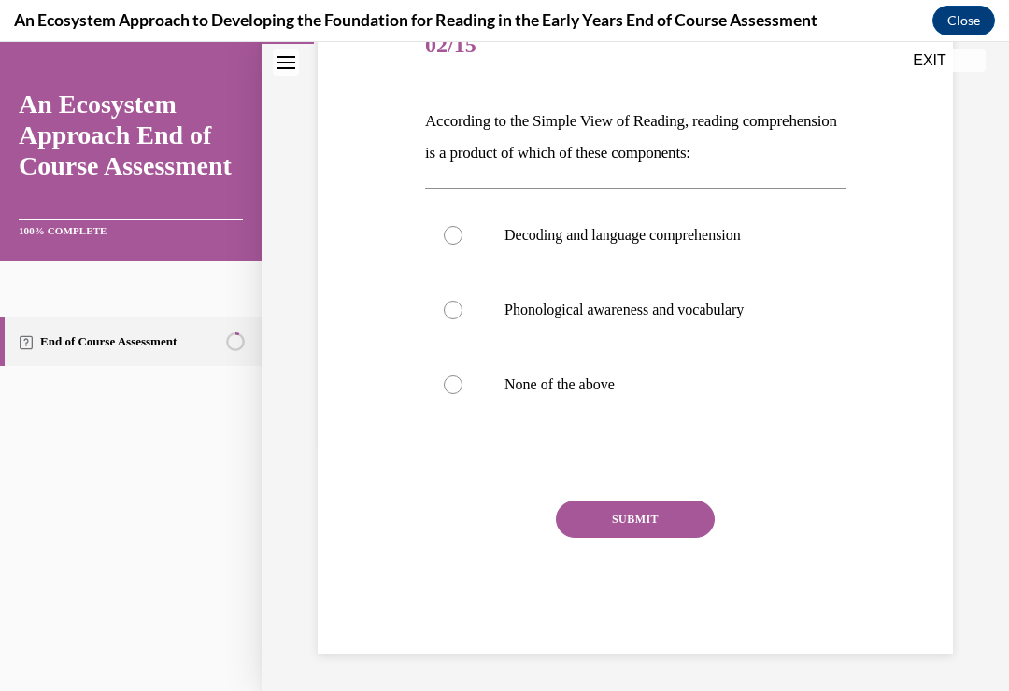
scroll to position [207, 0]
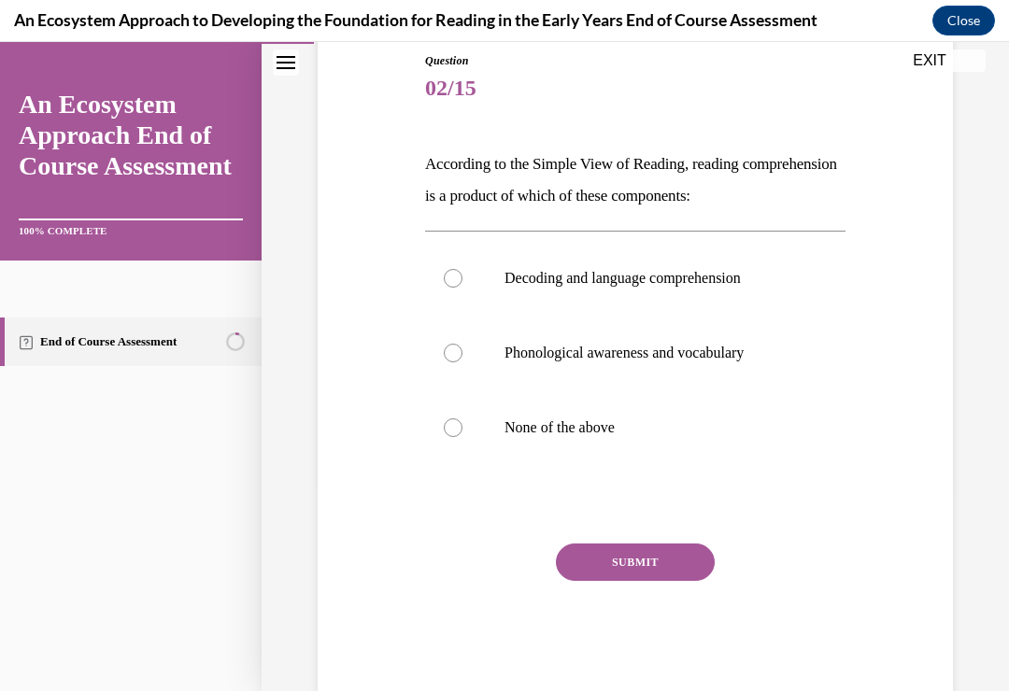
click at [465, 281] on label "Decoding and language comprehension" at bounding box center [635, 278] width 420 height 75
click at [462, 281] on input "Decoding and language comprehension" at bounding box center [453, 278] width 19 height 19
radio input "true"
click at [651, 558] on button "SUBMIT" at bounding box center [635, 562] width 159 height 37
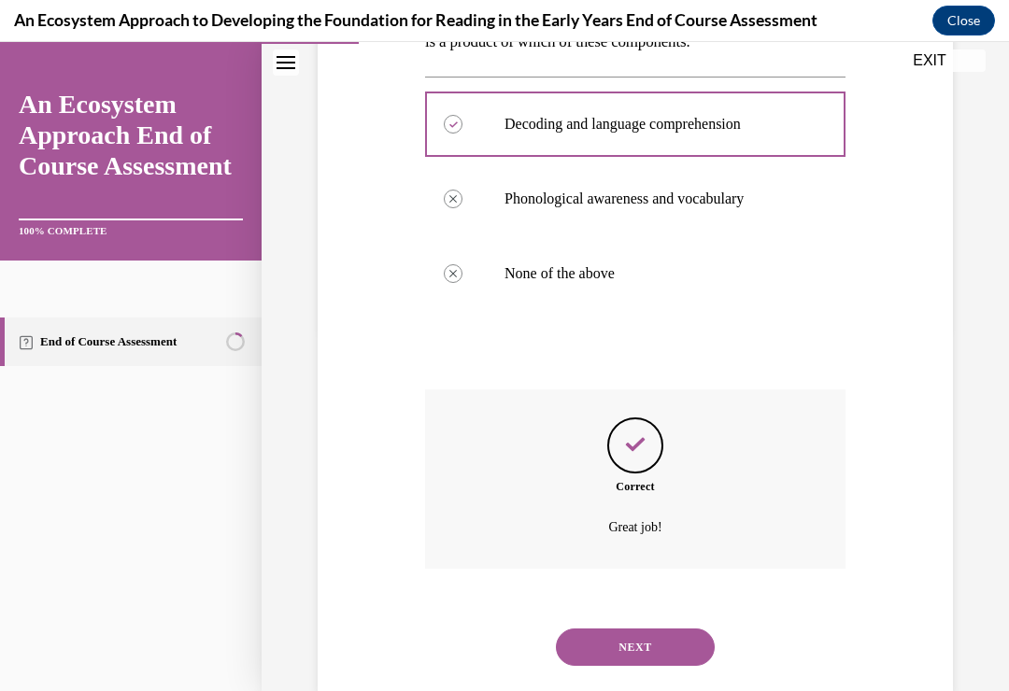
scroll to position [378, 0]
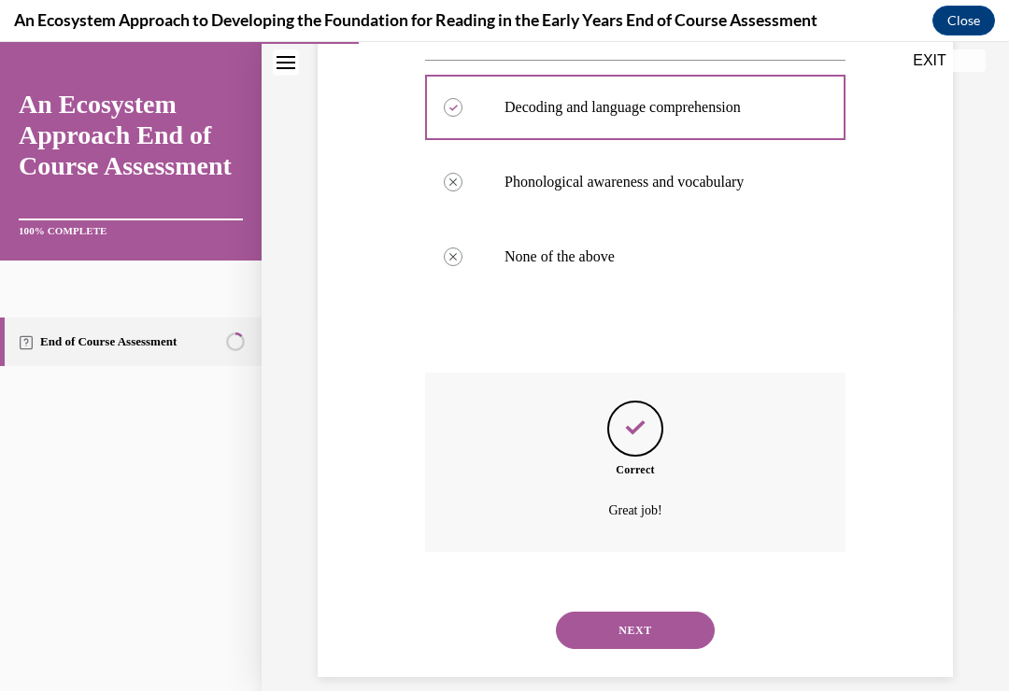
click at [635, 612] on button "NEXT" at bounding box center [635, 630] width 159 height 37
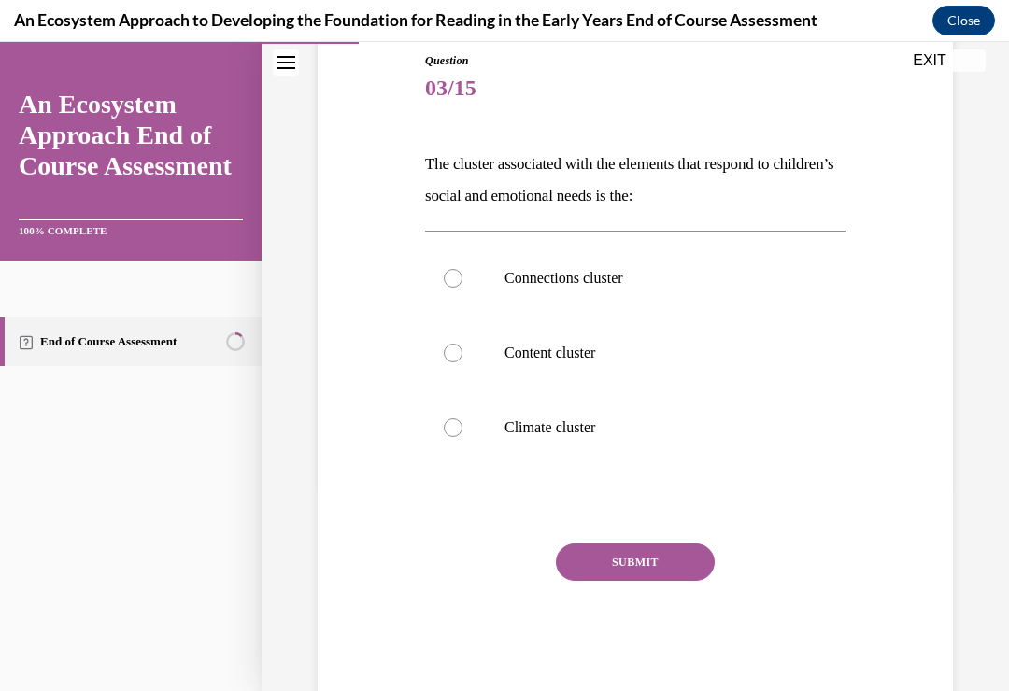
click at [459, 277] on div at bounding box center [453, 278] width 19 height 19
click at [459, 277] on input "Connections cluster" at bounding box center [453, 278] width 19 height 19
radio input "true"
click at [639, 556] on button "SUBMIT" at bounding box center [635, 562] width 159 height 37
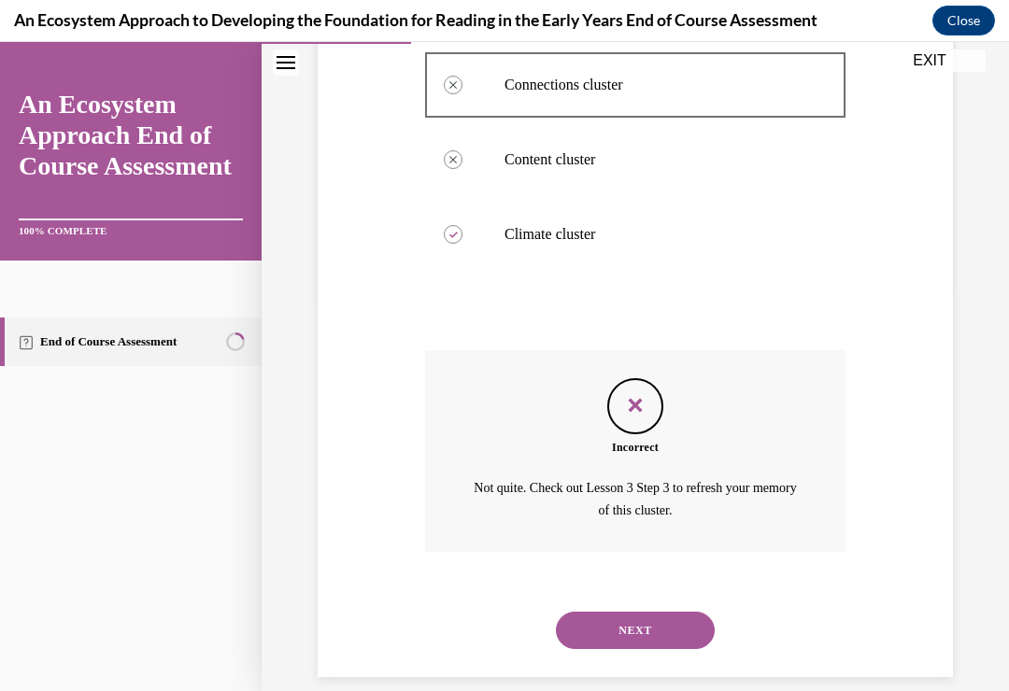
scroll to position [400, 0]
click at [646, 613] on button "NEXT" at bounding box center [635, 631] width 159 height 37
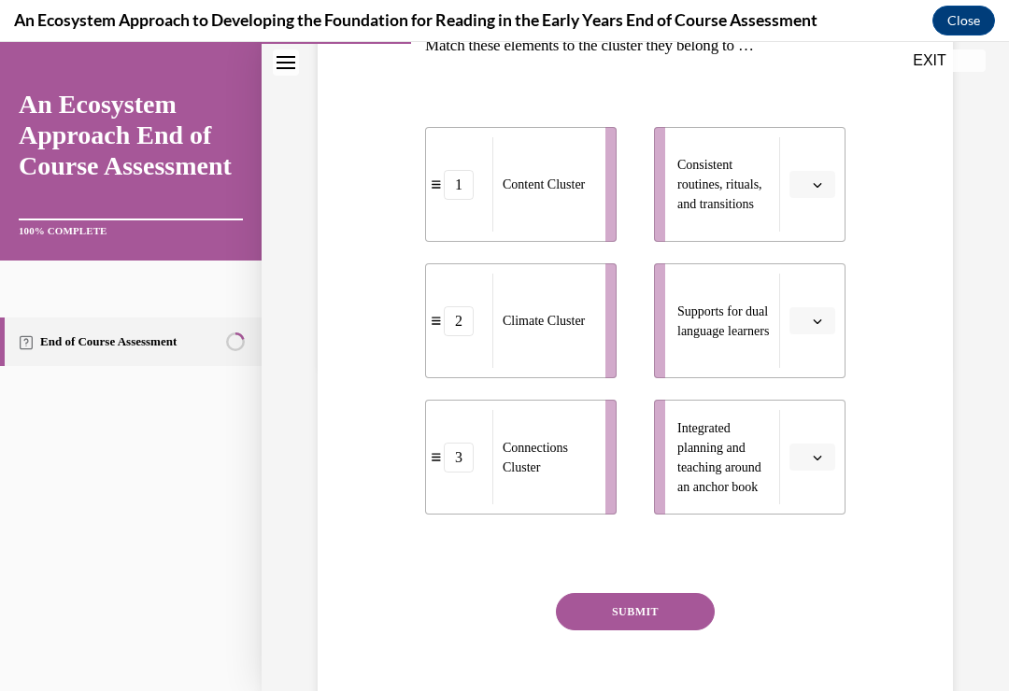
scroll to position [289, 0]
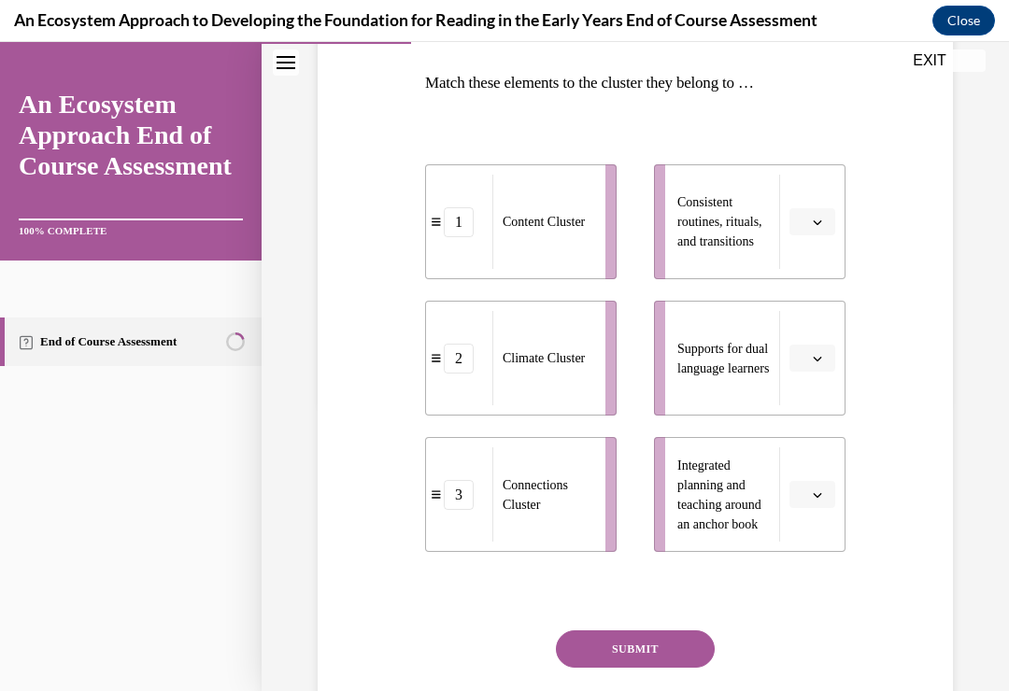
click at [817, 225] on icon "button" at bounding box center [816, 222] width 9 height 9
click at [808, 332] on span "2" at bounding box center [804, 338] width 7 height 15
click at [821, 350] on button "button" at bounding box center [812, 359] width 46 height 28
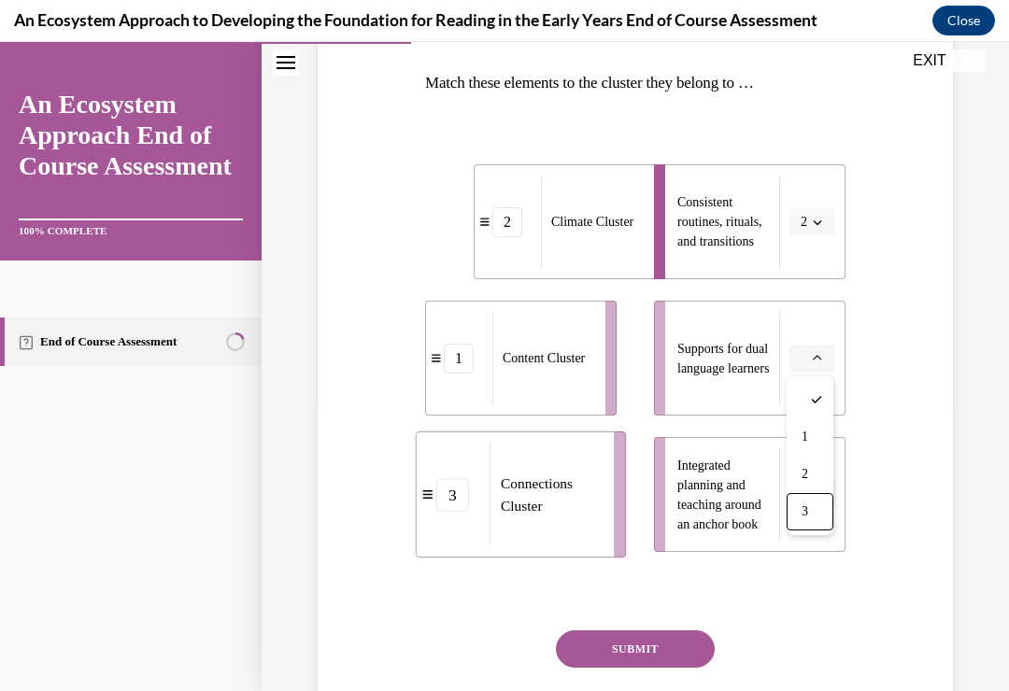
click at [807, 513] on span "3" at bounding box center [804, 511] width 7 height 15
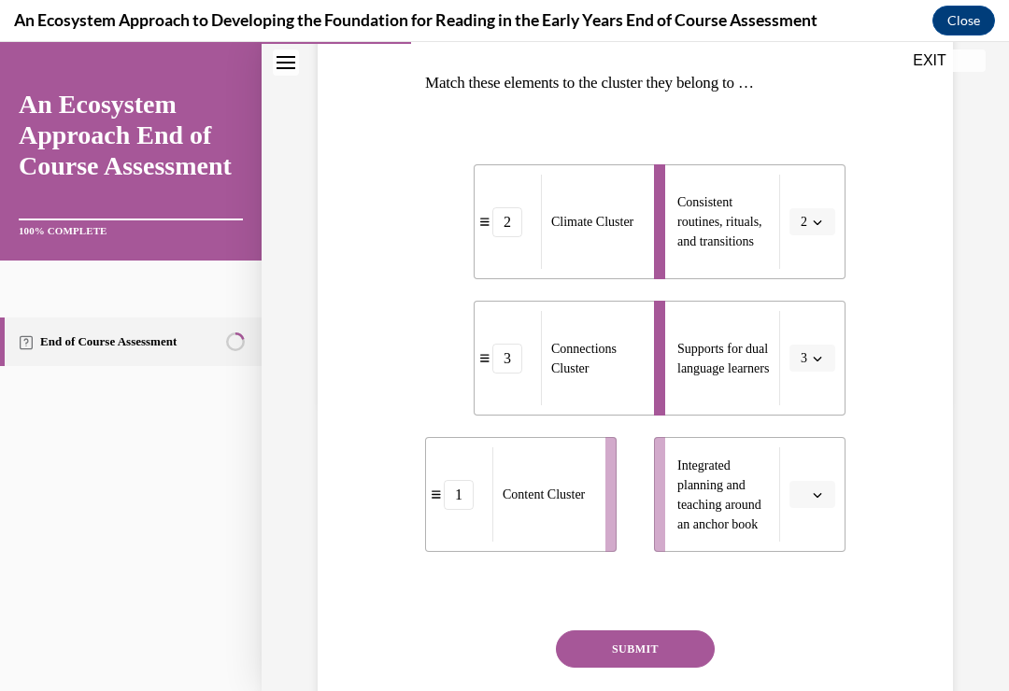
click at [814, 495] on icon "button" at bounding box center [816, 494] width 9 height 9
click at [813, 570] on div "1" at bounding box center [809, 573] width 47 height 37
click at [663, 637] on button "SUBMIT" at bounding box center [635, 648] width 159 height 37
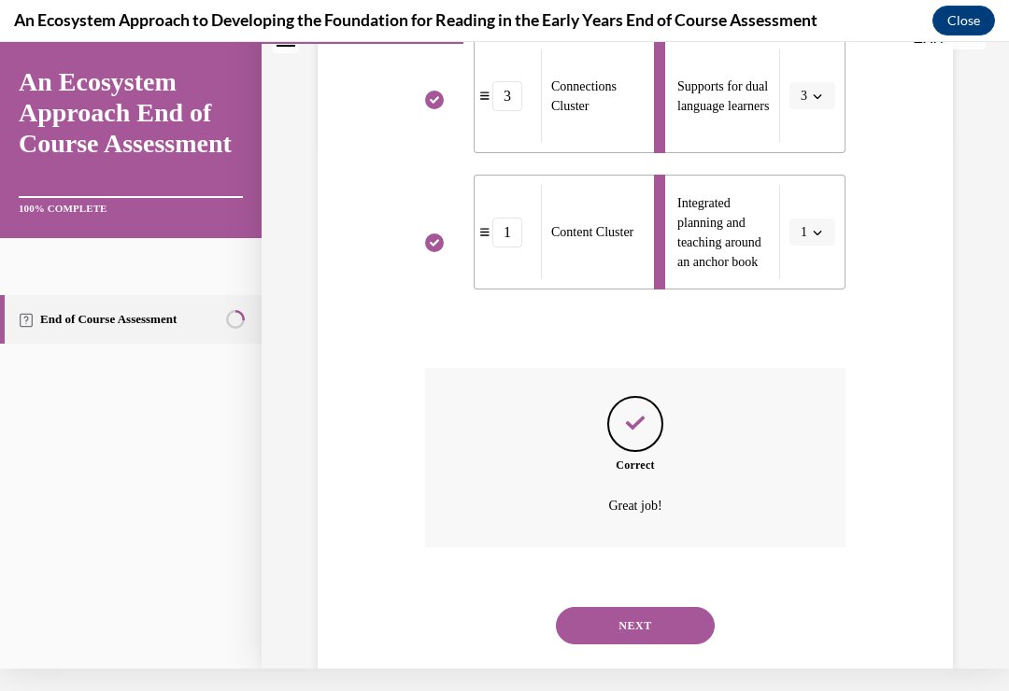
scroll to position [546, 0]
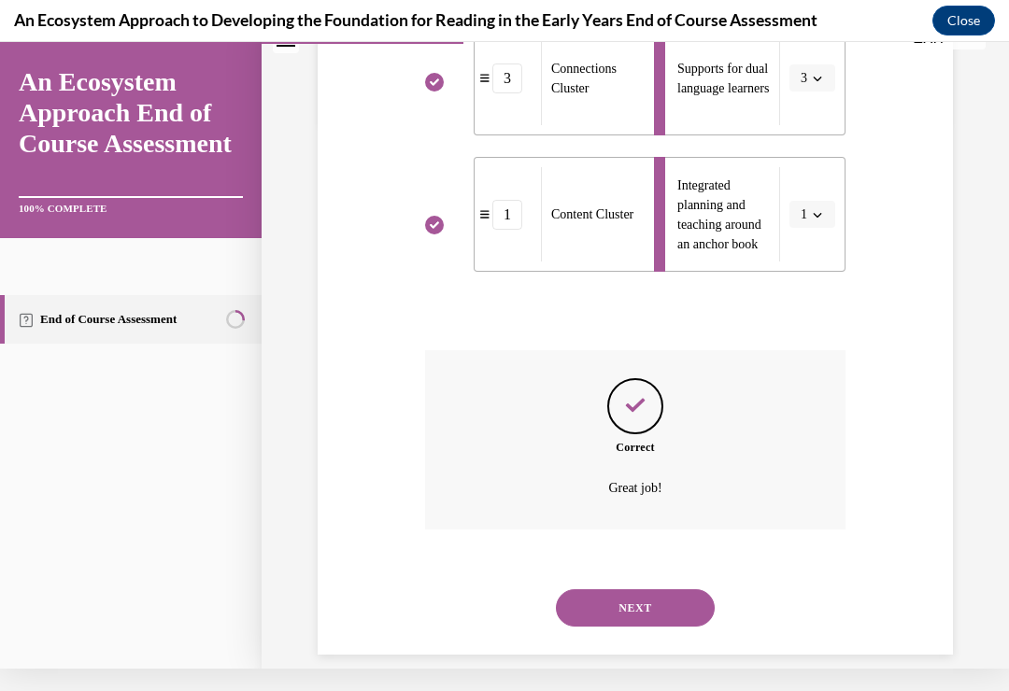
click at [640, 589] on button "NEXT" at bounding box center [635, 607] width 159 height 37
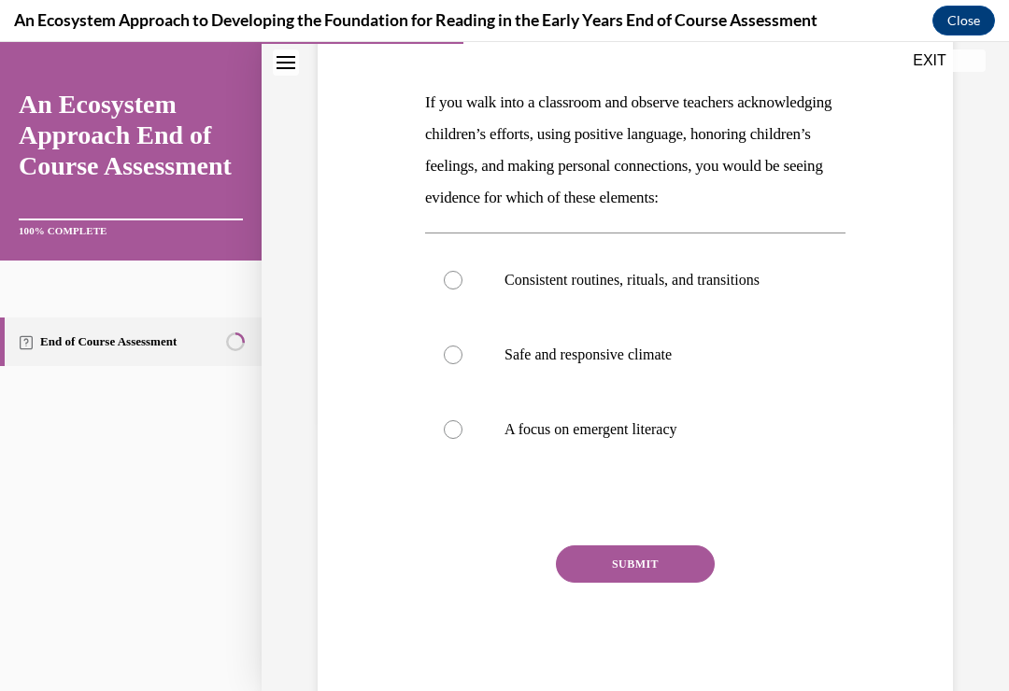
scroll to position [304, 0]
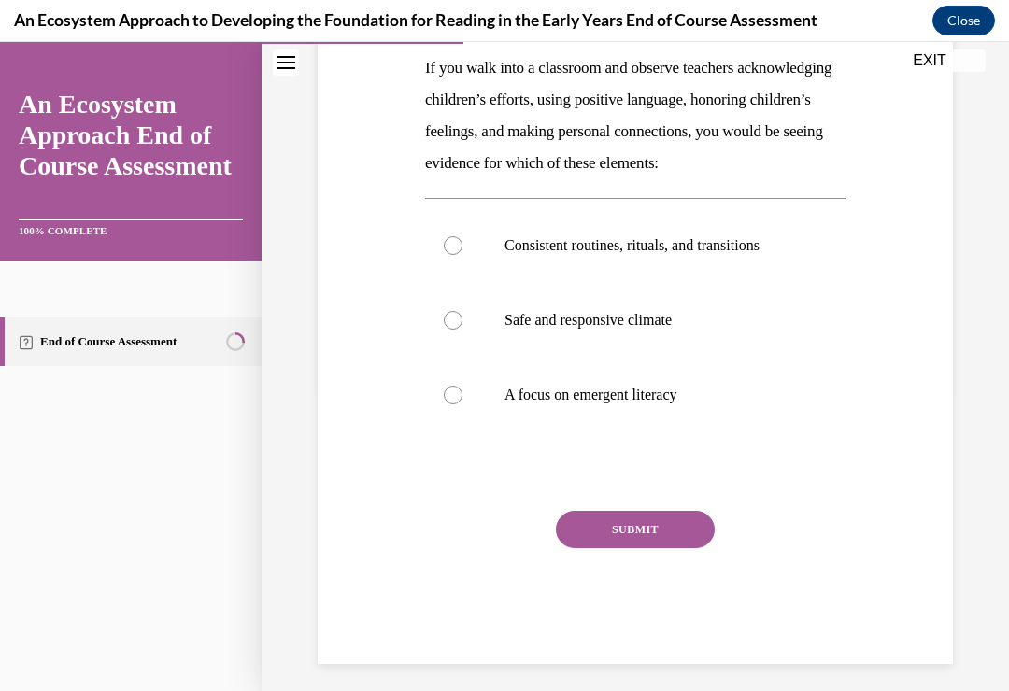
click at [462, 346] on label "Safe and responsive climate" at bounding box center [635, 320] width 420 height 75
click at [462, 330] on input "Safe and responsive climate" at bounding box center [453, 320] width 19 height 19
radio input "true"
click at [649, 548] on button "SUBMIT" at bounding box center [635, 529] width 159 height 37
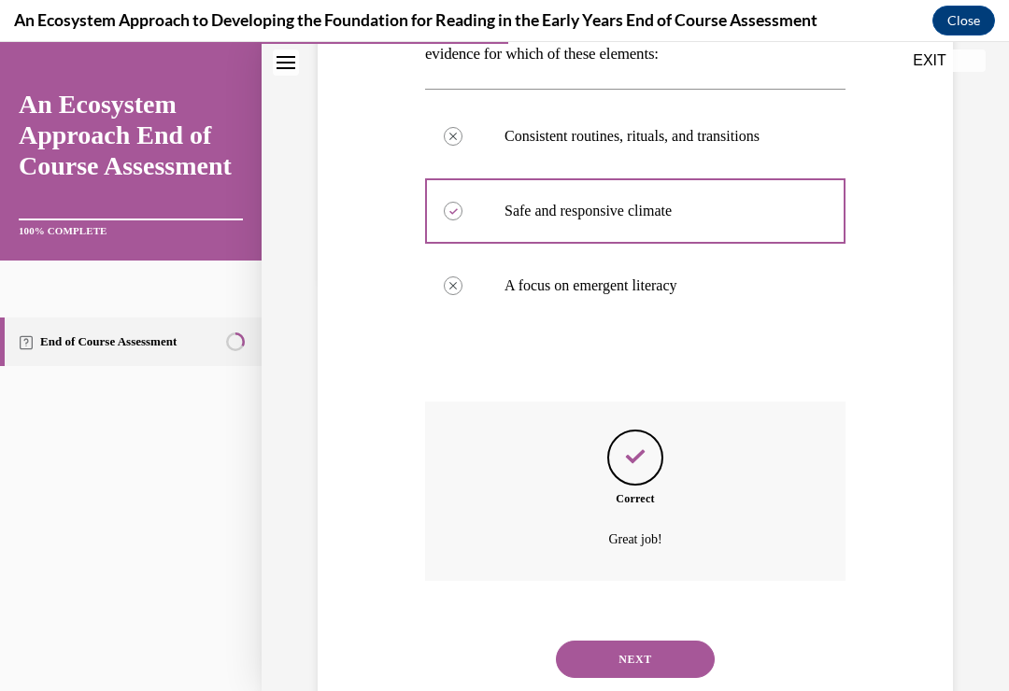
scroll to position [473, 0]
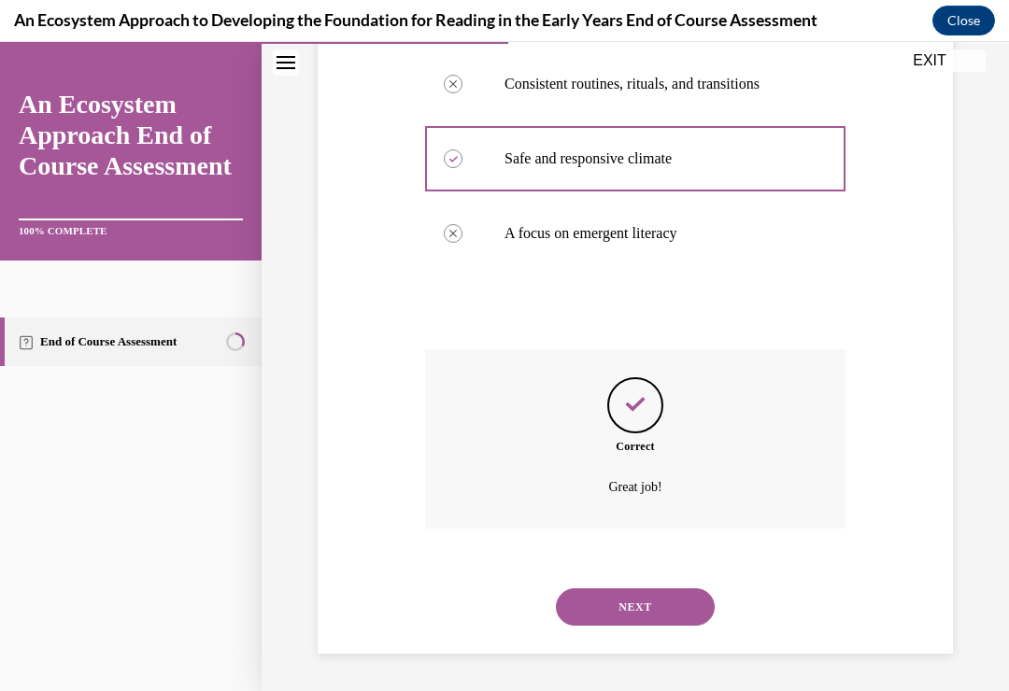
click at [662, 600] on button "NEXT" at bounding box center [635, 606] width 159 height 37
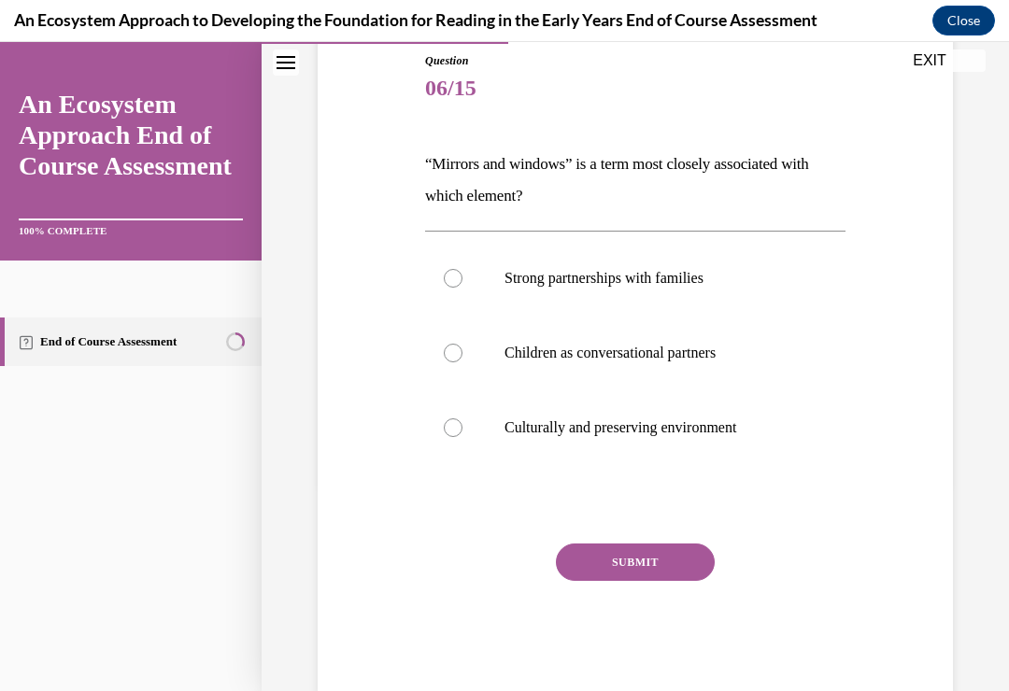
click at [458, 421] on div at bounding box center [453, 427] width 19 height 19
click at [458, 421] on input "Culturally and preserving environment" at bounding box center [453, 427] width 19 height 19
radio input "true"
click at [647, 558] on button "SUBMIT" at bounding box center [635, 562] width 159 height 37
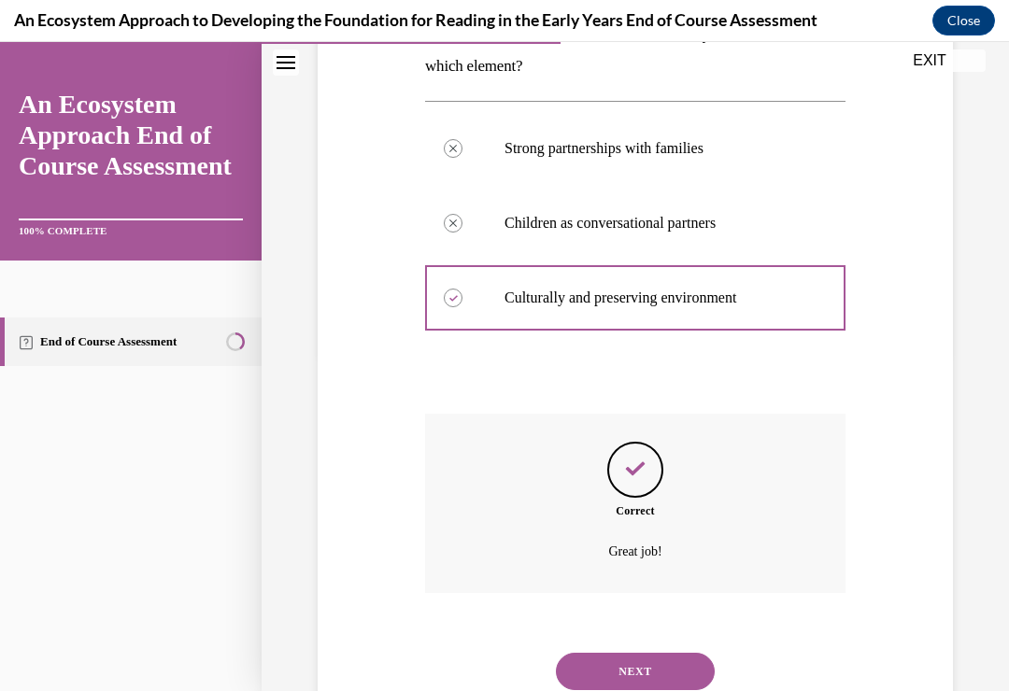
scroll to position [378, 0]
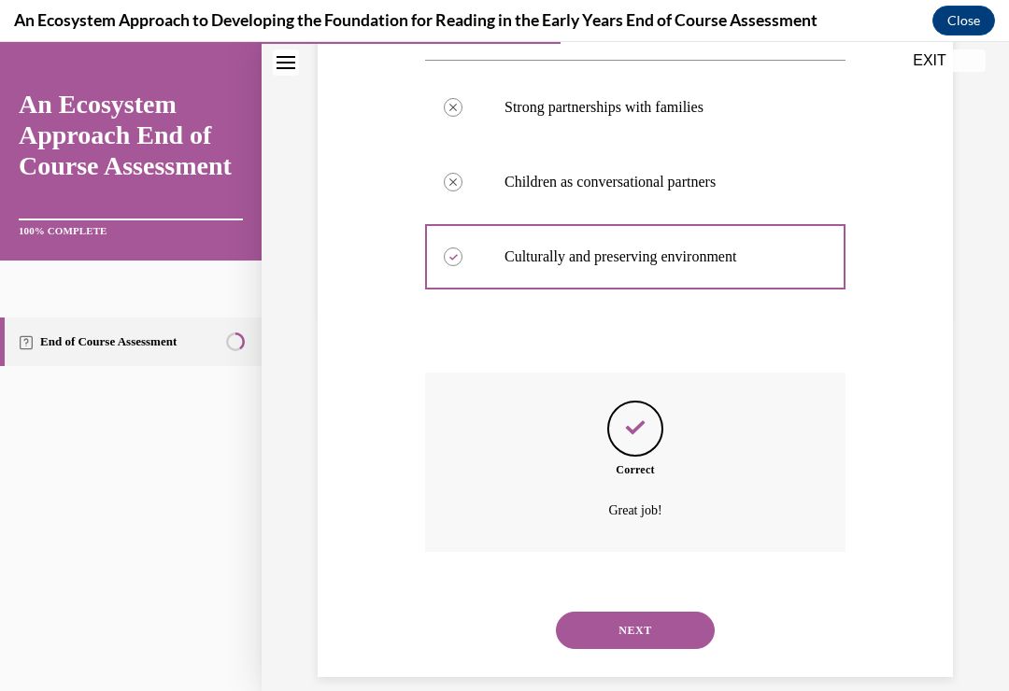
click at [643, 612] on button "NEXT" at bounding box center [635, 630] width 159 height 37
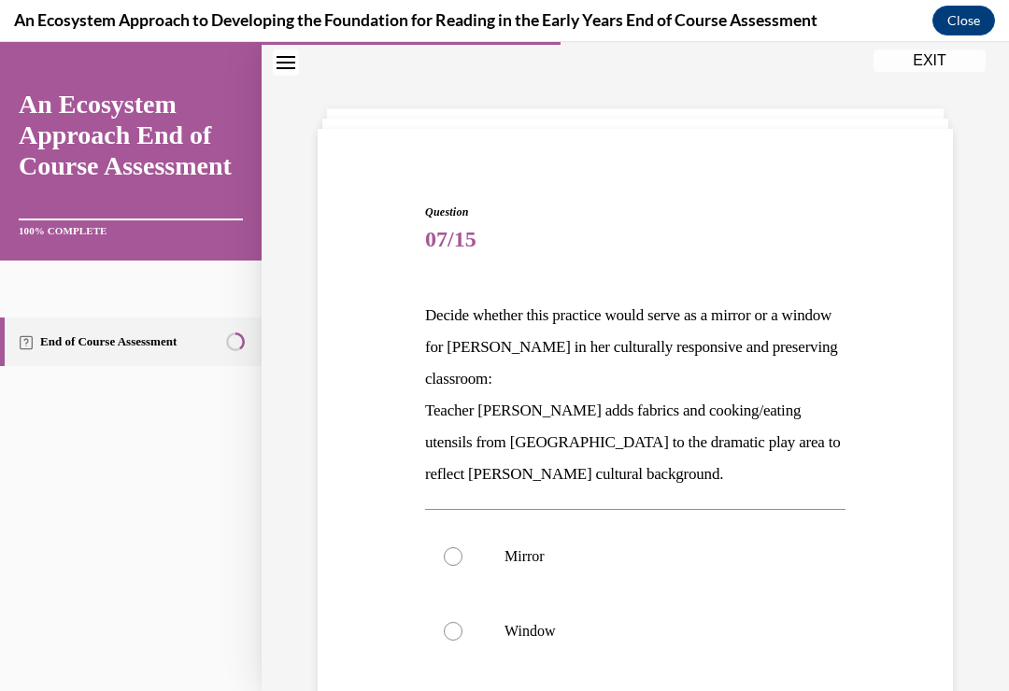
scroll to position [68, 0]
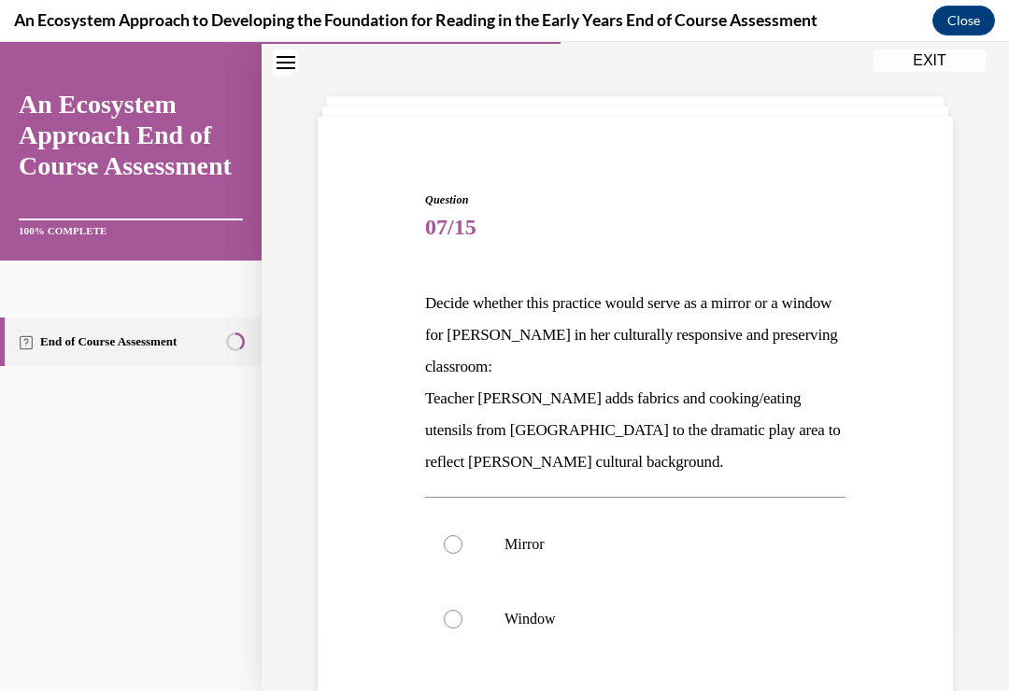
click at [458, 544] on div at bounding box center [453, 544] width 19 height 19
click at [458, 544] on input "Mirror" at bounding box center [453, 544] width 19 height 19
radio input "true"
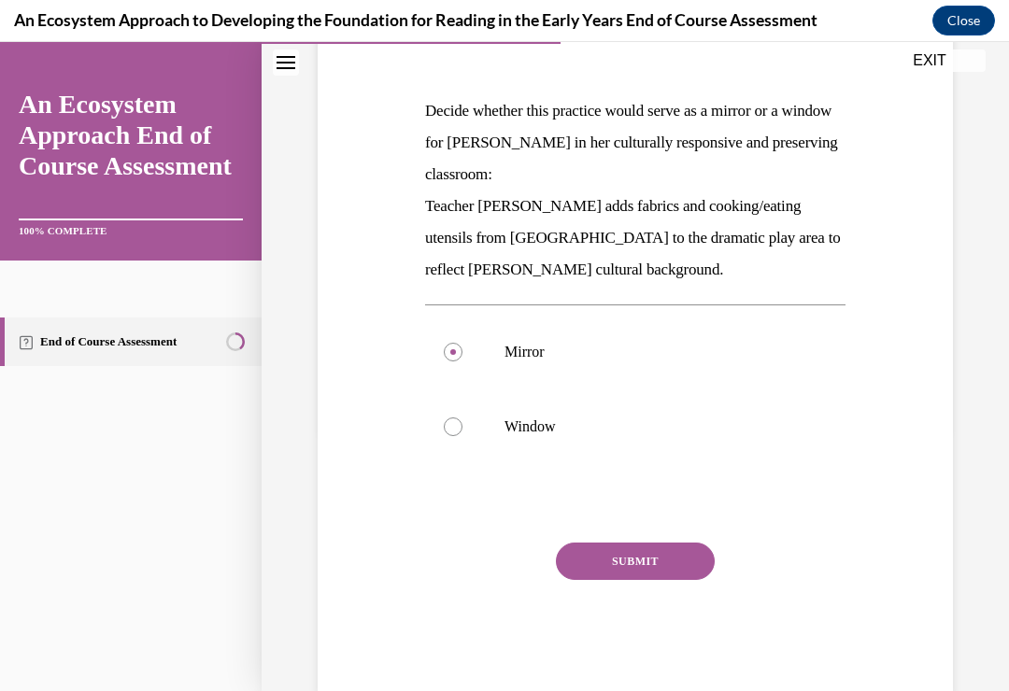
scroll to position [263, 0]
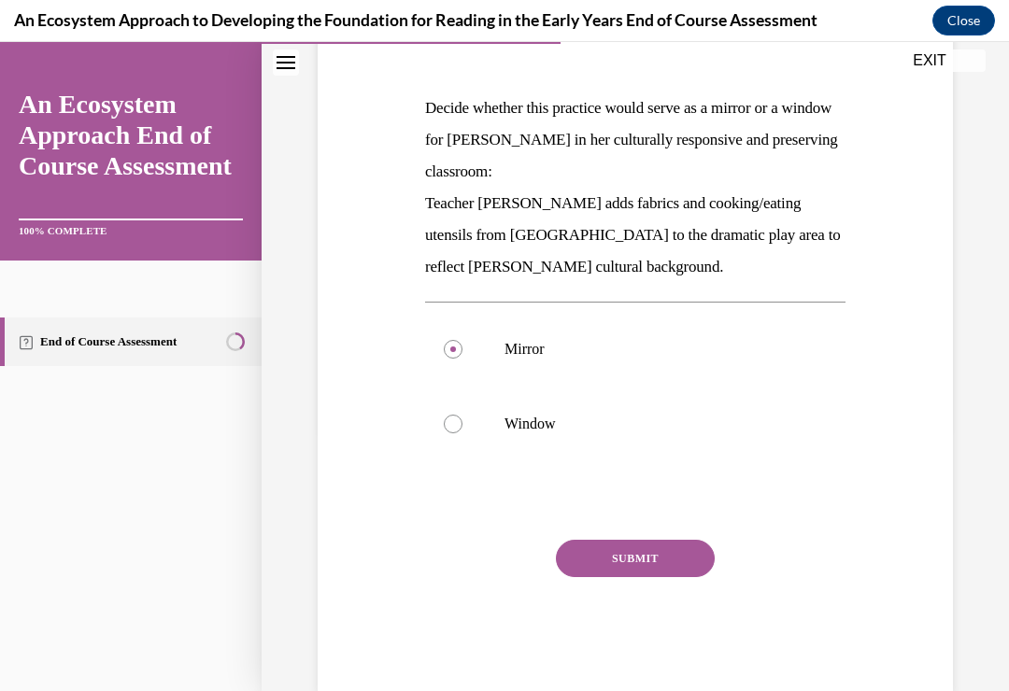
click at [636, 549] on button "SUBMIT" at bounding box center [635, 558] width 159 height 37
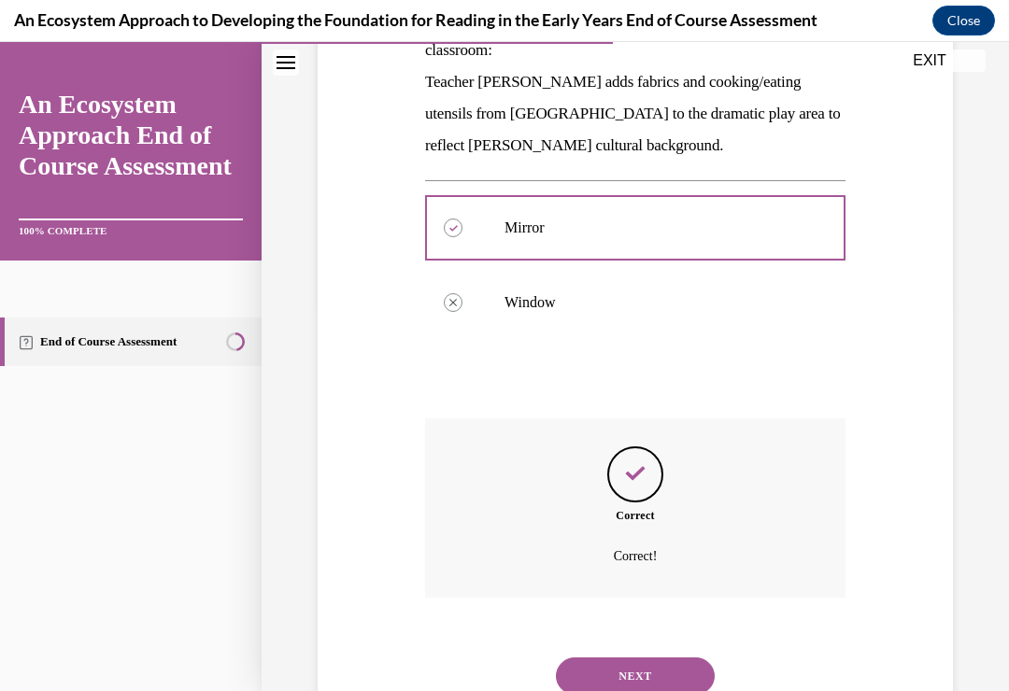
scroll to position [431, 0]
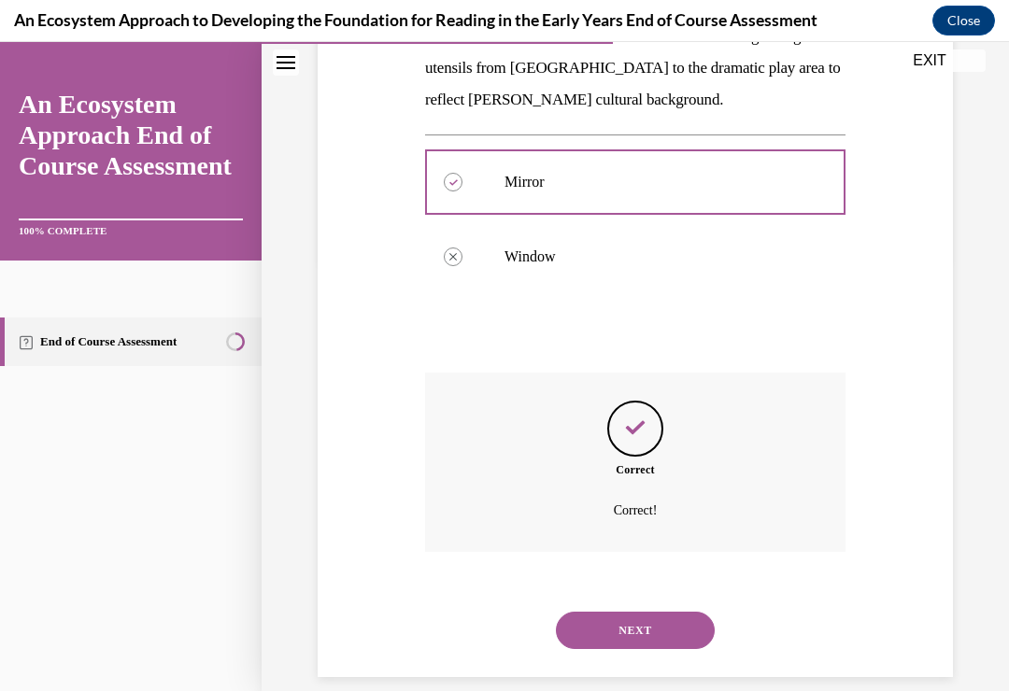
click at [641, 612] on button "NEXT" at bounding box center [635, 630] width 159 height 37
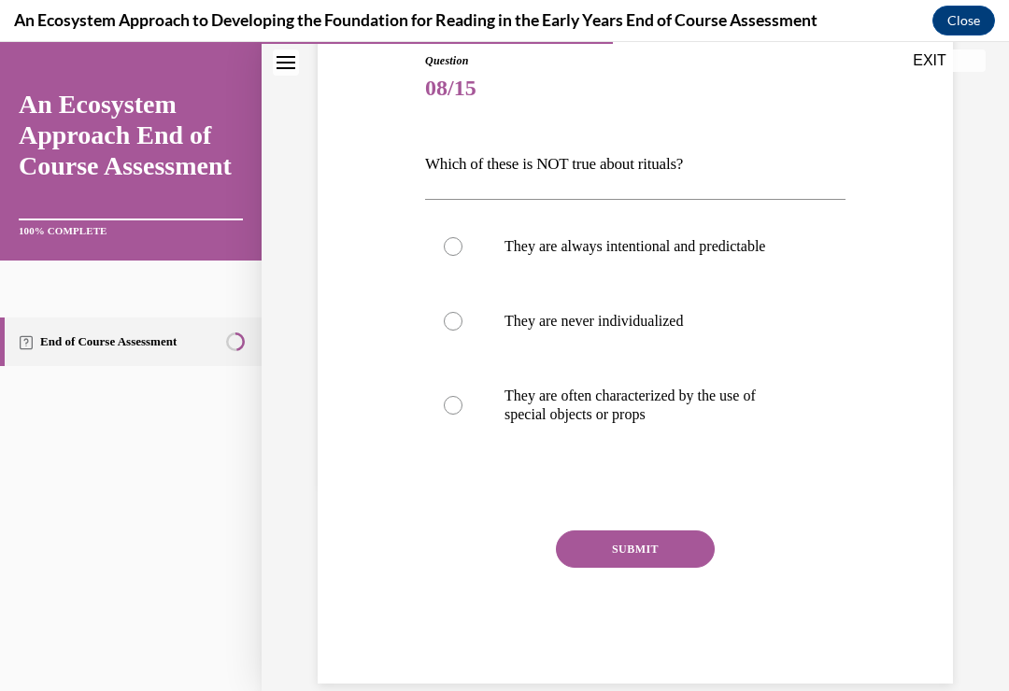
click at [459, 319] on div at bounding box center [453, 321] width 19 height 19
click at [459, 319] on input "They are never individualized" at bounding box center [453, 321] width 19 height 19
radio input "true"
click at [656, 540] on button "SUBMIT" at bounding box center [635, 548] width 159 height 37
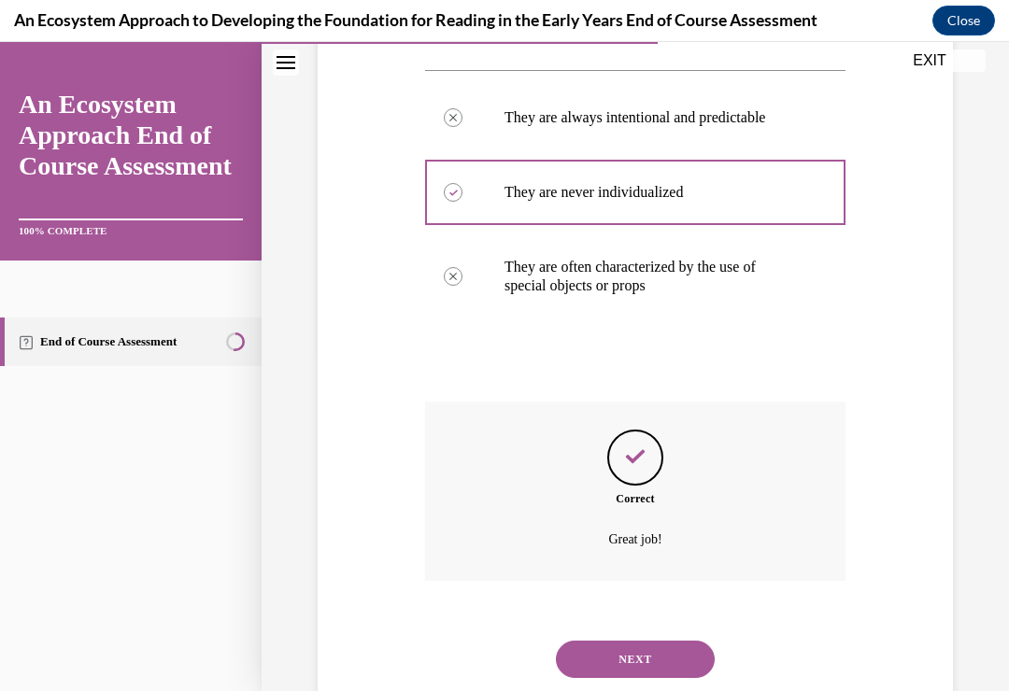
scroll to position [365, 0]
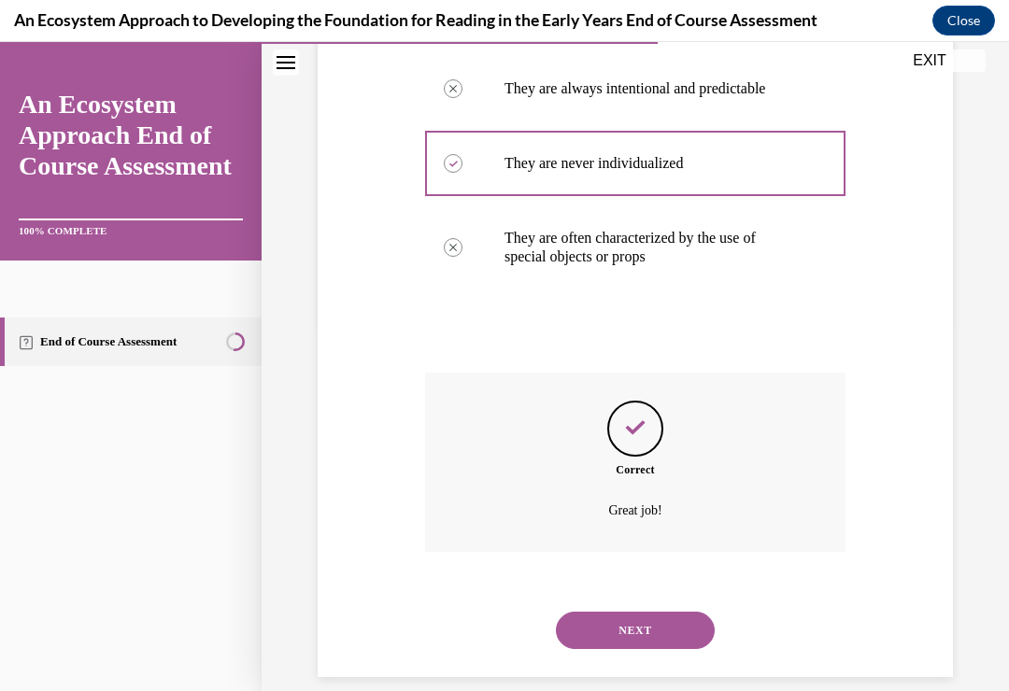
click at [645, 612] on button "NEXT" at bounding box center [635, 630] width 159 height 37
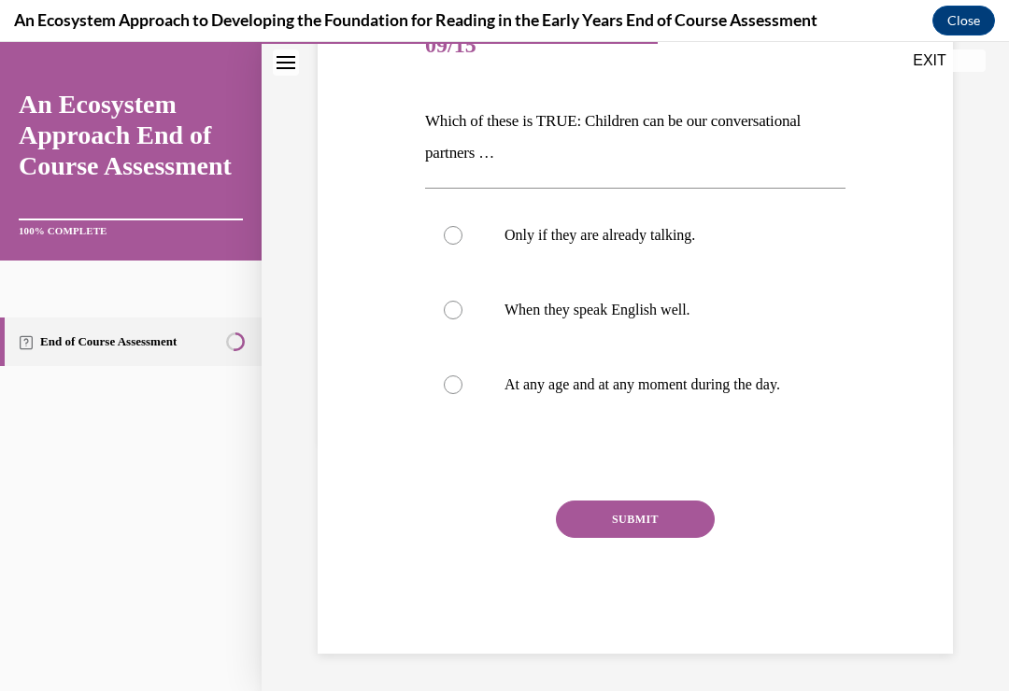
scroll to position [207, 0]
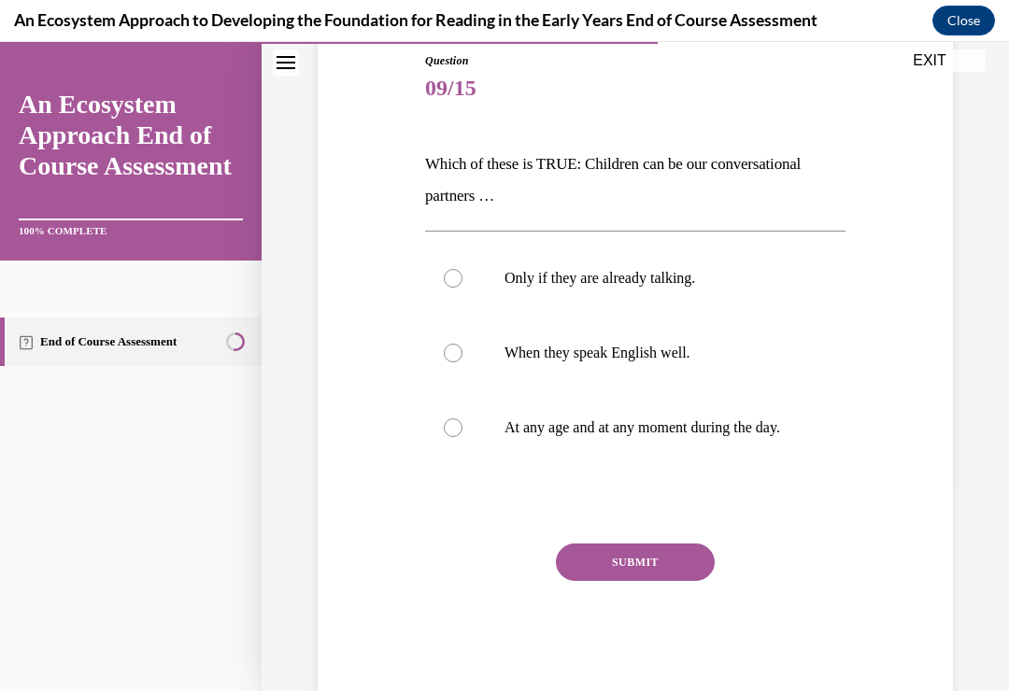
click at [463, 431] on label "At any age and at any moment during the day." at bounding box center [635, 427] width 420 height 75
click at [462, 431] on input "At any age and at any moment during the day." at bounding box center [453, 427] width 19 height 19
radio input "true"
click at [648, 574] on button "SUBMIT" at bounding box center [635, 562] width 159 height 37
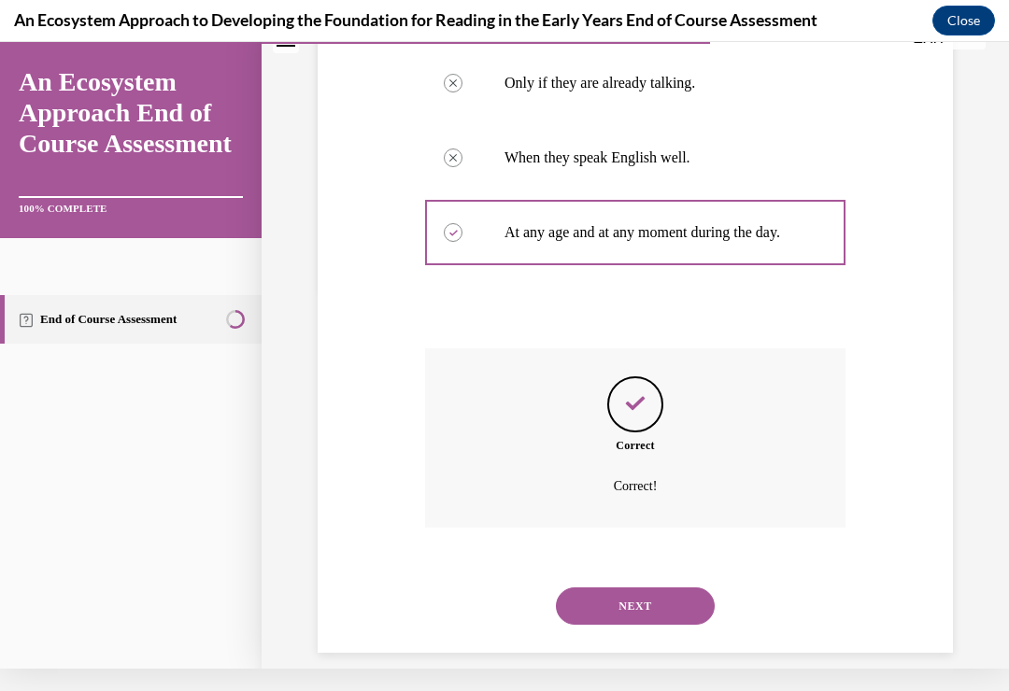
scroll to position [397, 0]
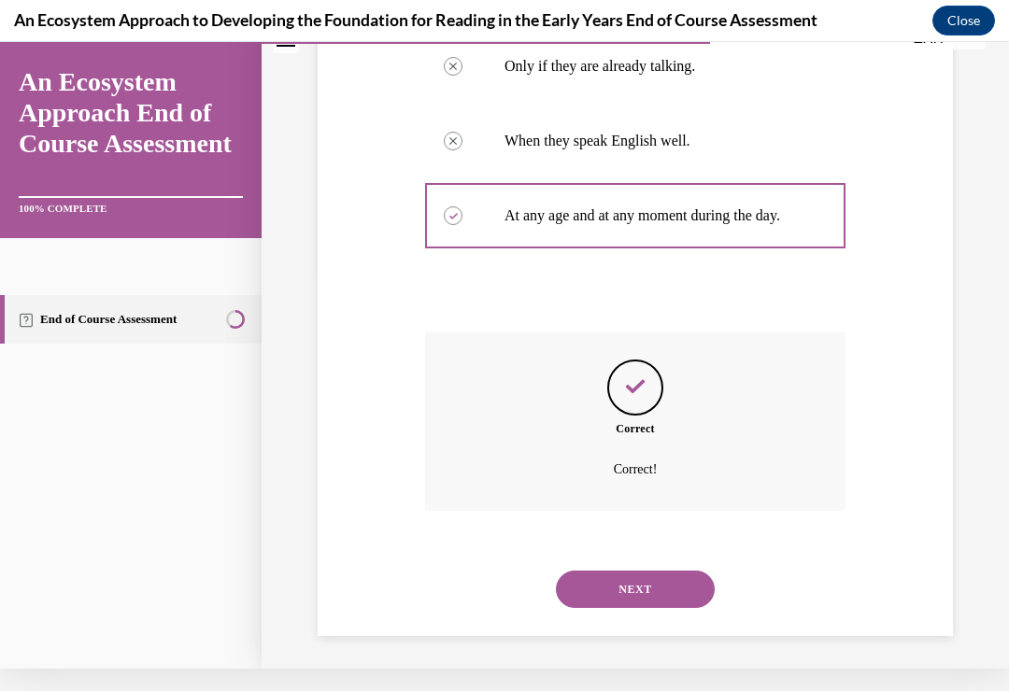
click at [651, 573] on button "NEXT" at bounding box center [635, 589] width 159 height 37
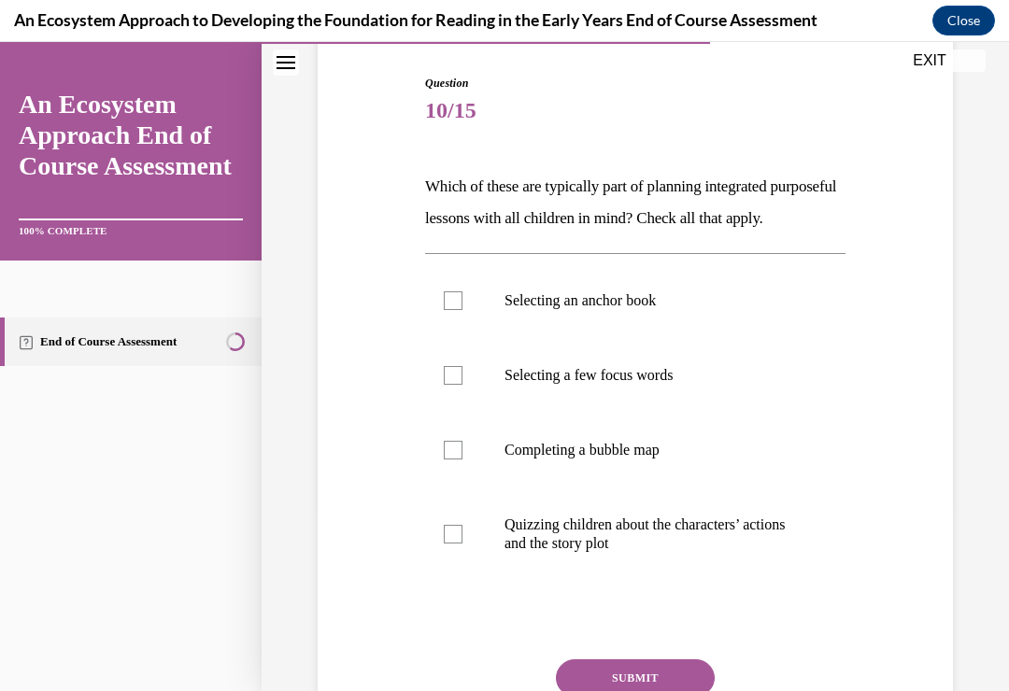
scroll to position [195, 0]
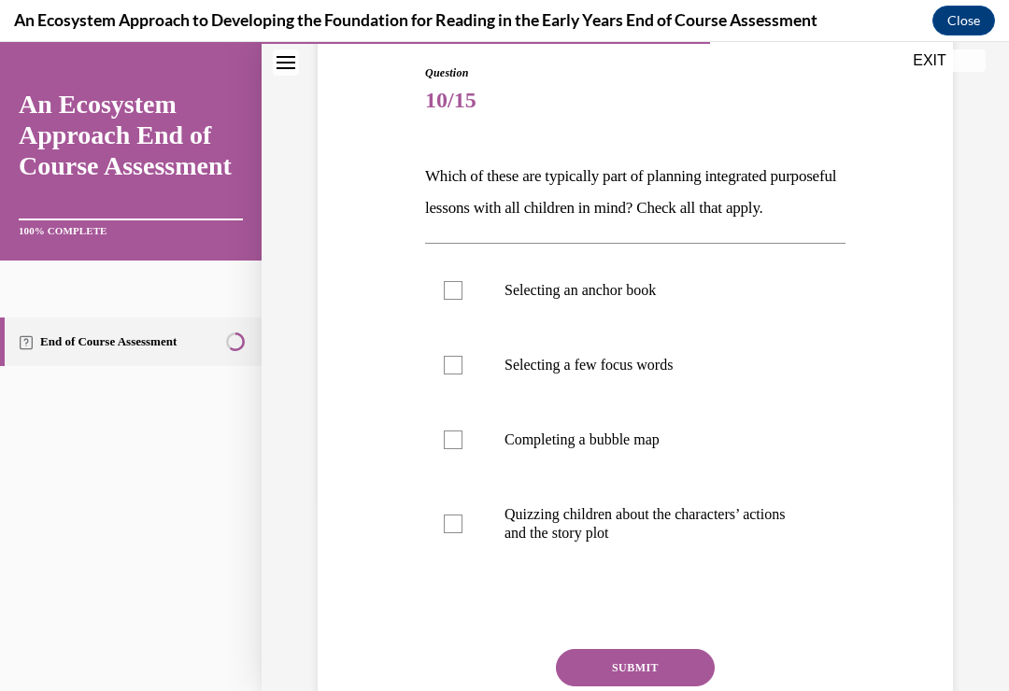
click at [452, 300] on div at bounding box center [453, 290] width 19 height 19
click at [452, 300] on input "Selecting an anchor book" at bounding box center [453, 290] width 19 height 19
checkbox input "true"
click at [459, 374] on div at bounding box center [453, 365] width 19 height 19
click at [459, 374] on input "Selecting a few focus words" at bounding box center [453, 365] width 19 height 19
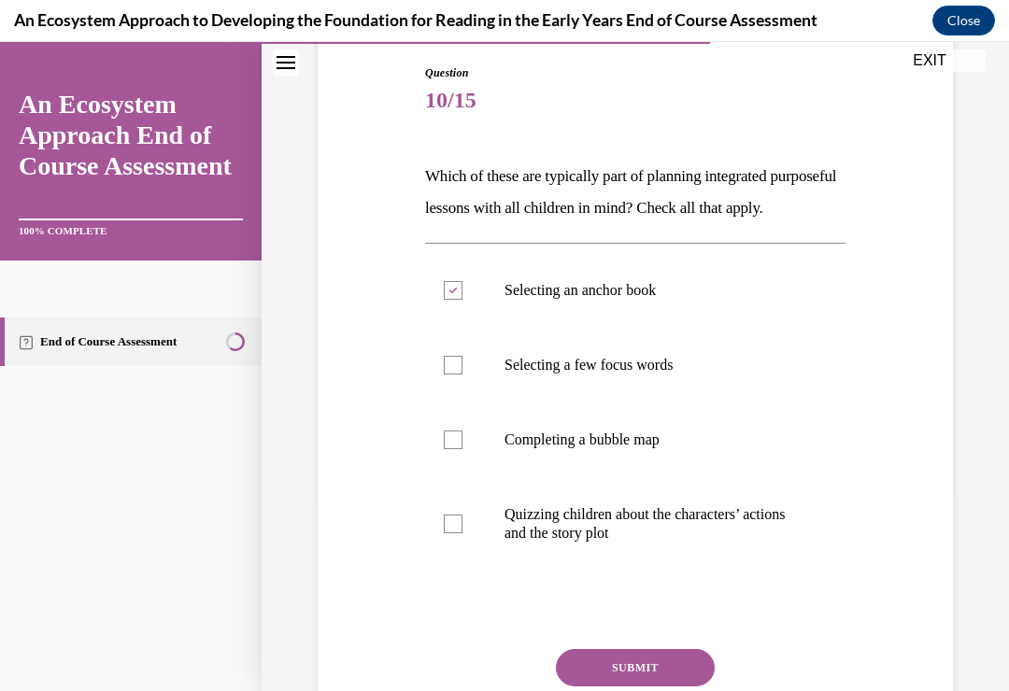
checkbox input "true"
click at [459, 449] on div at bounding box center [453, 440] width 19 height 19
click at [459, 449] on input "Completing a bubble map" at bounding box center [453, 440] width 19 height 19
checkbox input "true"
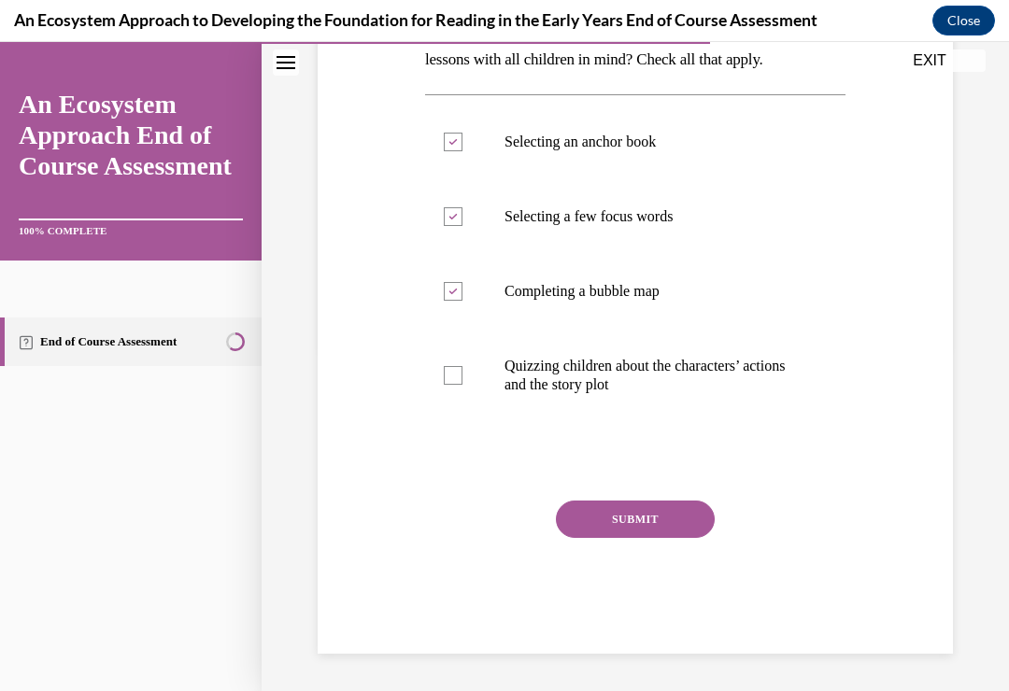
click at [653, 537] on button "SUBMIT" at bounding box center [635, 519] width 159 height 37
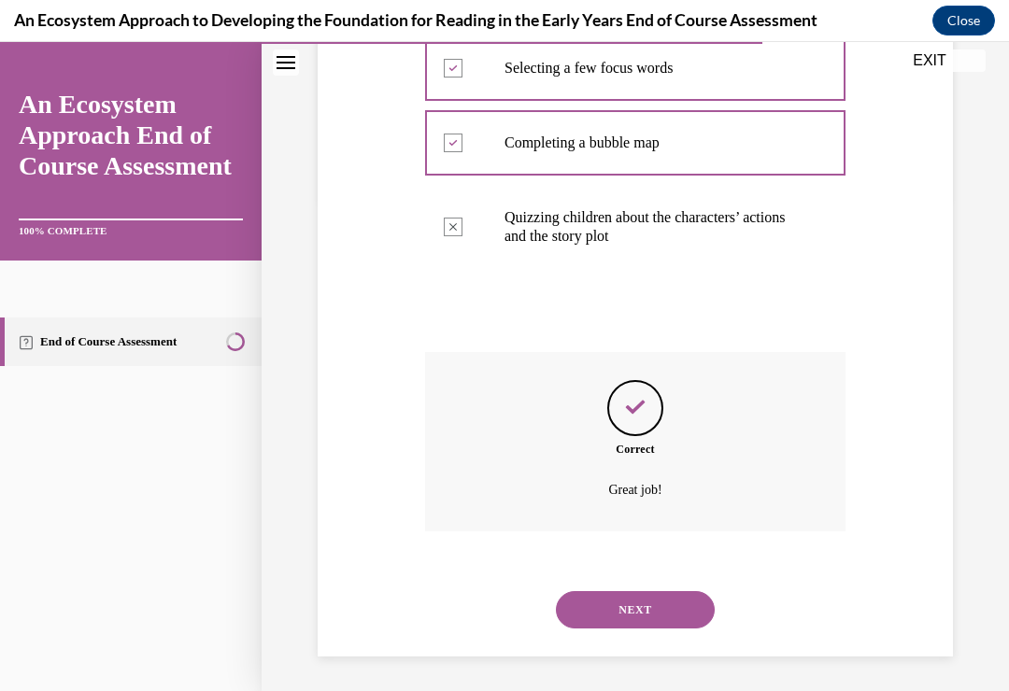
scroll to position [503, 0]
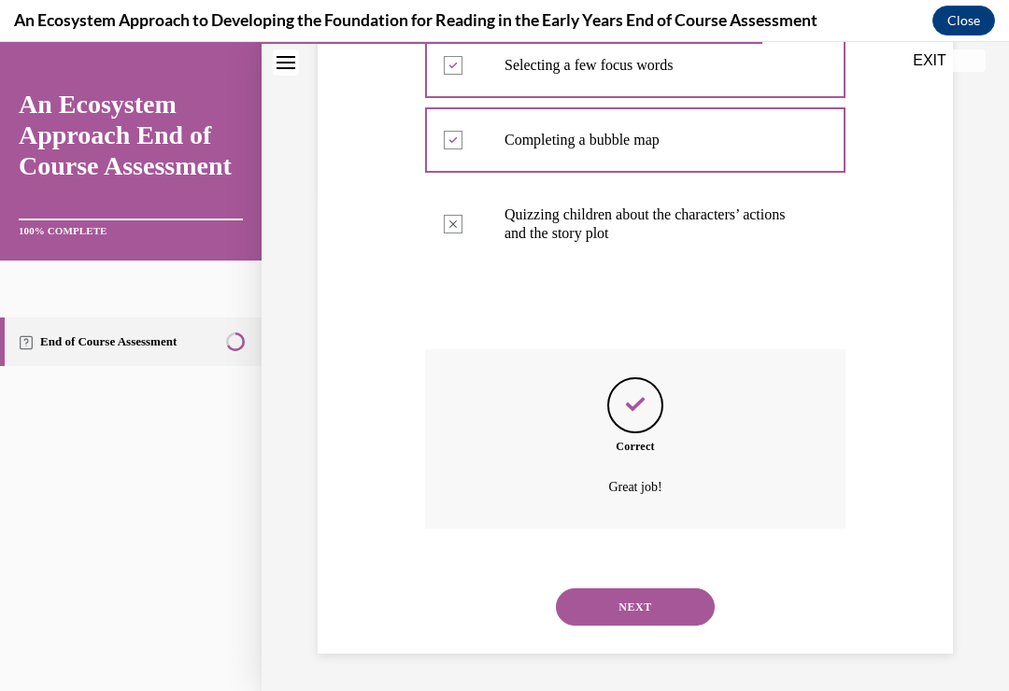
click at [649, 601] on button "NEXT" at bounding box center [635, 606] width 159 height 37
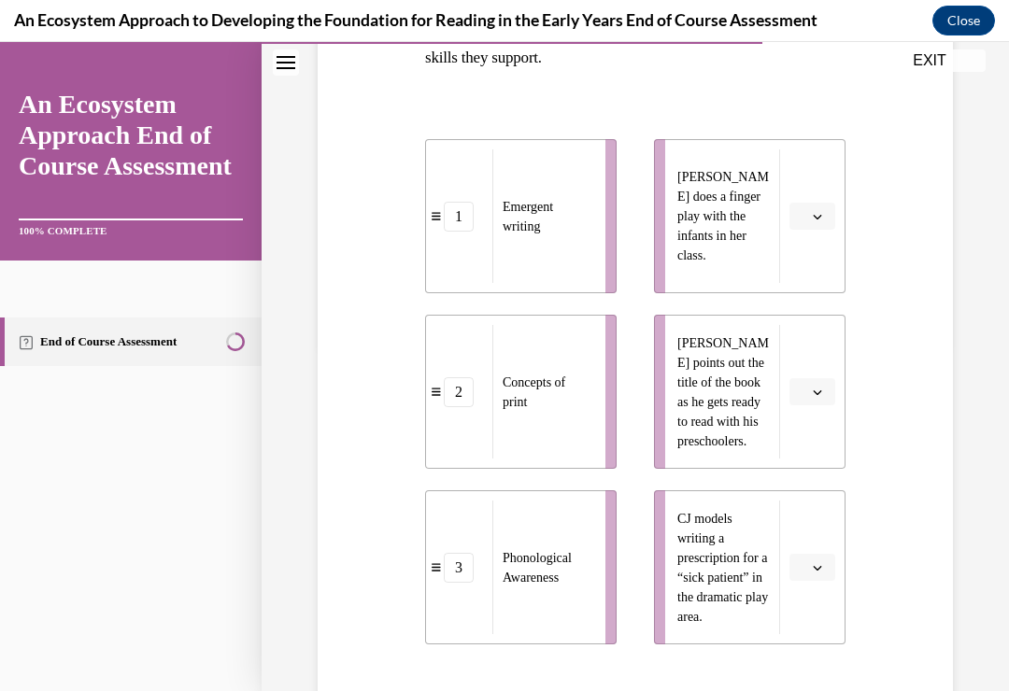
scroll to position [347, 0]
click at [821, 208] on span "button" at bounding box center [817, 214] width 13 height 13
click at [810, 361] on div "3" at bounding box center [809, 367] width 47 height 37
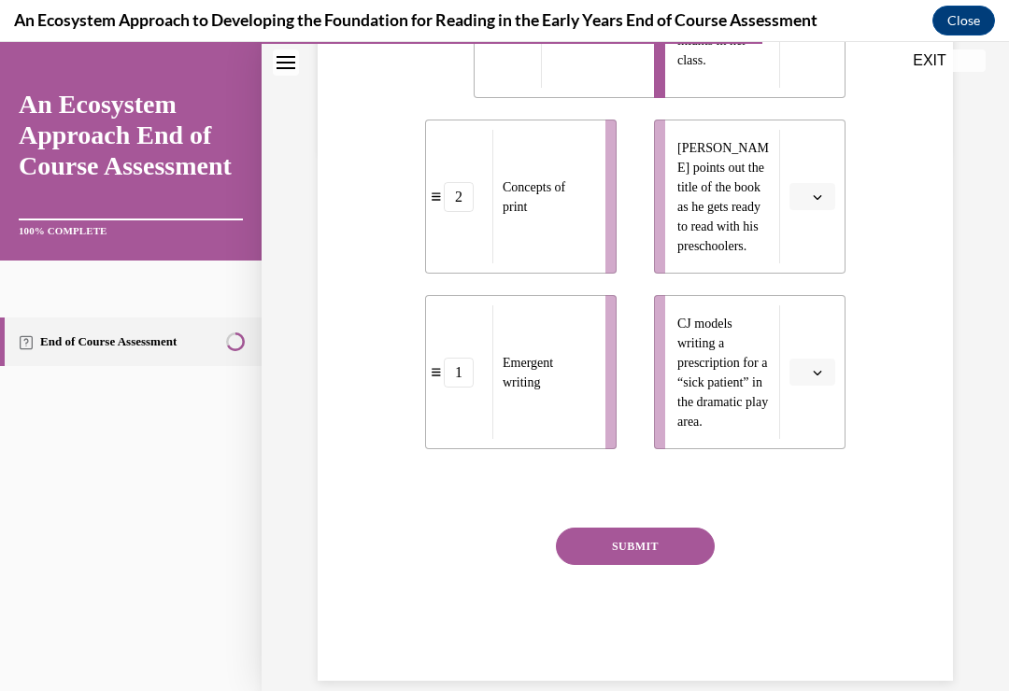
scroll to position [545, 0]
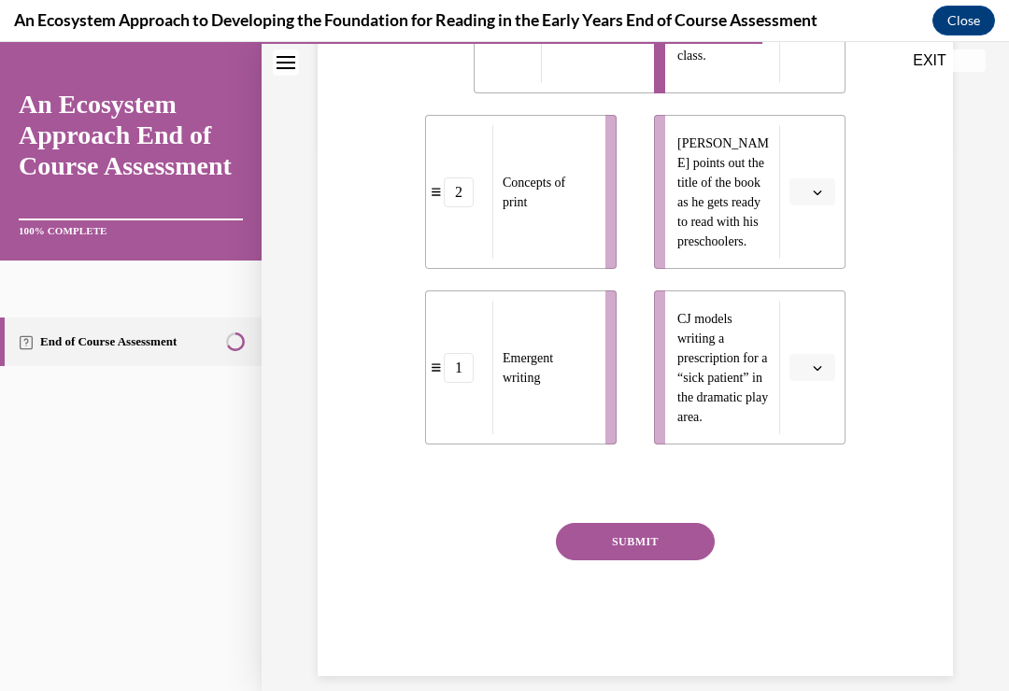
click at [821, 186] on span "button" at bounding box center [817, 192] width 13 height 13
click at [812, 293] on div "2" at bounding box center [809, 307] width 47 height 37
click at [821, 360] on button "button" at bounding box center [812, 368] width 46 height 28
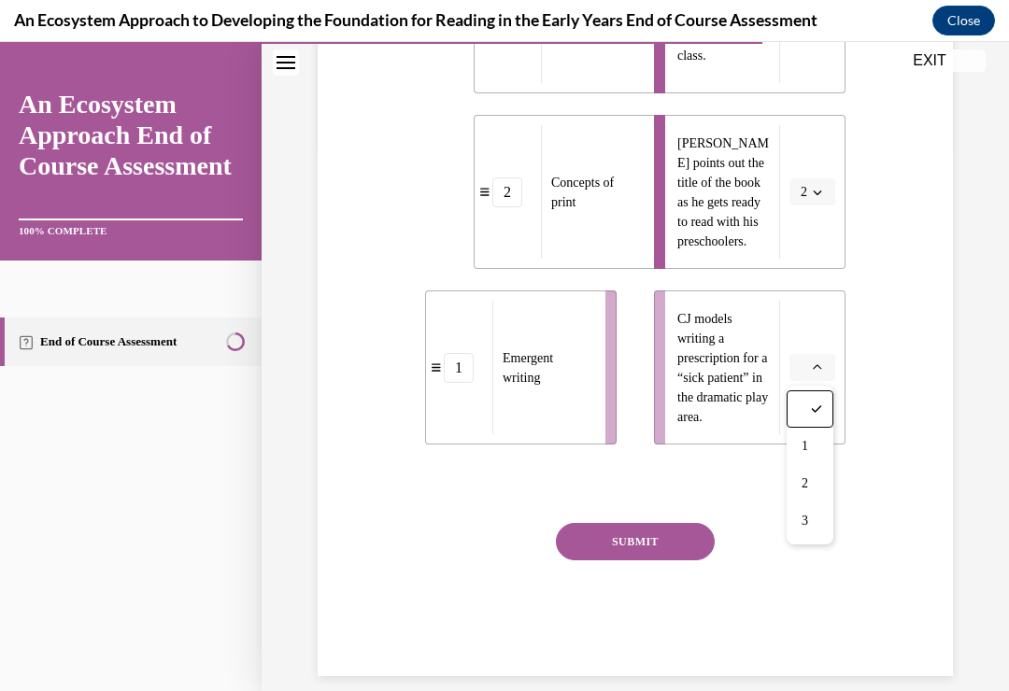
click at [807, 436] on div "1" at bounding box center [809, 446] width 47 height 37
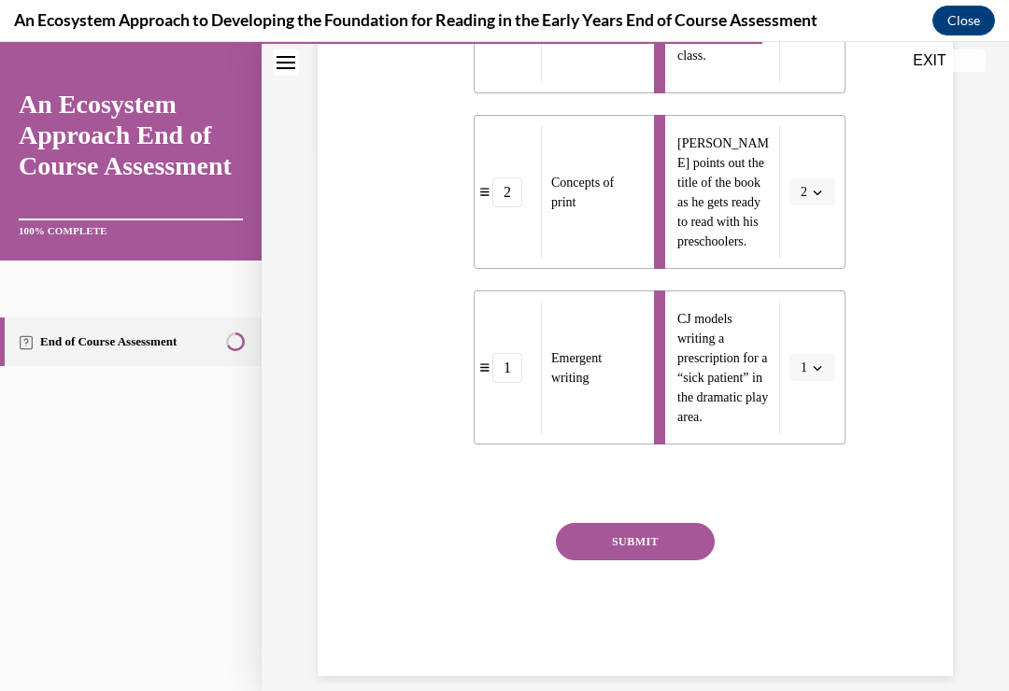
click at [652, 535] on button "SUBMIT" at bounding box center [635, 541] width 159 height 37
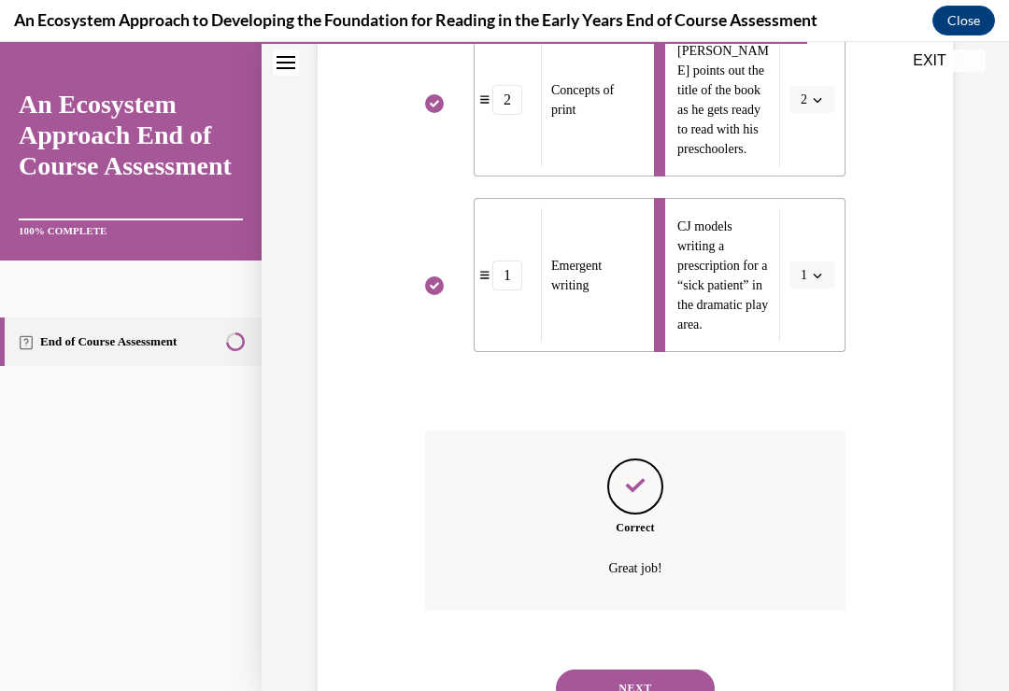
scroll to position [696, 0]
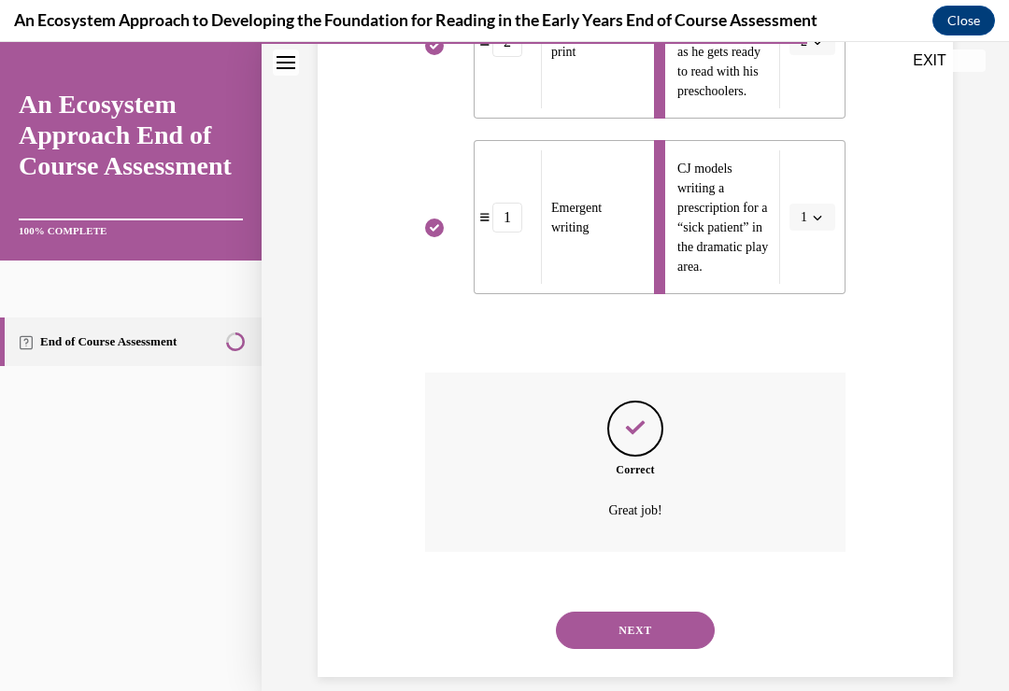
click at [634, 612] on button "NEXT" at bounding box center [635, 630] width 159 height 37
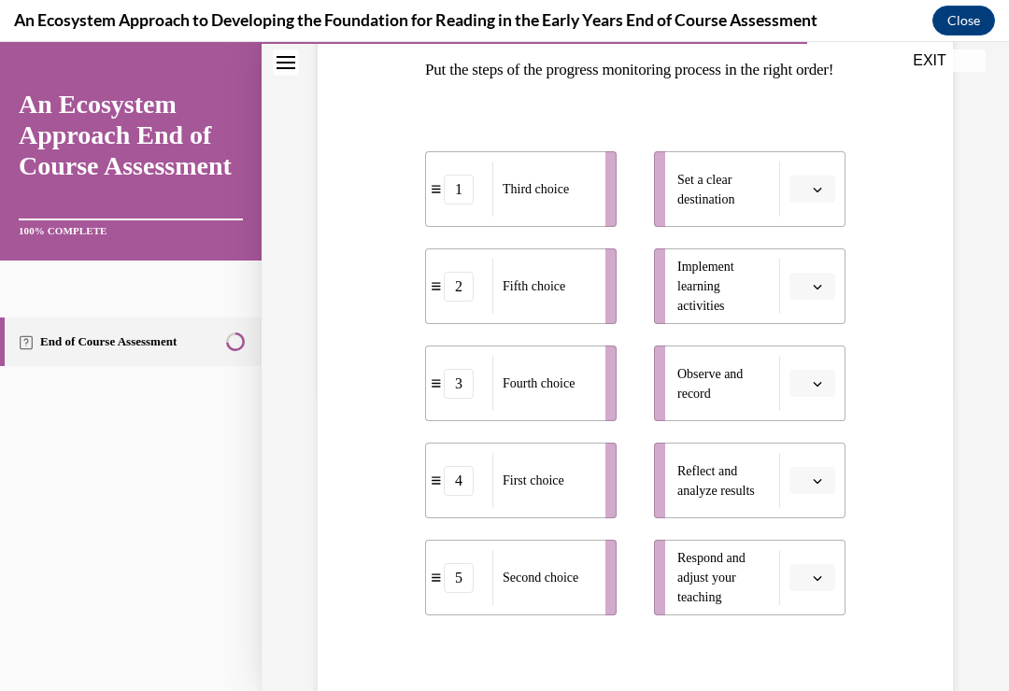
scroll to position [333, 0]
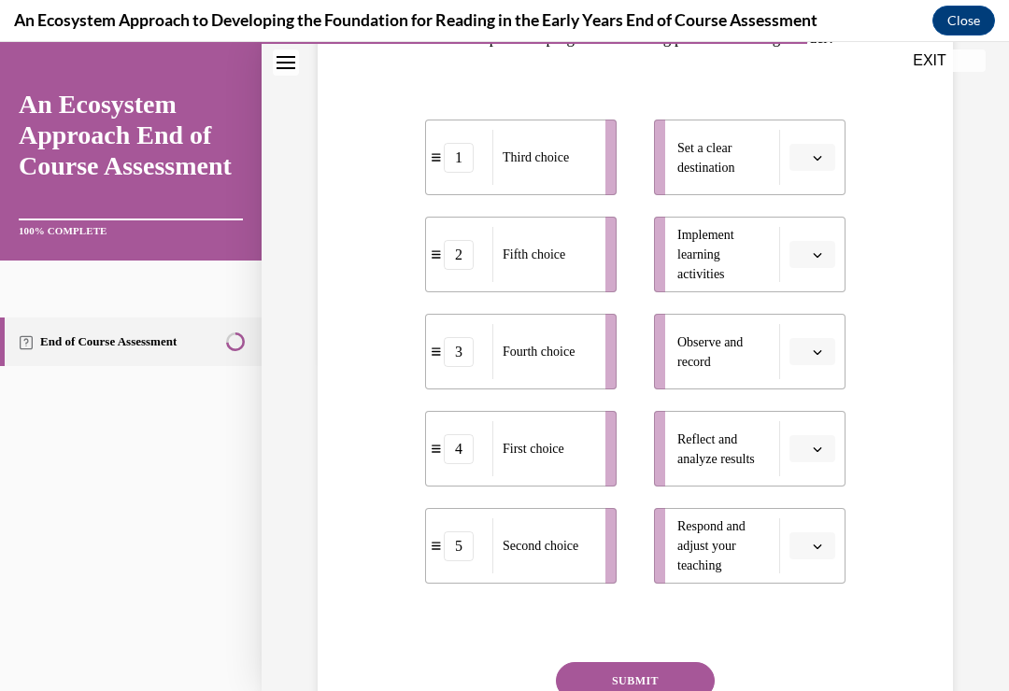
click at [819, 162] on icon "button" at bounding box center [816, 157] width 9 height 9
click at [810, 374] on div "4" at bounding box center [809, 379] width 47 height 37
click at [821, 260] on icon "button" at bounding box center [816, 254] width 9 height 9
click at [804, 398] on span "2" at bounding box center [804, 402] width 7 height 15
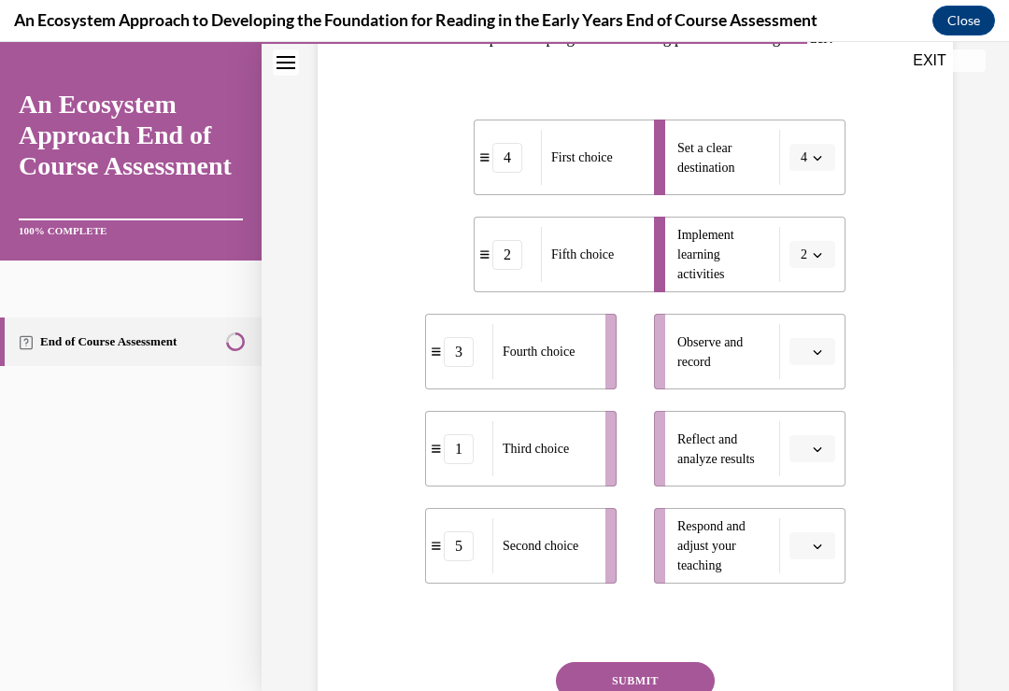
click at [816, 366] on button "button" at bounding box center [812, 352] width 46 height 28
click at [805, 536] on span "3" at bounding box center [804, 536] width 7 height 15
click at [814, 456] on span "button" at bounding box center [817, 449] width 13 height 13
click at [804, 400] on span "4" at bounding box center [804, 401] width 7 height 15
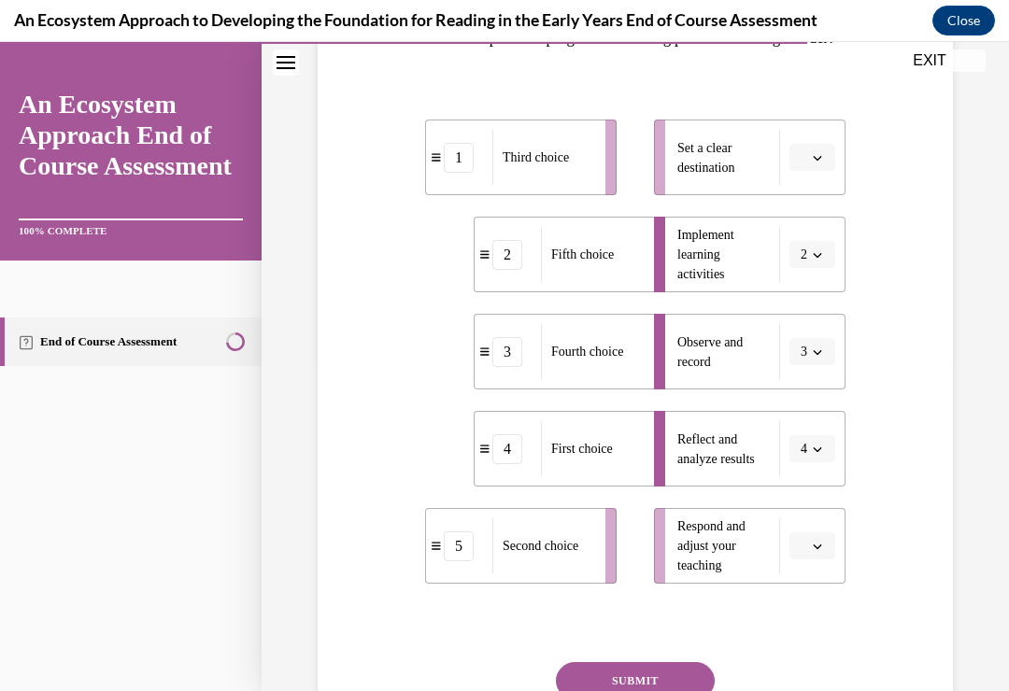
click at [816, 560] on button "button" at bounding box center [812, 546] width 46 height 28
click at [811, 532] on div "5" at bounding box center [809, 535] width 47 height 37
click at [819, 162] on icon "button" at bounding box center [816, 157] width 9 height 9
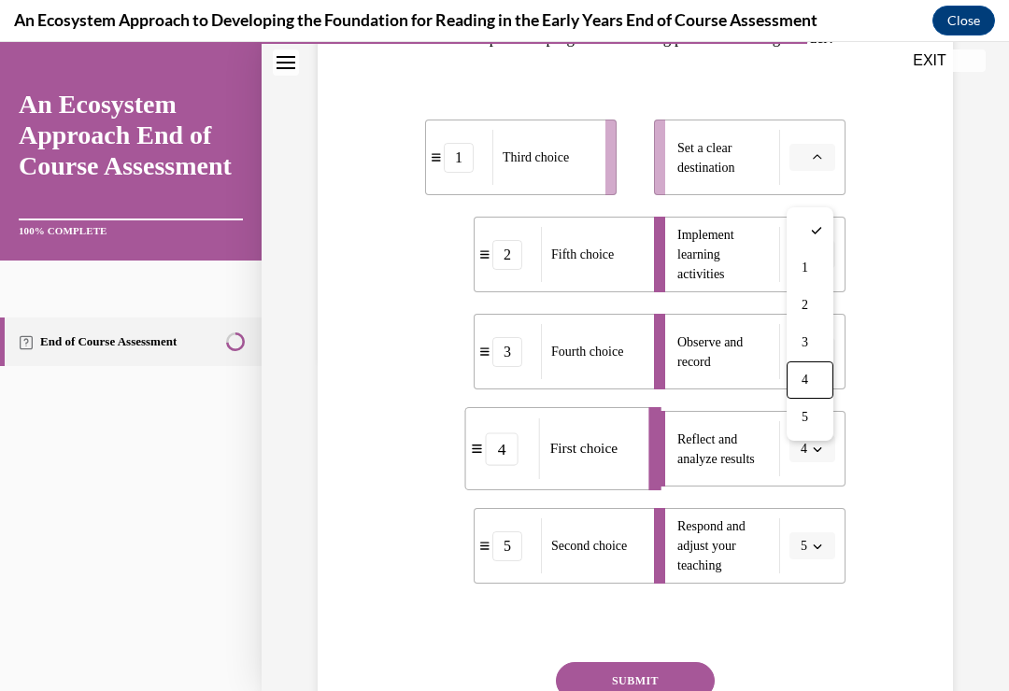
click at [806, 374] on span "4" at bounding box center [804, 380] width 7 height 15
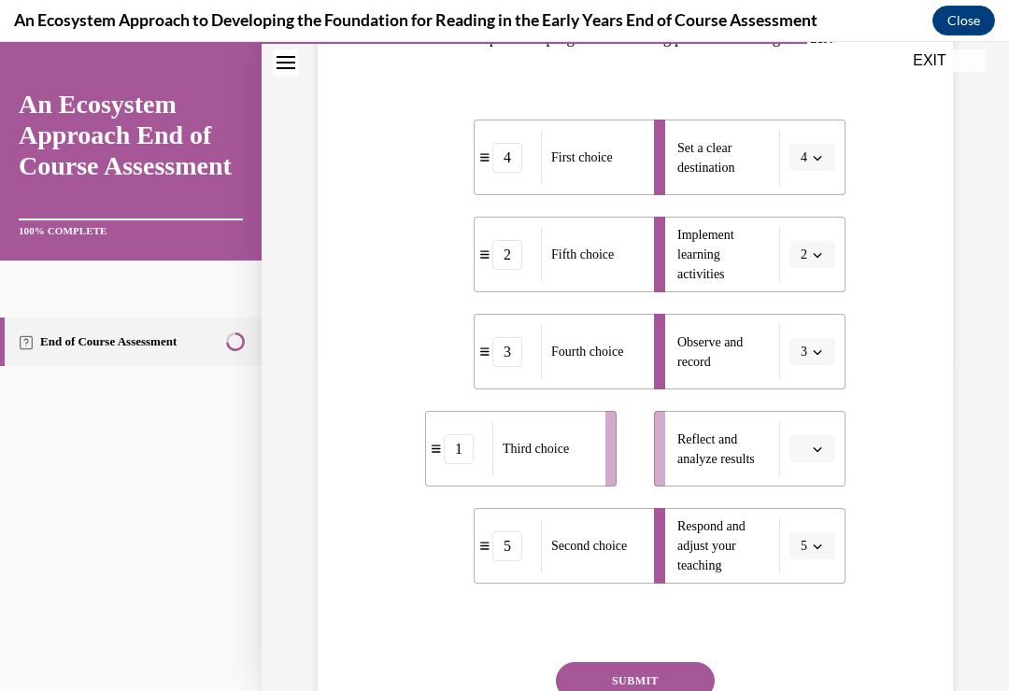
click at [816, 359] on span "button" at bounding box center [817, 352] width 13 height 13
click at [802, 455] on span "1" at bounding box center [801, 462] width 7 height 15
click at [816, 456] on span "button" at bounding box center [817, 449] width 13 height 13
click at [810, 354] on div "3" at bounding box center [809, 364] width 47 height 37
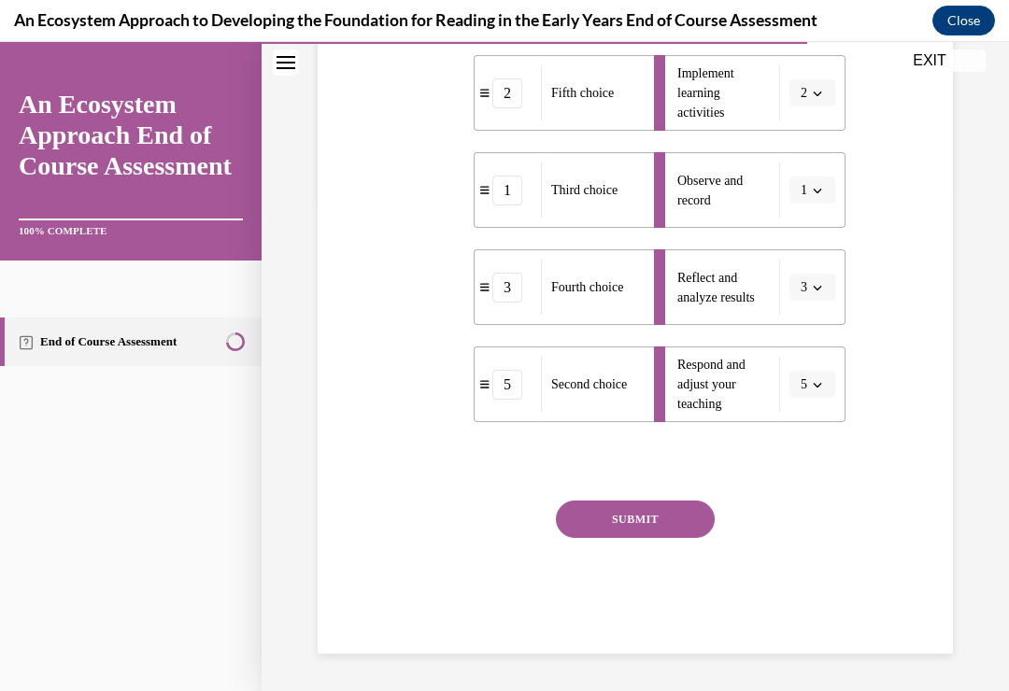
click at [670, 535] on button "SUBMIT" at bounding box center [635, 519] width 159 height 37
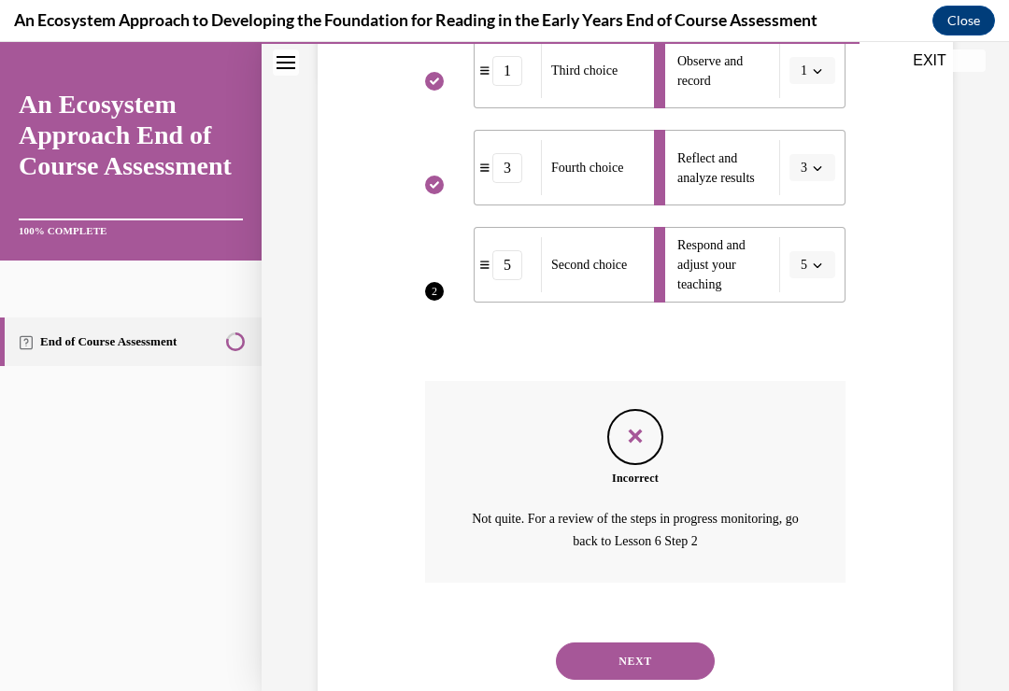
scroll to position [676, 0]
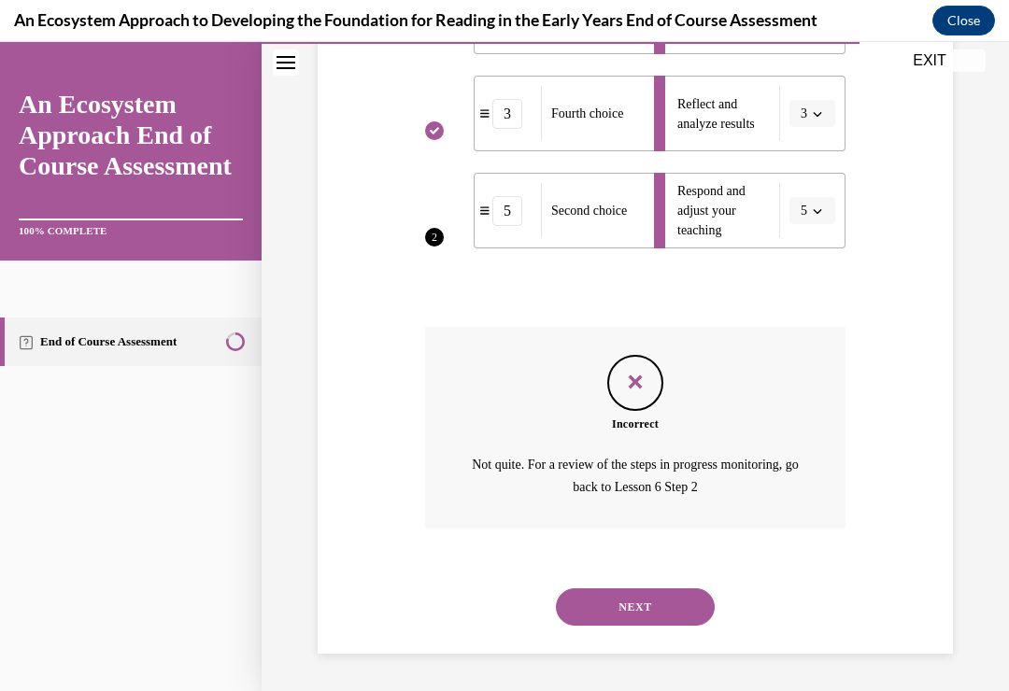
click at [650, 601] on button "NEXT" at bounding box center [635, 606] width 159 height 37
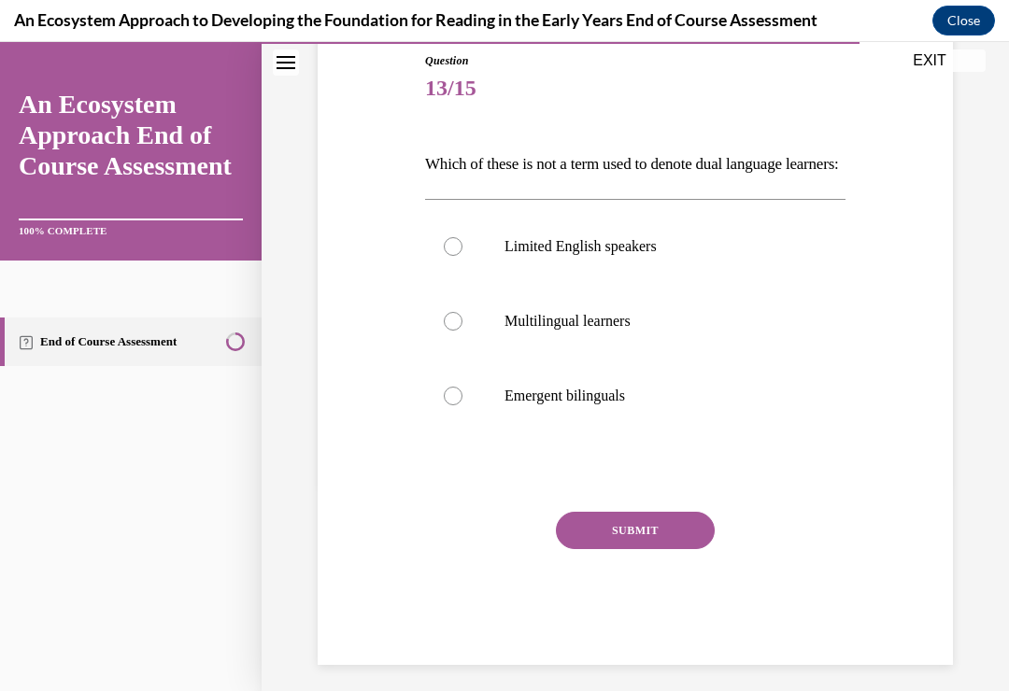
click at [457, 256] on div at bounding box center [453, 246] width 19 height 19
click at [457, 256] on input "Limited English speakers" at bounding box center [453, 246] width 19 height 19
radio input "true"
click at [641, 549] on button "SUBMIT" at bounding box center [635, 530] width 159 height 37
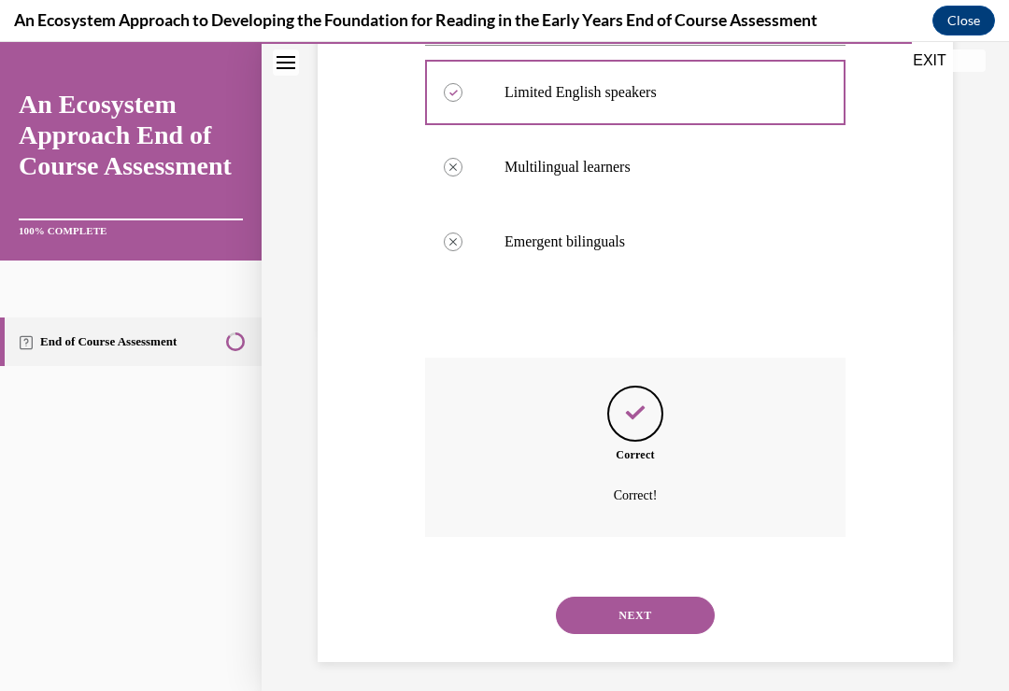
scroll to position [378, 0]
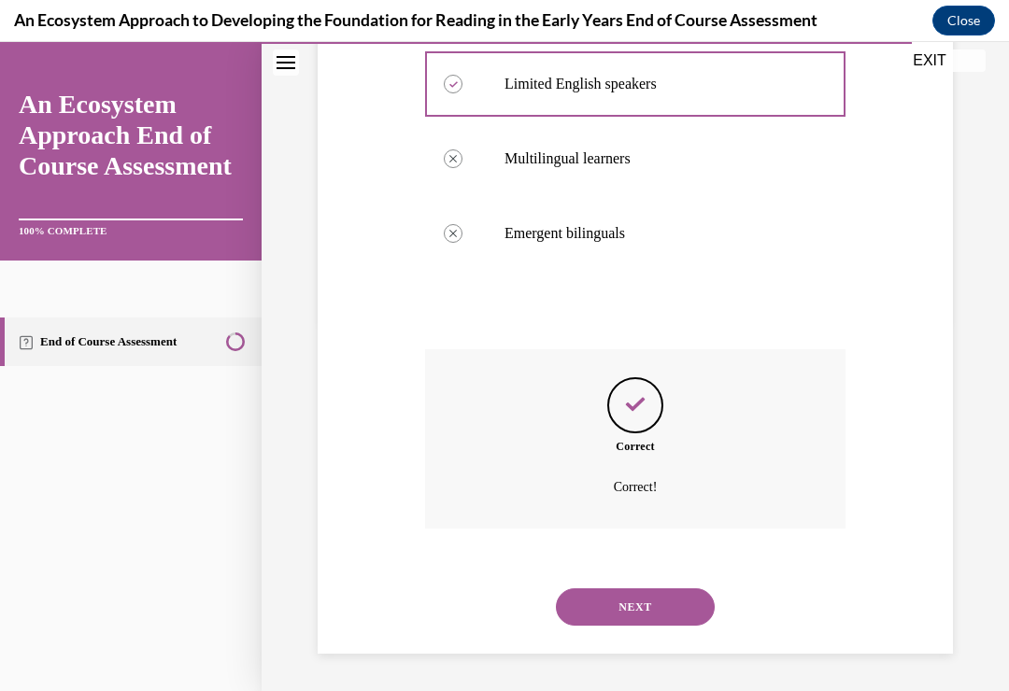
click at [637, 602] on button "NEXT" at bounding box center [635, 606] width 159 height 37
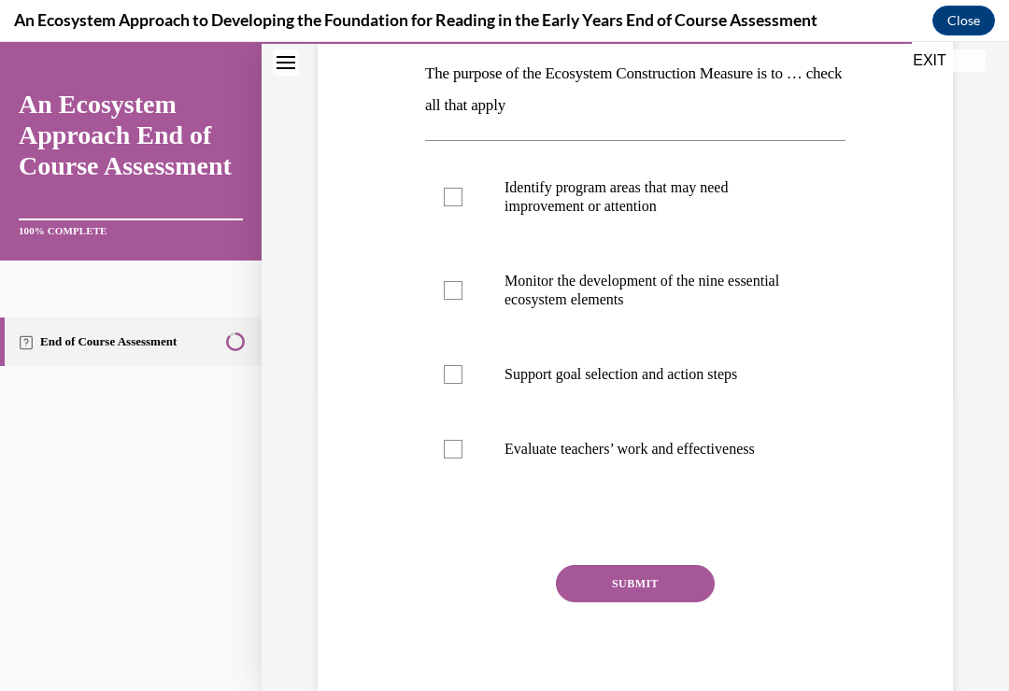
scroll to position [298, 0]
click at [459, 200] on div at bounding box center [453, 197] width 19 height 19
click at [459, 200] on input "Identify program areas that may need improvement or attention" at bounding box center [453, 197] width 19 height 19
checkbox input "true"
click at [459, 294] on div at bounding box center [453, 290] width 19 height 19
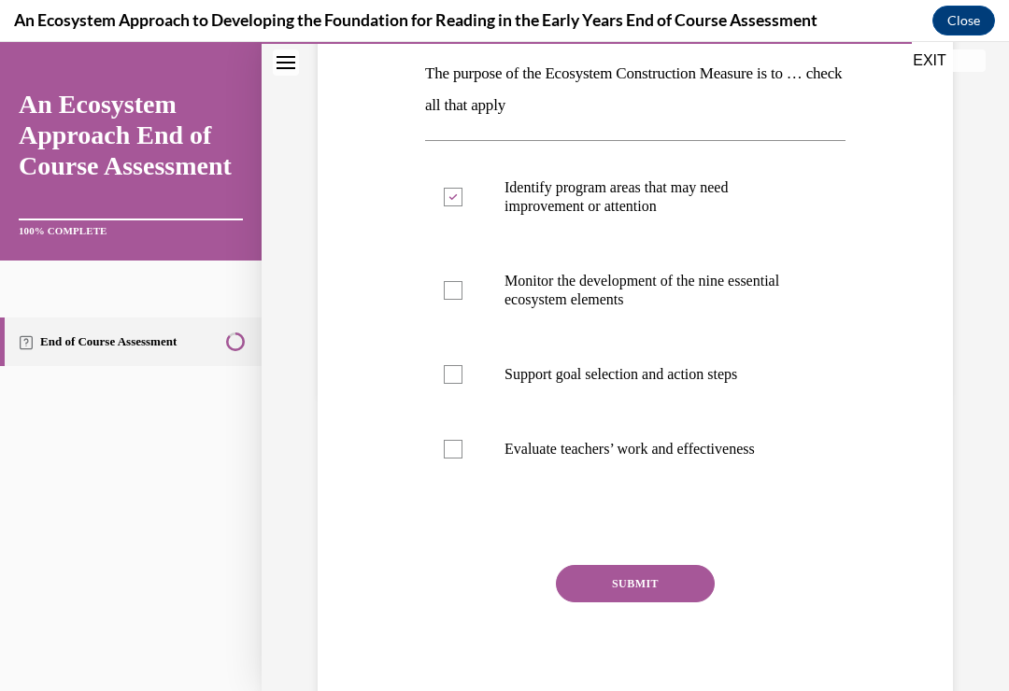
click at [459, 294] on input "Monitor the development of the nine essential ecosystem elements" at bounding box center [453, 290] width 19 height 19
checkbox input "true"
click at [459, 377] on div at bounding box center [453, 374] width 19 height 19
click at [459, 377] on input "Support goal selection and action steps" at bounding box center [453, 374] width 19 height 19
checkbox input "true"
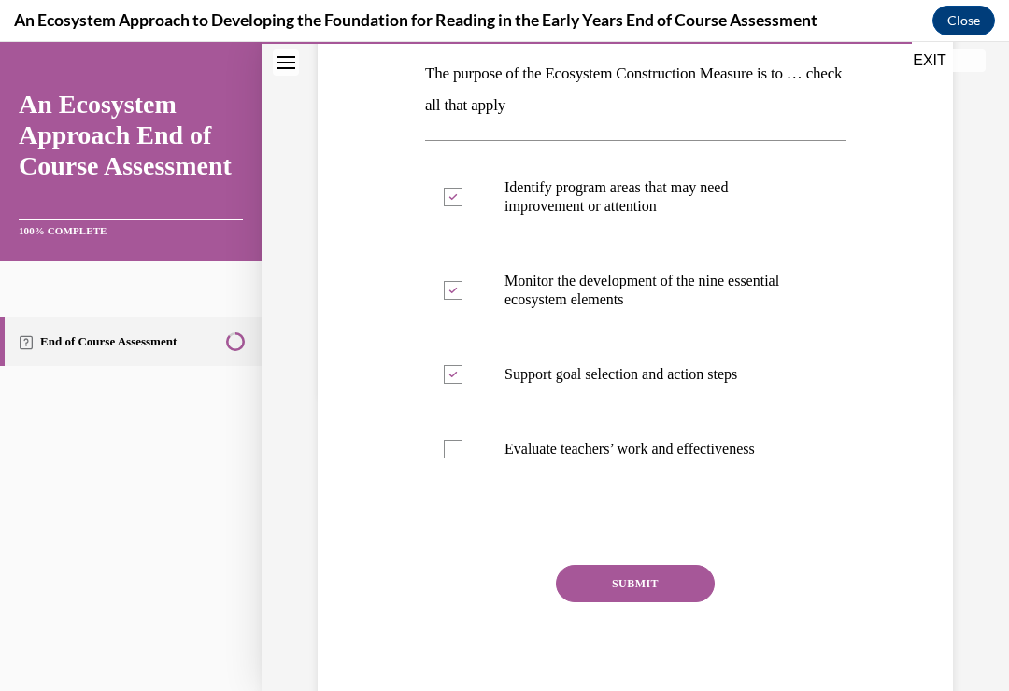
click at [641, 577] on button "SUBMIT" at bounding box center [635, 583] width 159 height 37
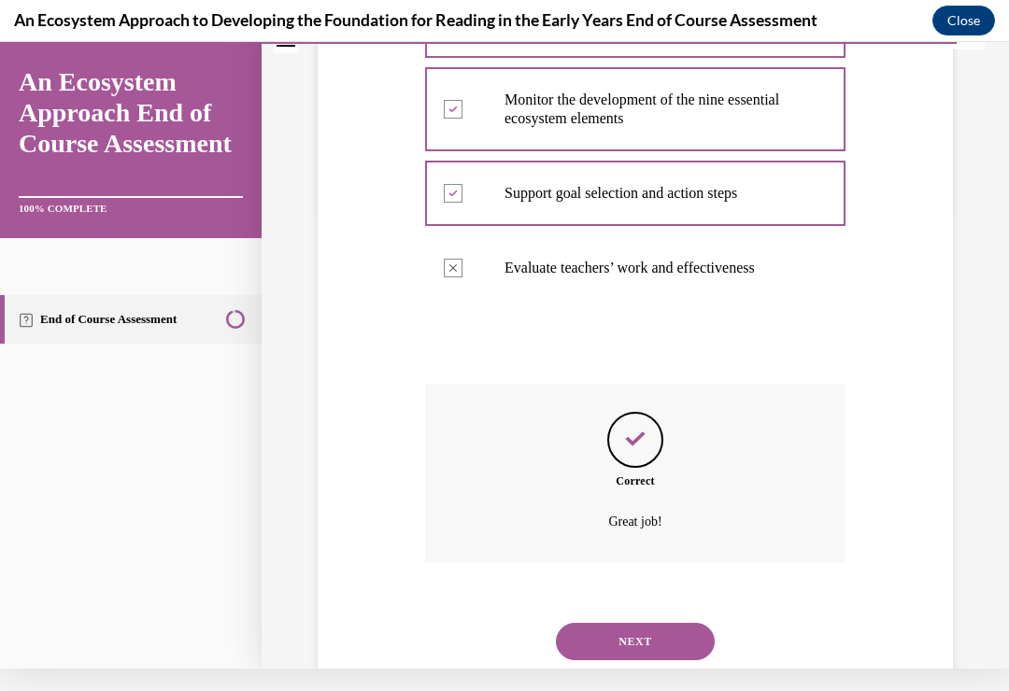
scroll to position [490, 0]
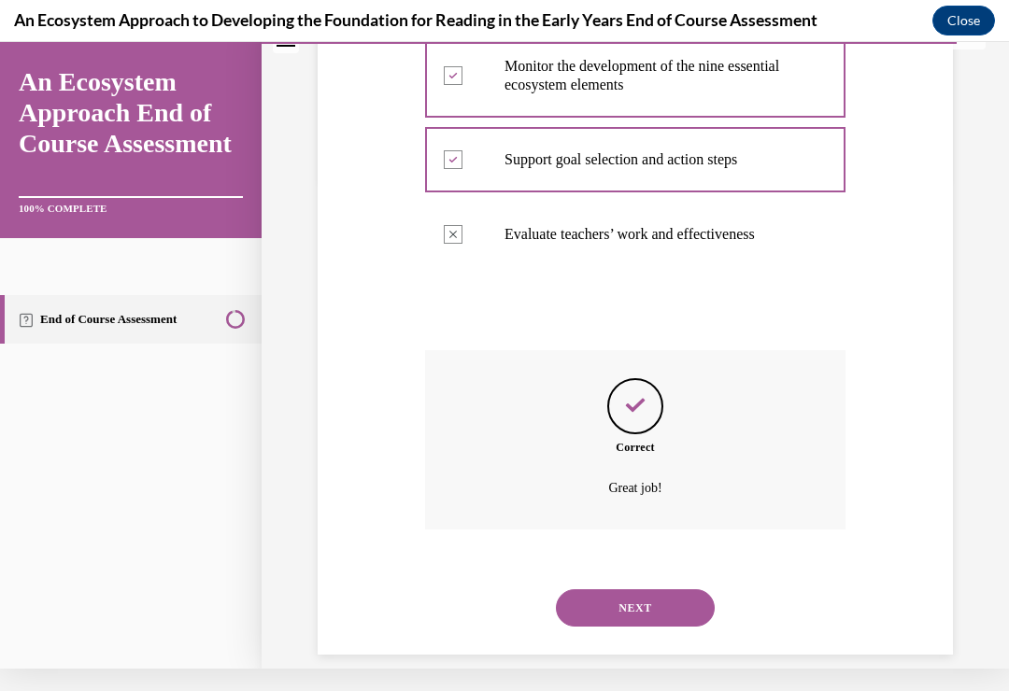
click at [636, 589] on button "NEXT" at bounding box center [635, 607] width 159 height 37
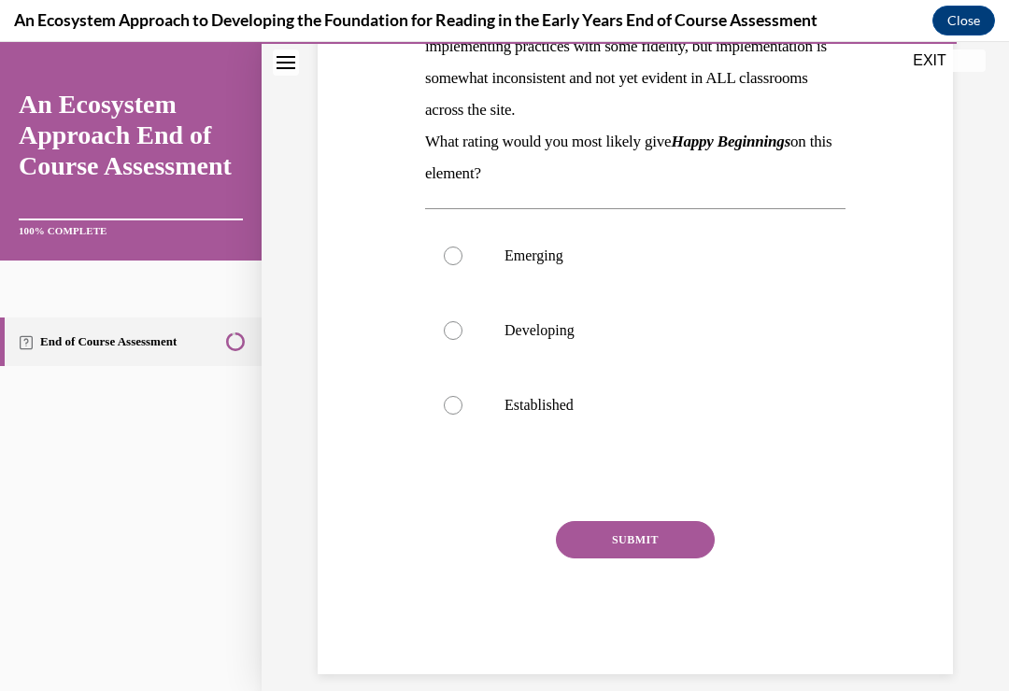
scroll to position [387, 0]
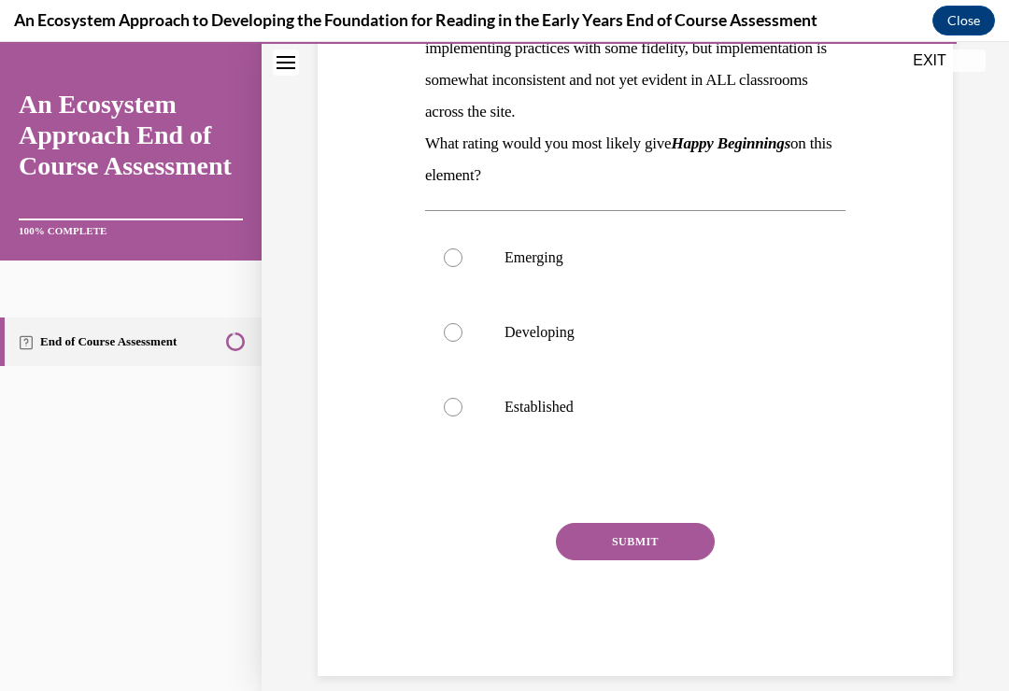
click at [461, 330] on div at bounding box center [453, 332] width 19 height 19
click at [461, 330] on input "Developing" at bounding box center [453, 332] width 19 height 19
radio input "true"
click at [653, 536] on button "SUBMIT" at bounding box center [635, 541] width 159 height 37
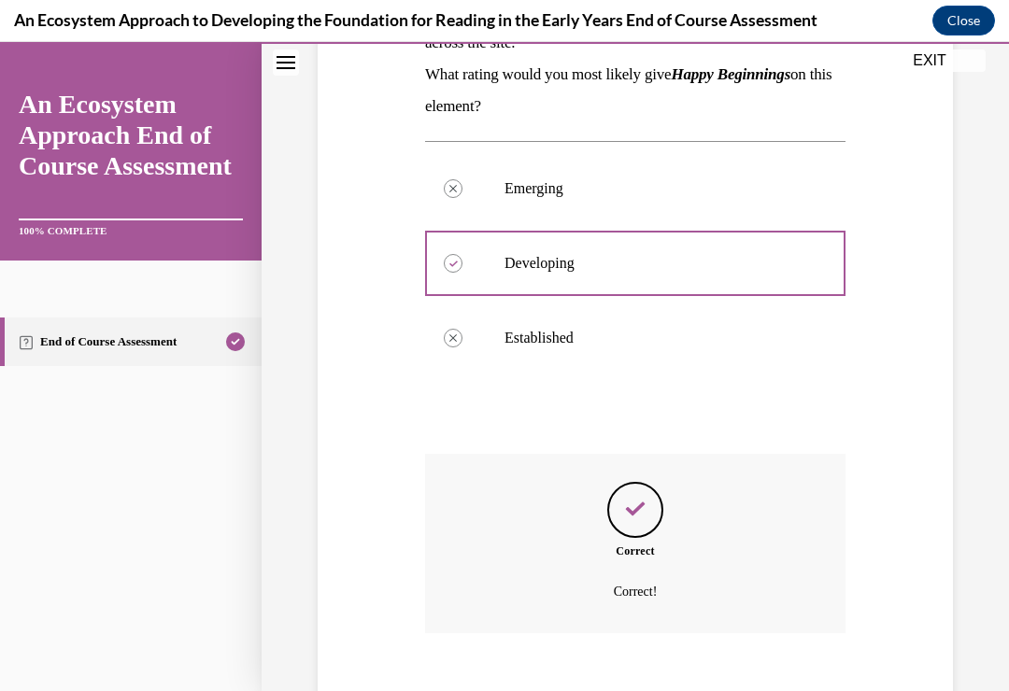
scroll to position [537, 0]
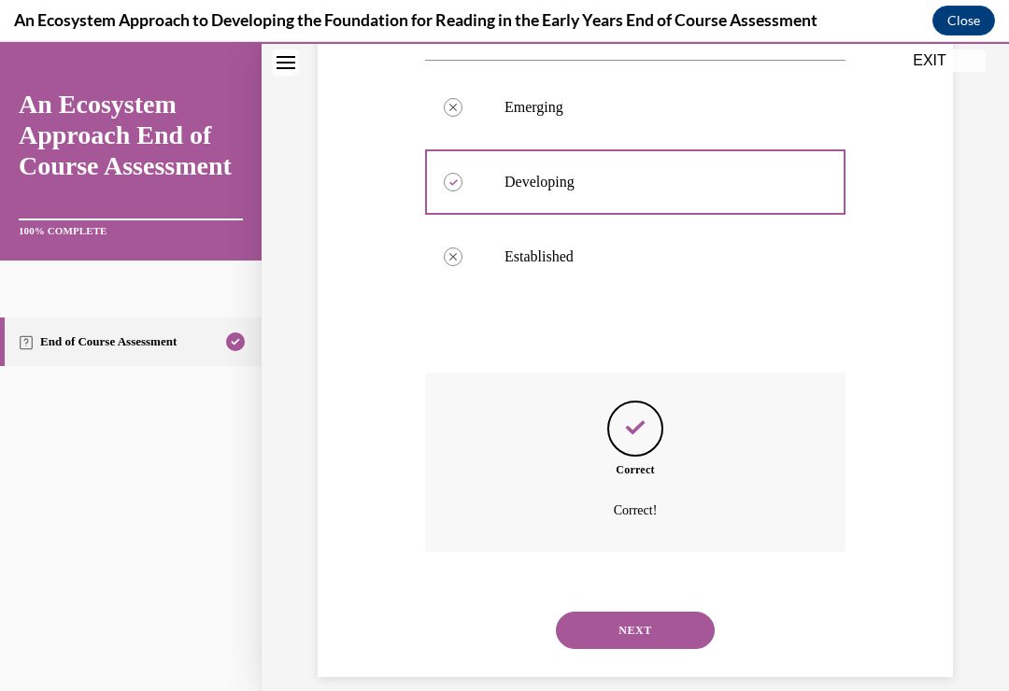
click at [649, 612] on button "NEXT" at bounding box center [635, 630] width 159 height 37
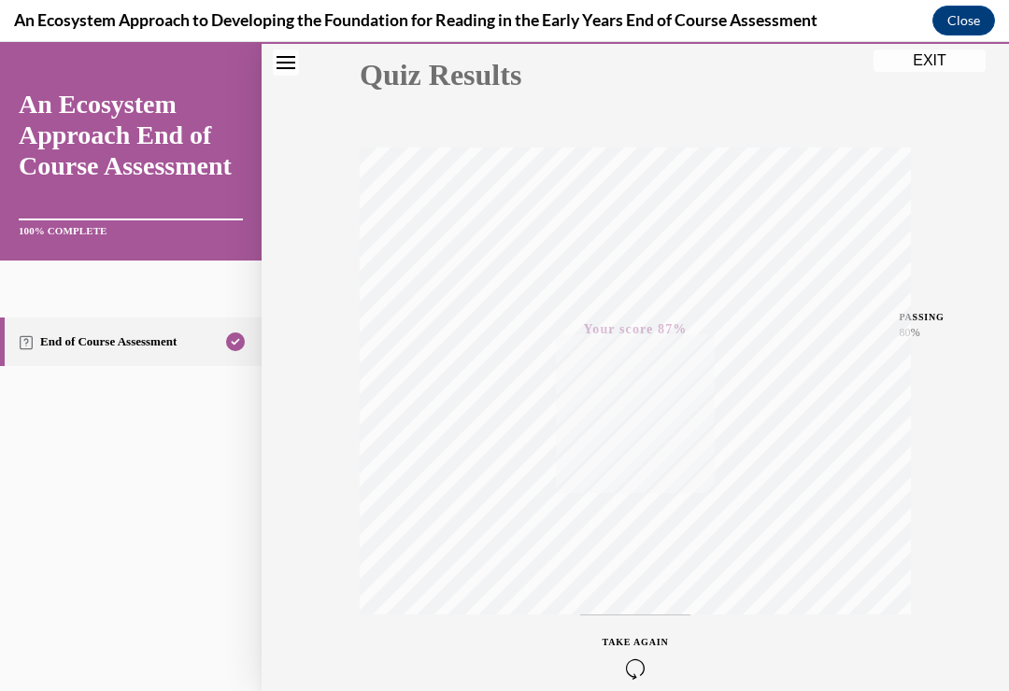
scroll to position [308, 0]
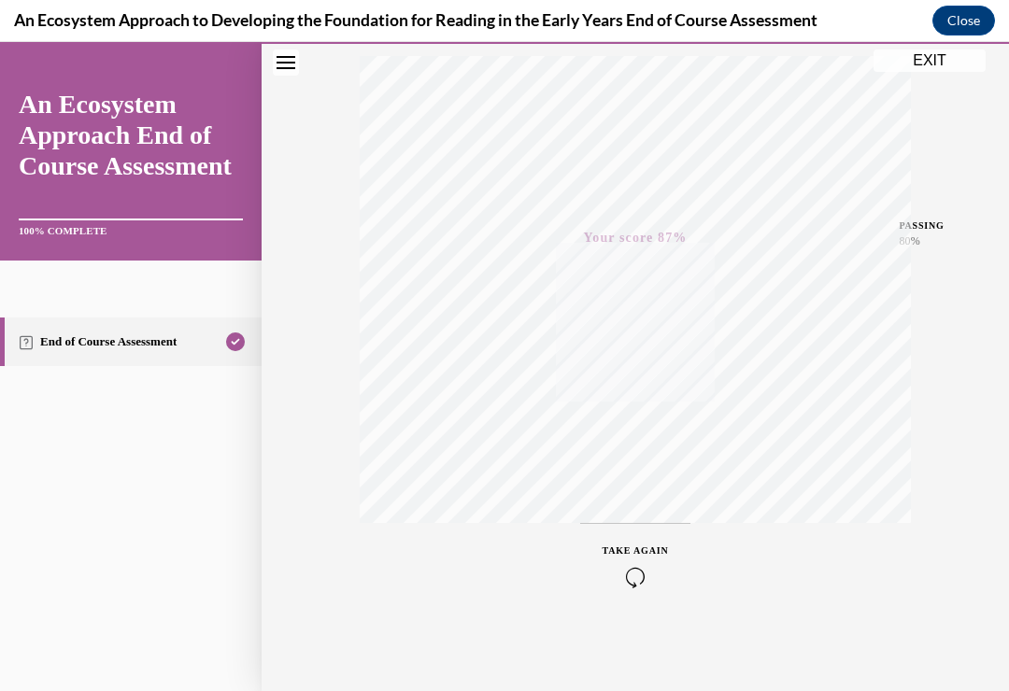
click at [939, 59] on button "EXIT" at bounding box center [929, 60] width 112 height 22
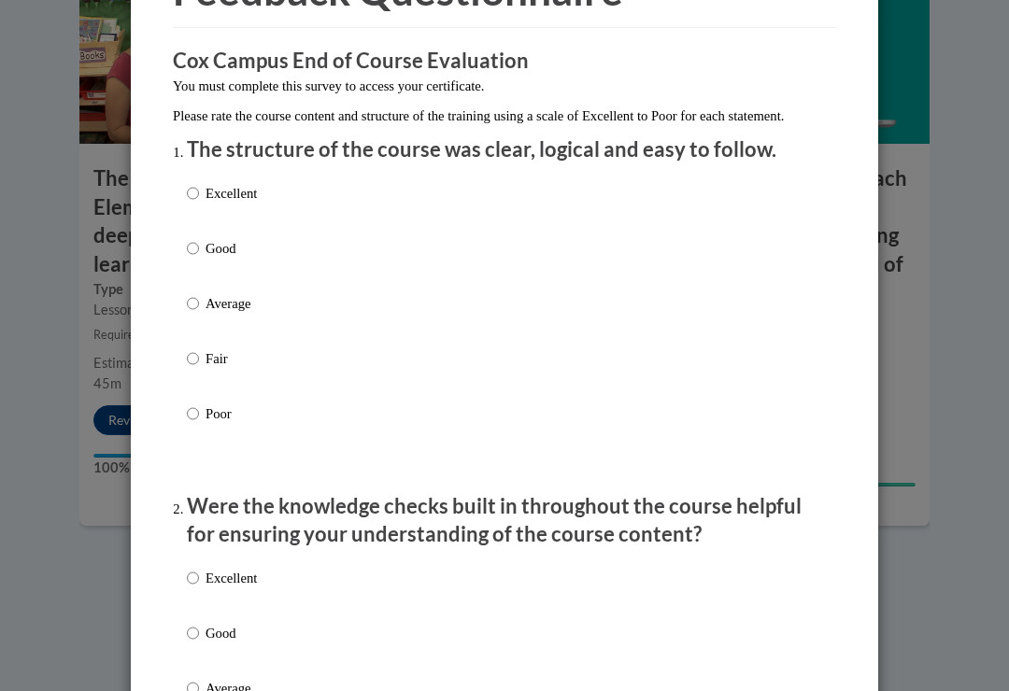
scroll to position [126, 0]
click at [192, 185] on input "Excellent" at bounding box center [193, 192] width 12 height 21
radio input "true"
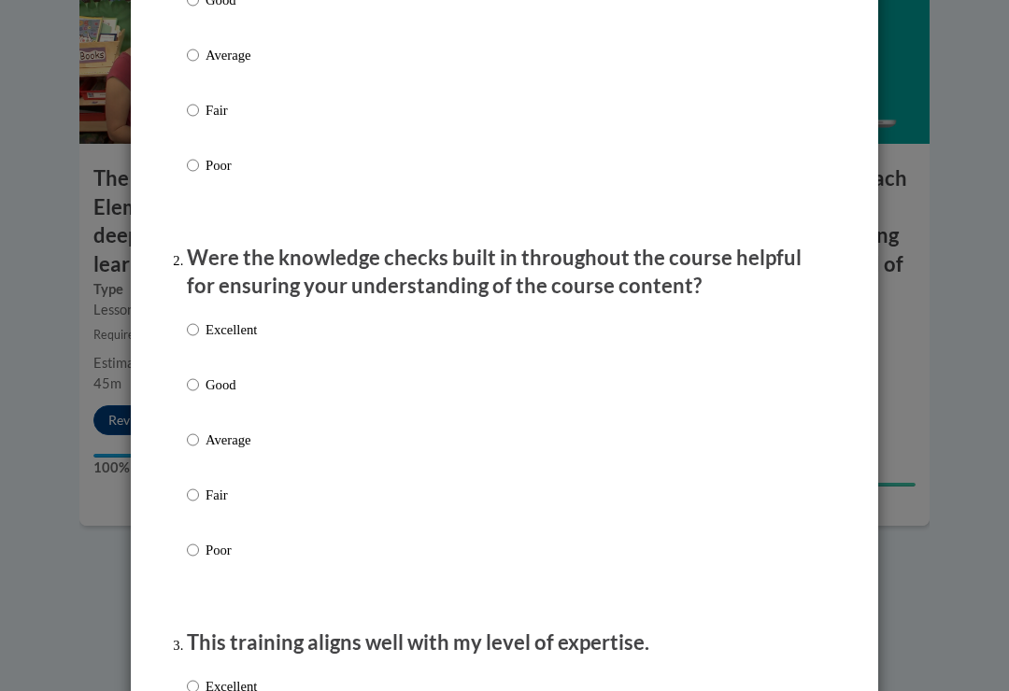
scroll to position [374, 0]
click at [195, 318] on input "Excellent" at bounding box center [193, 328] width 12 height 21
radio input "true"
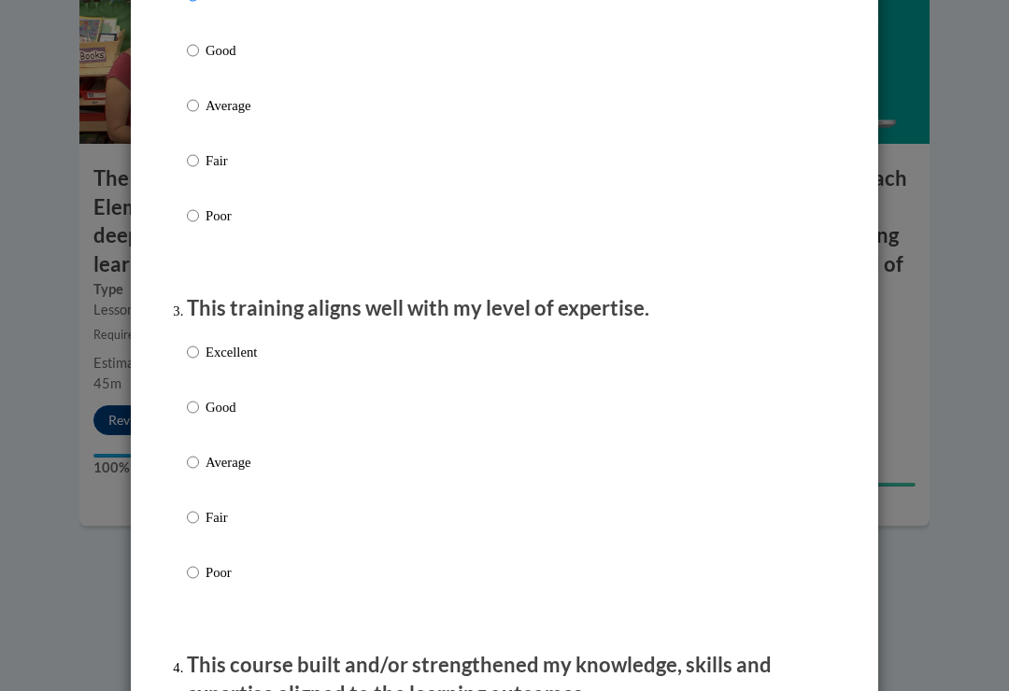
scroll to position [754, 0]
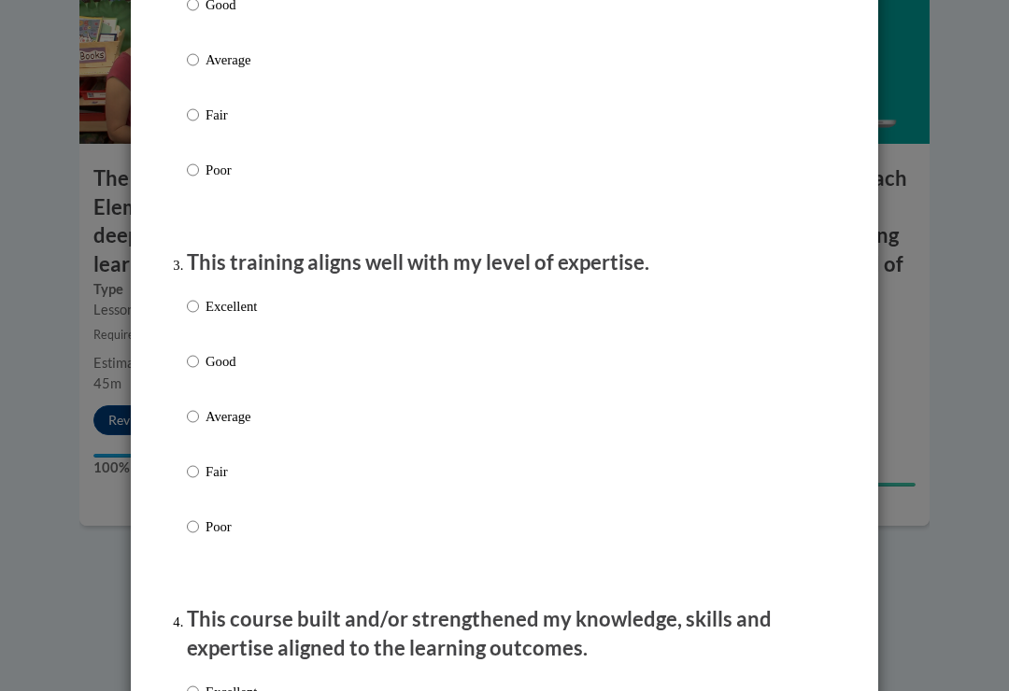
click at [197, 351] on input "Good" at bounding box center [193, 361] width 12 height 21
radio input "true"
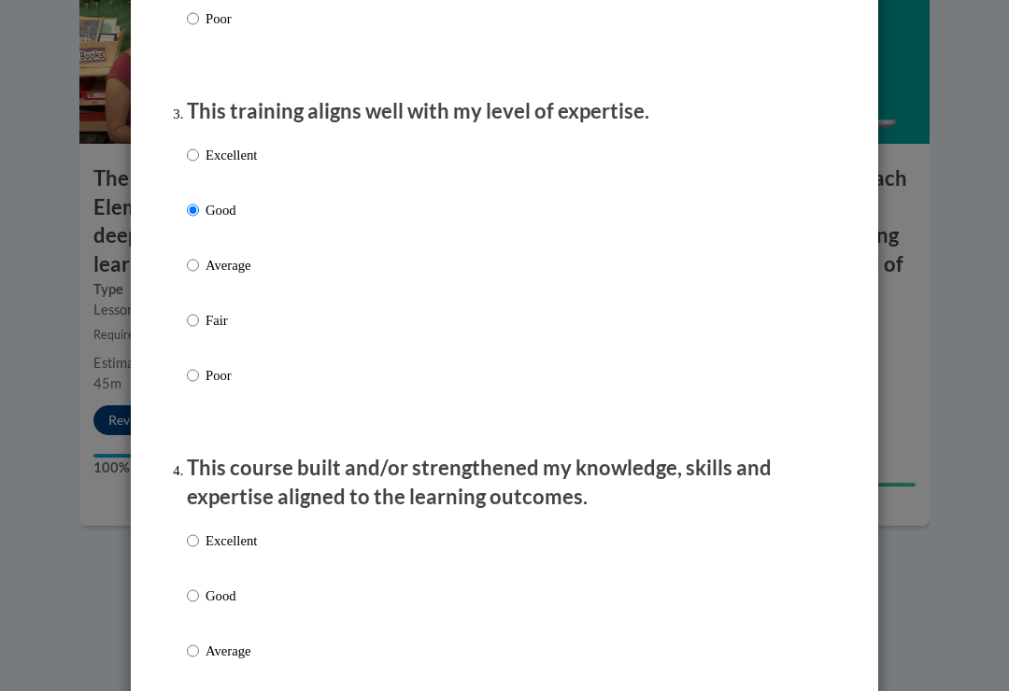
scroll to position [977, 0]
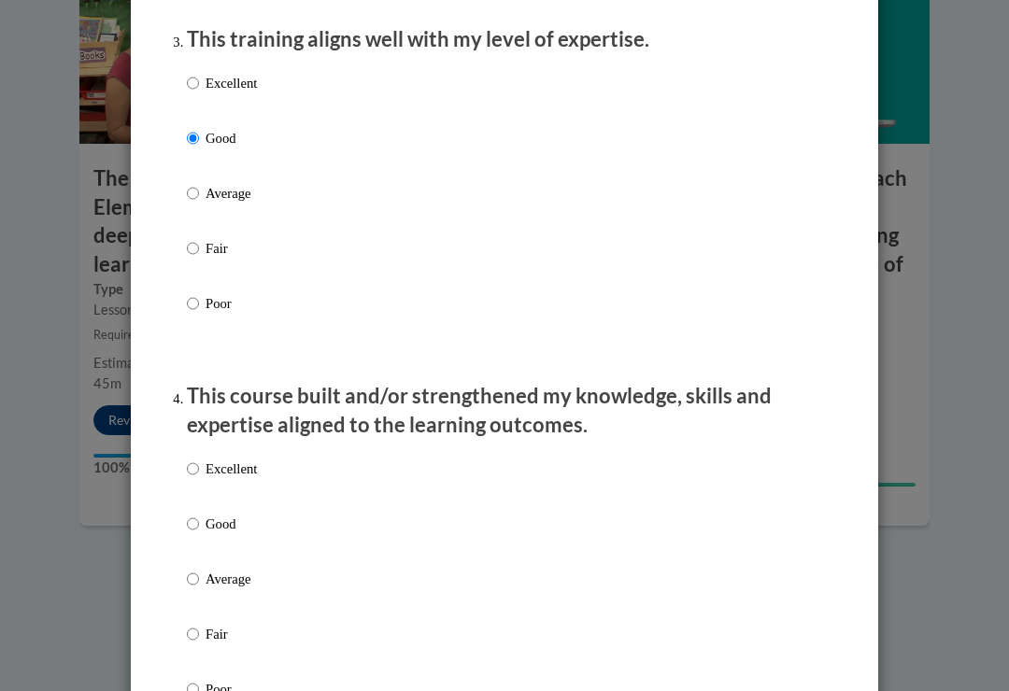
click at [200, 73] on label "Excellent" at bounding box center [222, 98] width 70 height 50
click at [199, 73] on input "Excellent" at bounding box center [193, 83] width 12 height 21
radio input "true"
click at [197, 460] on input "Excellent" at bounding box center [193, 469] width 12 height 21
radio input "true"
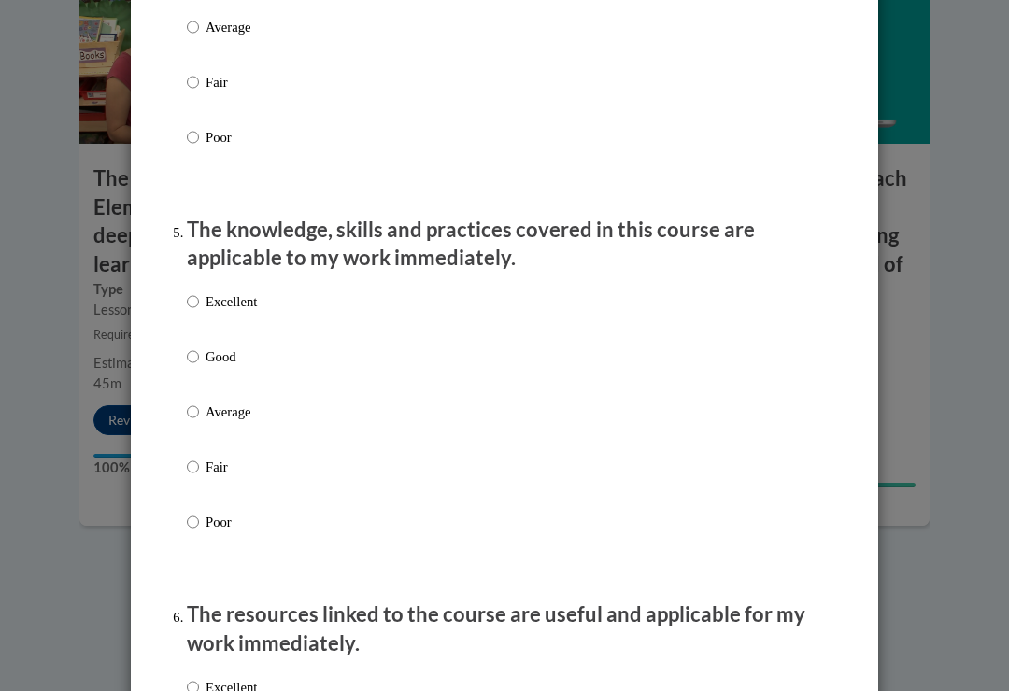
scroll to position [1530, 0]
click at [193, 296] on input "Excellent" at bounding box center [193, 300] width 12 height 21
radio input "true"
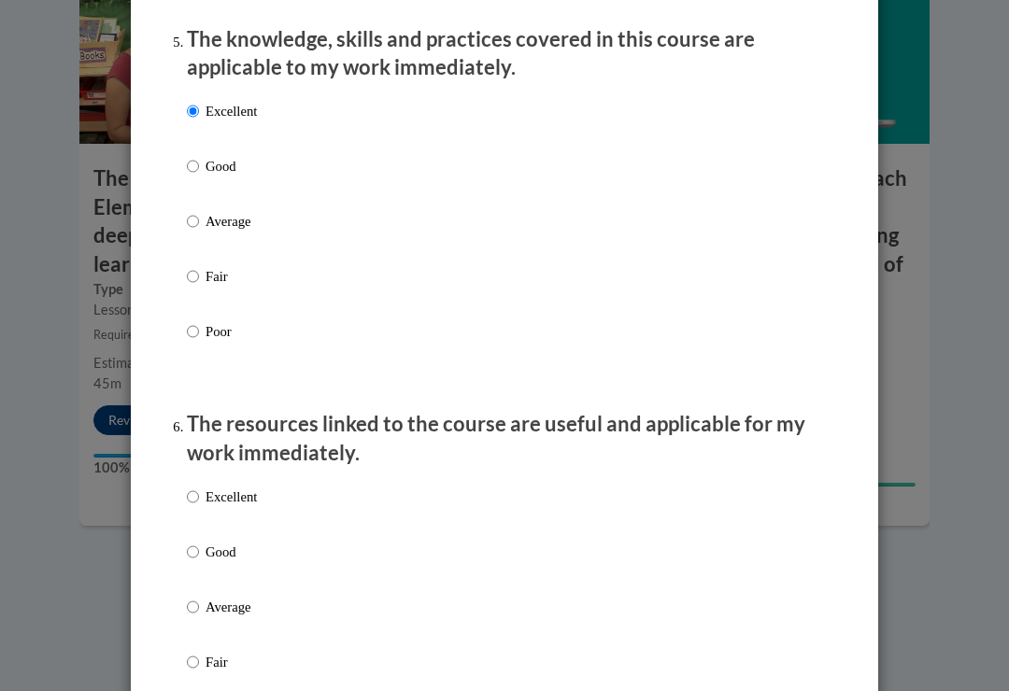
scroll to position [1735, 0]
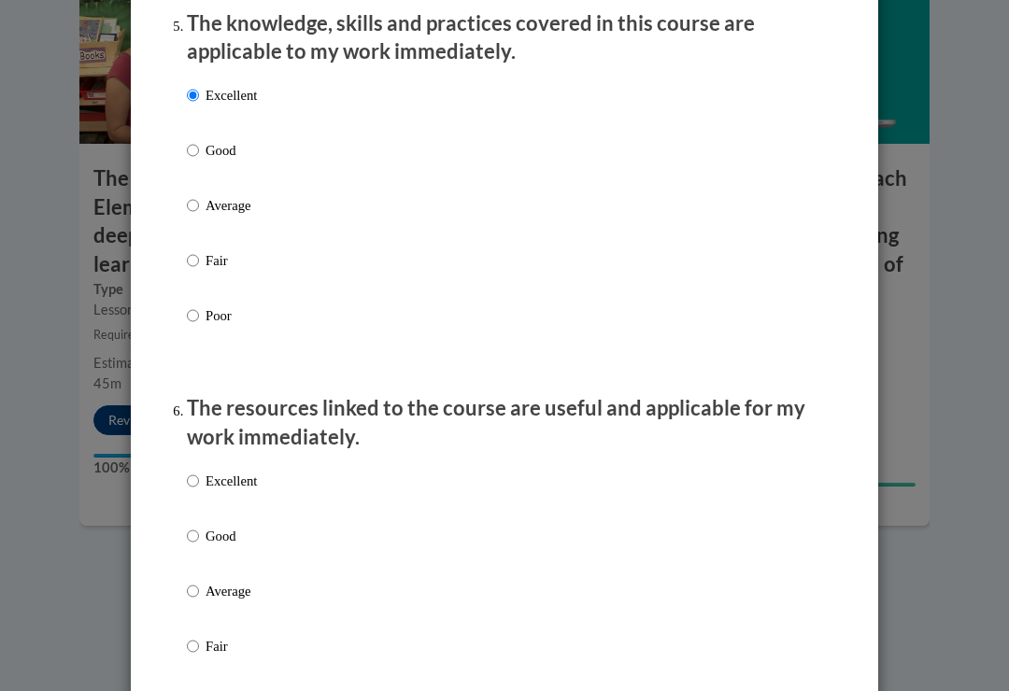
click at [195, 472] on input "Excellent" at bounding box center [193, 481] width 12 height 21
radio input "true"
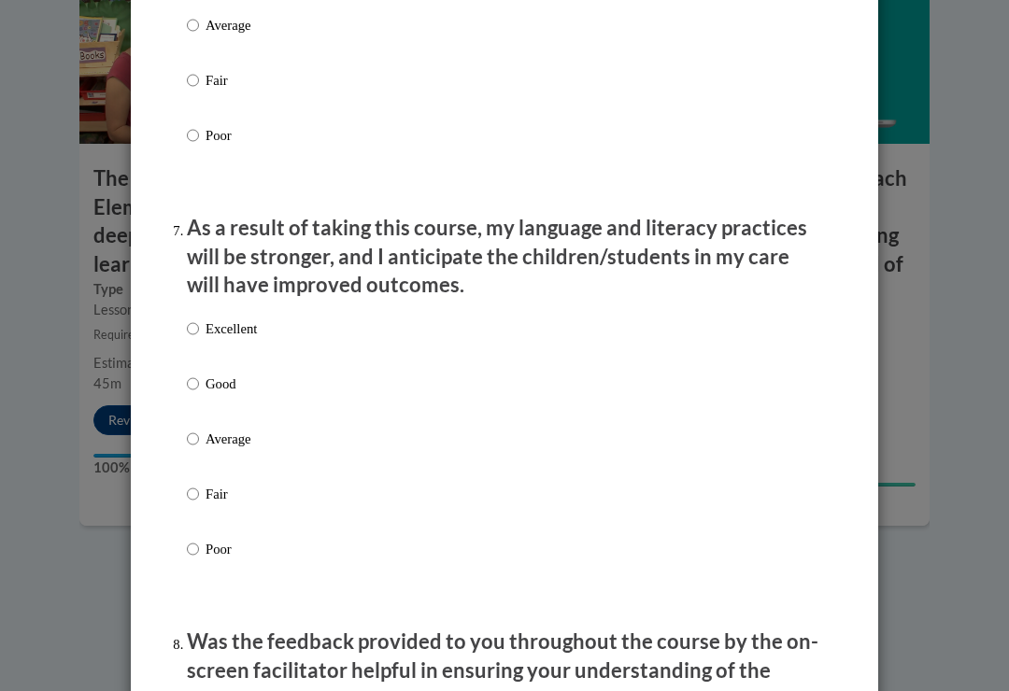
scroll to position [2301, 0]
click at [195, 318] on input "Excellent" at bounding box center [193, 328] width 12 height 21
radio input "true"
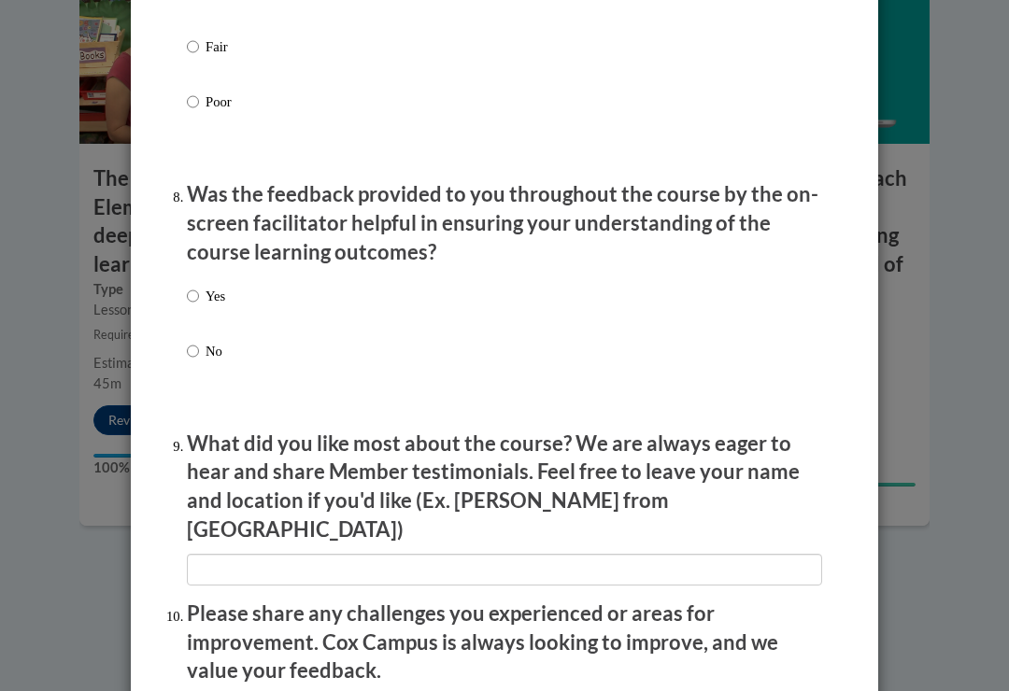
scroll to position [2750, 0]
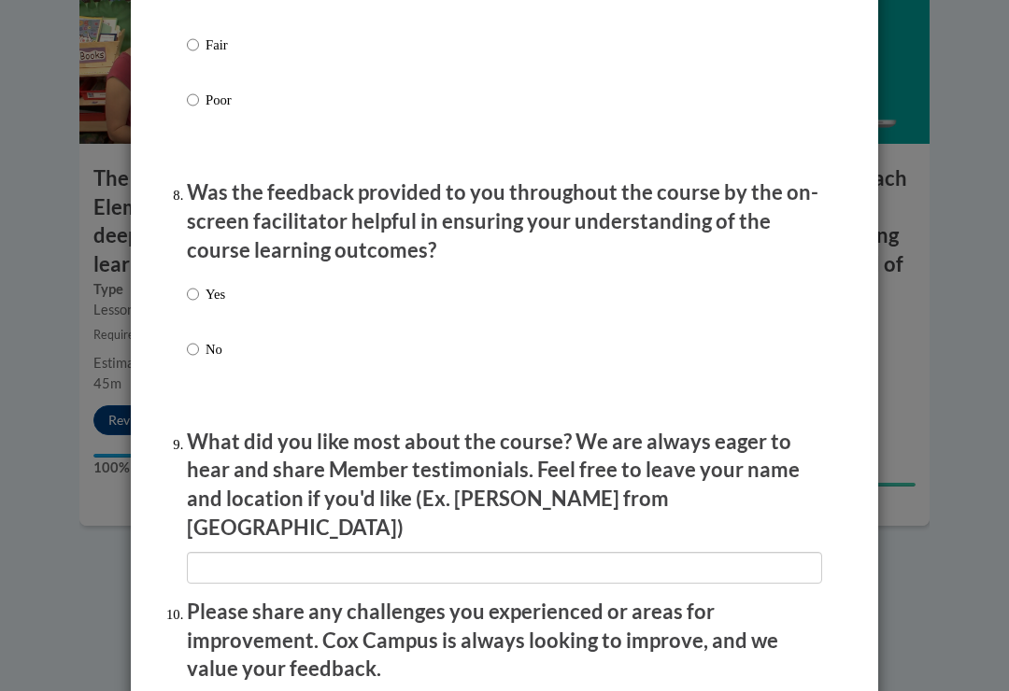
click at [193, 284] on input "Yes" at bounding box center [193, 294] width 12 height 21
radio input "true"
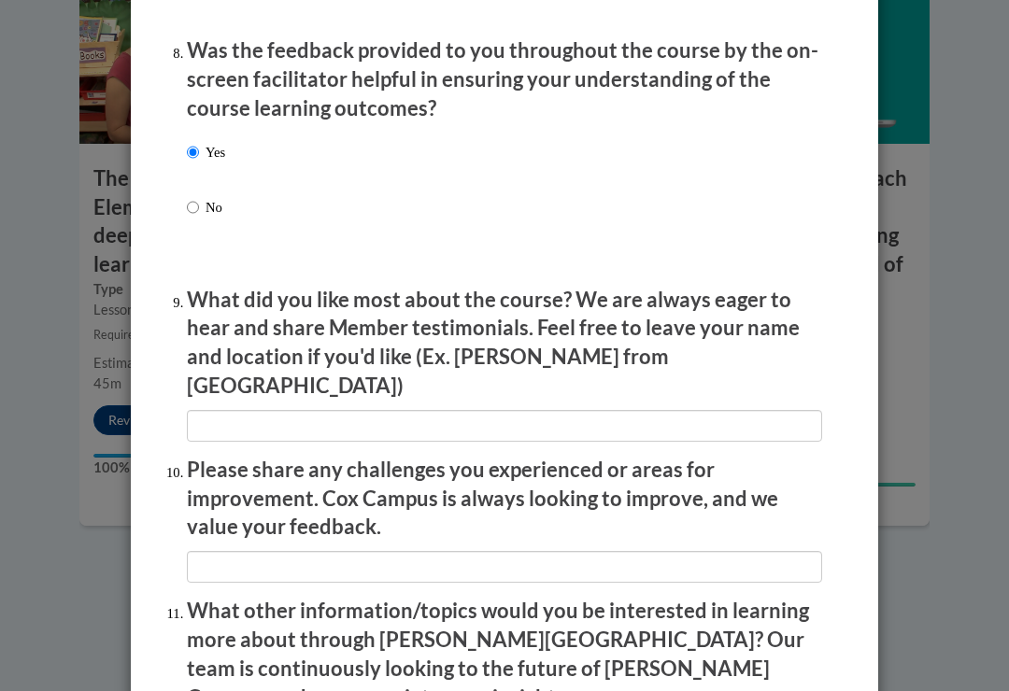
scroll to position [2889, 0]
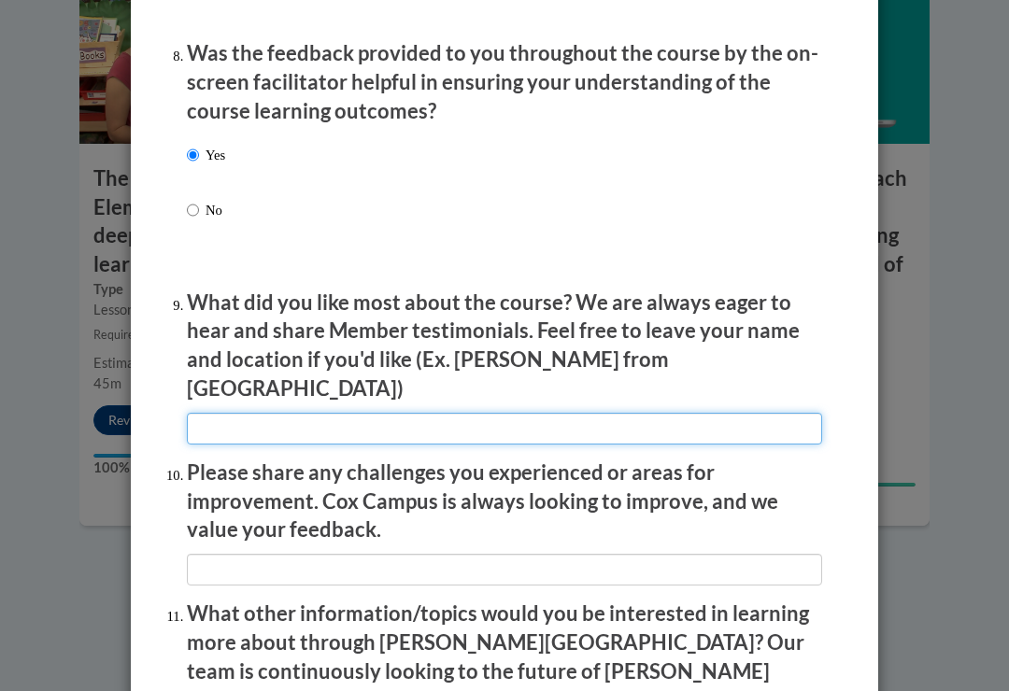
click at [283, 413] on input "textbox" at bounding box center [504, 429] width 635 height 32
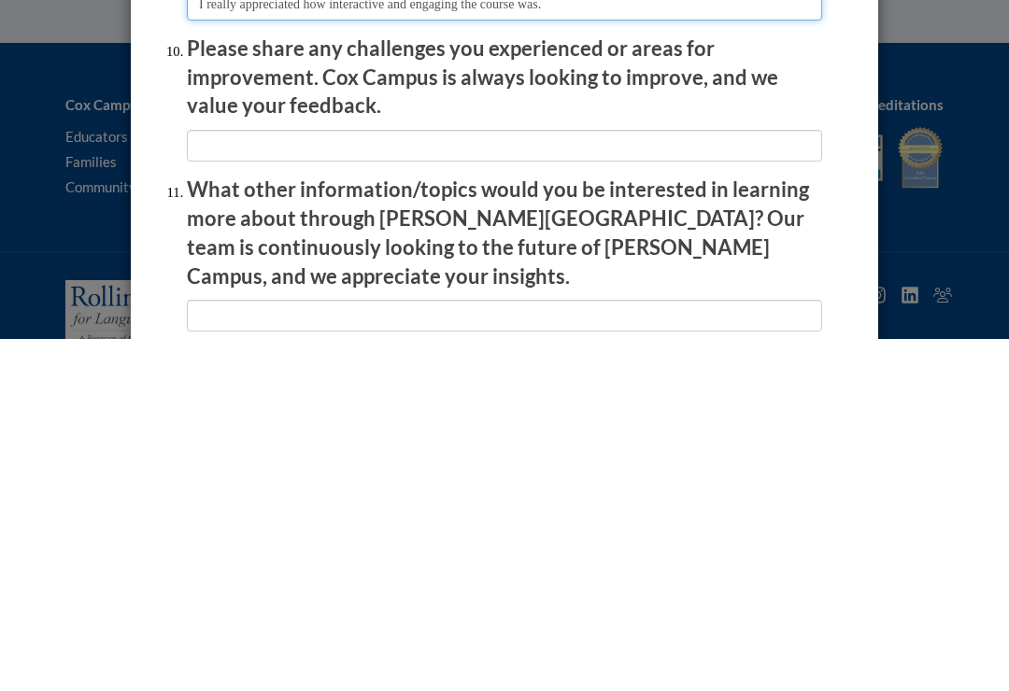
scroll to position [2963, 0]
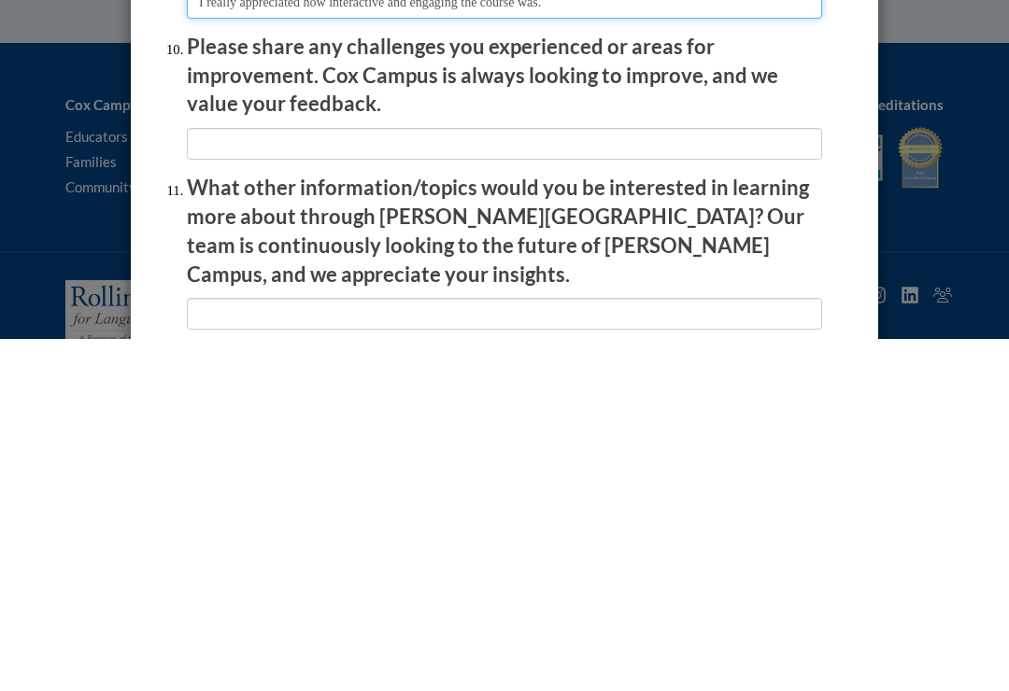
type input "I really appreciated how interactive and engaging the course was."
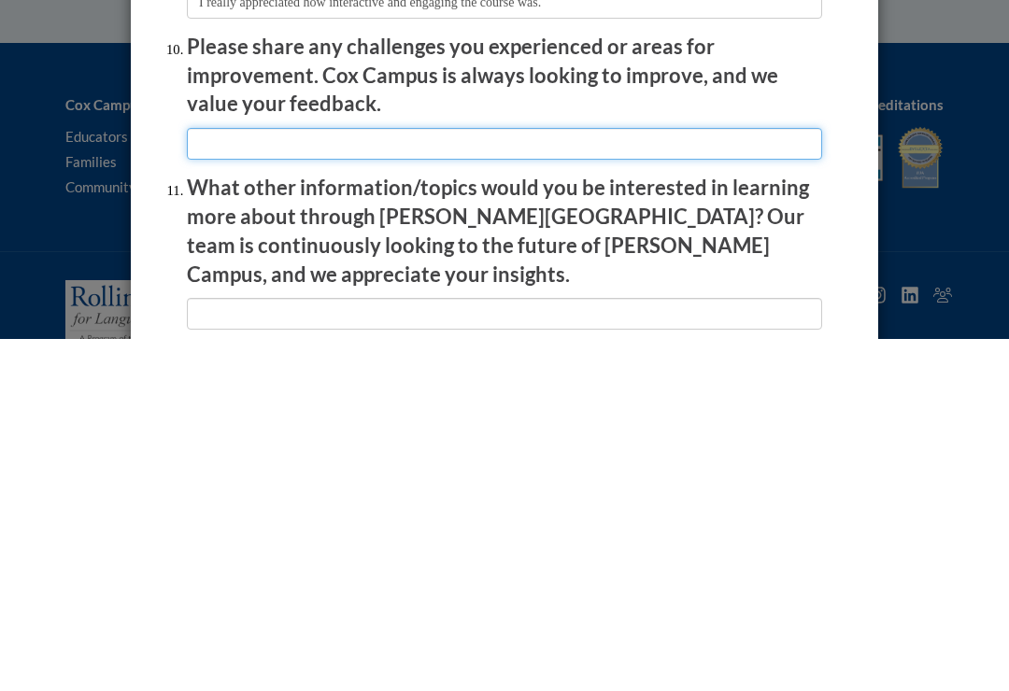
click at [224, 480] on input "textbox" at bounding box center [504, 496] width 635 height 32
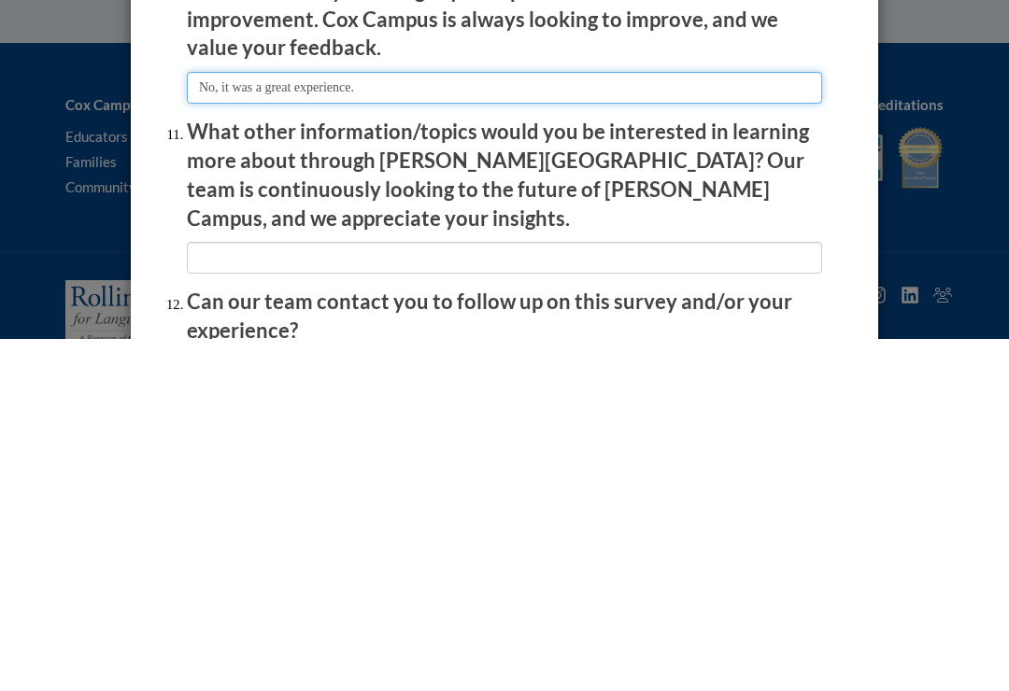
scroll to position [3028, 0]
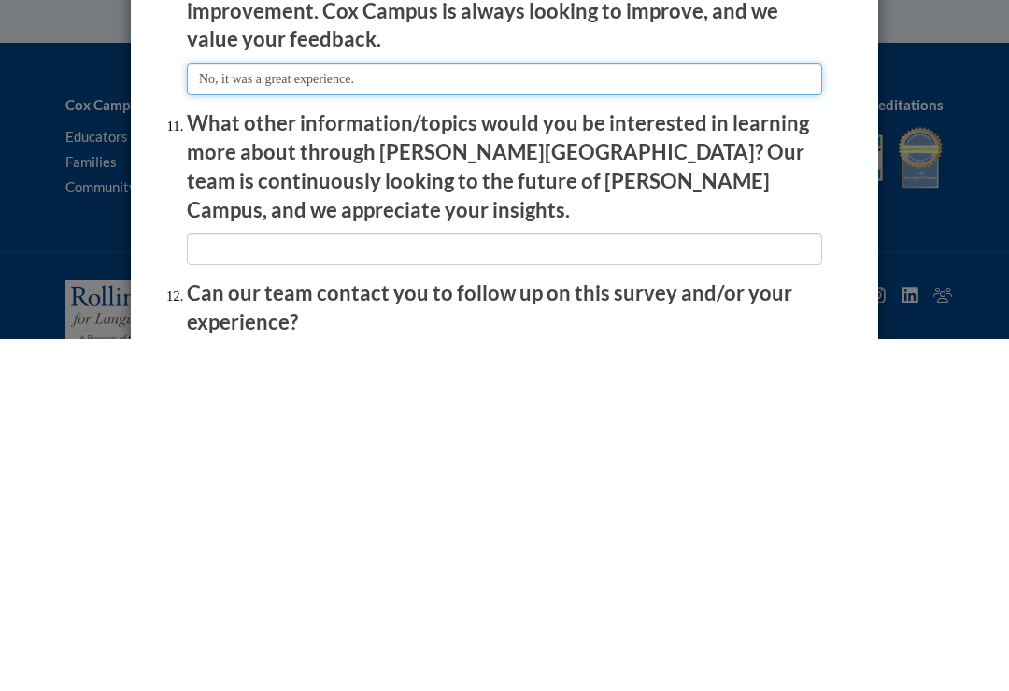
type input "No, it was a great experience."
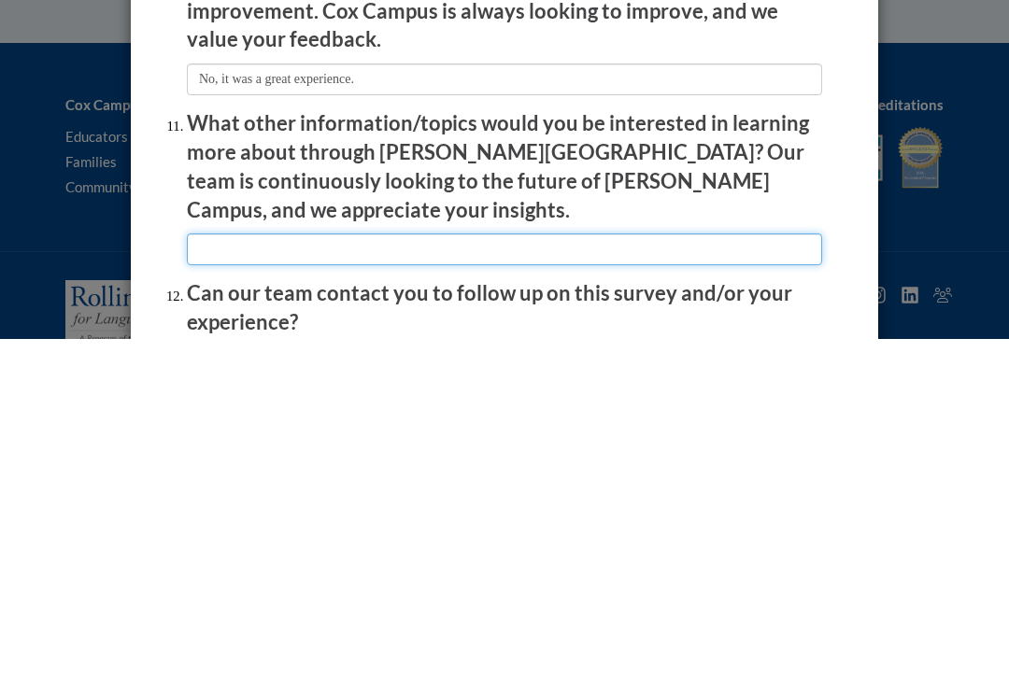
click at [457, 586] on input "textbox" at bounding box center [504, 602] width 635 height 32
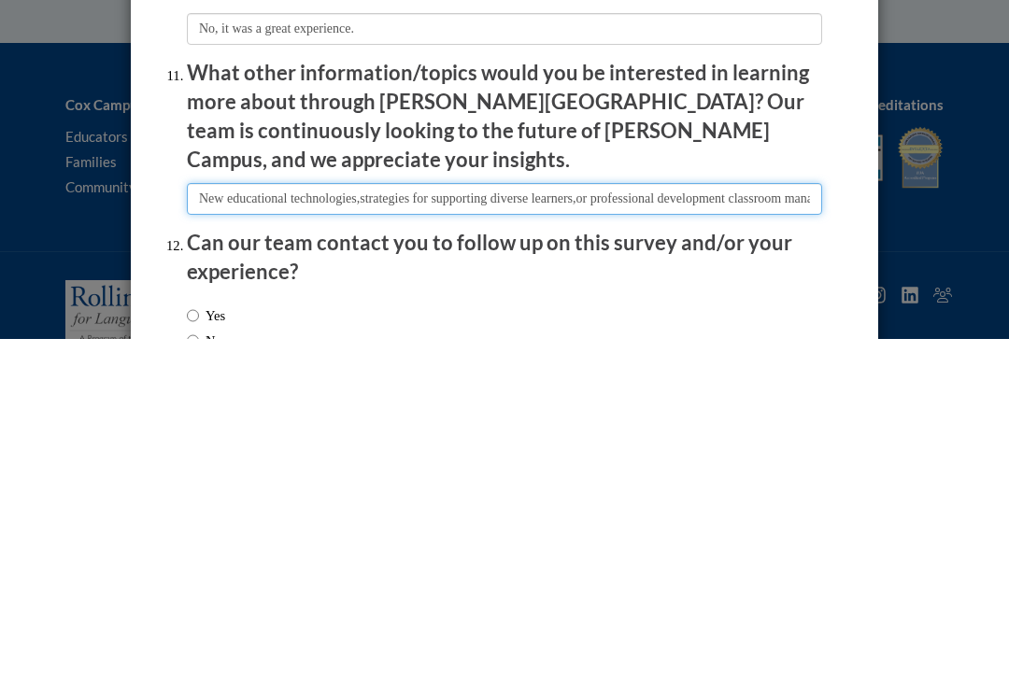
scroll to position [3090, 0]
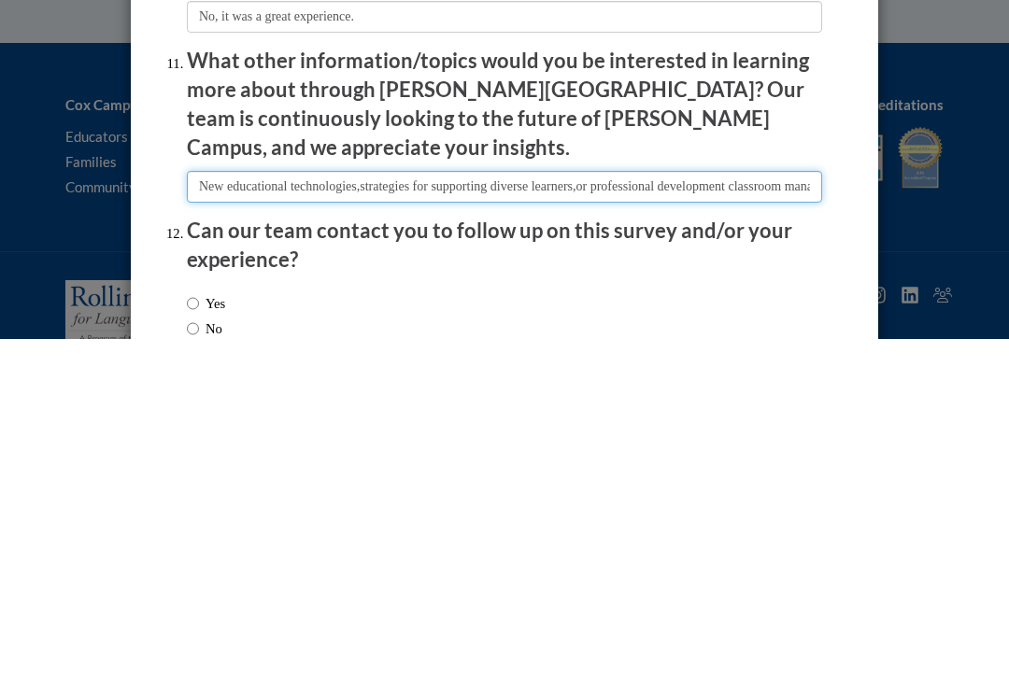
type input "New educational technologies,strategies for supporting diverse learners,or prof…"
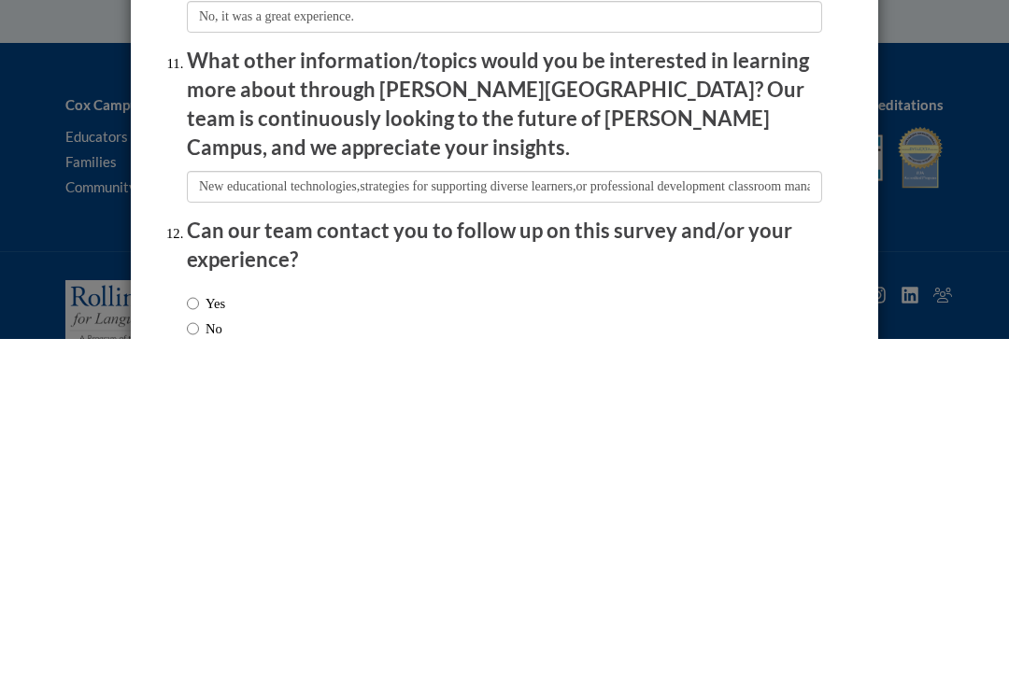
click at [189, 645] on input "Yes" at bounding box center [193, 655] width 12 height 21
radio input "true"
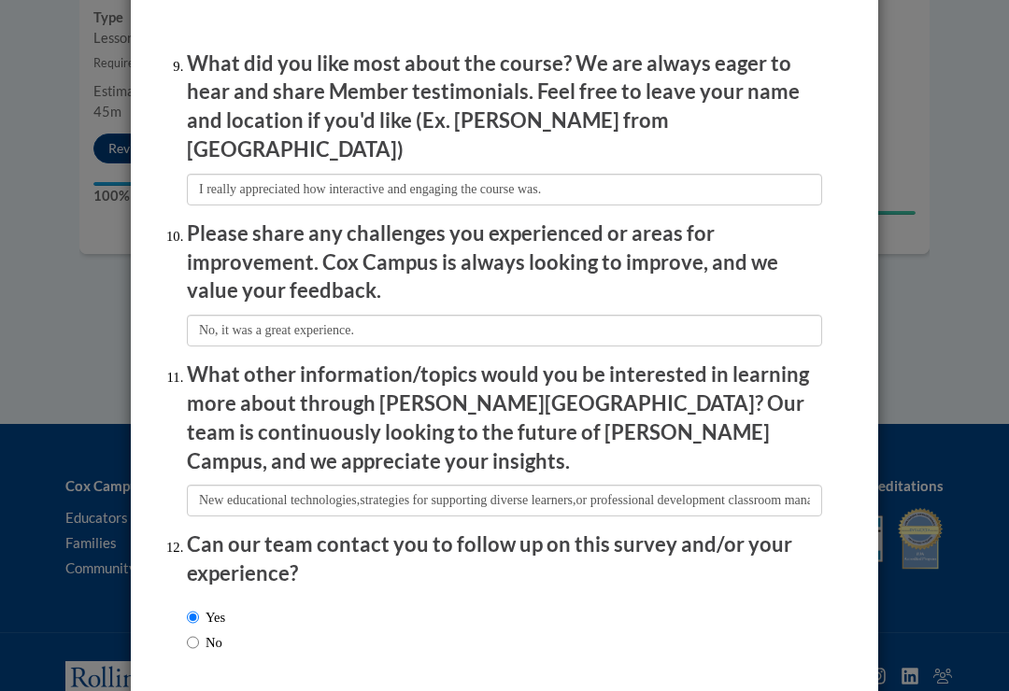
scroll to position [3127, 0]
